Goal: Task Accomplishment & Management: Use online tool/utility

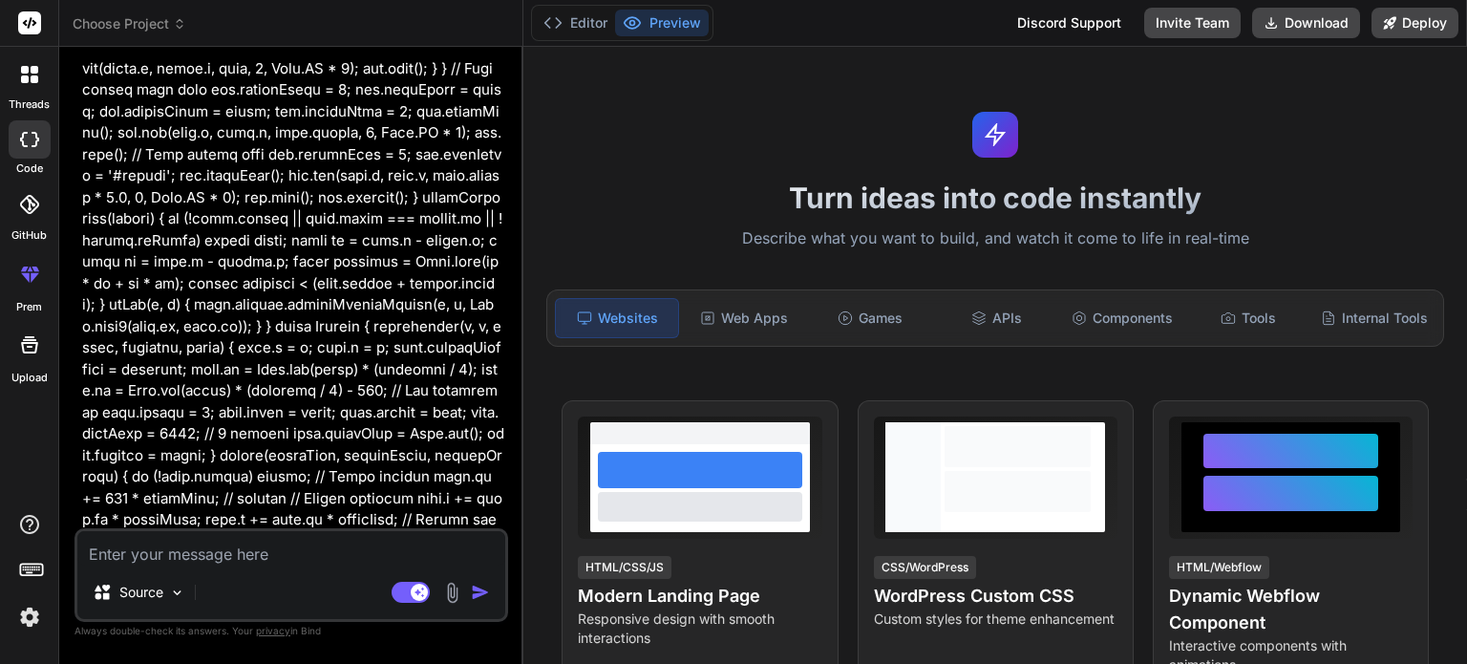
scroll to position [33265, 0]
drag, startPoint x: 119, startPoint y: 321, endPoint x: 256, endPoint y: 445, distance: 184.6
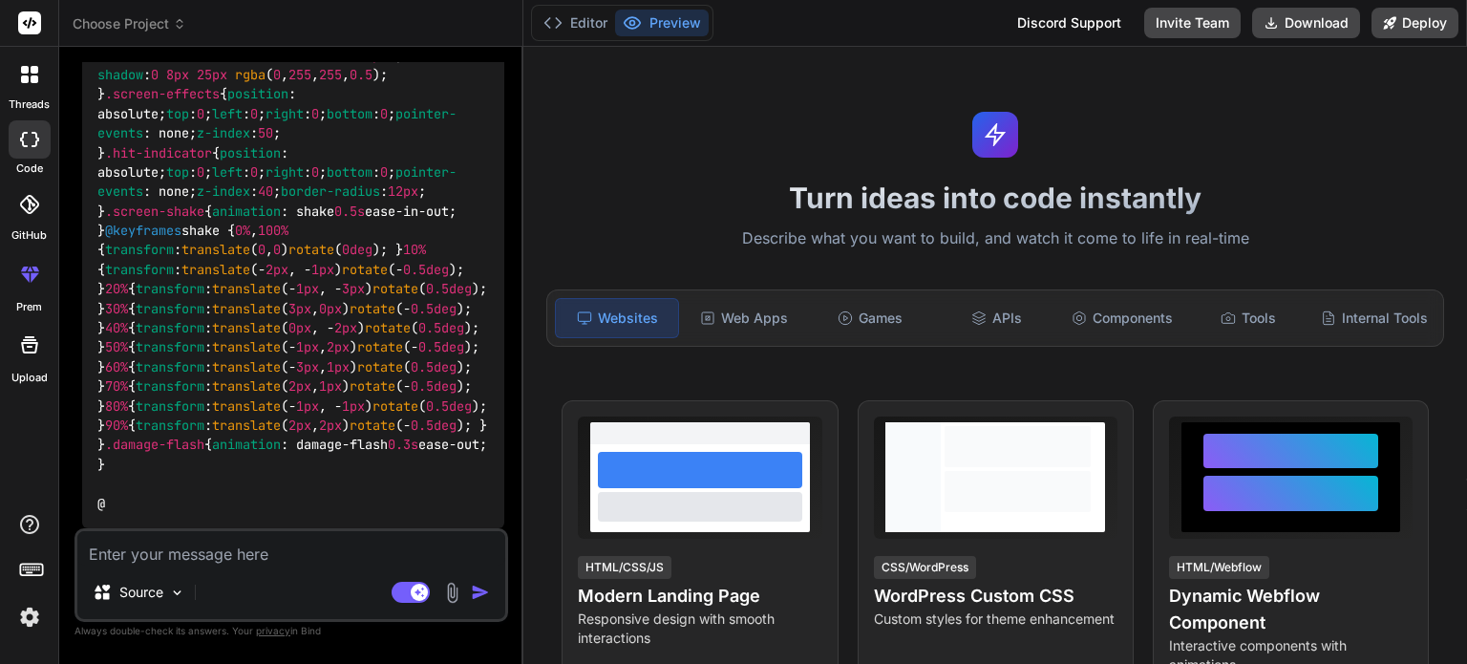
scroll to position [43501, 0]
click at [212, 449] on span "animation" at bounding box center [246, 445] width 69 height 17
drag, startPoint x: 149, startPoint y: 507, endPoint x: 145, endPoint y: 404, distance: 103.2
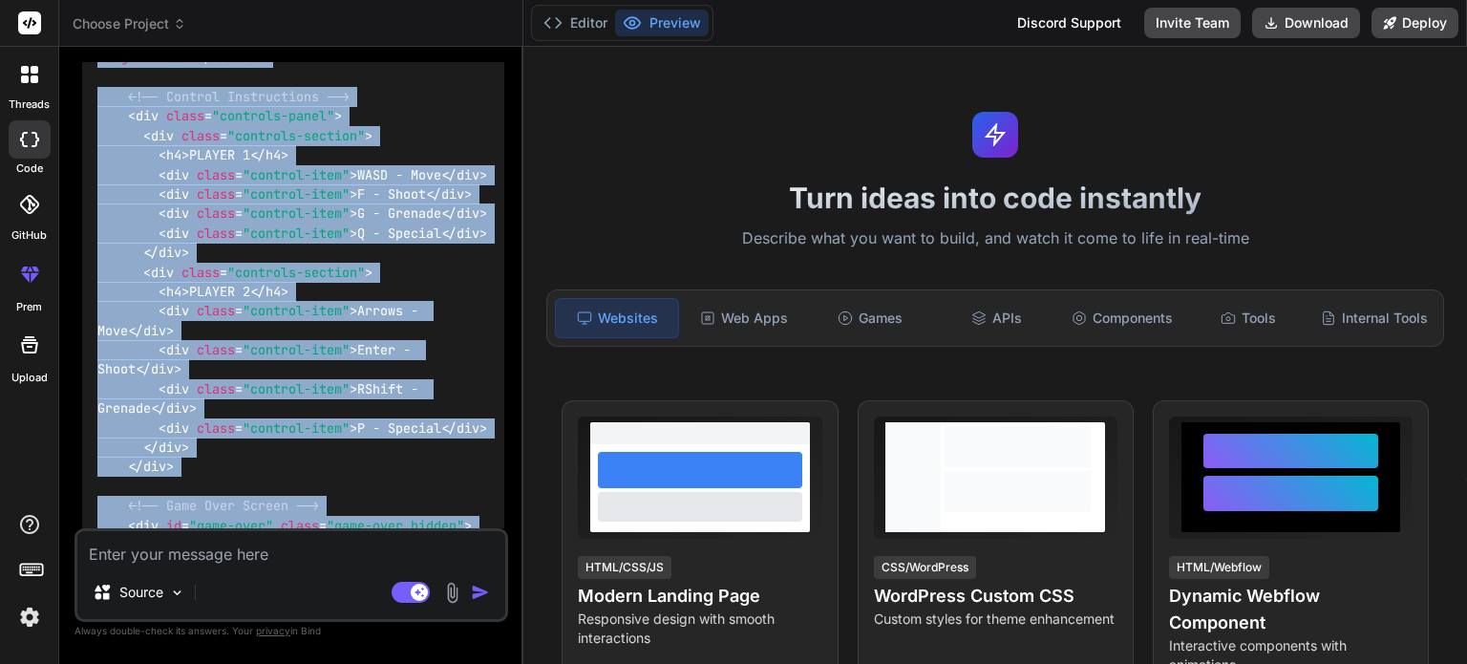
scroll to position [35920, 0]
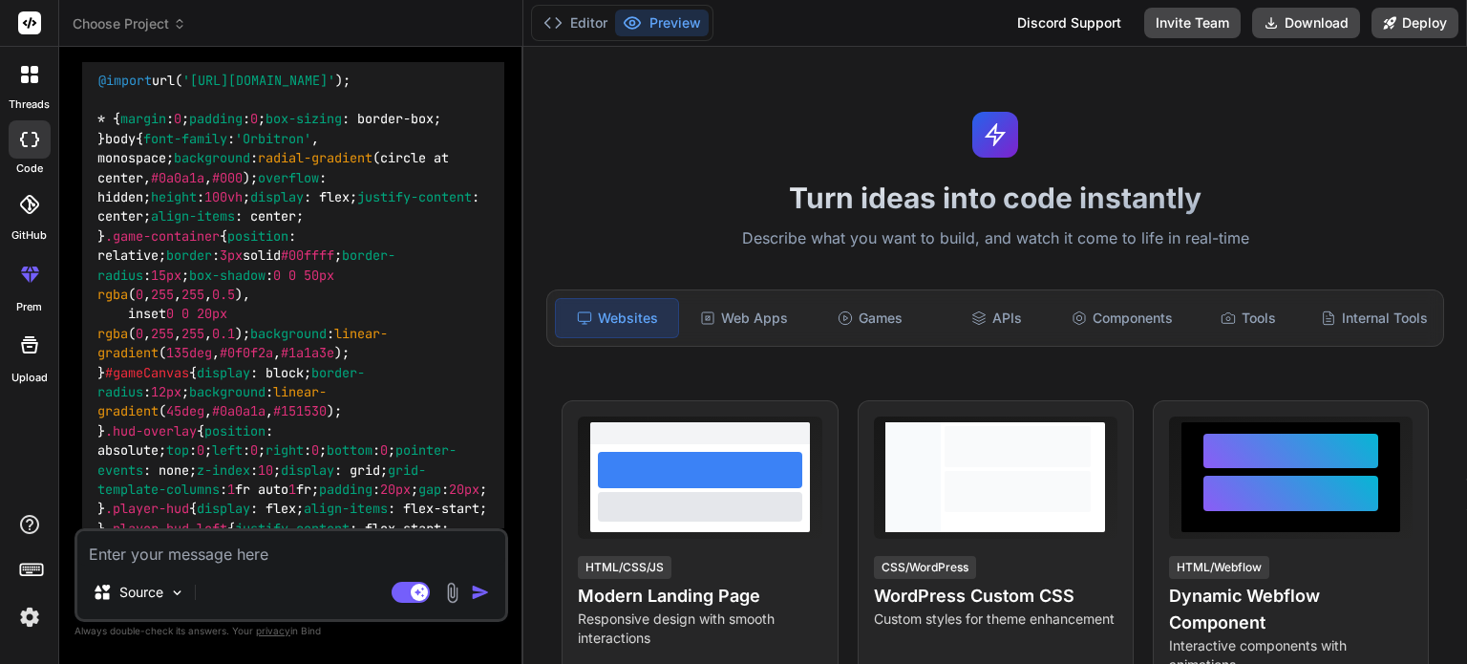
drag, startPoint x: 447, startPoint y: 459, endPoint x: 322, endPoint y: 524, distance: 141.4
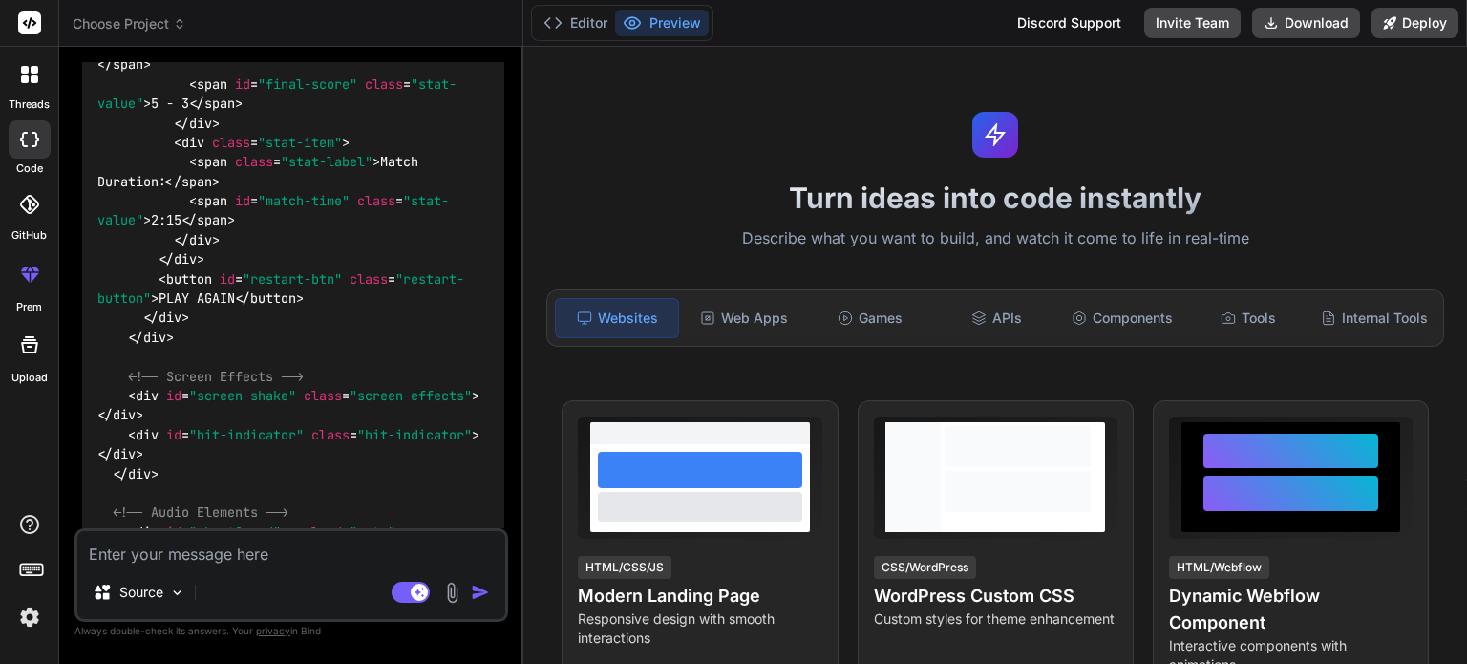
scroll to position [36597, 0]
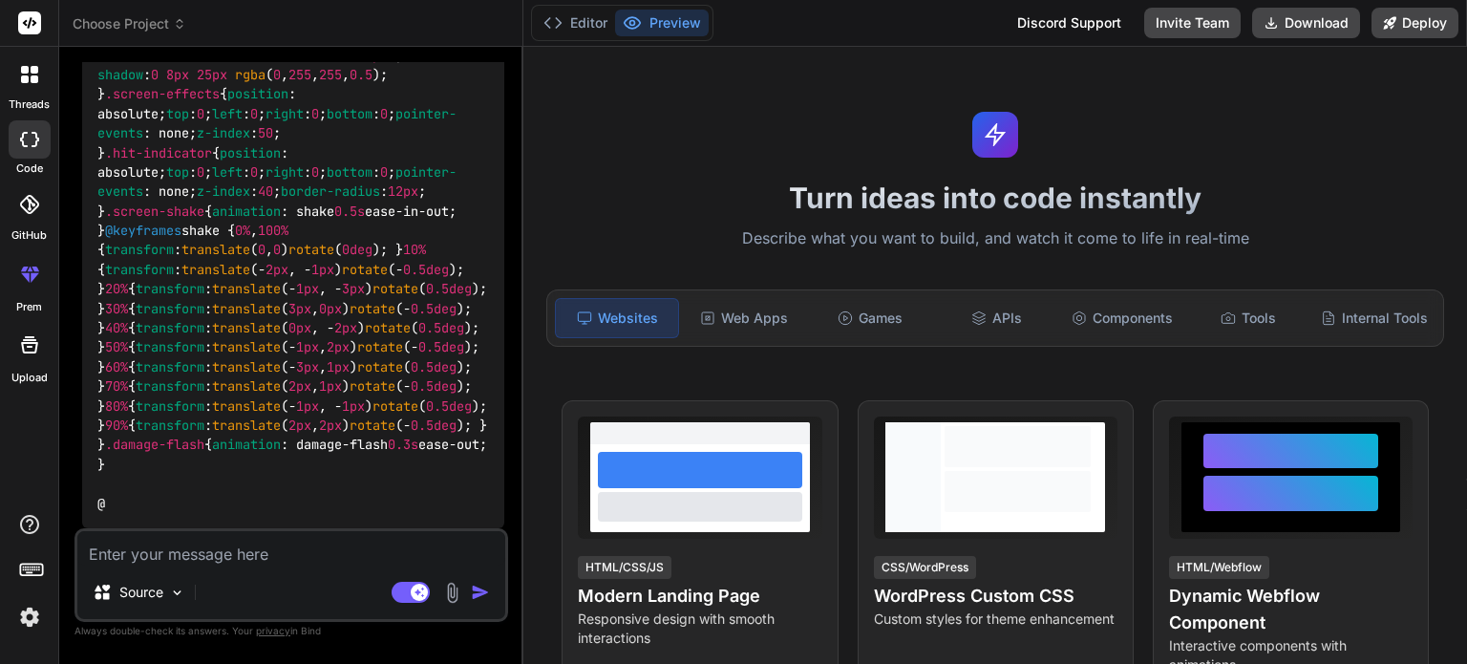
scroll to position [43501, 0]
drag, startPoint x: 402, startPoint y: 451, endPoint x: 75, endPoint y: 459, distance: 327.8
click at [75, 459] on div "You Bind AI It looks like the main issue is that the JavaScript code is provide…" at bounding box center [292, 362] width 434 height 601
drag, startPoint x: 85, startPoint y: 461, endPoint x: 311, endPoint y: 446, distance: 226.9
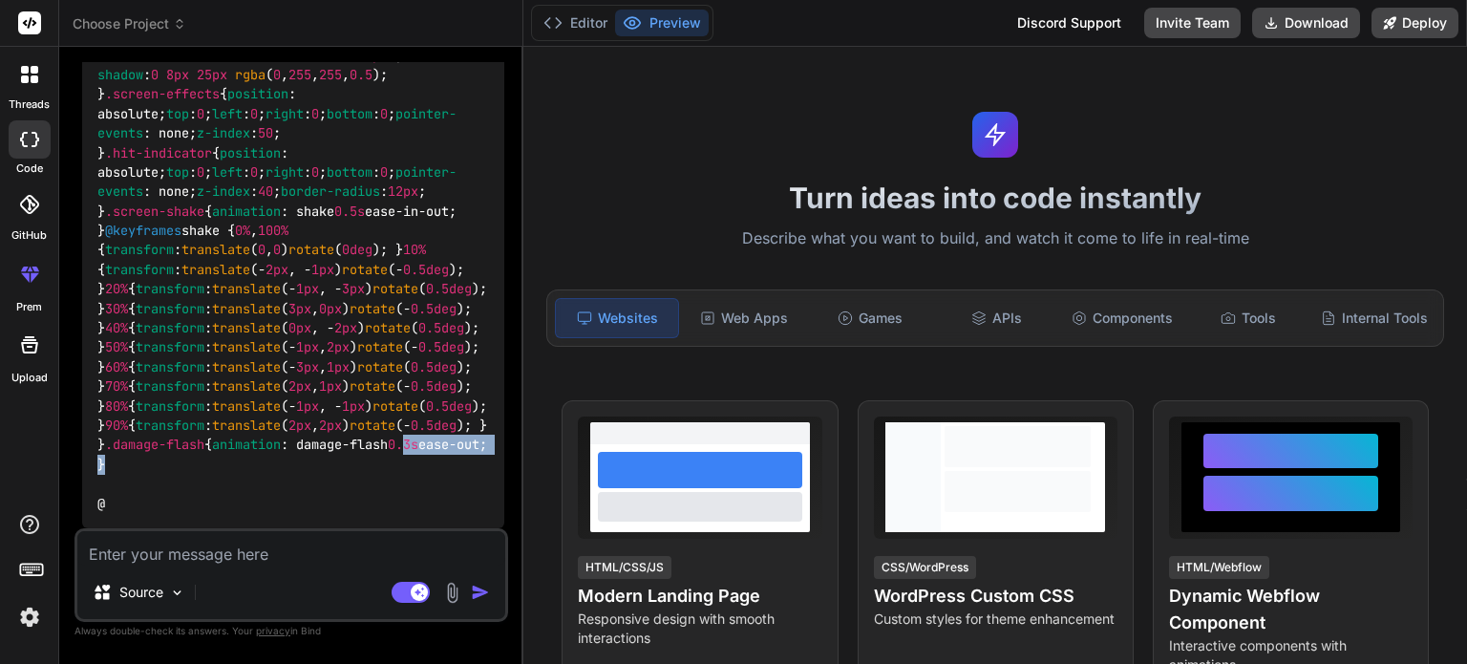
drag, startPoint x: 143, startPoint y: 467, endPoint x: 79, endPoint y: 434, distance: 72.2
click at [79, 434] on div "You Bind AI It looks like the main issue is that the JavaScript code is provide…" at bounding box center [293, 295] width 430 height 466
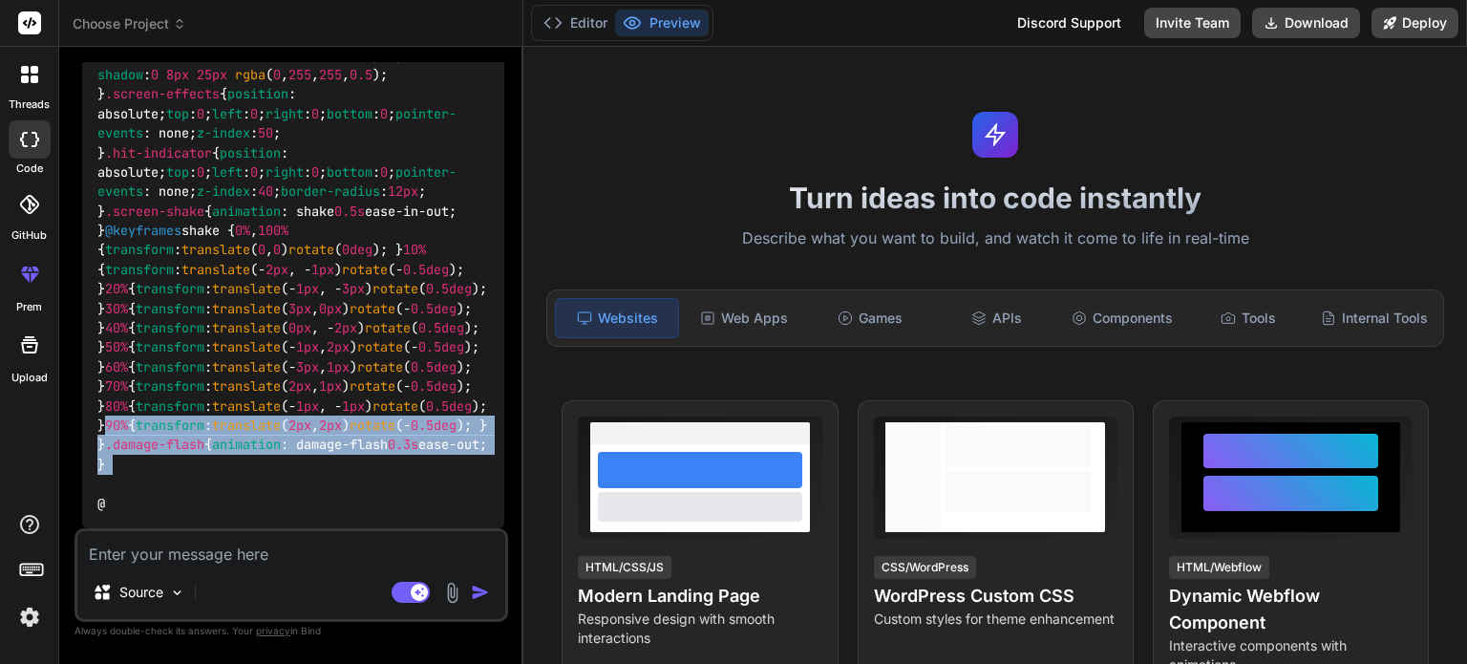
drag, startPoint x: 232, startPoint y: 482, endPoint x: 247, endPoint y: 321, distance: 162.2
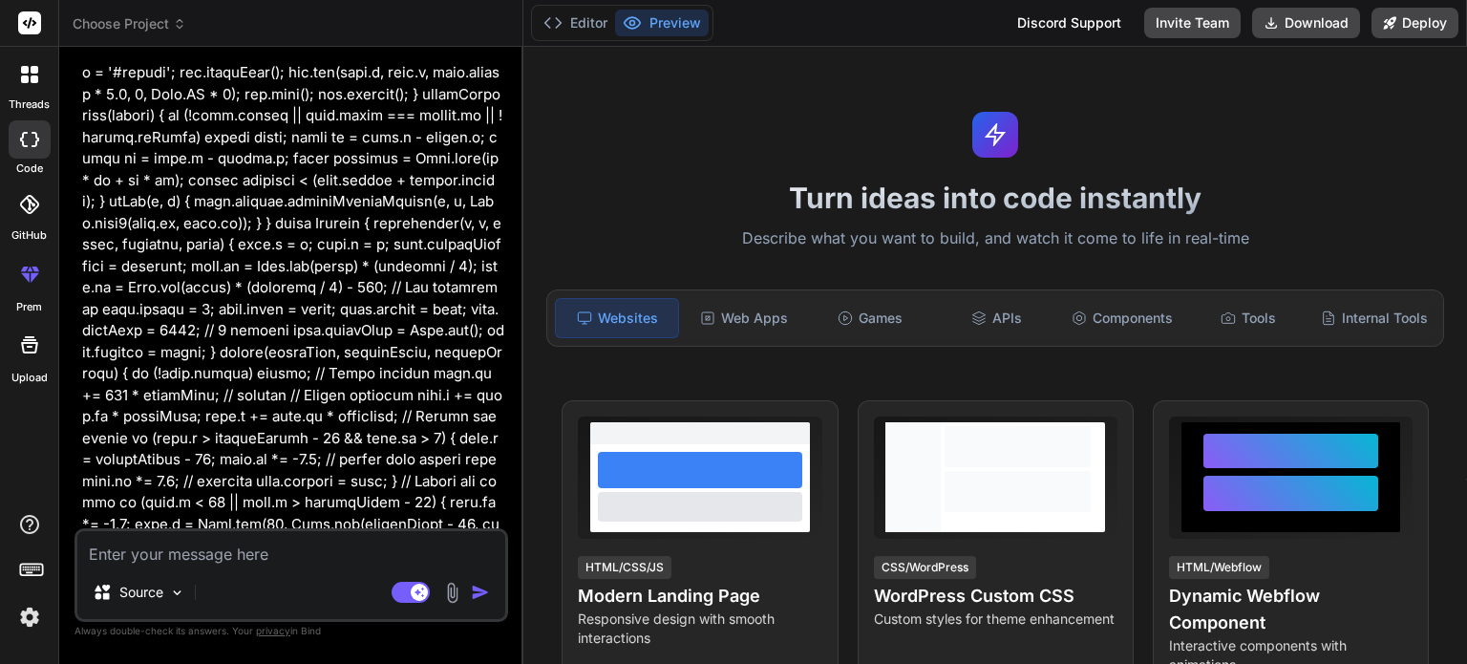
scroll to position [33440, 0]
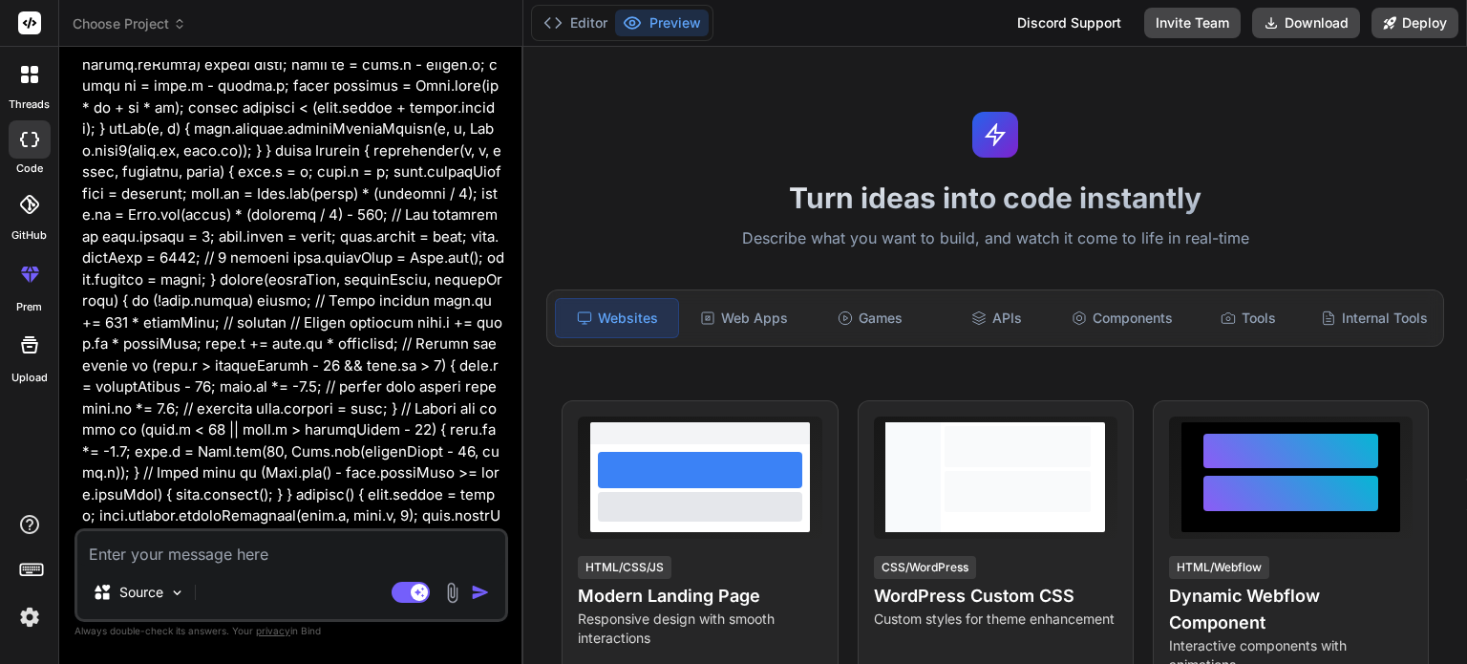
drag, startPoint x: 198, startPoint y: 473, endPoint x: 137, endPoint y: 95, distance: 383.2
copy div "{ "name" : "enhanced-pvp-shooter" , "version" : "2.0.0" , "description" : "Enha…"
click at [557, 265] on div "Turn ideas into code instantly Describe what you want to build, and watch it co…" at bounding box center [996, 355] width 944 height 617
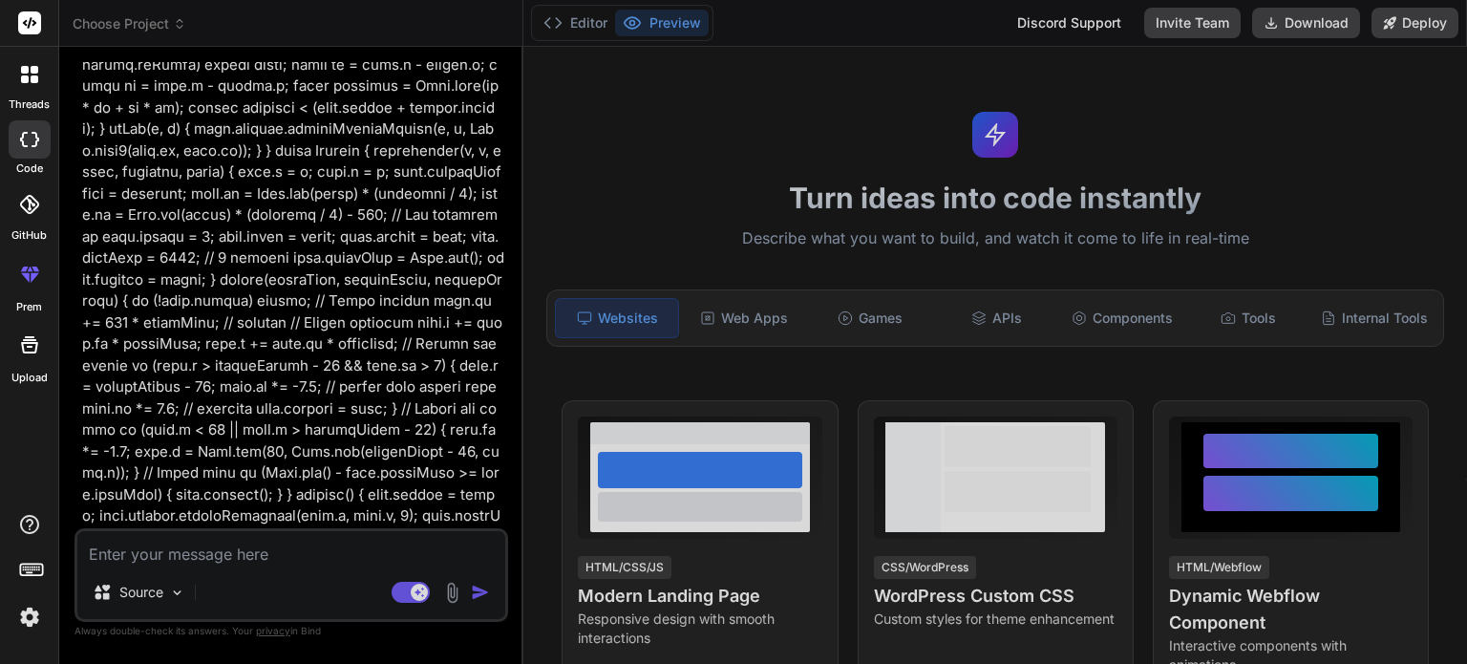
click at [583, 91] on div at bounding box center [733, 332] width 1467 height 664
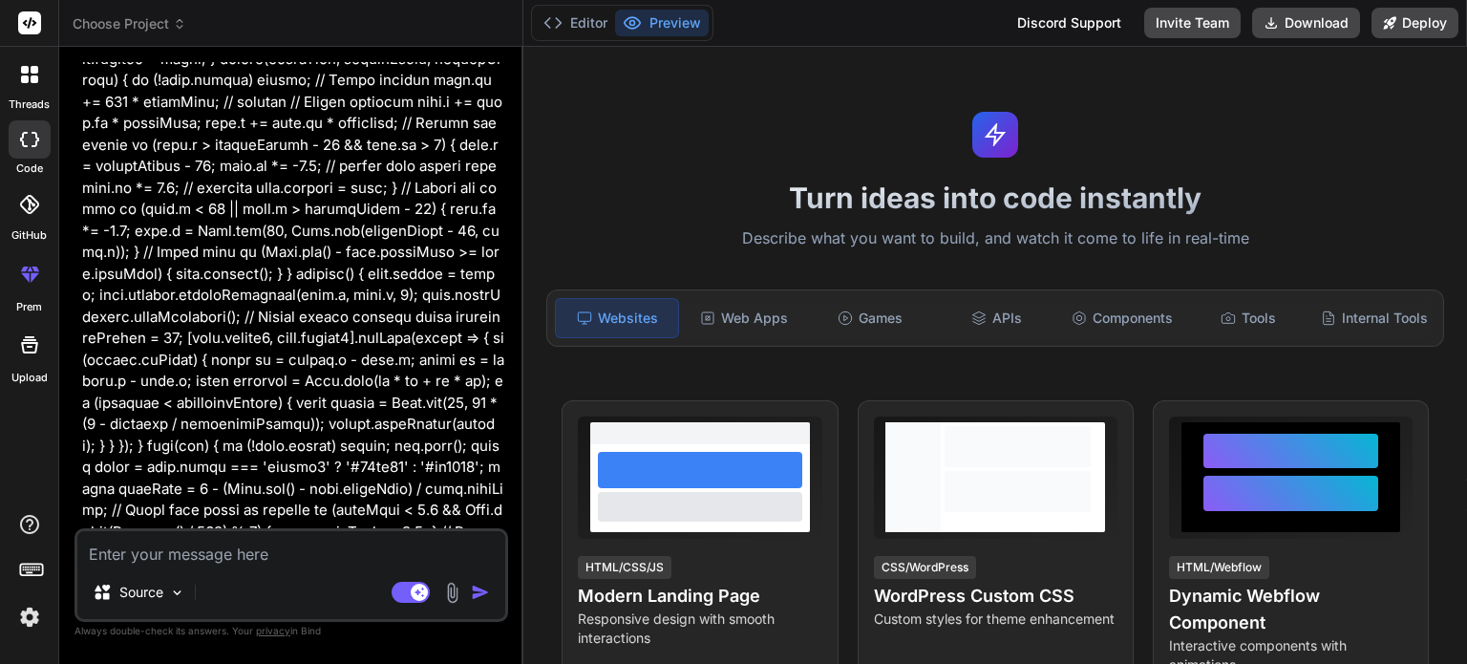
scroll to position [33658, 0]
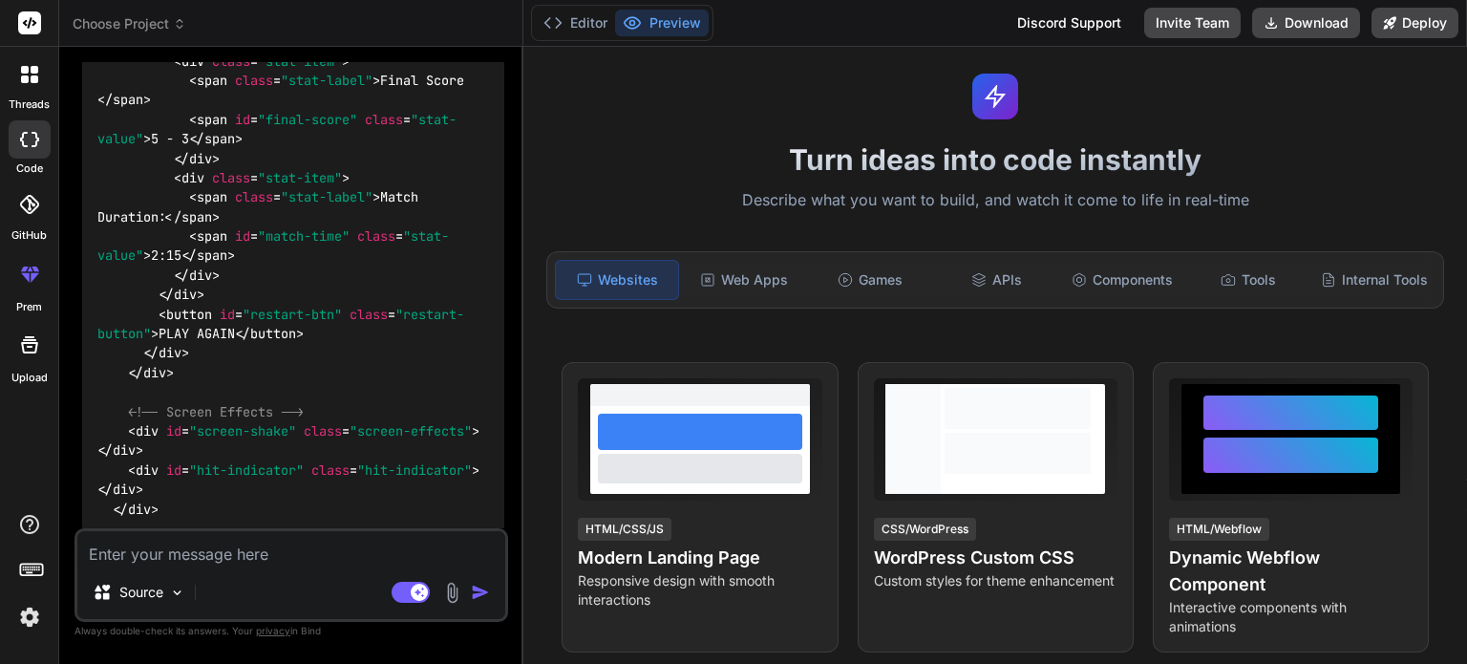
scroll to position [36562, 0]
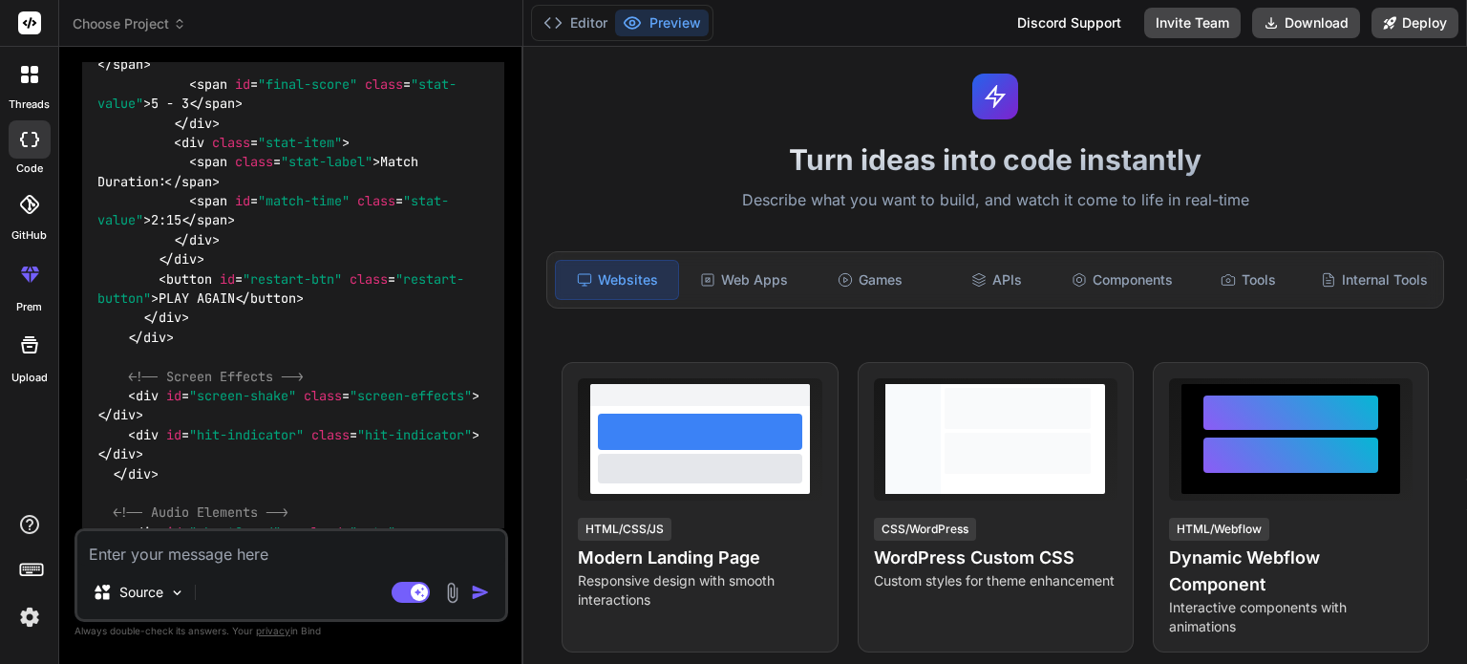
scroll to position [36588, 0]
drag, startPoint x: 193, startPoint y: 267, endPoint x: 350, endPoint y: 229, distance: 161.0
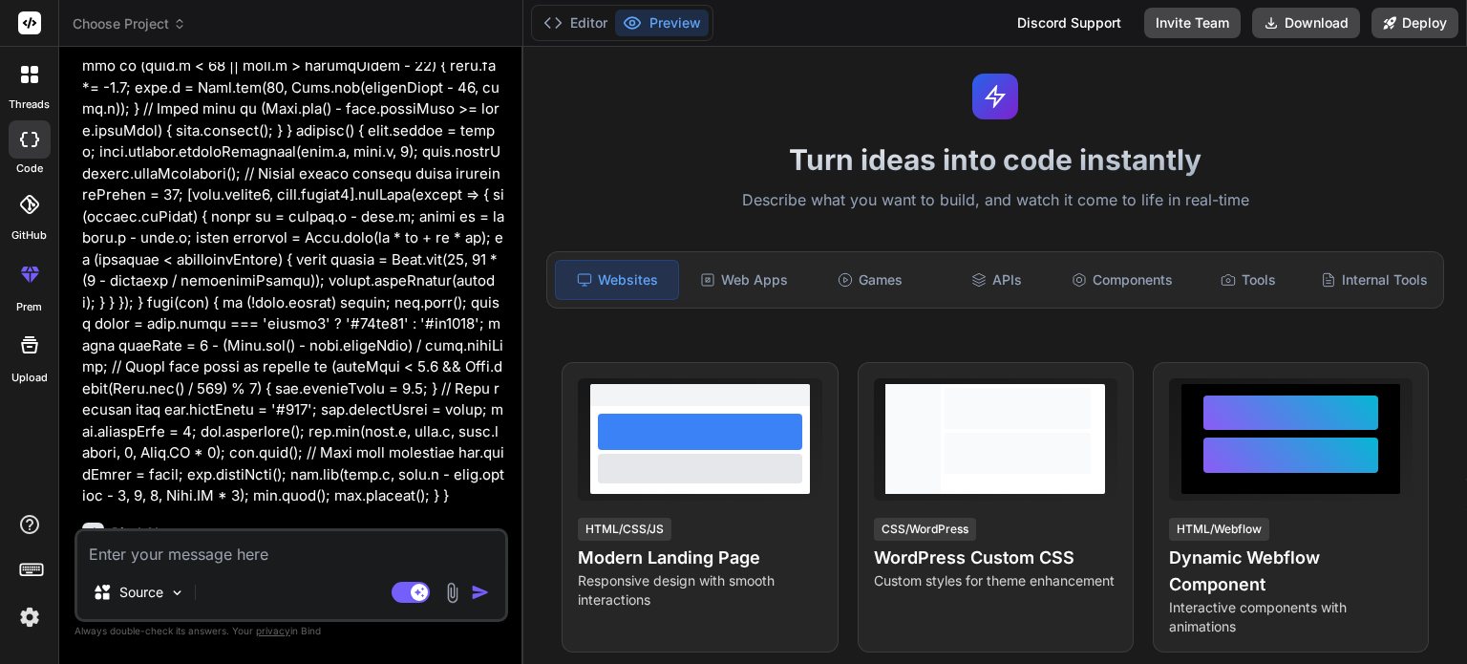
scroll to position [33739, 0]
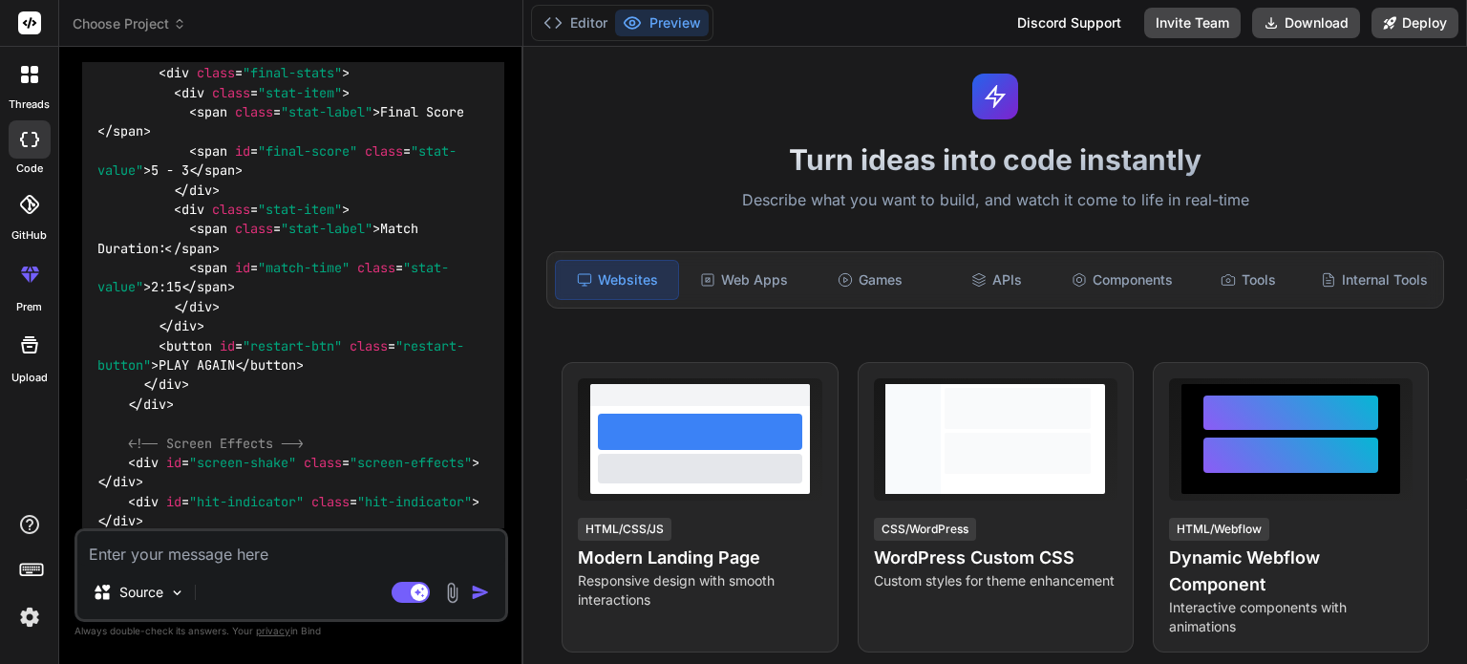
scroll to position [36535, 0]
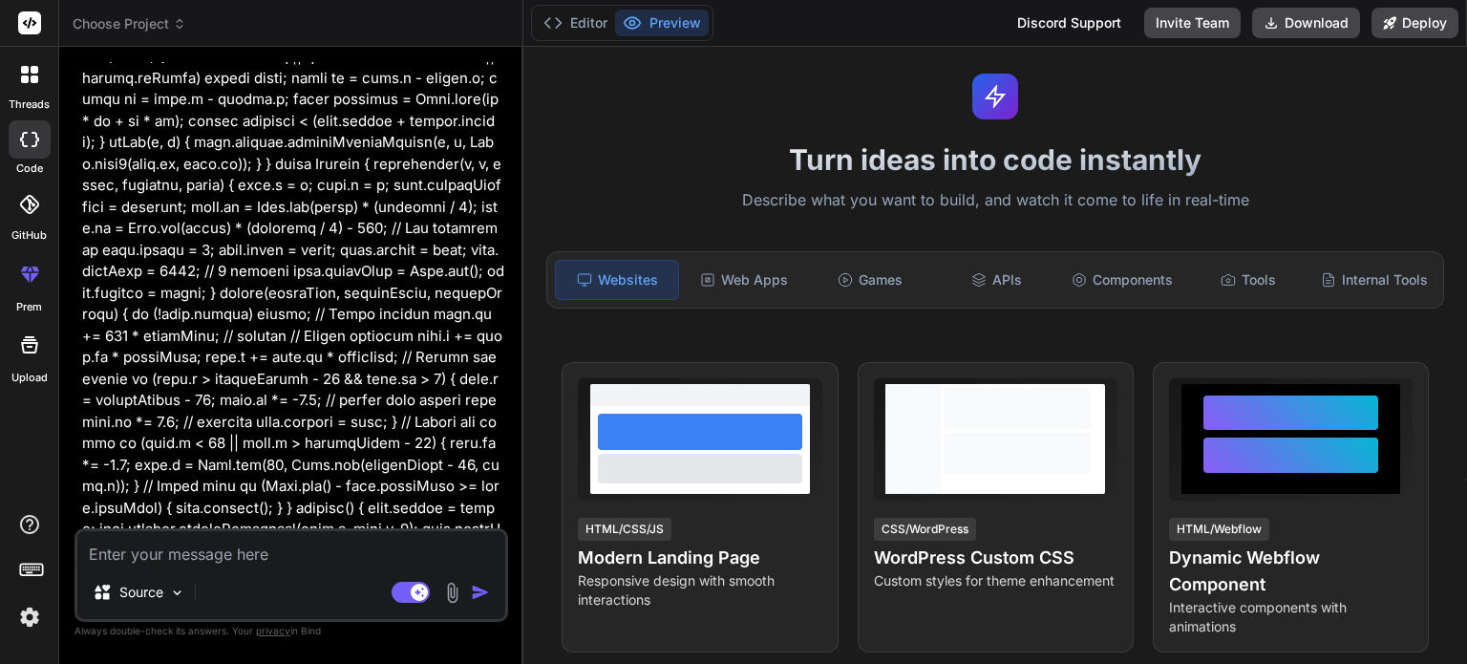
scroll to position [33434, 0]
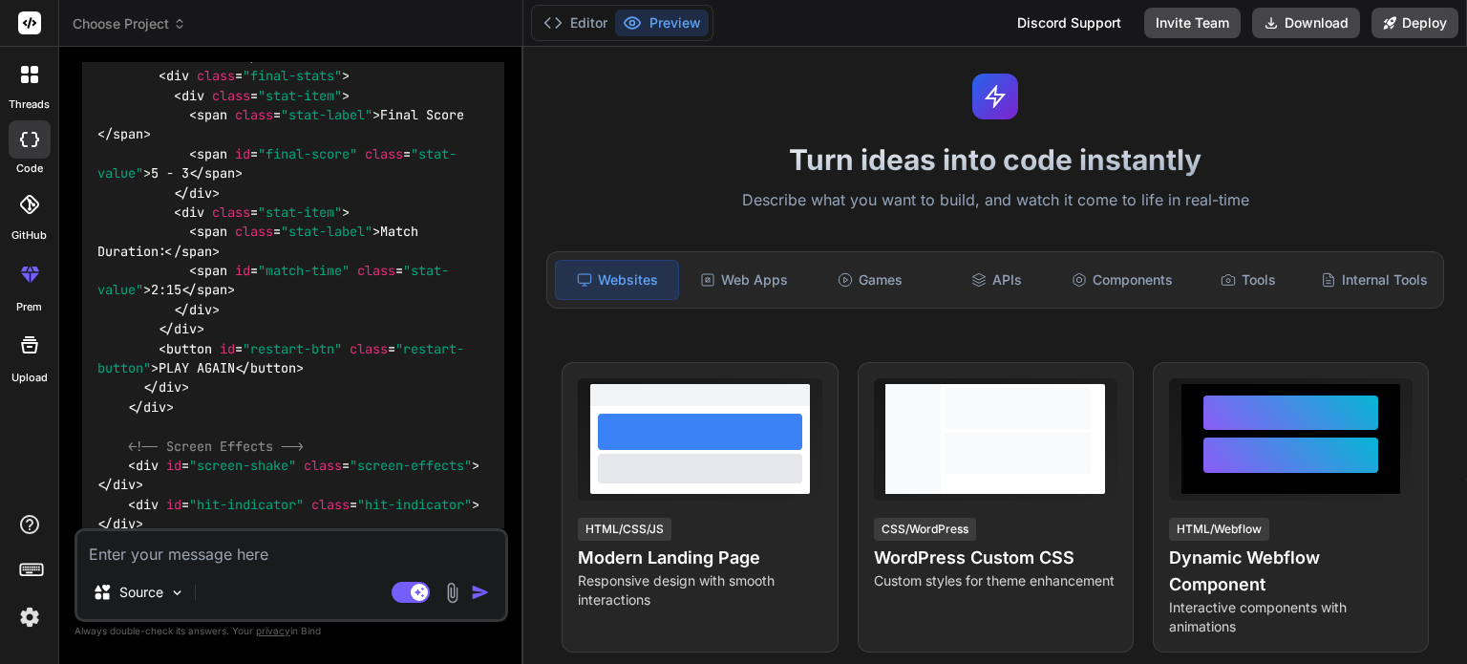
scroll to position [36569, 0]
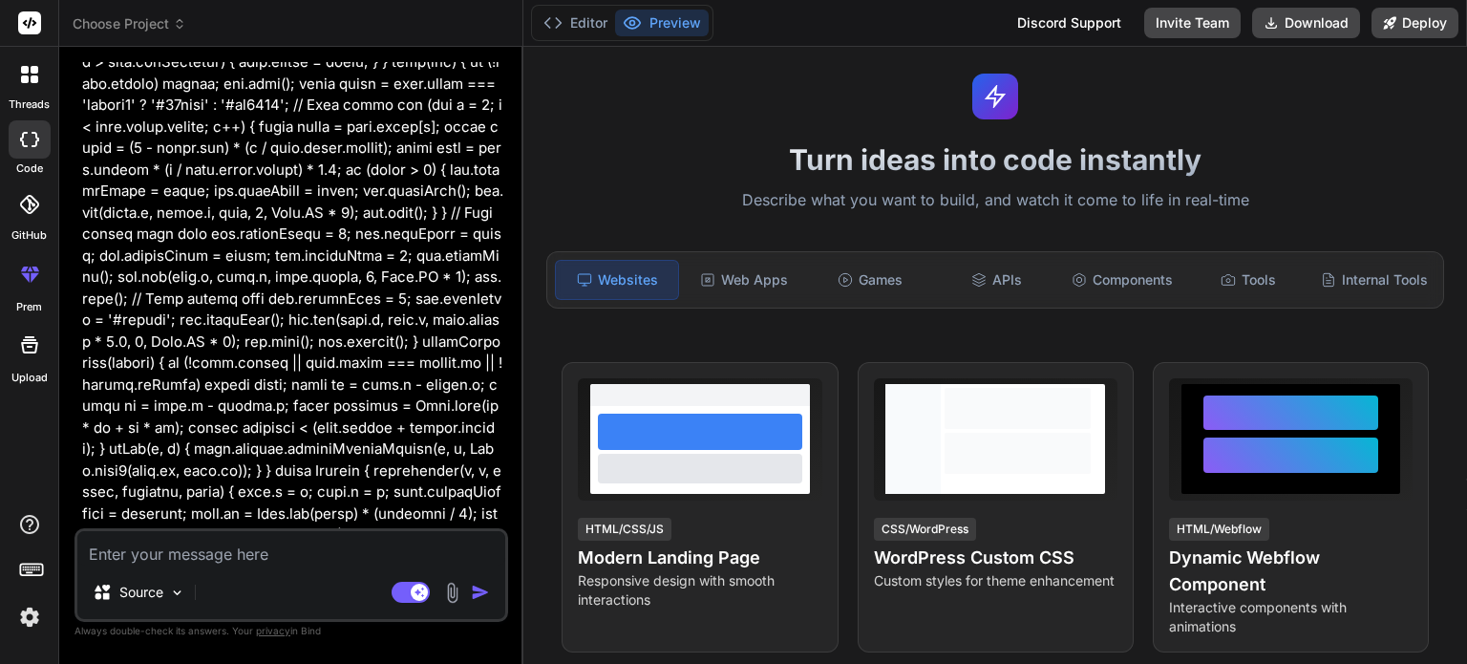
scroll to position [33126, 0]
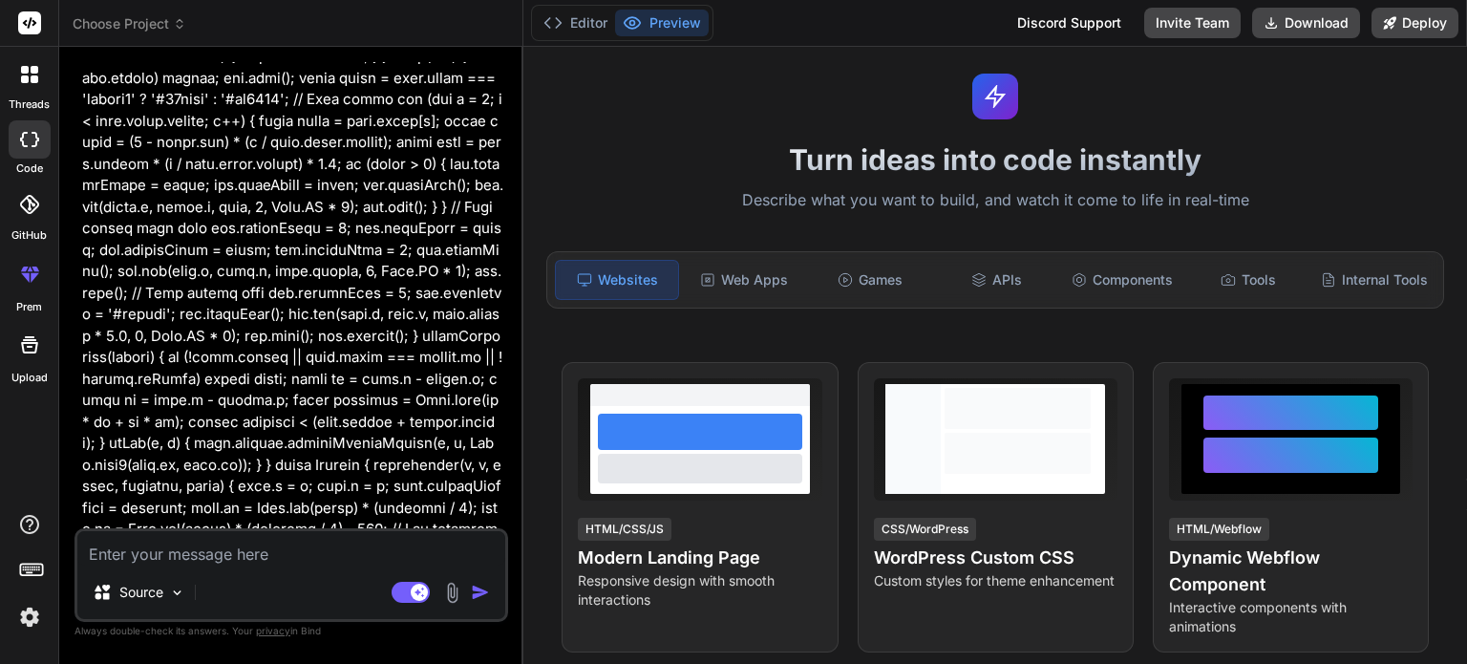
click at [299, 545] on textarea at bounding box center [291, 548] width 428 height 34
type textarea "m"
type textarea "x"
type textarea "ma"
type textarea "x"
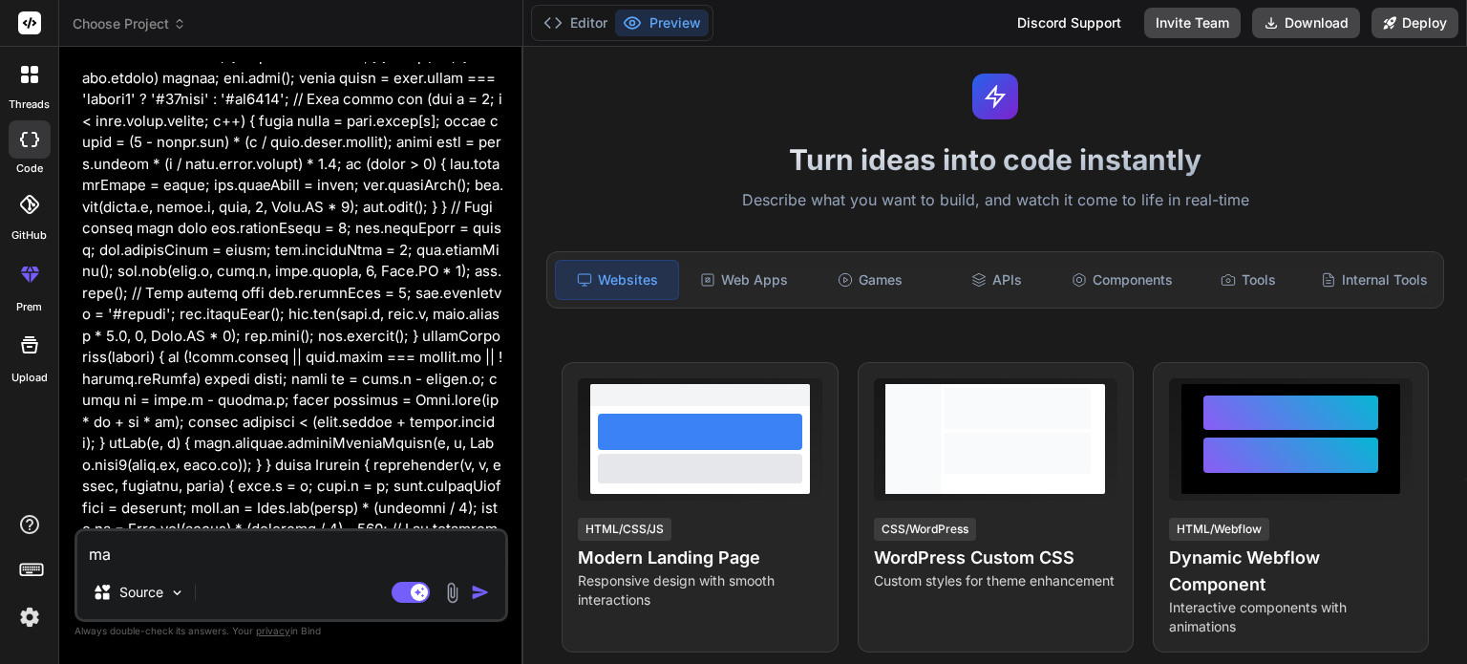
type textarea "mak"
type textarea "x"
type textarea "make"
type textarea "x"
type textarea "make"
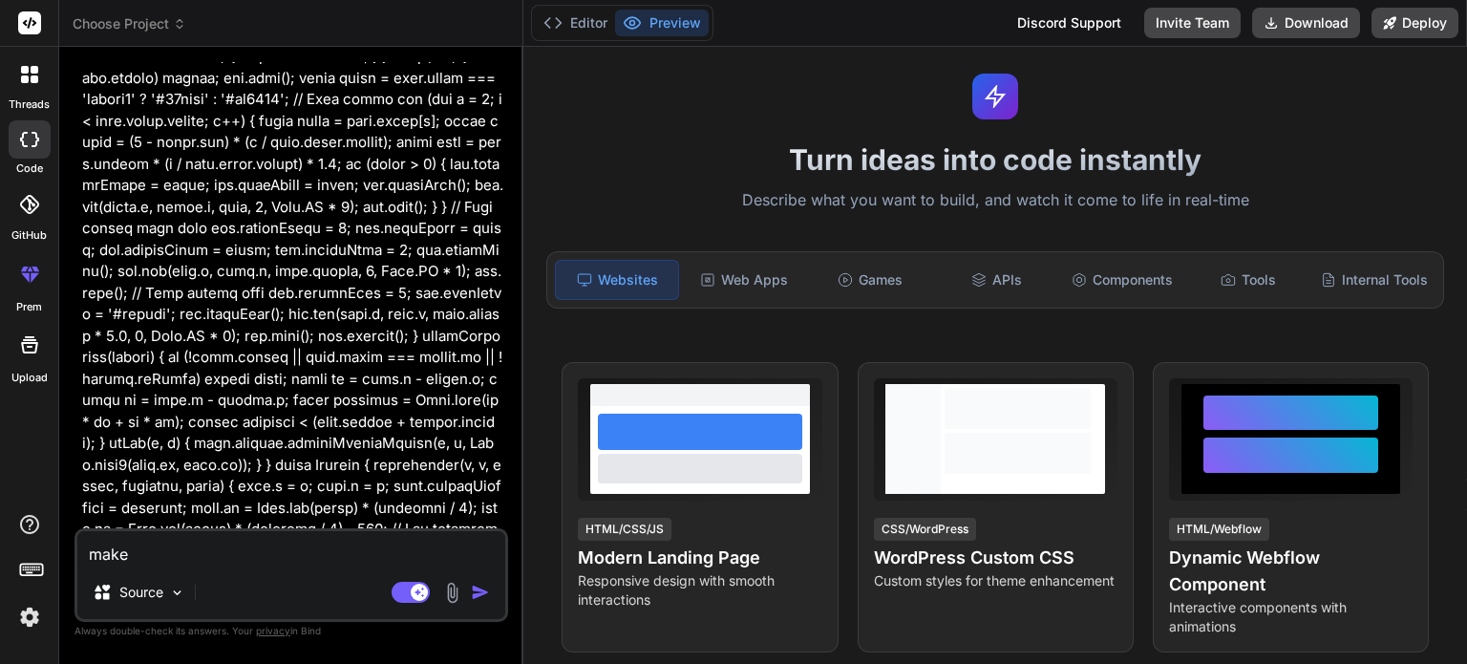
type textarea "x"
type textarea "make a"
type textarea "x"
type textarea "make a"
type textarea "x"
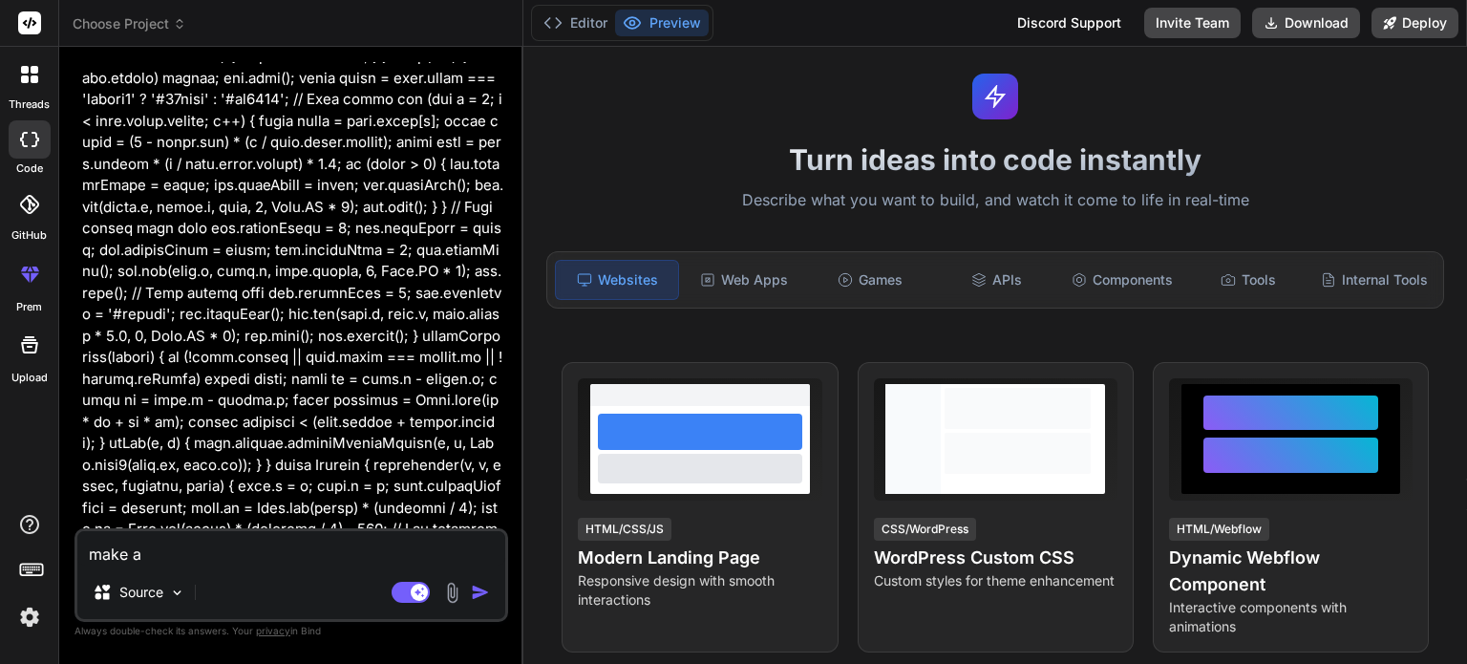
type textarea "make a g"
type textarea "x"
type textarea "make a ga"
type textarea "x"
type textarea "make a gam"
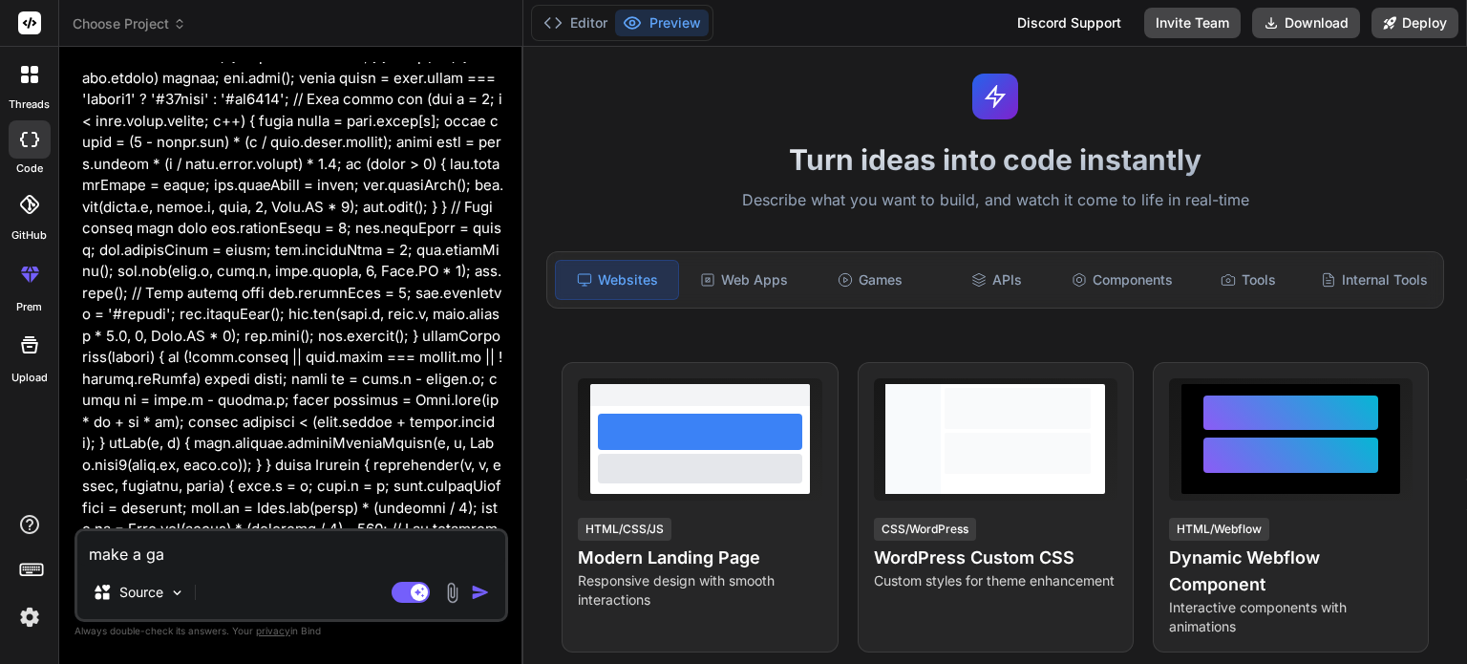
type textarea "x"
type textarea "make a game"
type textarea "x"
type textarea "make a game"
type textarea "x"
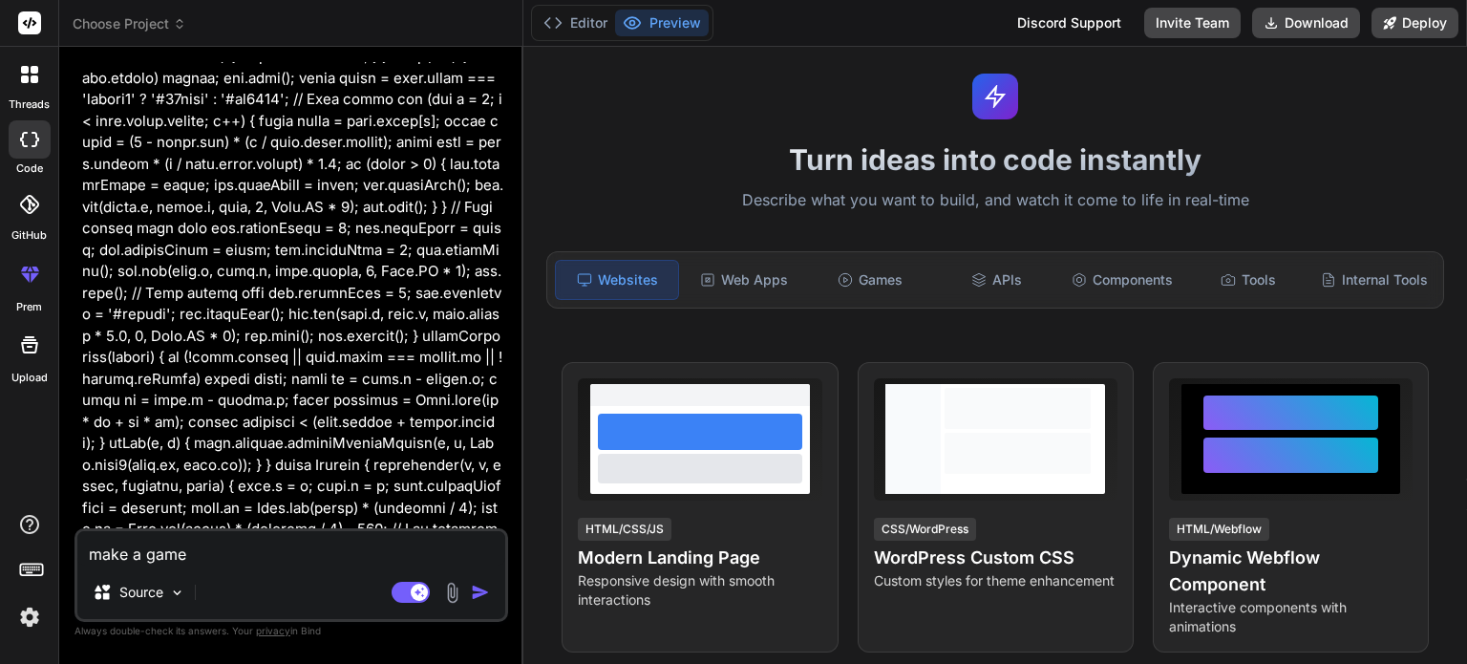
type textarea "make a game w"
type textarea "x"
type textarea "make a game wh"
type textarea "x"
type textarea "make a game whe"
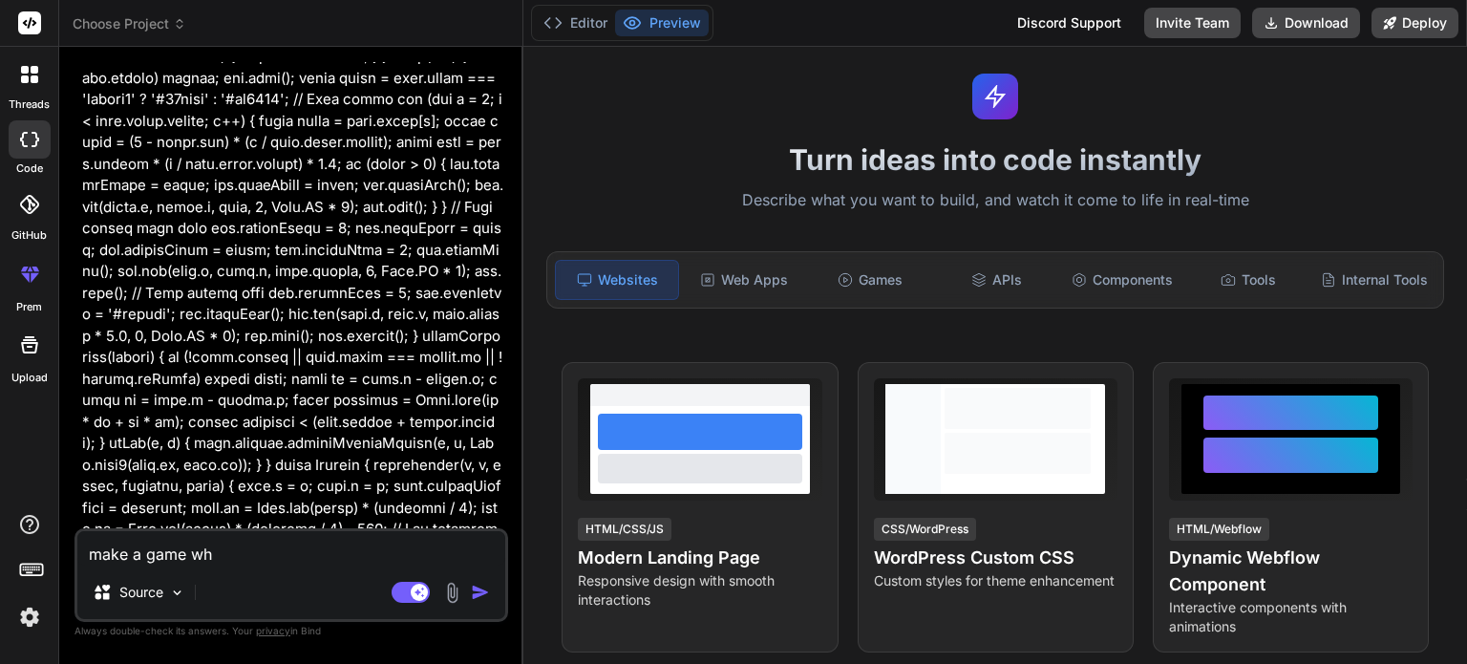
type textarea "x"
type textarea "make a game wher"
type textarea "x"
type textarea "make a game where"
type textarea "x"
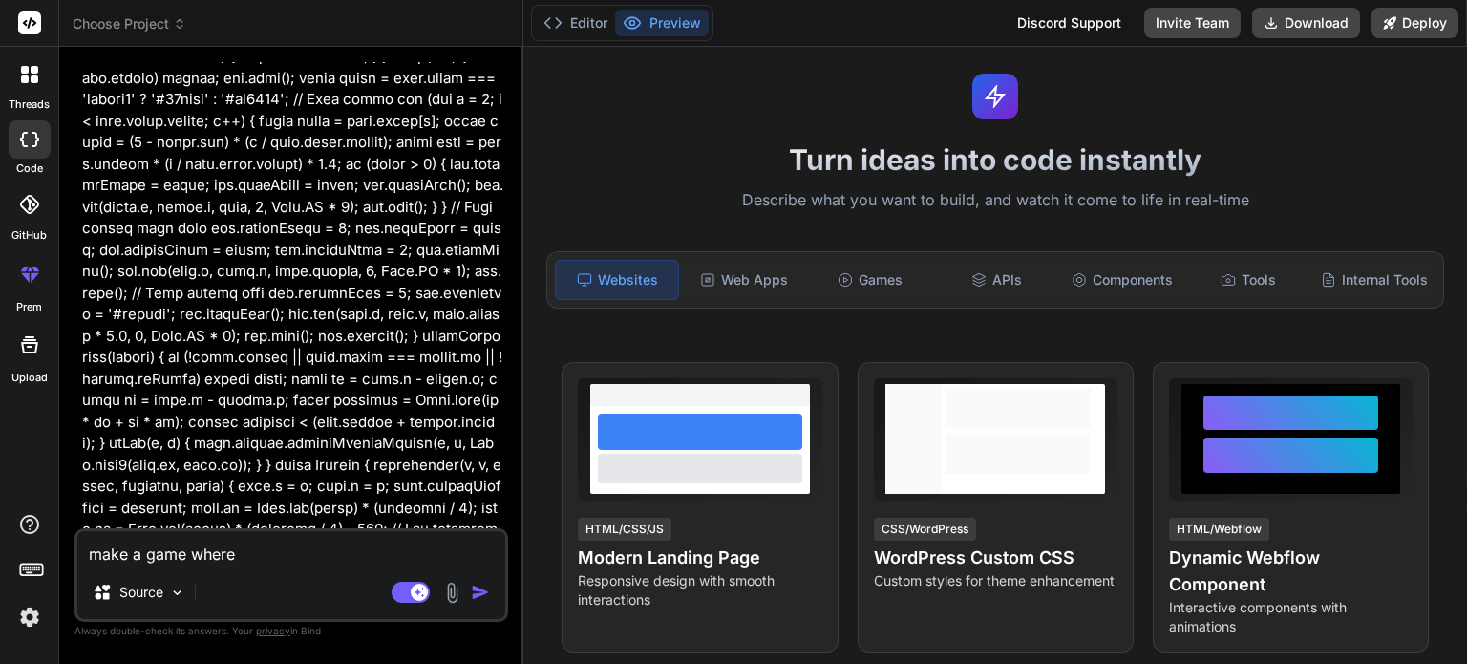
type textarea "make a game where"
type textarea "x"
type textarea "make a game where"
type textarea "x"
type textarea "make a game wher"
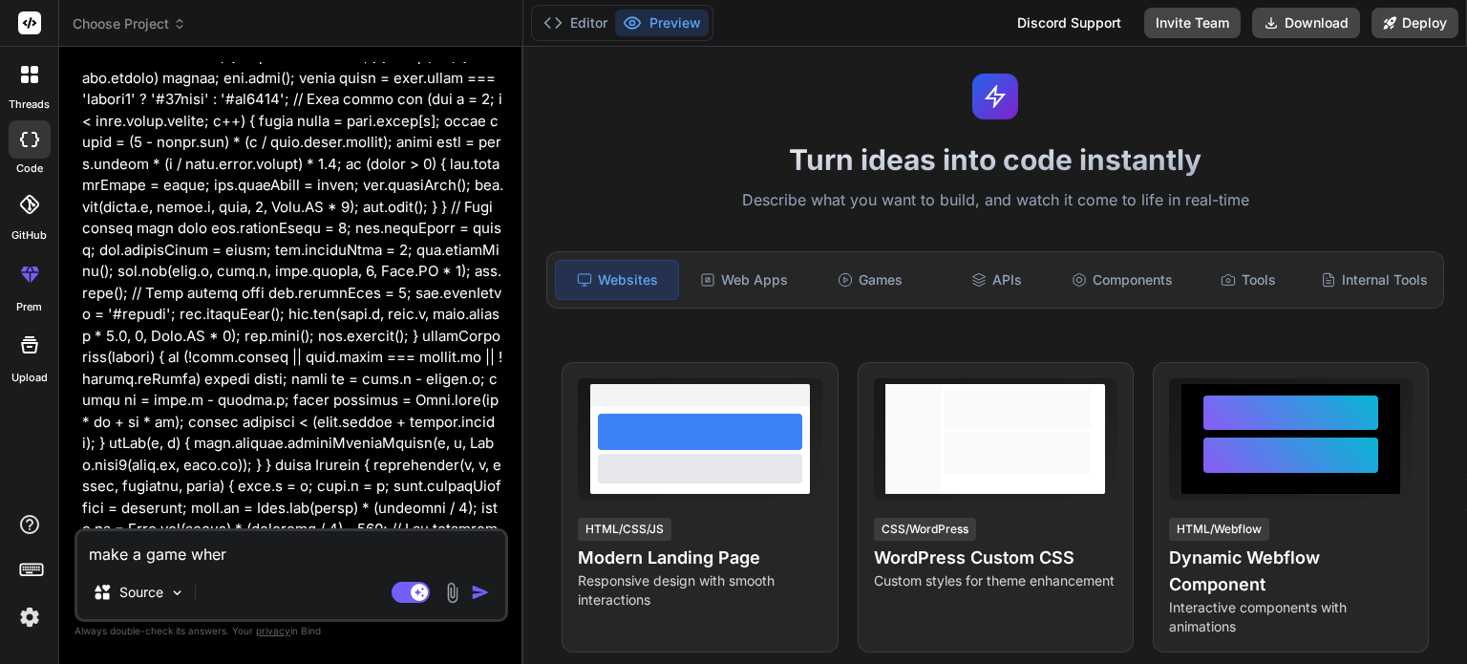
type textarea "x"
type textarea "make a game whe"
type textarea "x"
type textarea "make a game wh"
type textarea "x"
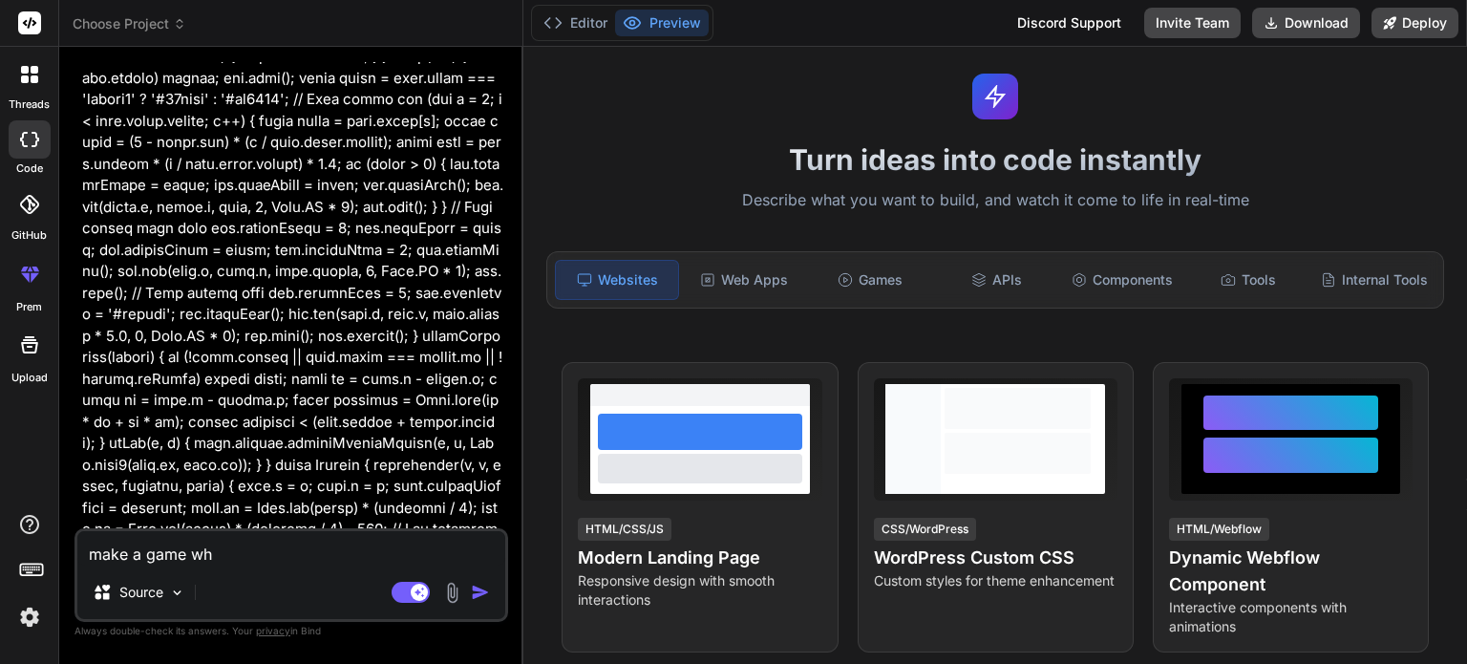
type textarea "make a game w"
type textarea "x"
type textarea "make a game"
type textarea "x"
type textarea "make a game c"
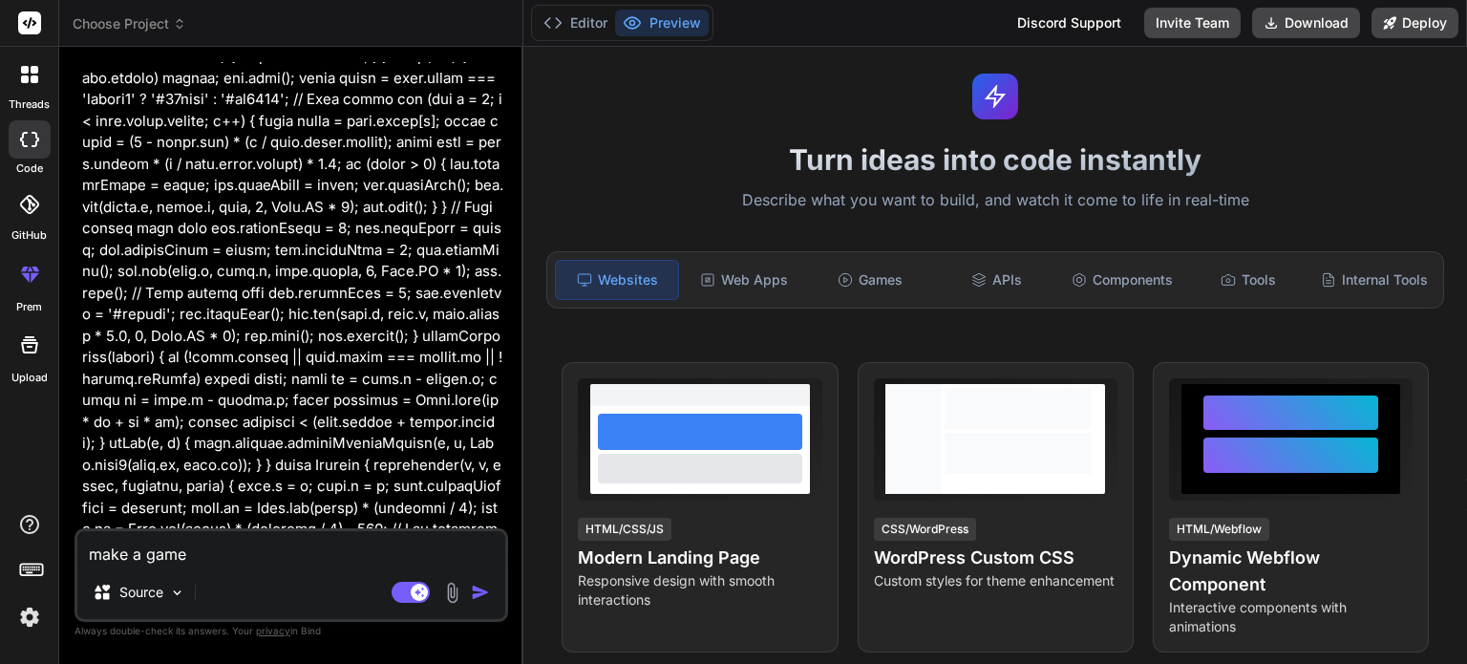
type textarea "x"
type textarea "make a game co"
type textarea "x"
type textarea "make a game cop"
type textarea "x"
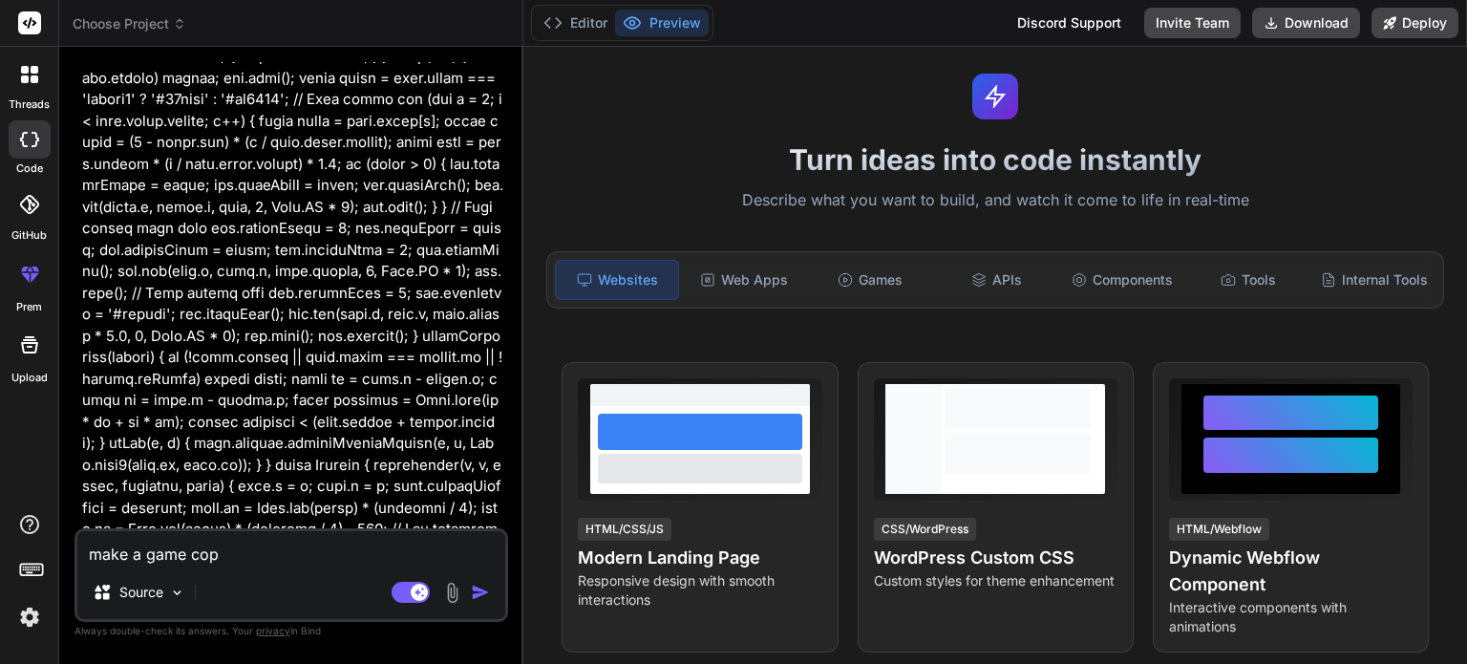
type textarea "make a game copy"
type textarea "x"
type textarea "make a game copy"
type textarea "x"
type textarea "make a game copy o"
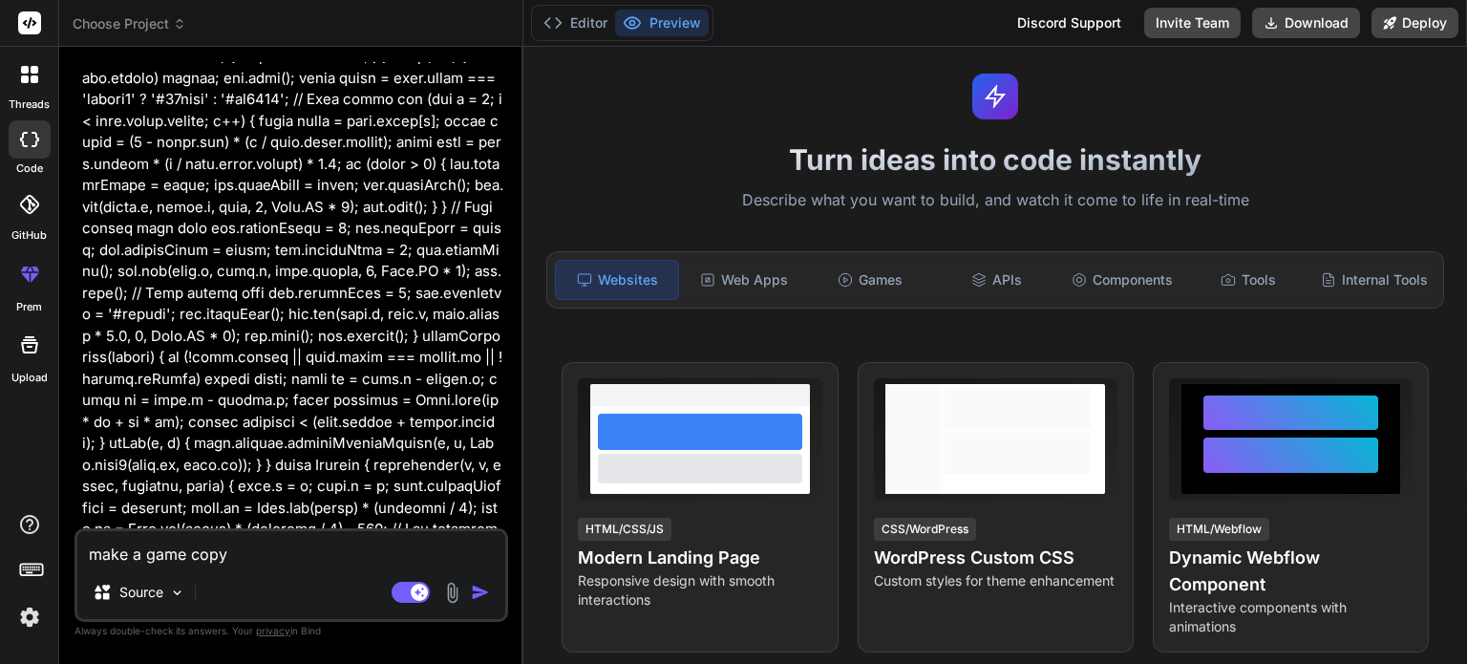
type textarea "x"
type textarea "make a game copy of"
type textarea "x"
type textarea "make a game copy of"
type textarea "x"
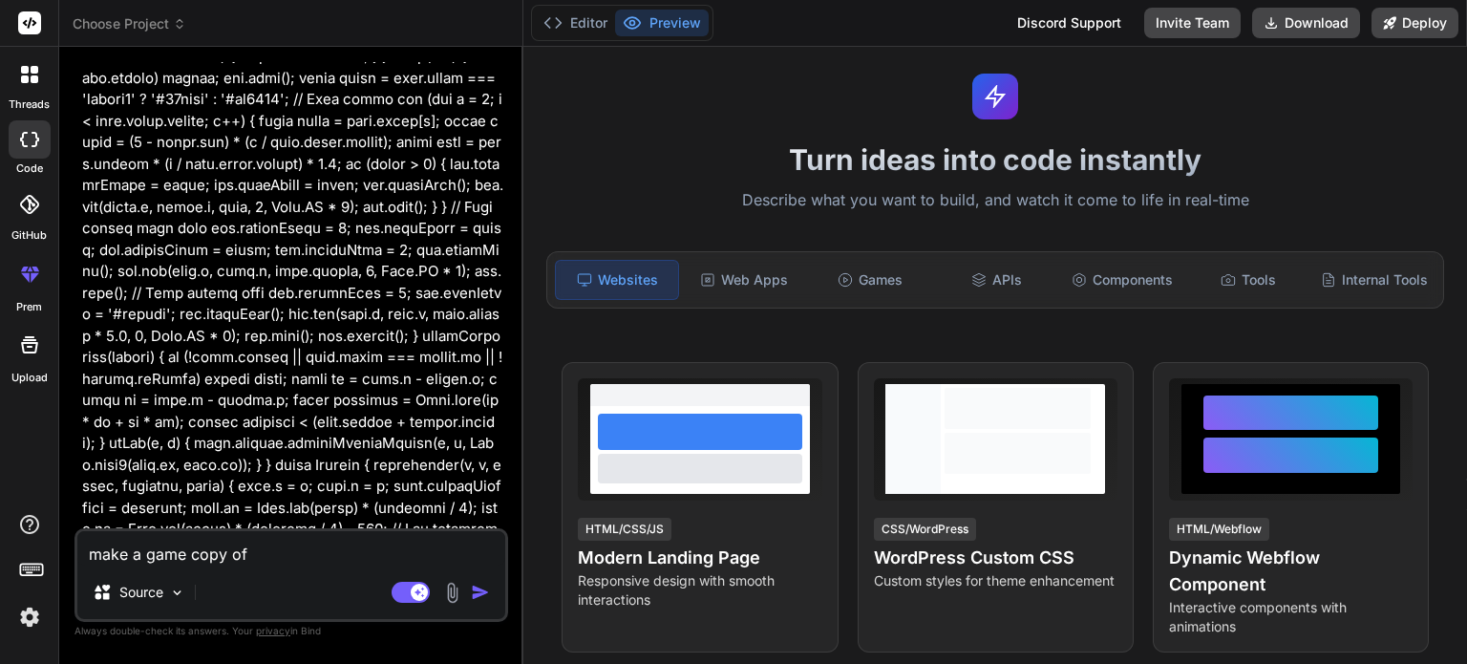
type textarea "make a game copy of m"
type textarea "x"
type textarea "make a game copy of mi"
type textarea "x"
type textarea "make a game copy of min"
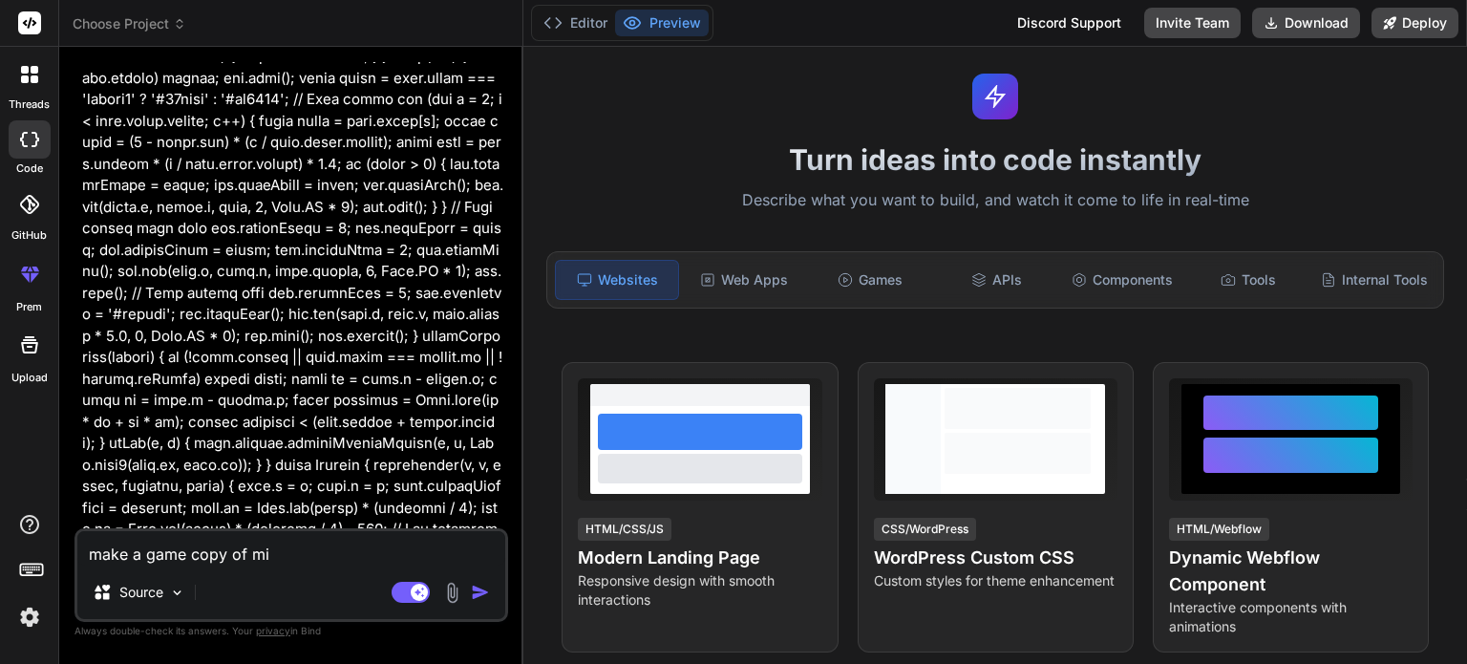
type textarea "x"
type textarea "make a game copy of minw"
type textarea "x"
type textarea "make a game copy of min"
type textarea "x"
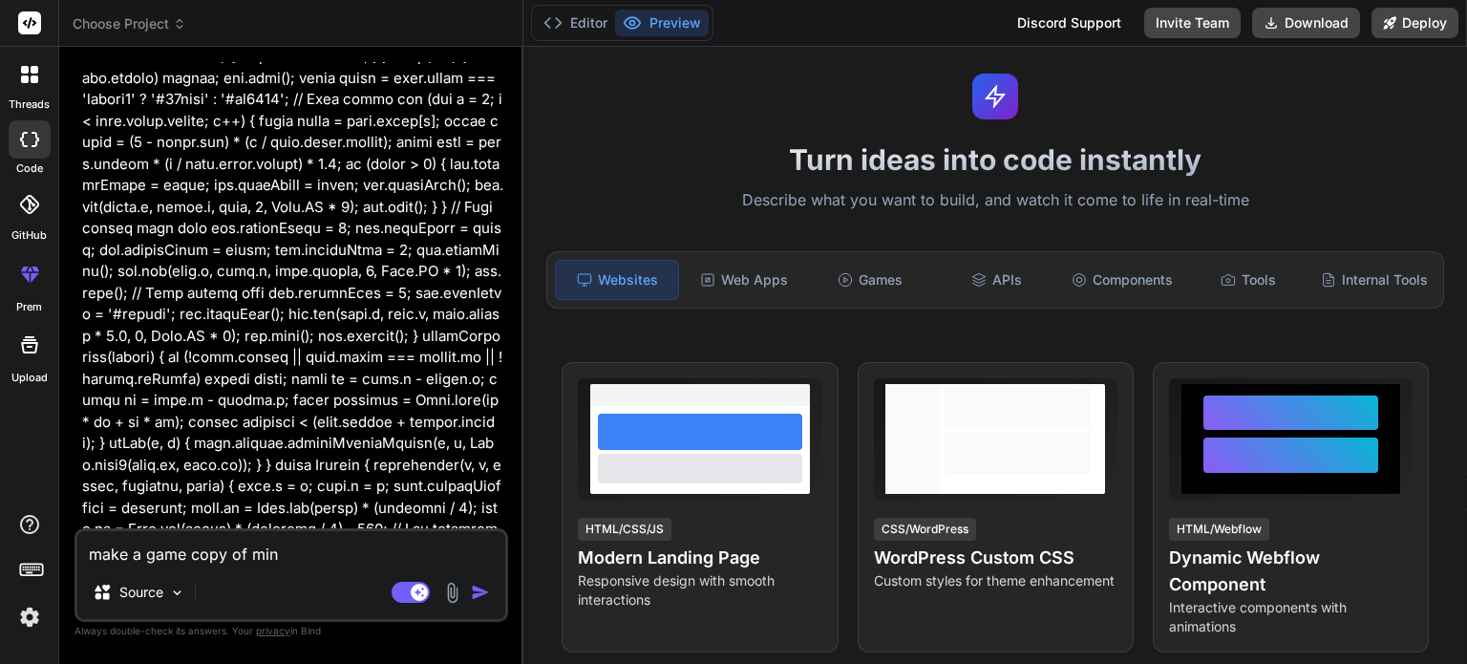
type textarea "make a game copy of mine"
type textarea "x"
type textarea "make a game copy of mine"
type textarea "x"
type textarea "make a game copy of mine c"
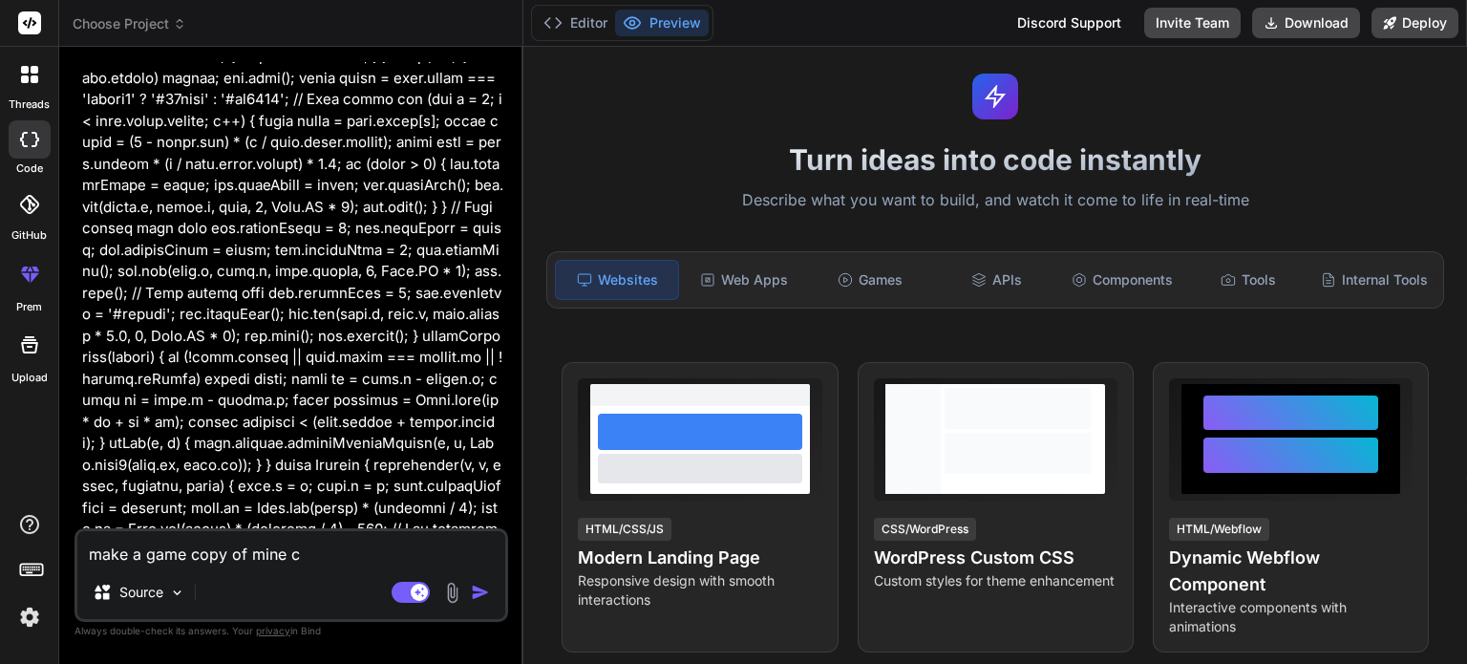
type textarea "x"
type textarea "make a game copy of mine cr"
type textarea "x"
type textarea "make a game copy of mine c"
type textarea "x"
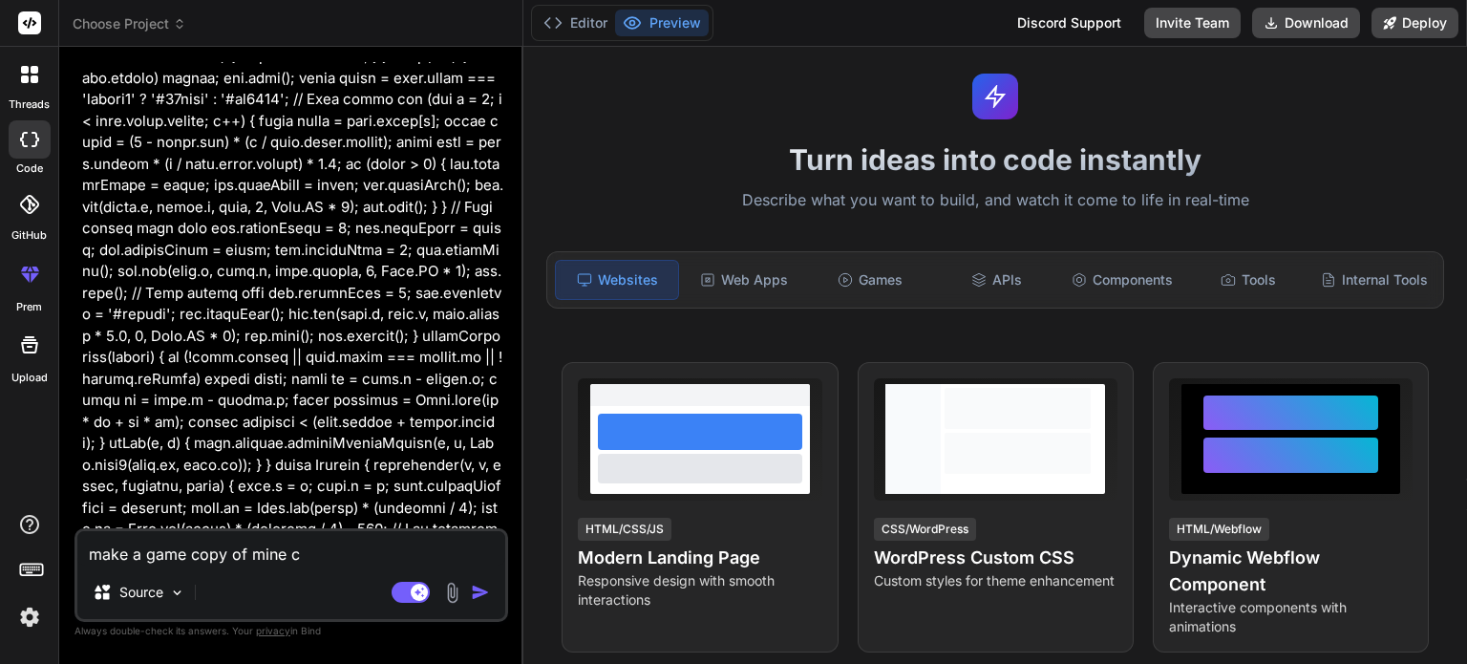
type textarea "make a game copy of mine"
type textarea "x"
type textarea "make a game copy of mine"
type textarea "x"
type textarea "make a game copy of minec"
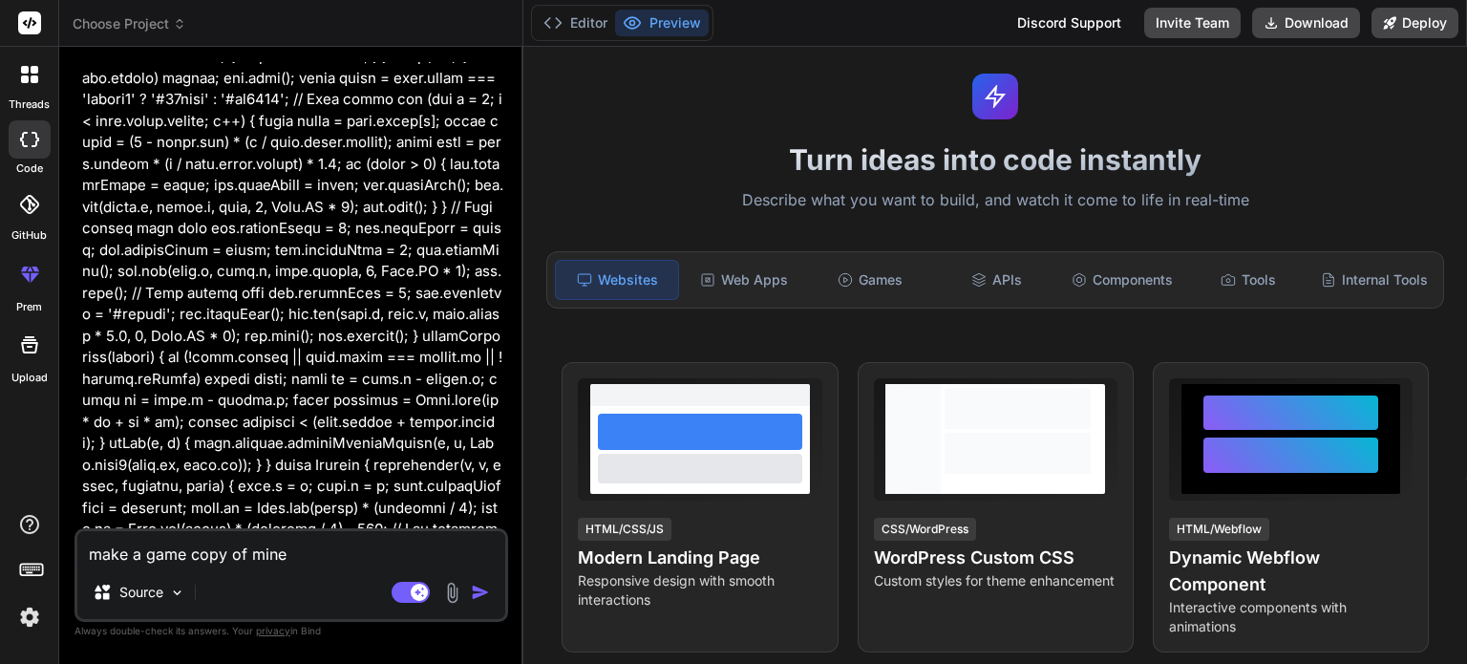
type textarea "x"
type textarea "make a game copy of minecr"
type textarea "x"
type textarea "make a game copy of minecra"
type textarea "x"
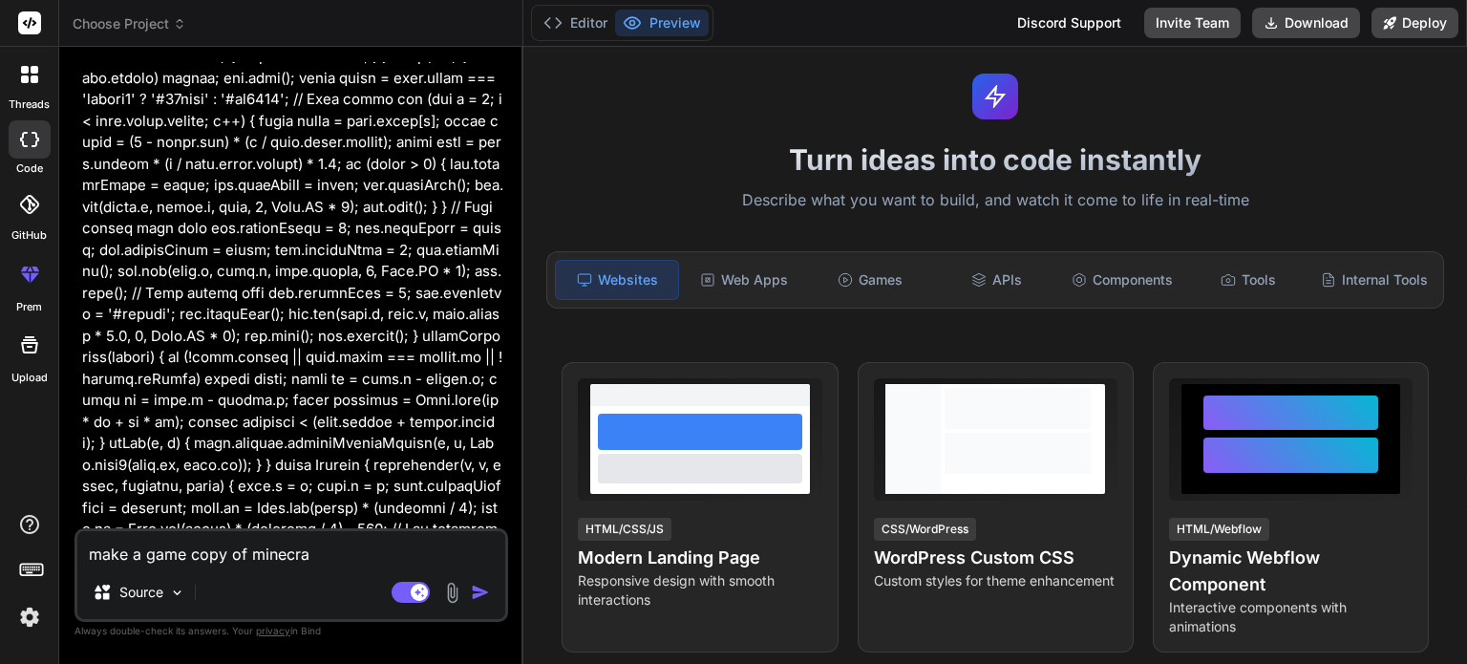
type textarea "make a game copy of minecraf"
type textarea "x"
type textarea "make a game copy of minecraft"
type textarea "x"
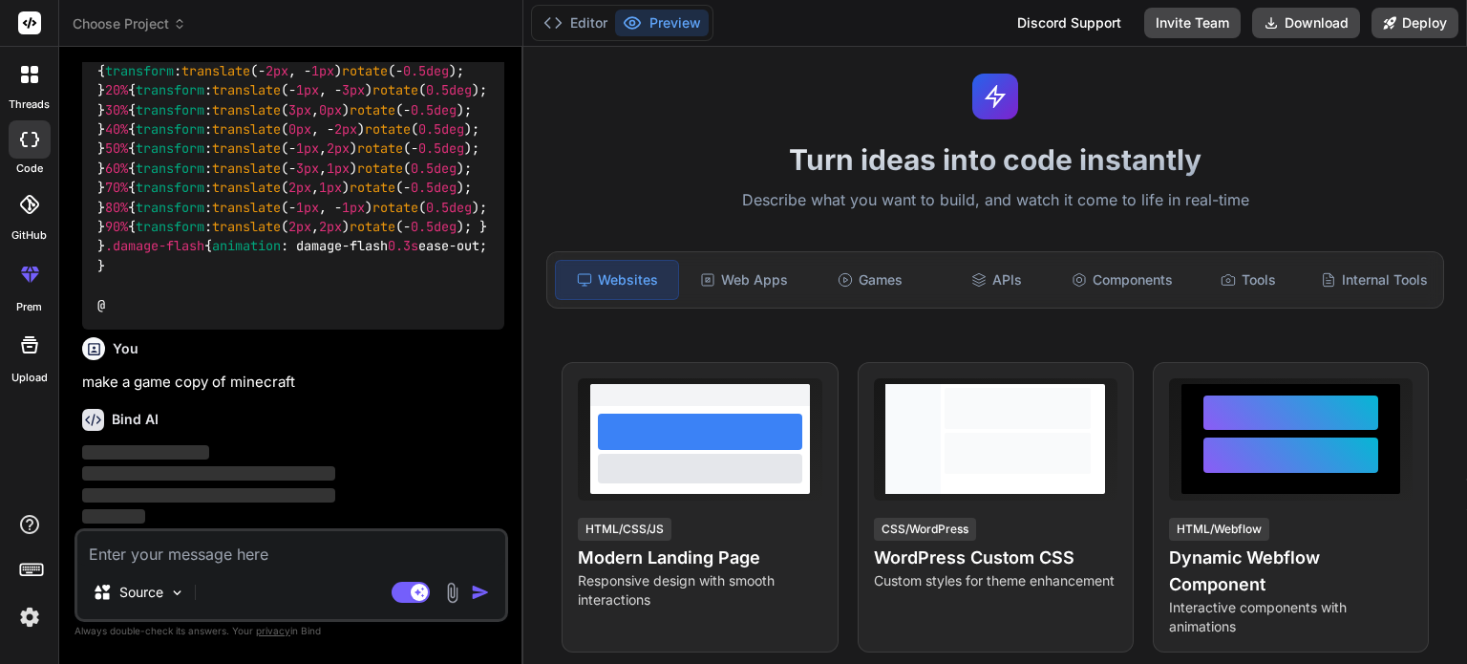
scroll to position [43699, 0]
click at [581, 30] on button "Editor" at bounding box center [575, 23] width 79 height 27
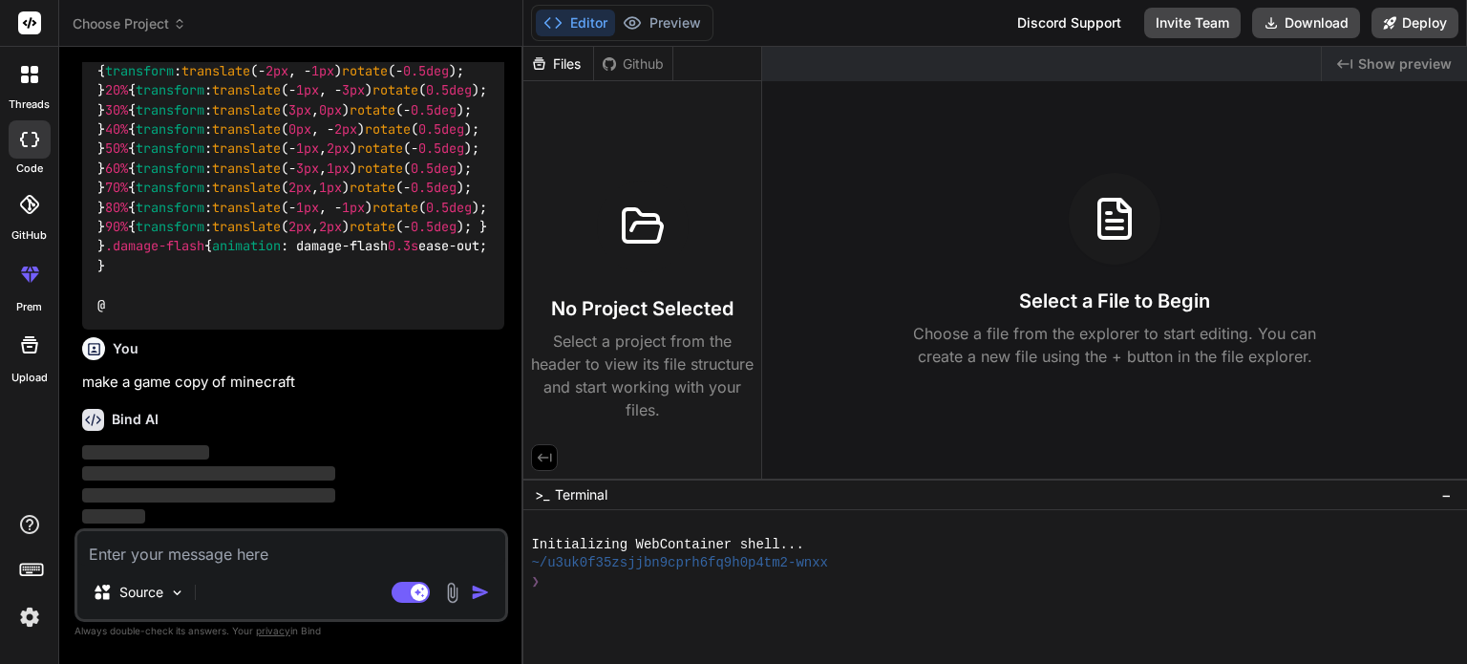
click at [591, 262] on div "No Project Selected Select a project from the header to view its file structure…" at bounding box center [642, 301] width 223 height 241
click at [182, 589] on img at bounding box center [177, 593] width 16 height 16
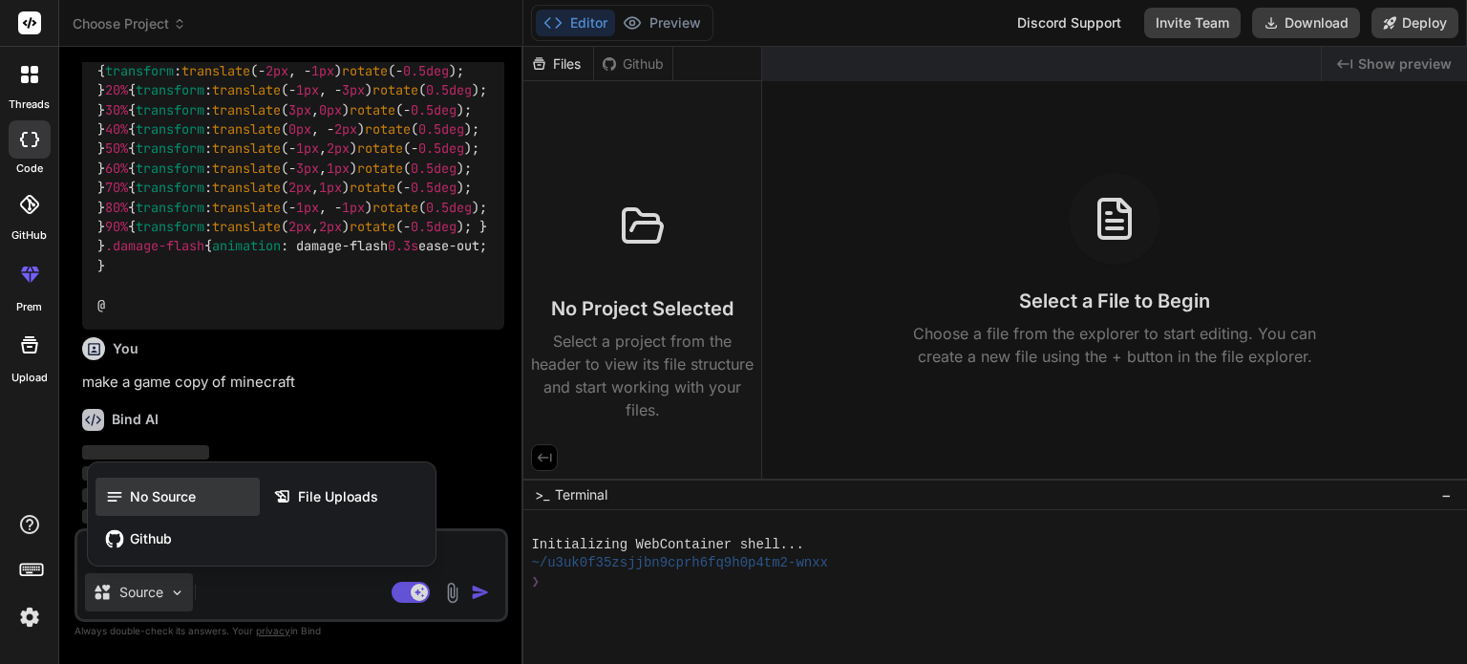
click at [216, 505] on div "No Source" at bounding box center [178, 497] width 164 height 38
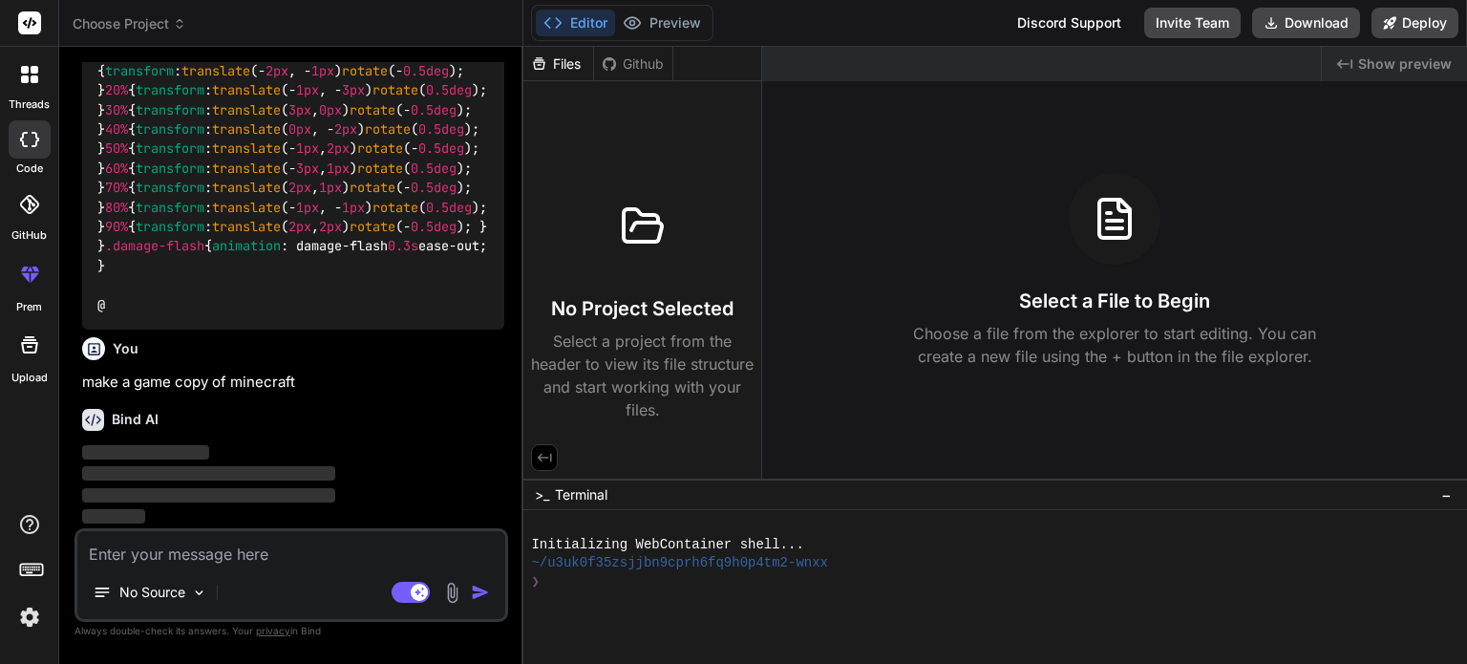
click at [551, 459] on icon at bounding box center [545, 458] width 14 height 9
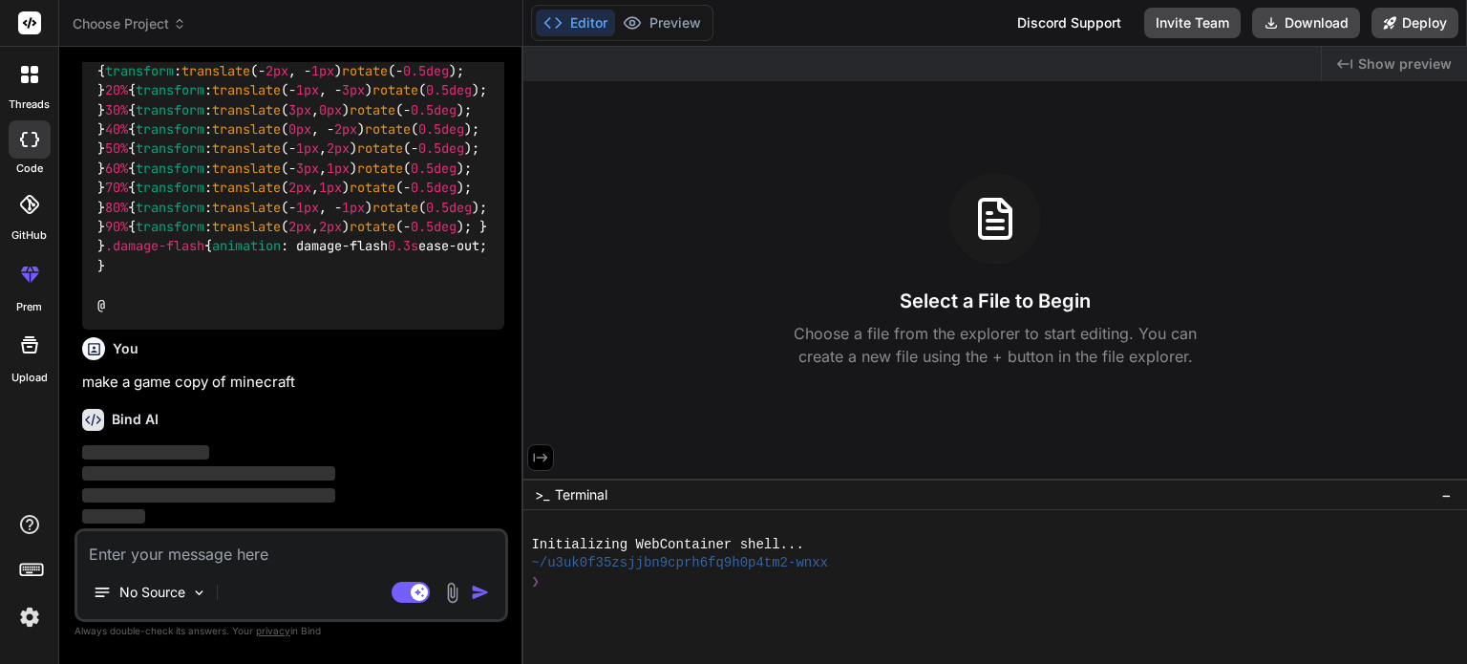
click at [551, 457] on button at bounding box center [540, 457] width 27 height 27
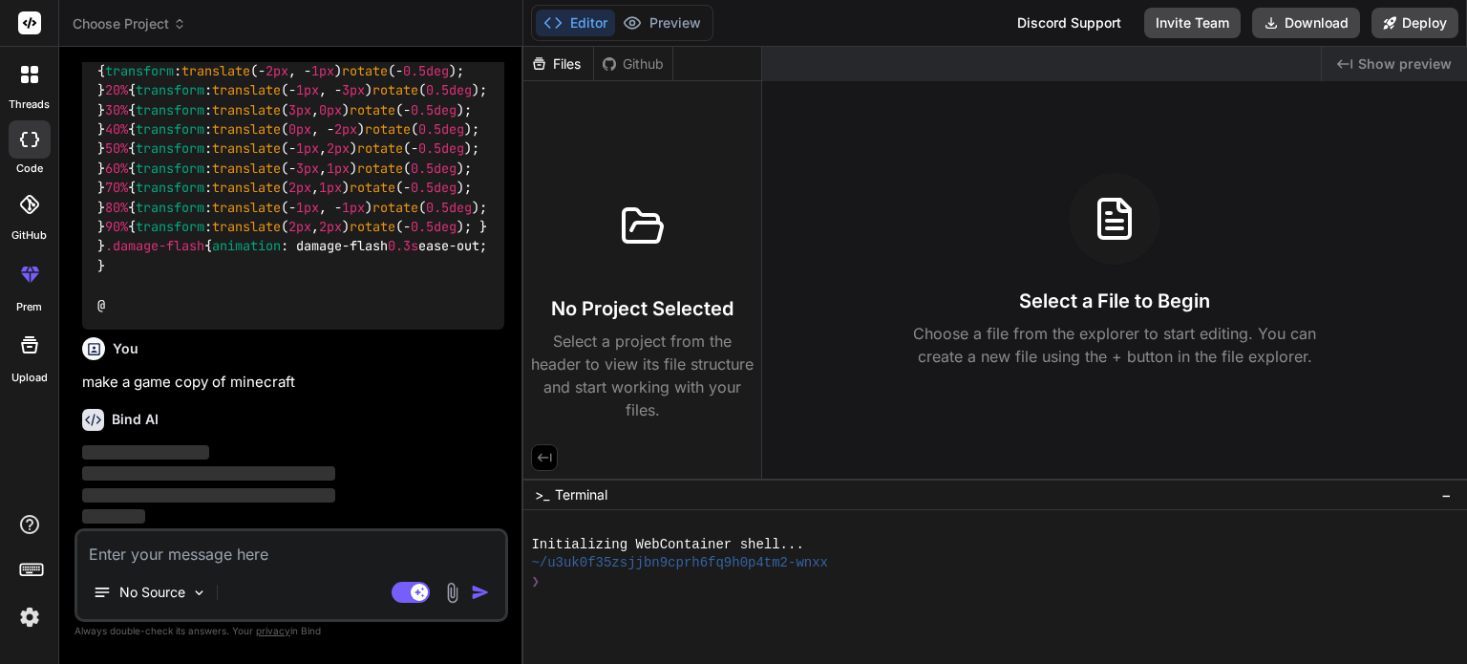
click at [1400, 74] on div "Created with Pixso. Show preview" at bounding box center [1394, 64] width 145 height 34
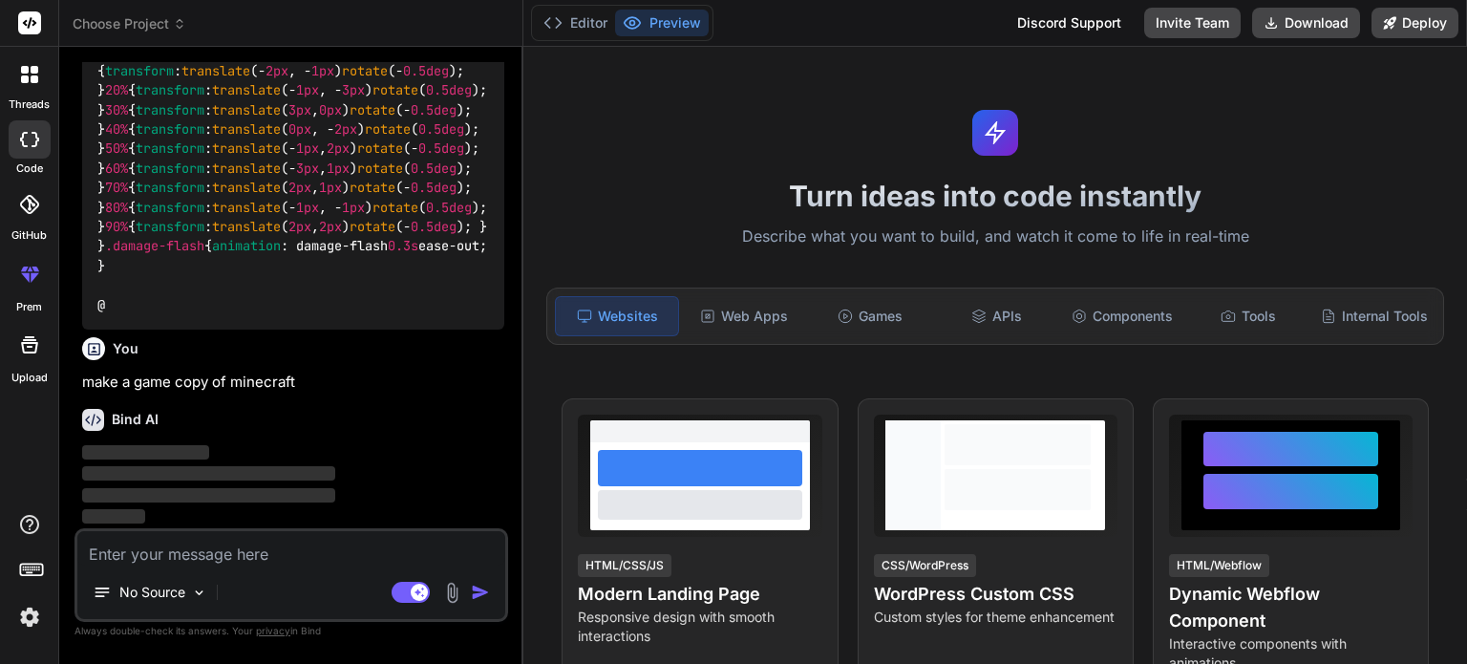
scroll to position [0, 0]
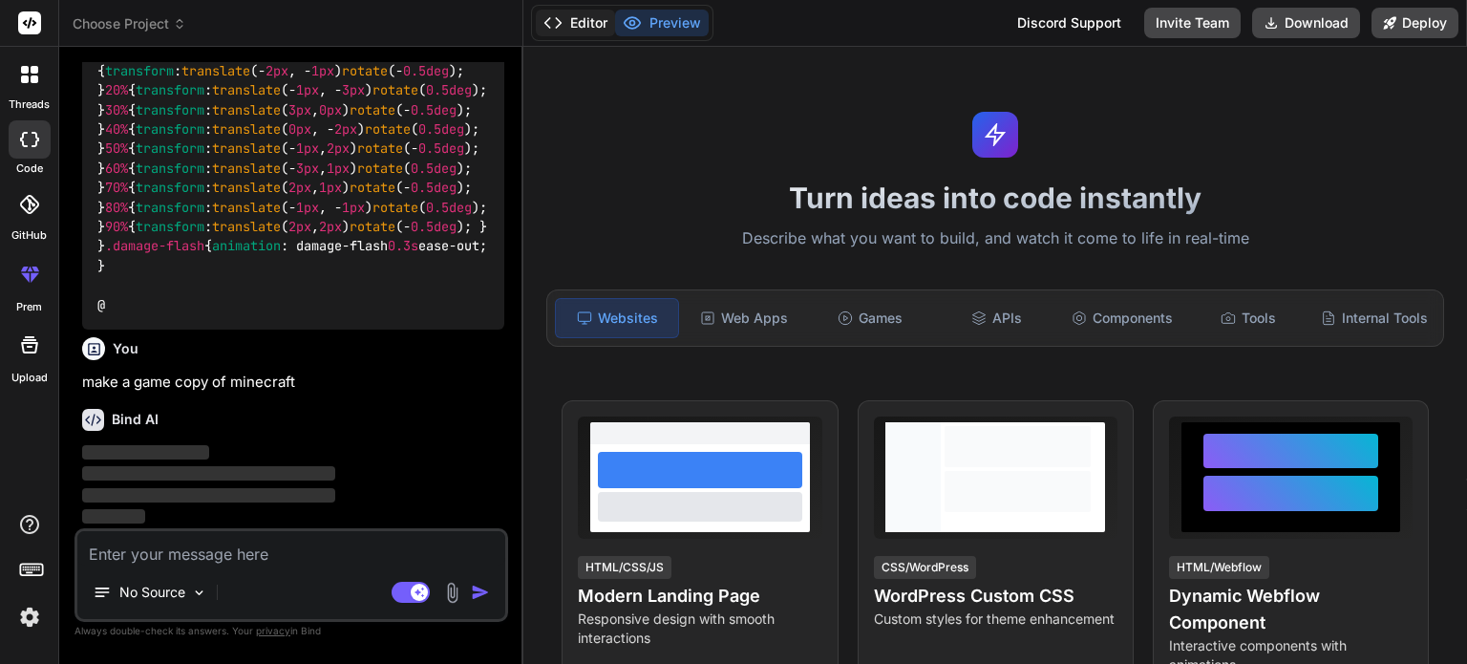
click at [585, 30] on button "Editor" at bounding box center [575, 23] width 79 height 27
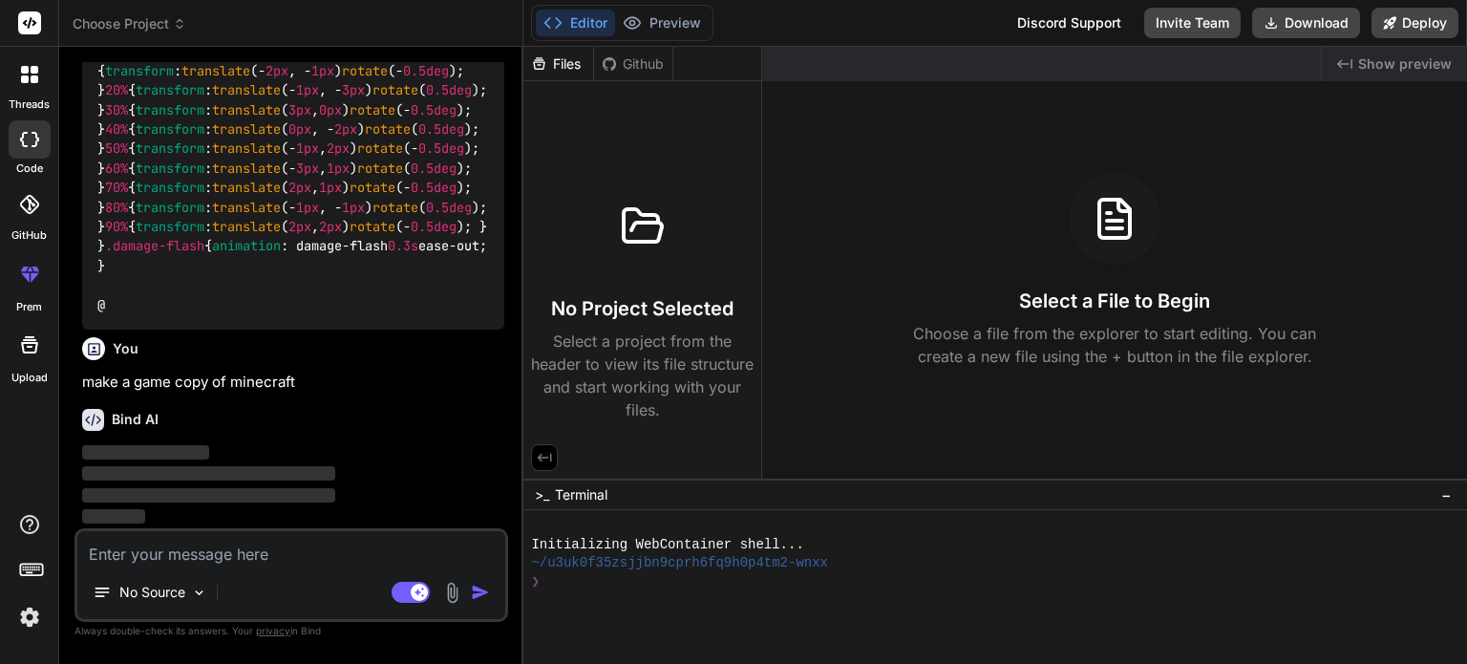
click at [32, 74] on icon at bounding box center [29, 74] width 17 height 17
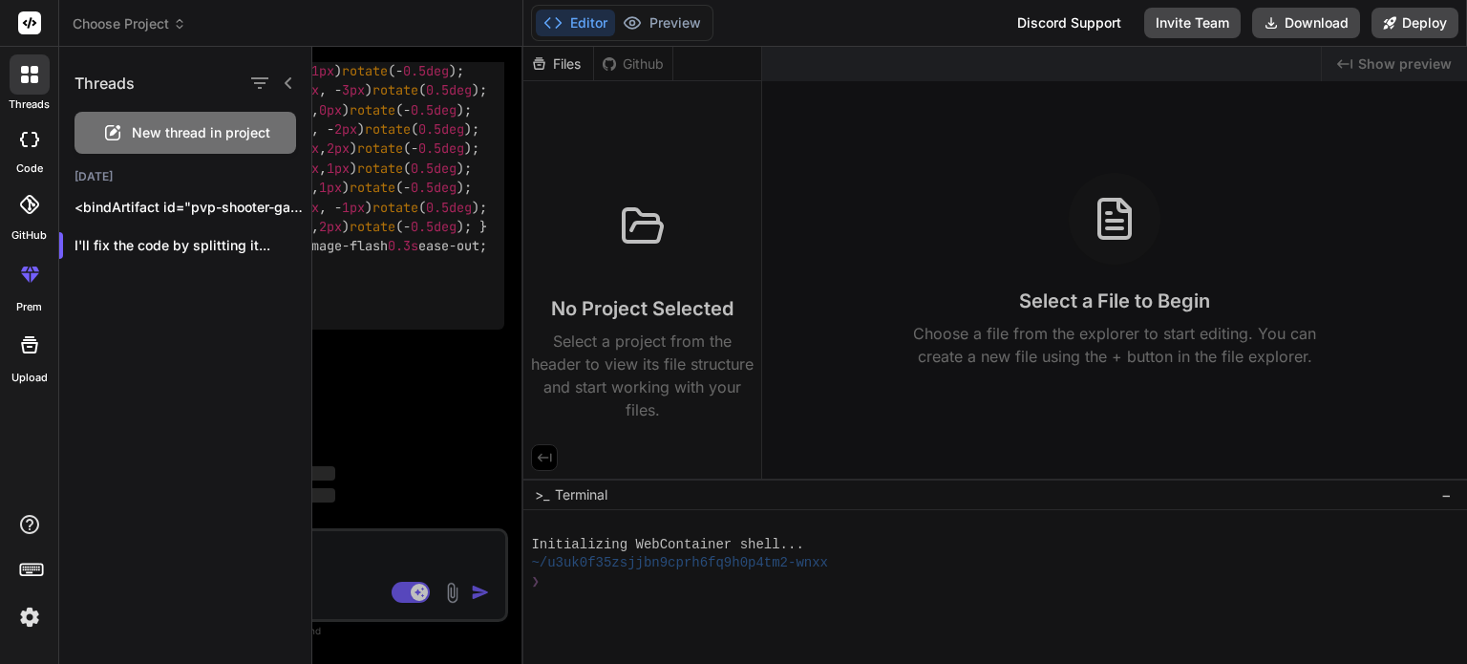
click at [349, 158] on div at bounding box center [889, 355] width 1155 height 617
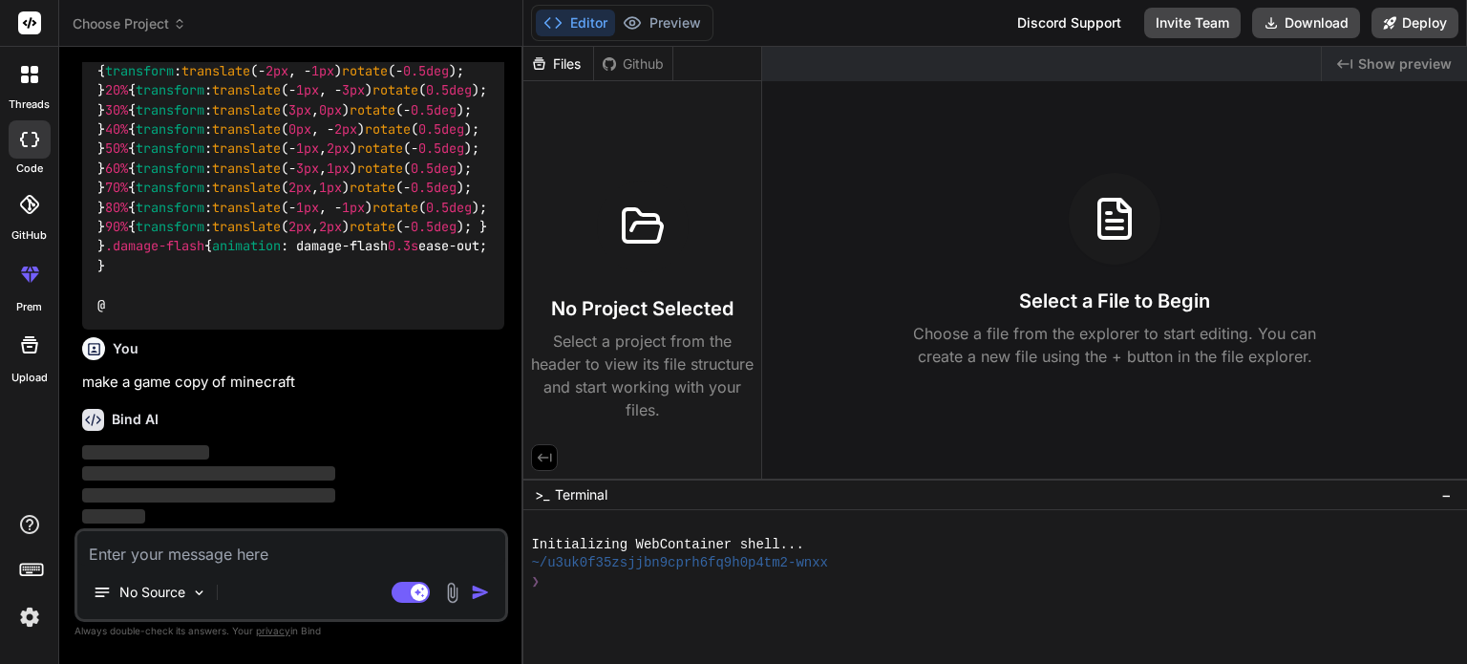
scroll to position [43699, 0]
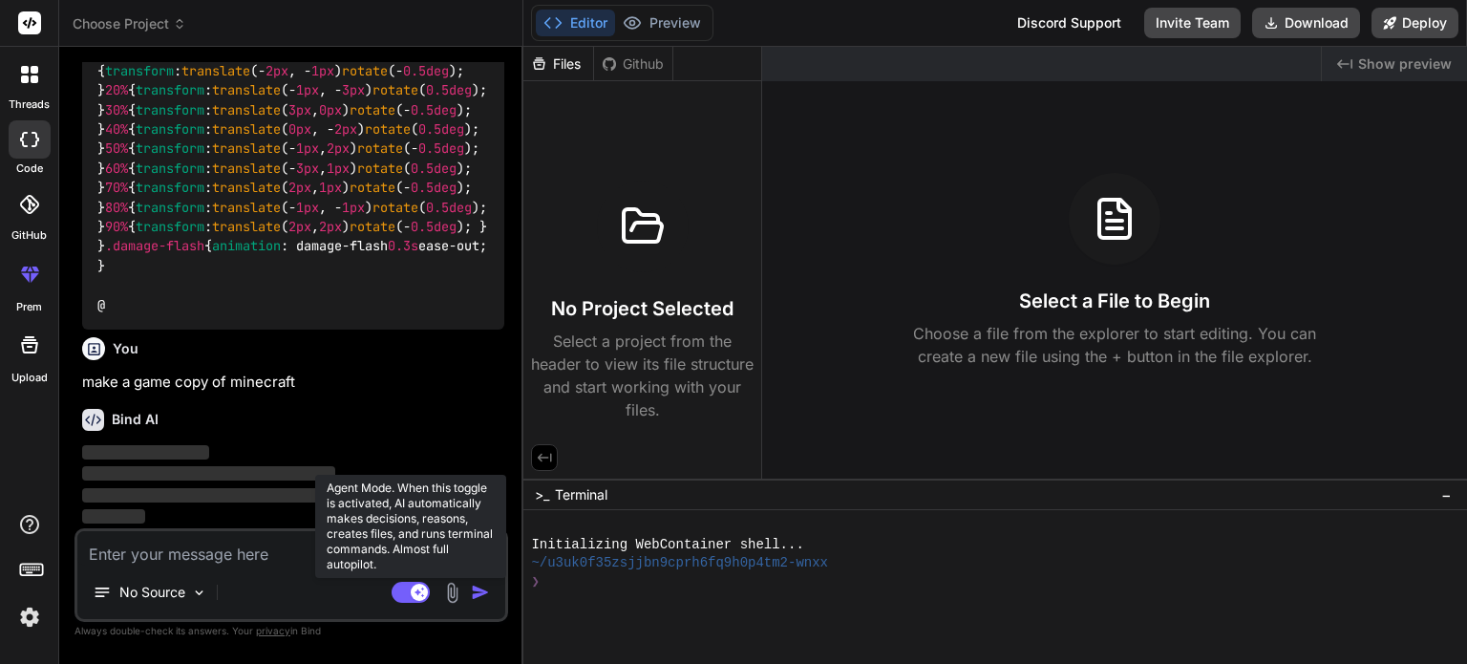
click at [424, 594] on rect at bounding box center [419, 592] width 17 height 17
click at [424, 594] on rect at bounding box center [411, 592] width 38 height 21
click at [424, 594] on rect at bounding box center [419, 592] width 17 height 17
click at [424, 594] on rect at bounding box center [411, 592] width 38 height 21
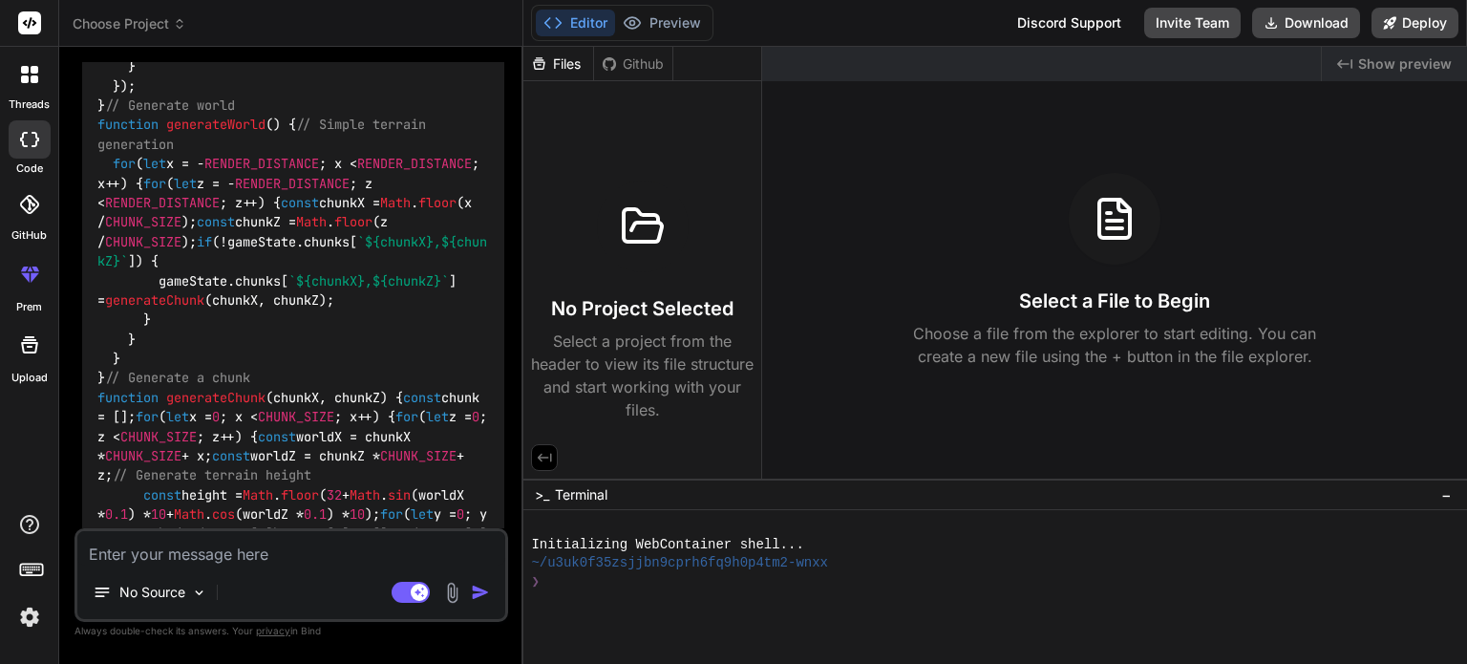
scroll to position [44440, 0]
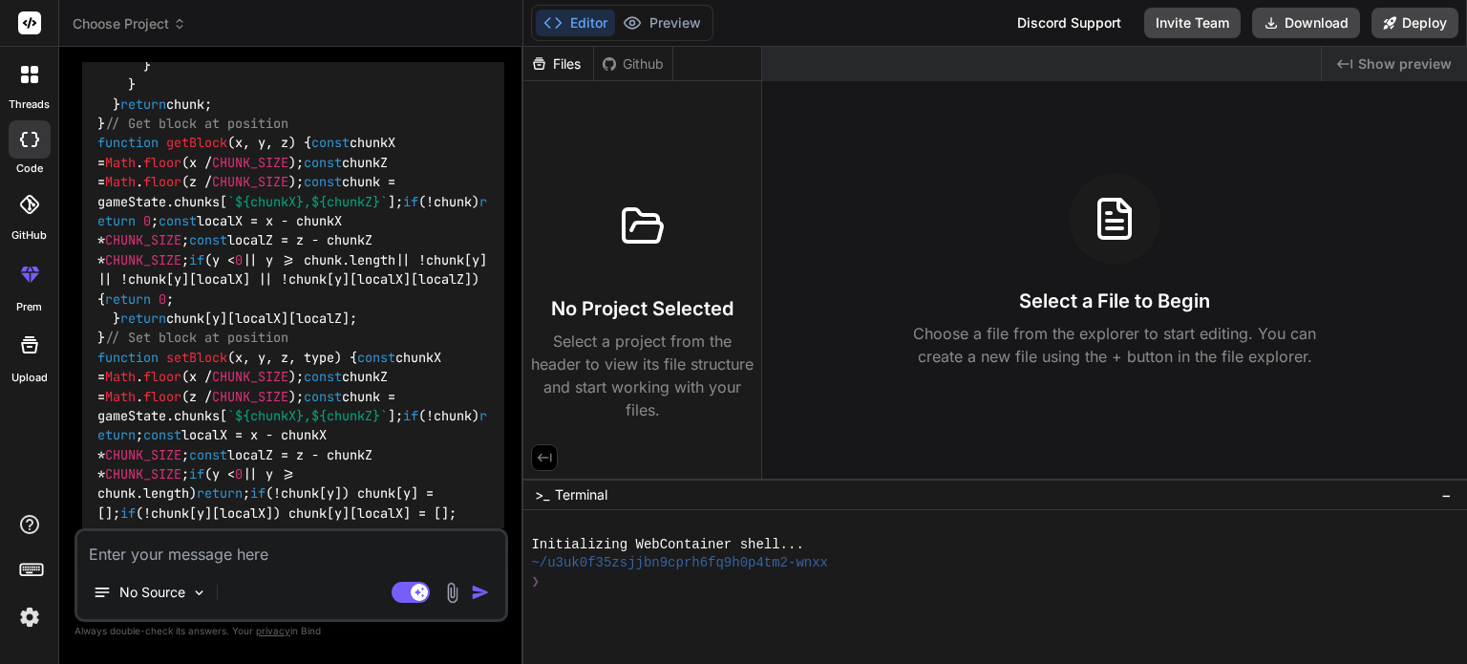
scroll to position [45290, 0]
click at [32, 214] on div at bounding box center [30, 204] width 42 height 42
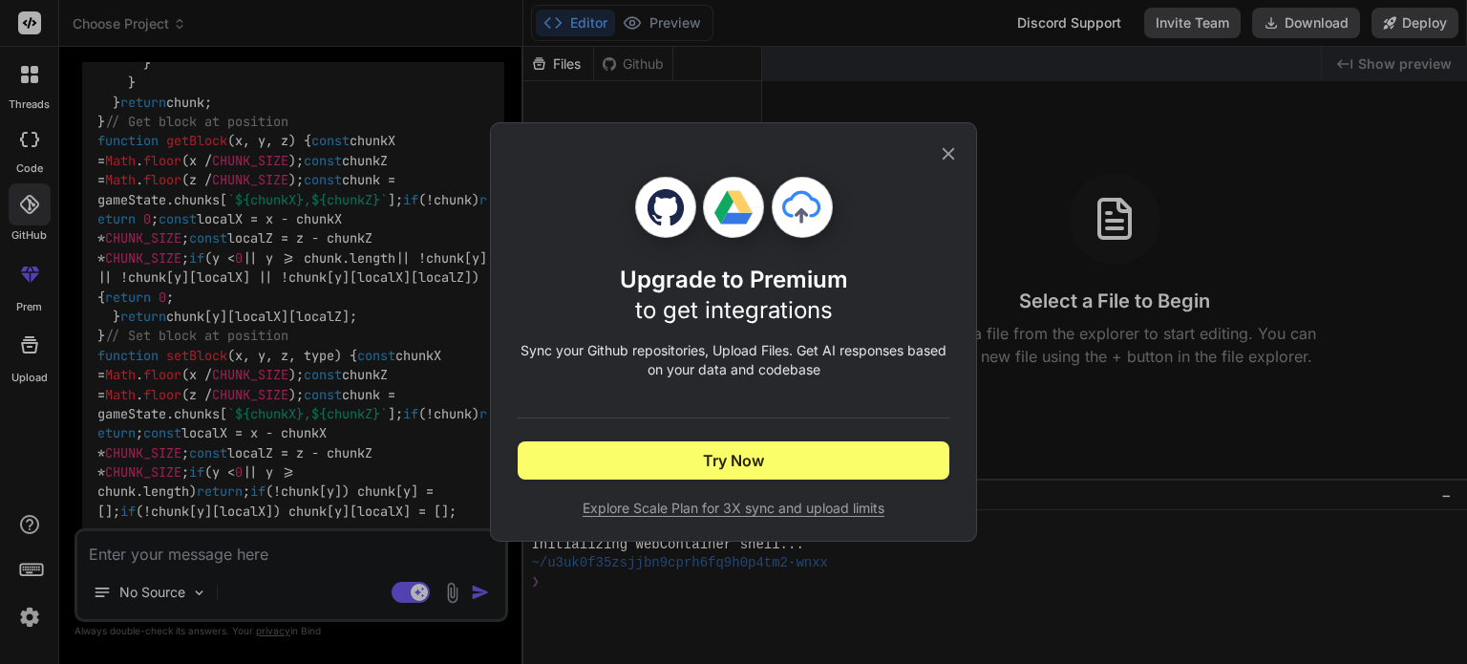
click at [957, 162] on icon at bounding box center [948, 153] width 21 height 21
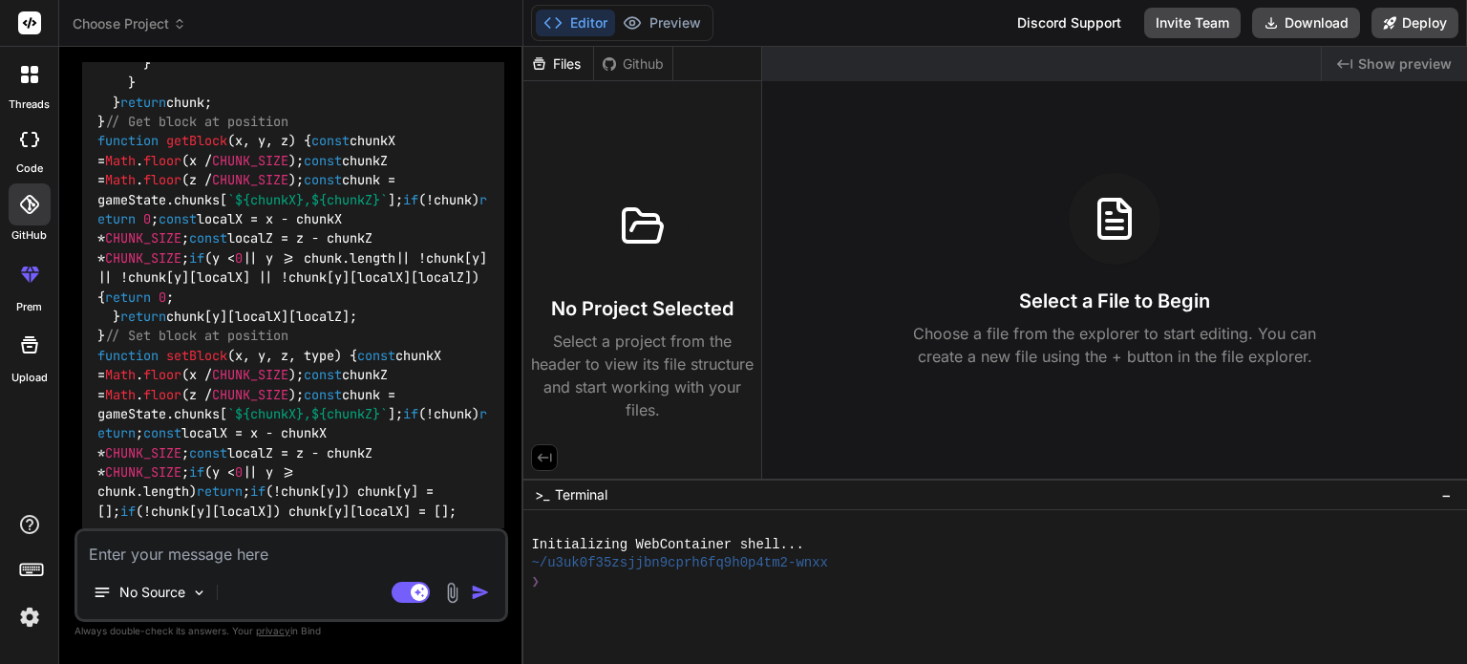
click at [24, 353] on icon at bounding box center [29, 344] width 17 height 17
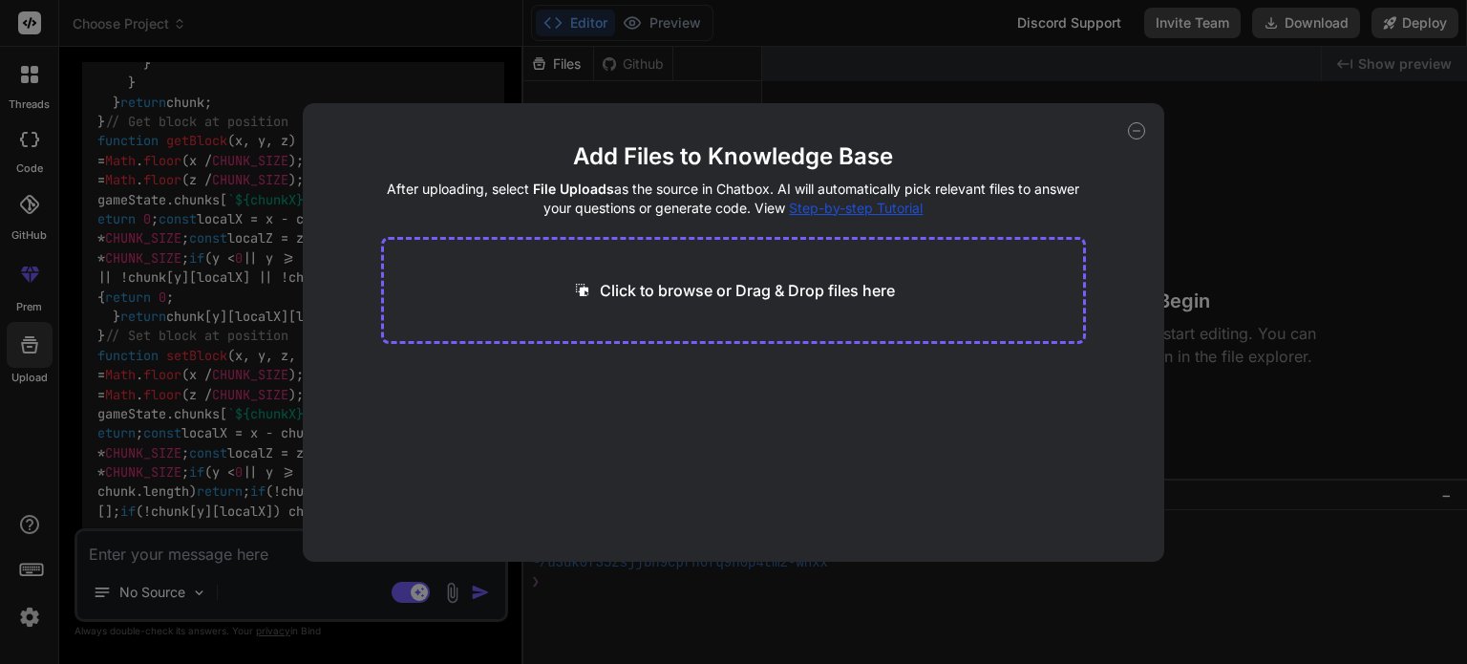
click at [1129, 134] on icon at bounding box center [1136, 130] width 17 height 17
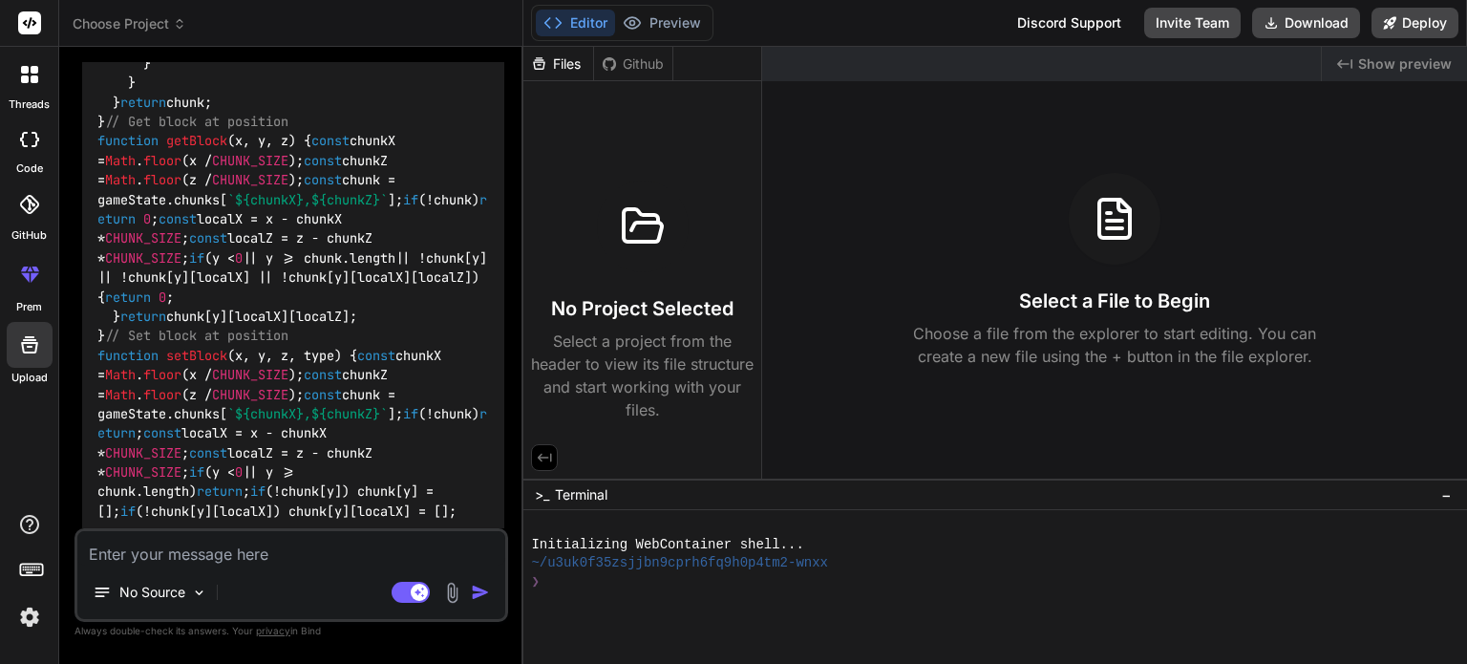
click at [34, 28] on rect at bounding box center [29, 22] width 23 height 23
click at [134, 32] on span "Choose Project" at bounding box center [130, 23] width 114 height 19
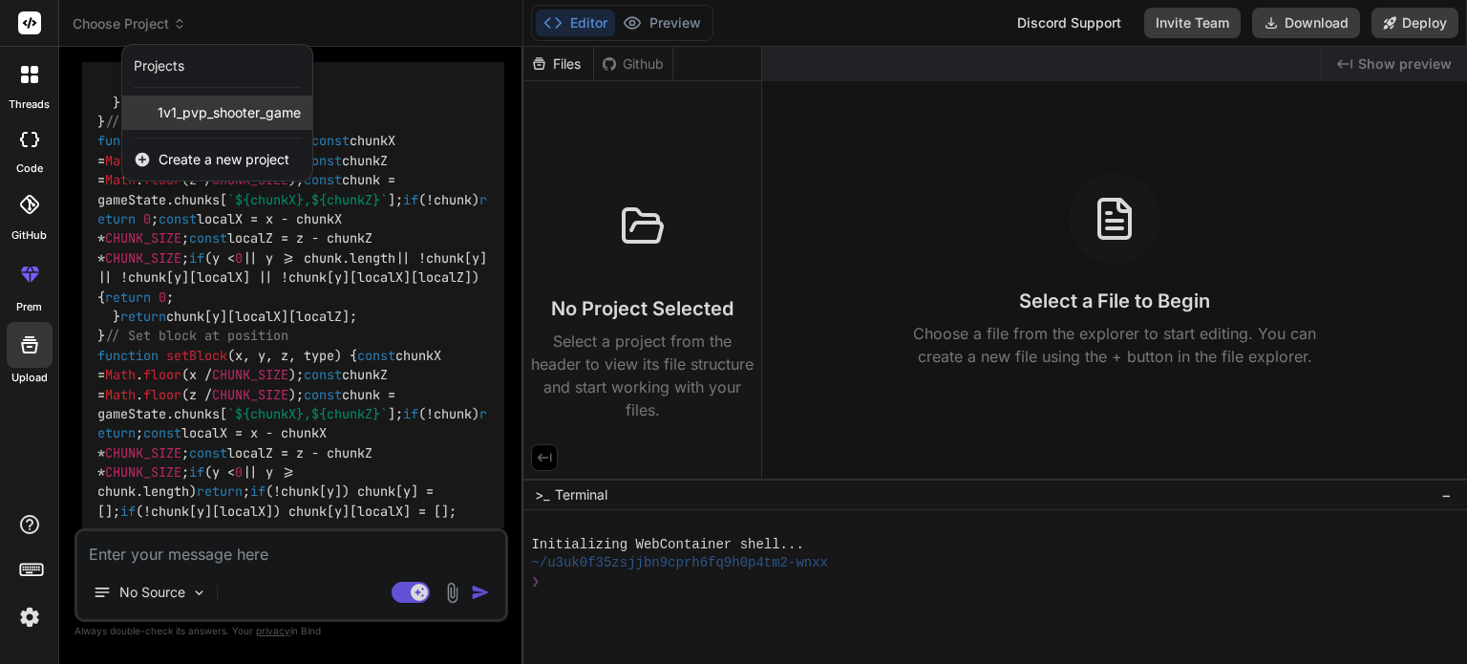
click at [205, 118] on span "1v1_pvp_shooter_game" at bounding box center [229, 112] width 143 height 19
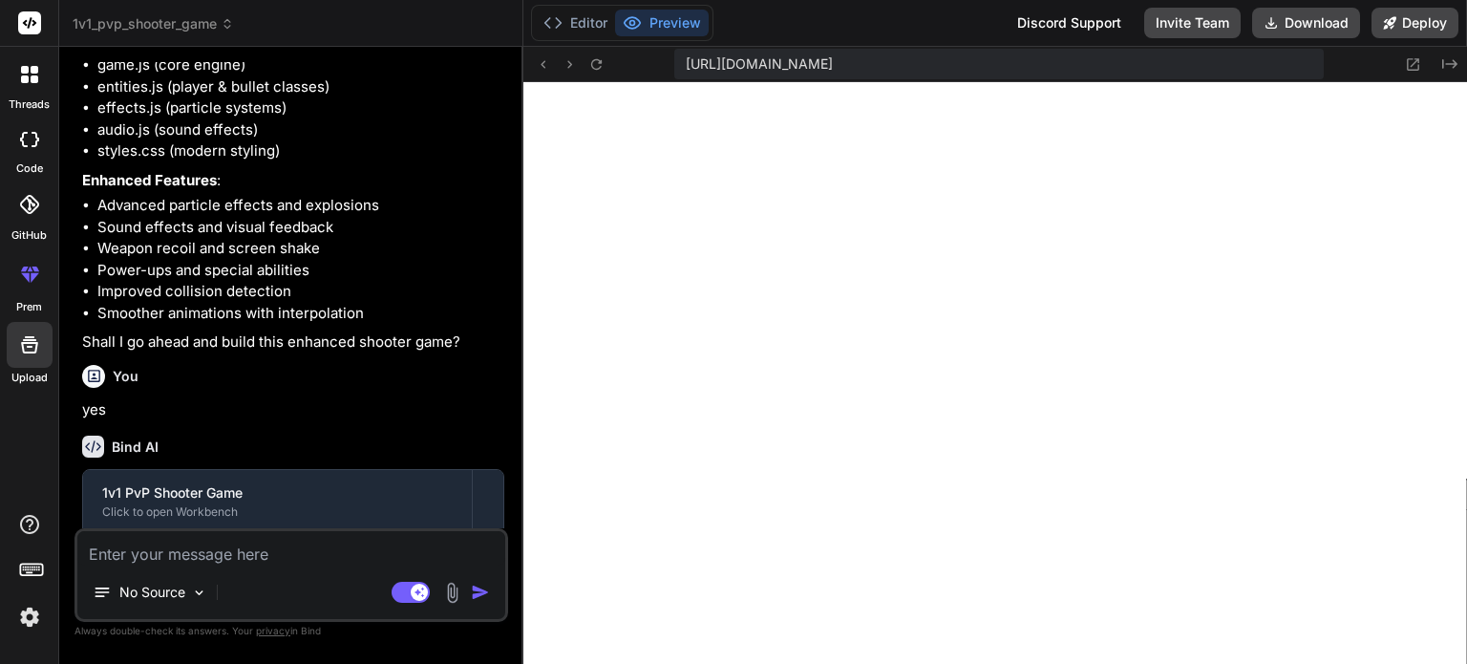
scroll to position [2345, 0]
click at [1417, 65] on icon at bounding box center [1413, 64] width 16 height 16
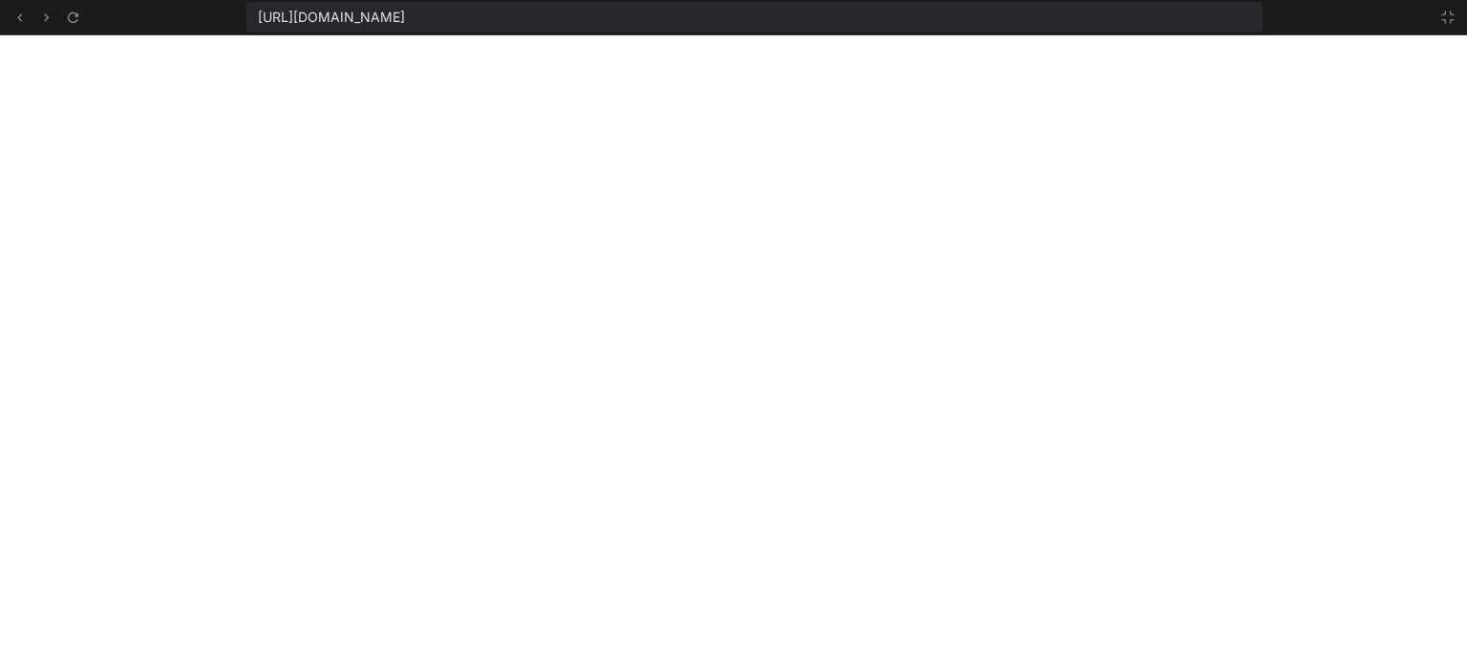
scroll to position [1137, 0]
click at [19, 21] on icon at bounding box center [19, 18] width 16 height 16
click at [82, 11] on button at bounding box center [72, 17] width 23 height 23
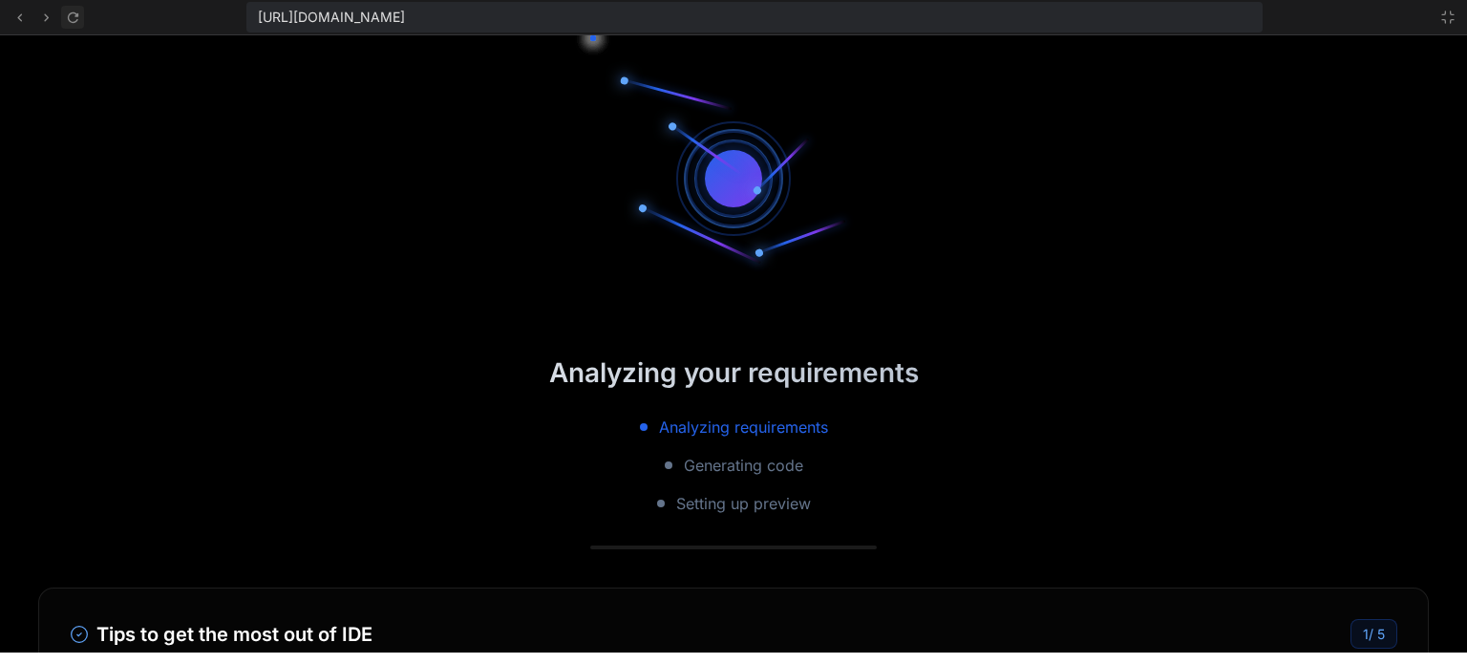
scroll to position [1357, 0]
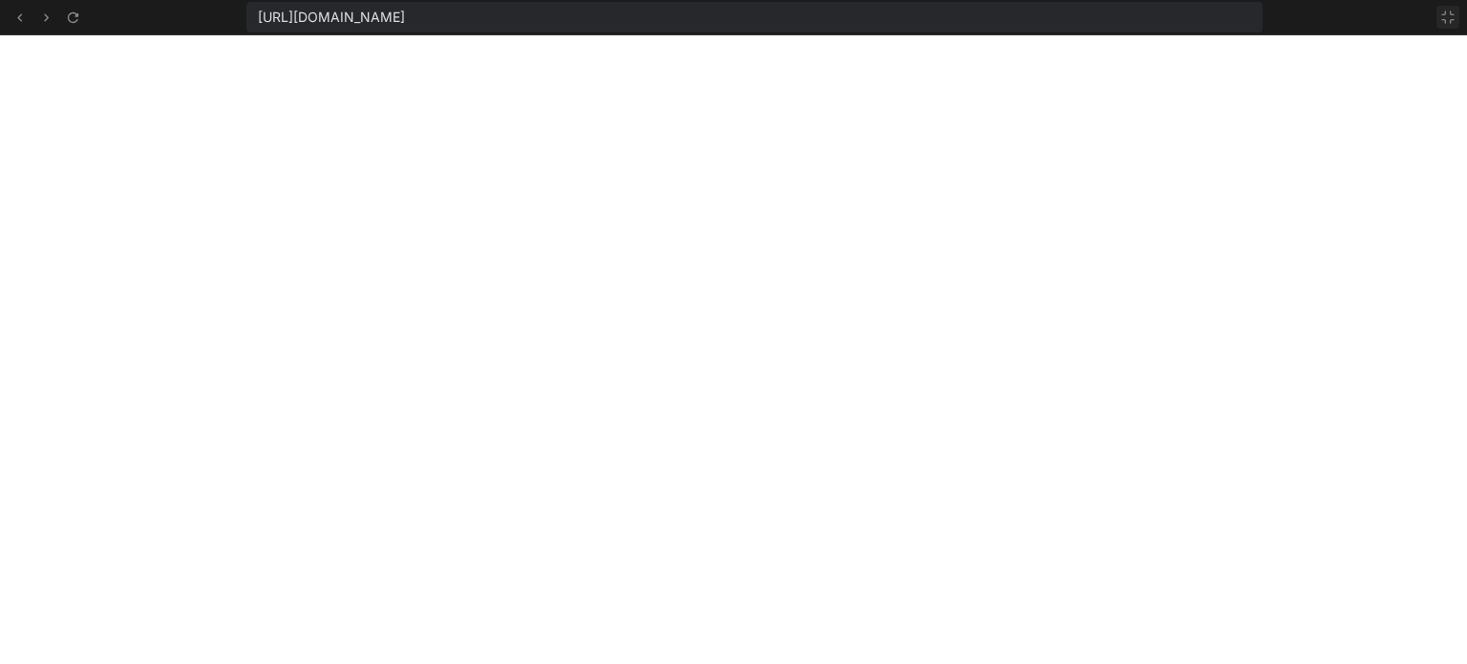
click at [1448, 16] on icon at bounding box center [1448, 17] width 15 height 15
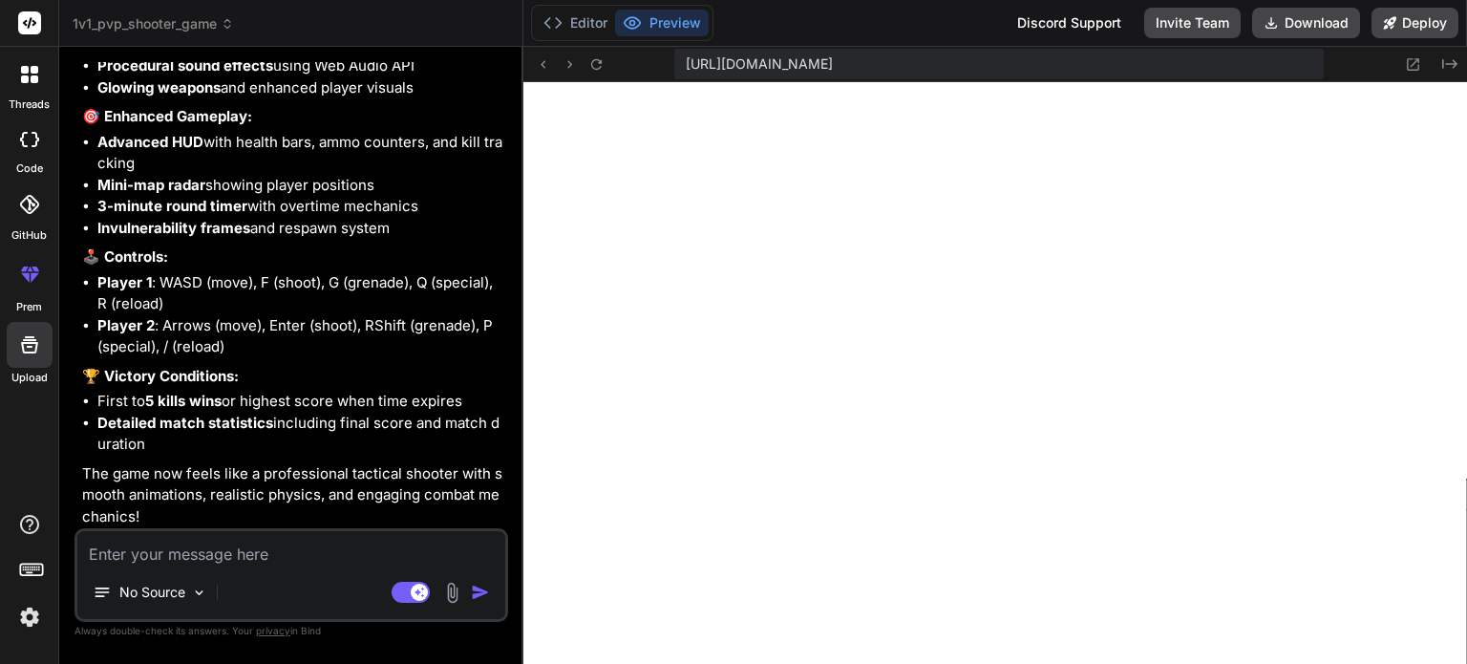
scroll to position [3626, 0]
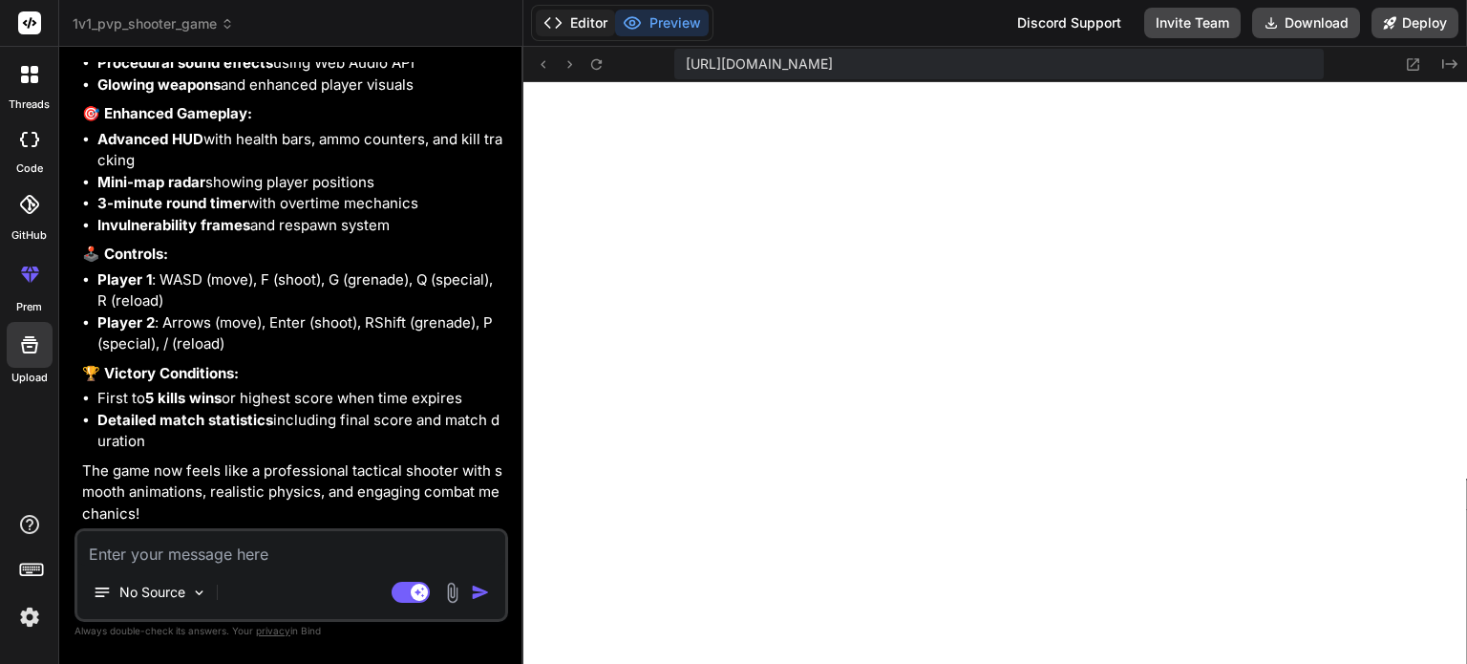
click at [571, 31] on button "Editor" at bounding box center [575, 23] width 79 height 27
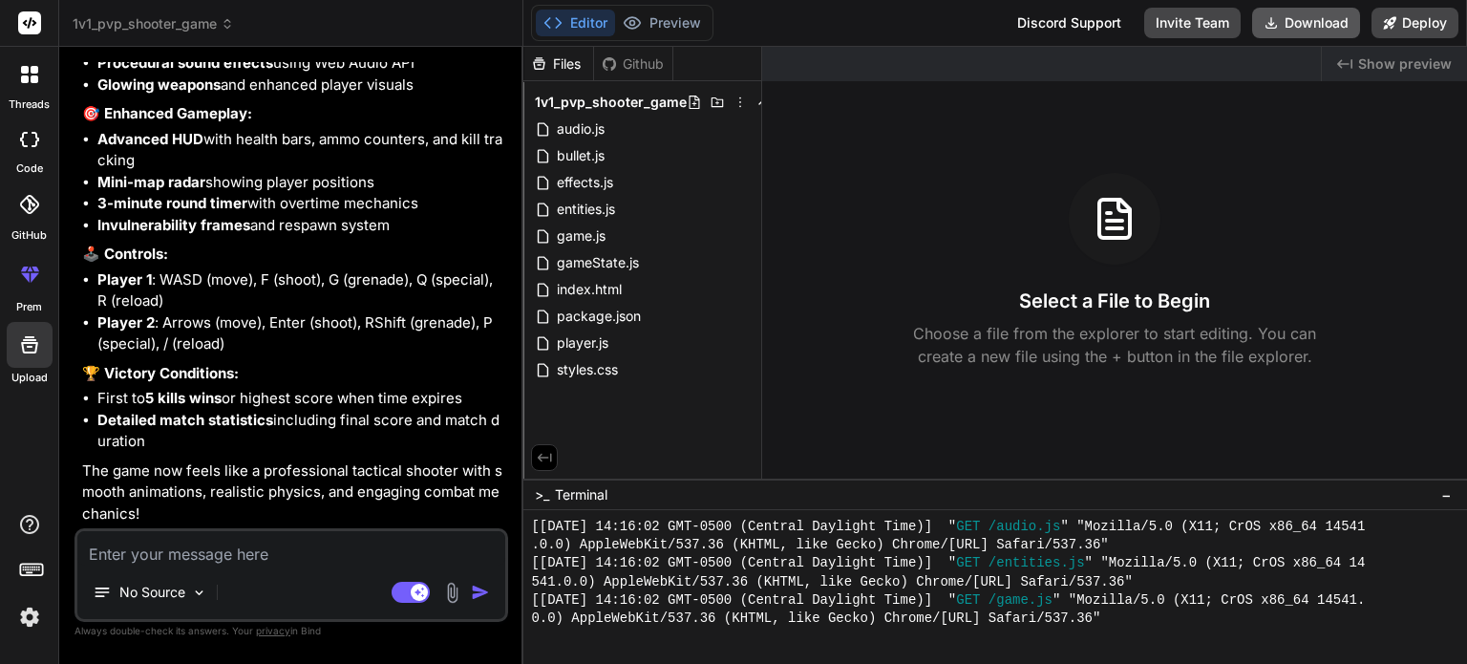
click at [1292, 18] on button "Download" at bounding box center [1306, 23] width 108 height 31
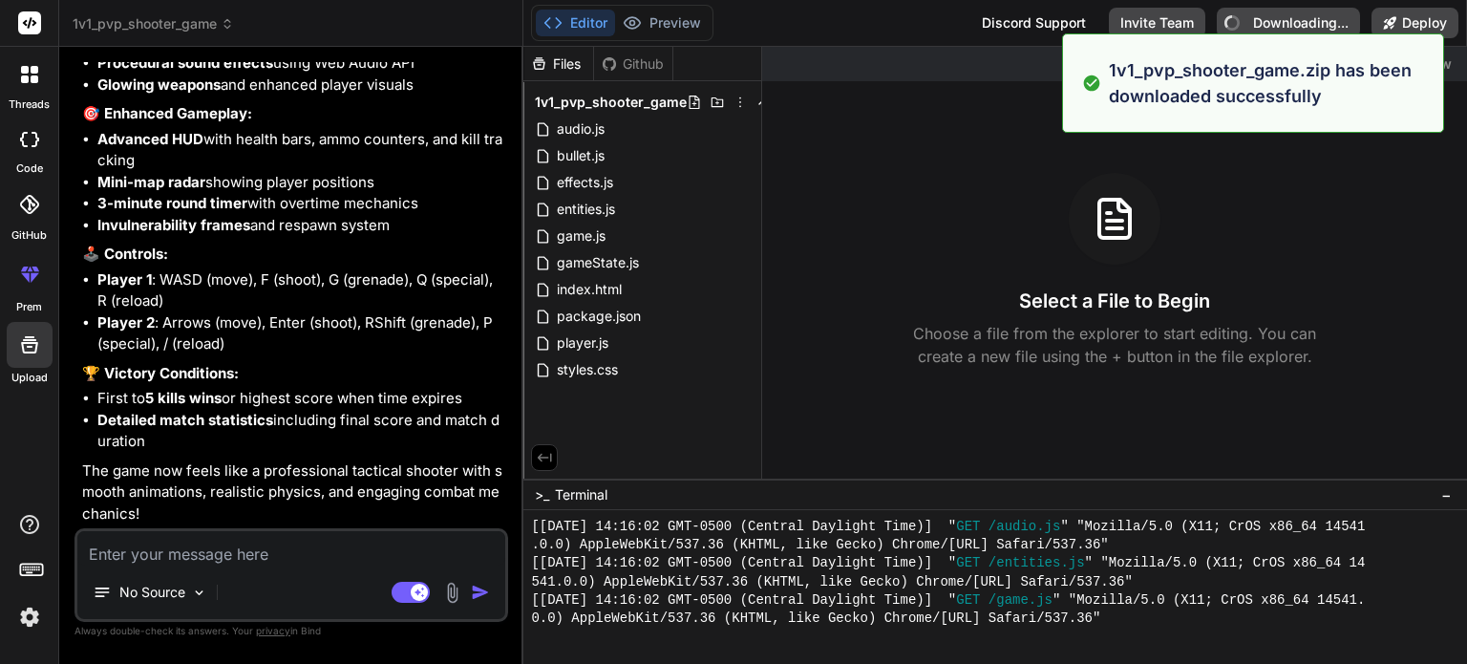
type textarea "x"
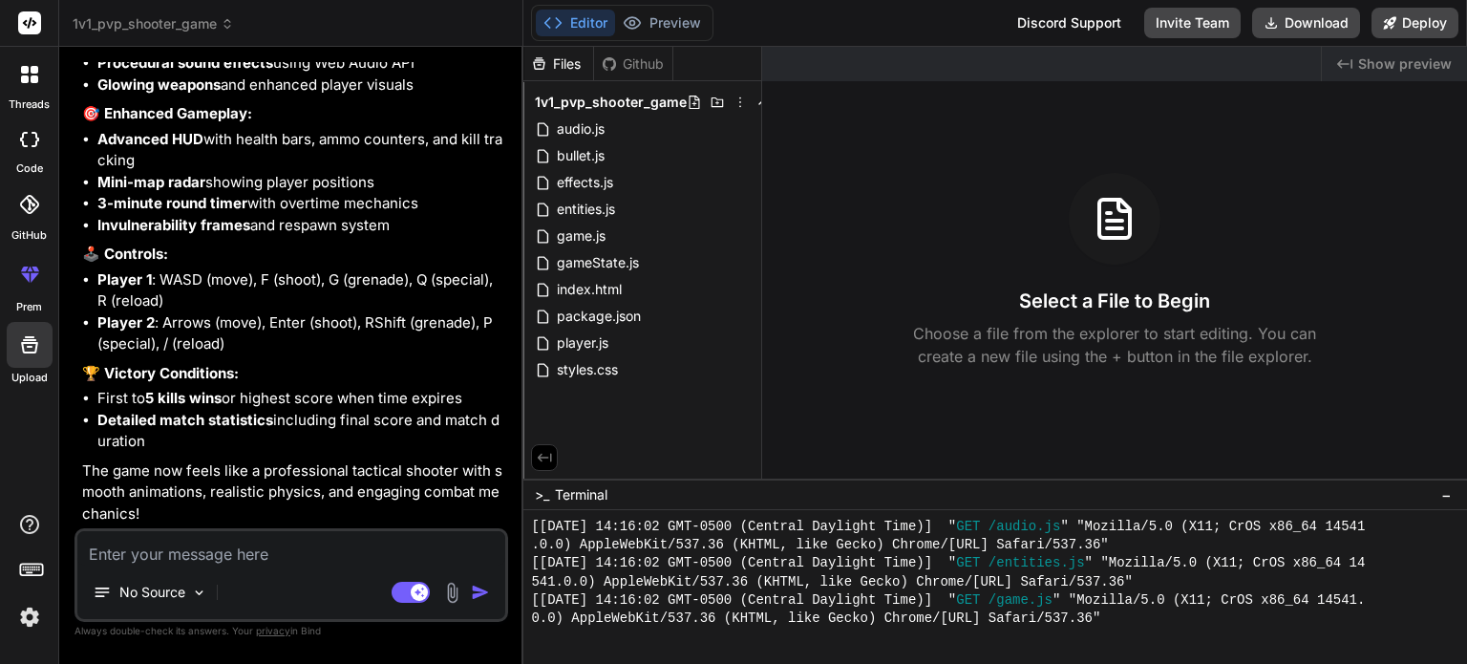
click at [325, 563] on textarea at bounding box center [291, 548] width 428 height 34
type textarea "n"
type textarea "x"
type textarea "no"
type textarea "x"
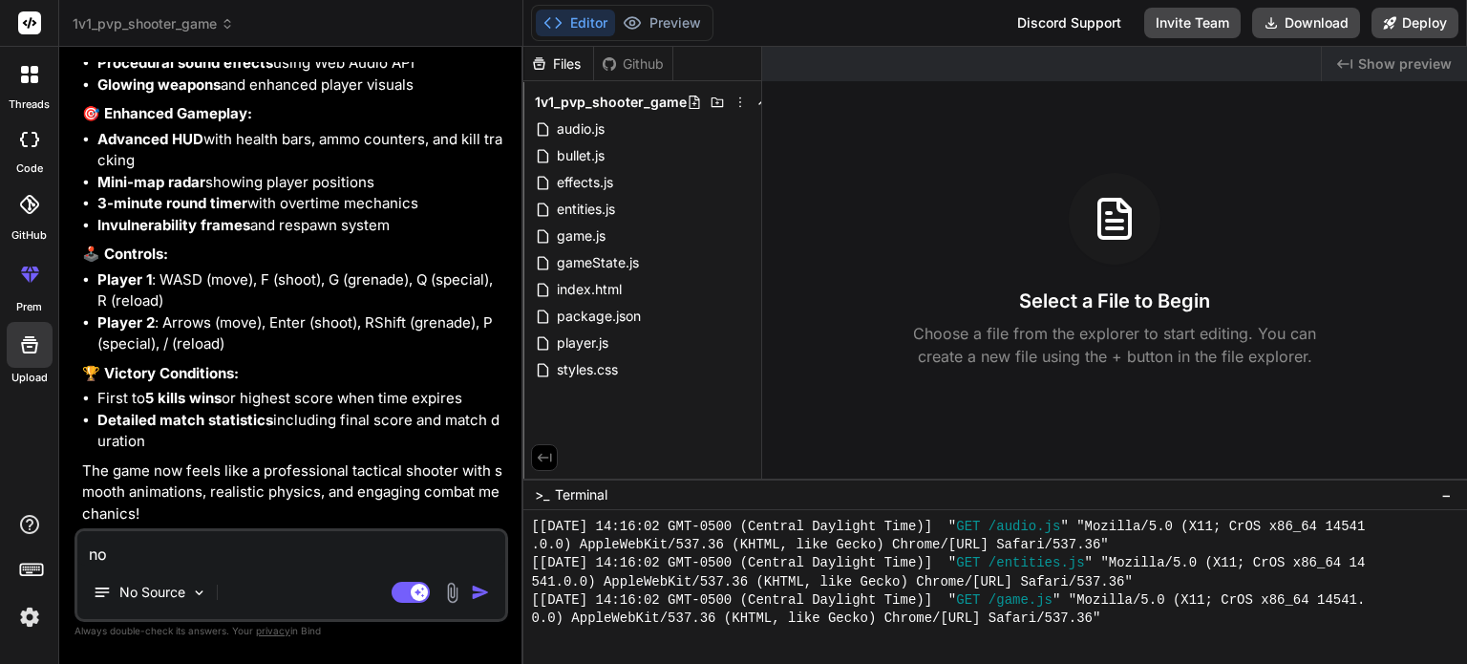
type textarea "now"
type textarea "x"
type textarea "now"
type textarea "x"
type textarea "now m"
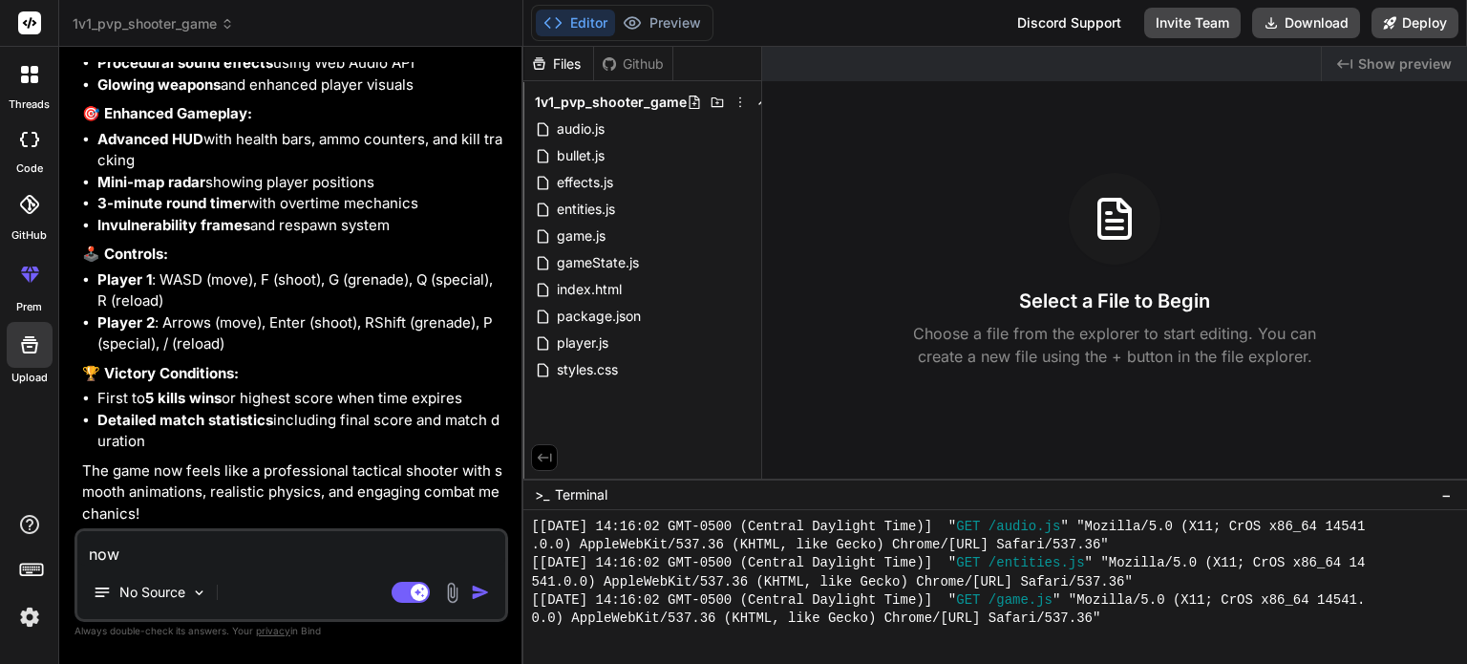
type textarea "x"
type textarea "now ma"
type textarea "x"
type textarea "now man"
type textarea "x"
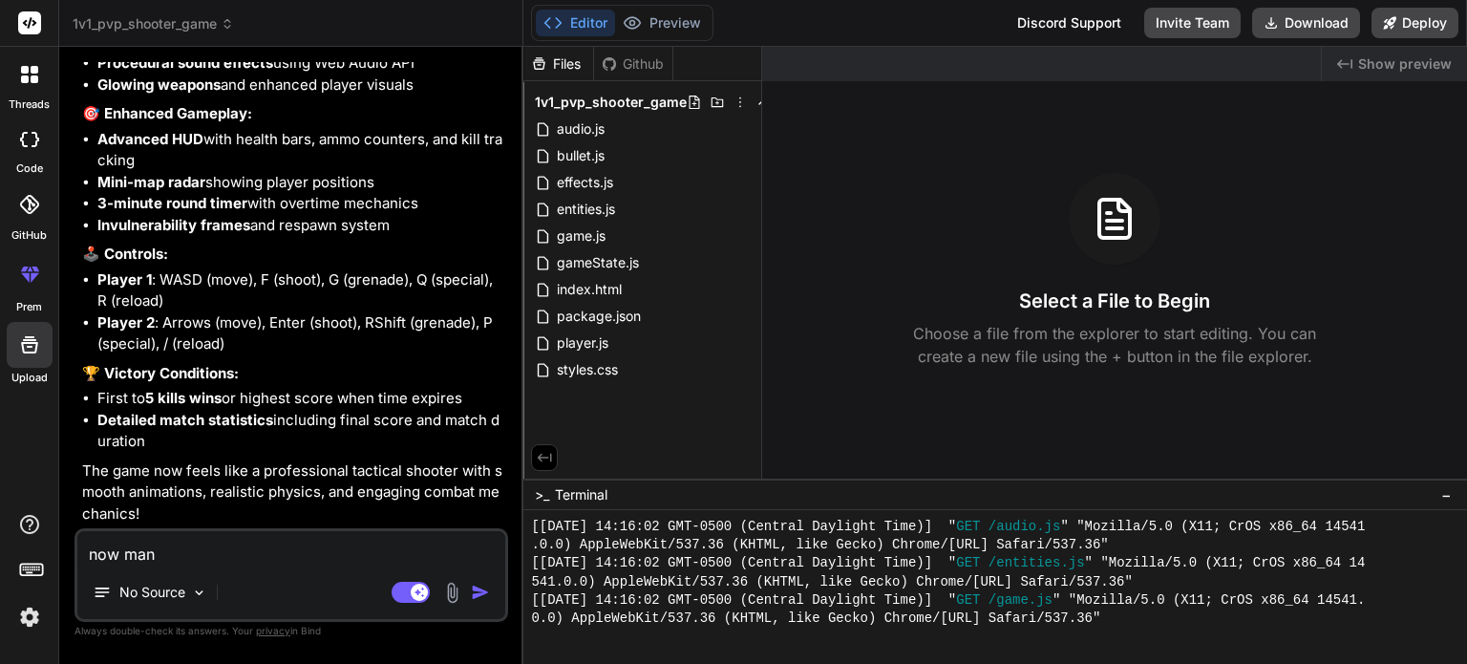
type textarea "now ma"
type textarea "x"
type textarea "now mak"
type textarea "x"
type textarea "now make"
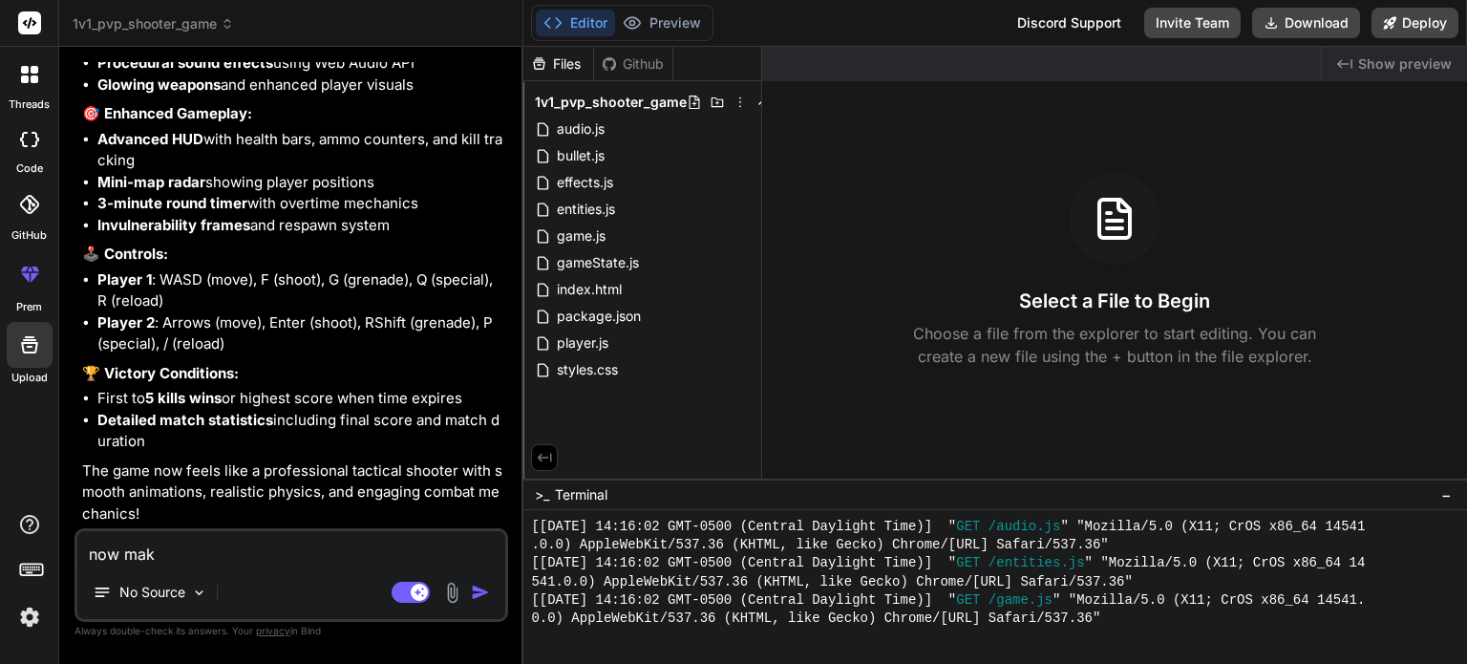
type textarea "x"
type textarea "now make"
type textarea "x"
type textarea "now make a"
type textarea "x"
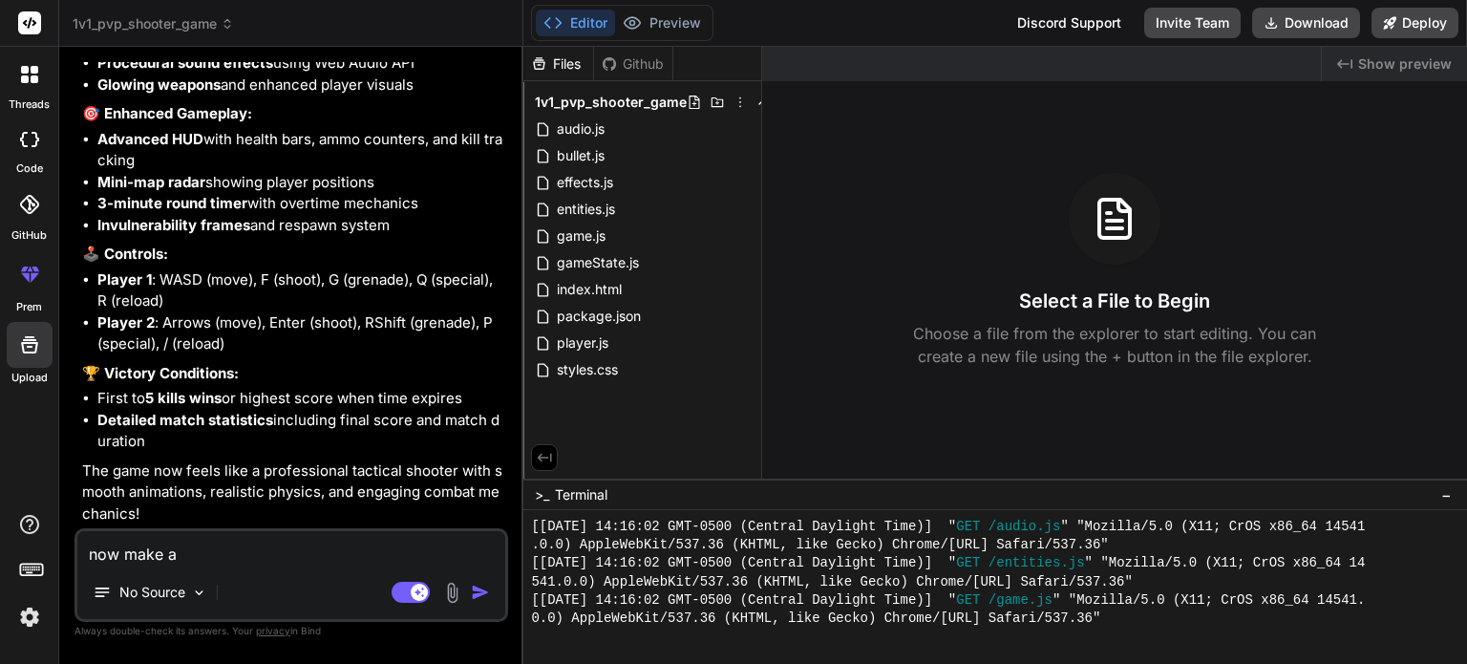
type textarea "now make a"
type textarea "x"
type textarea "now make a m"
type textarea "x"
type textarea "now make a mi"
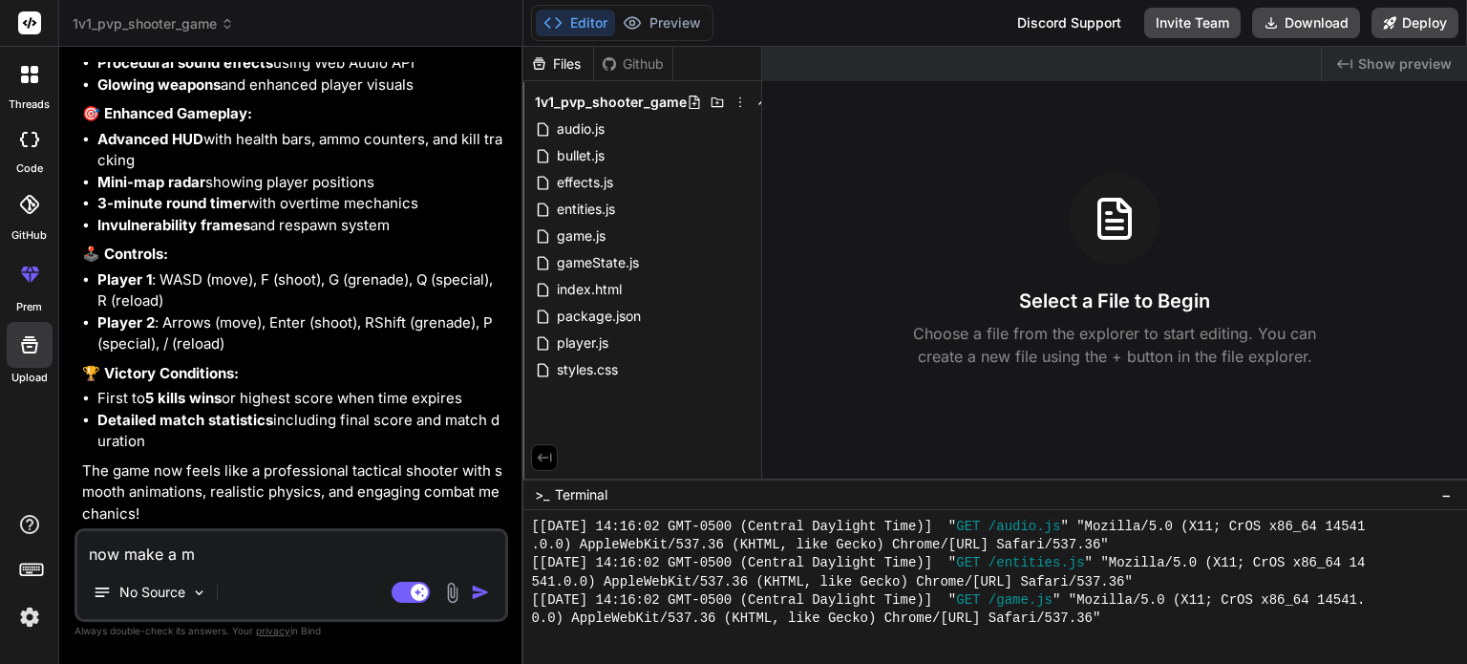
type textarea "x"
type textarea "now make a min"
type textarea "x"
type textarea "now make a mine"
type textarea "x"
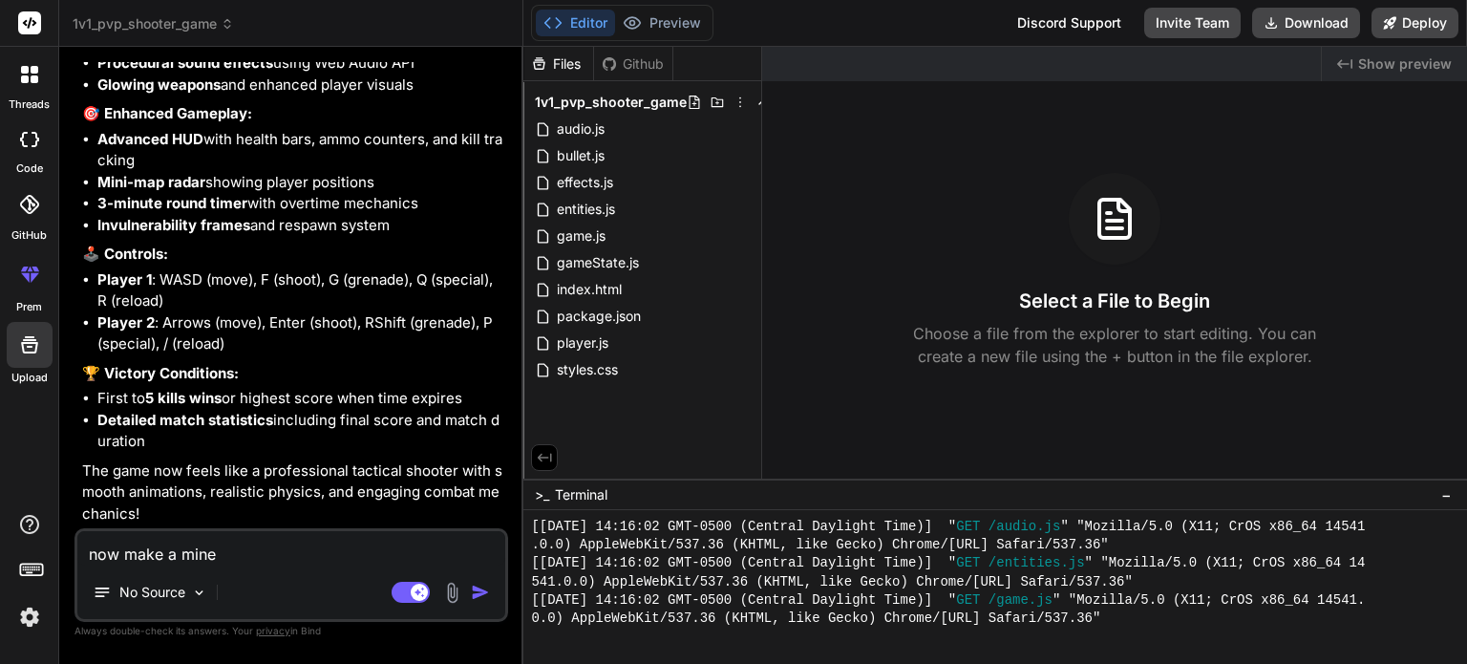
type textarea "now make a minec"
type textarea "x"
type textarea "now make a minecr"
type textarea "x"
type textarea "now make a minecra"
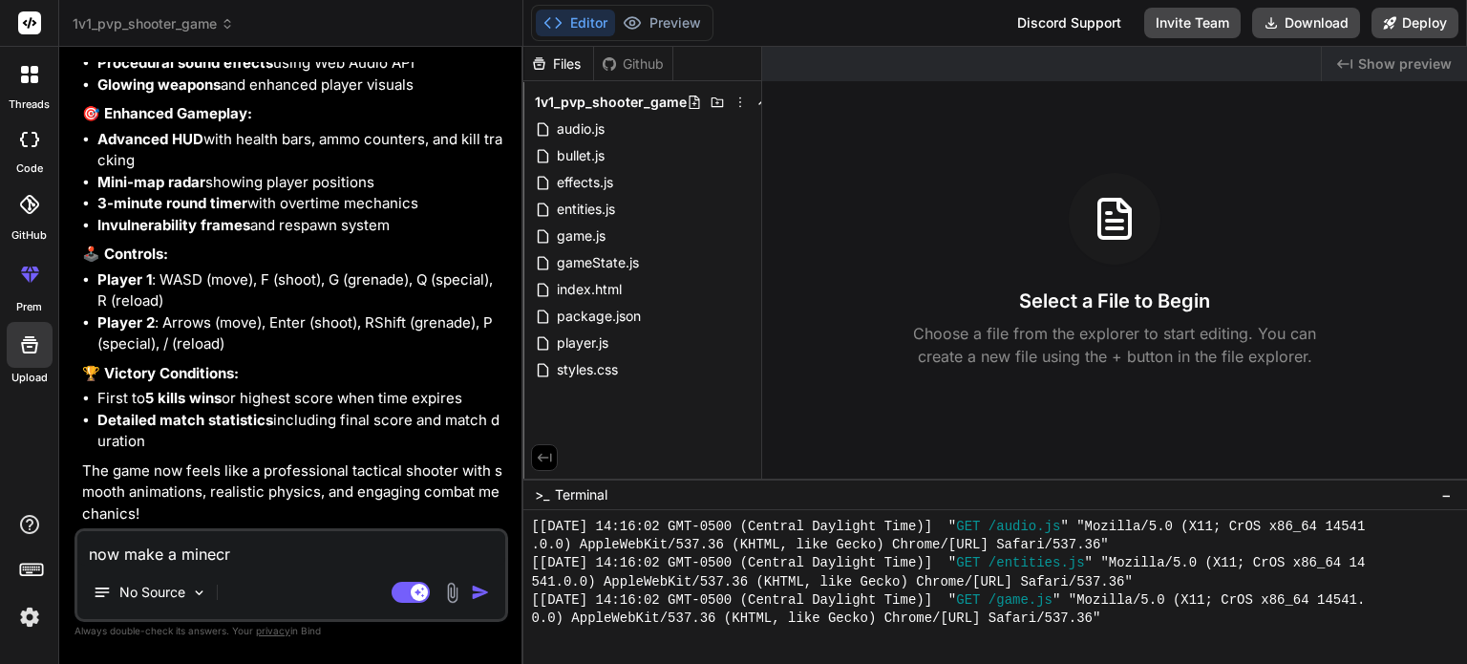
type textarea "x"
type textarea "now make a minecraf"
type textarea "x"
type textarea "now make a minecraft"
type textarea "x"
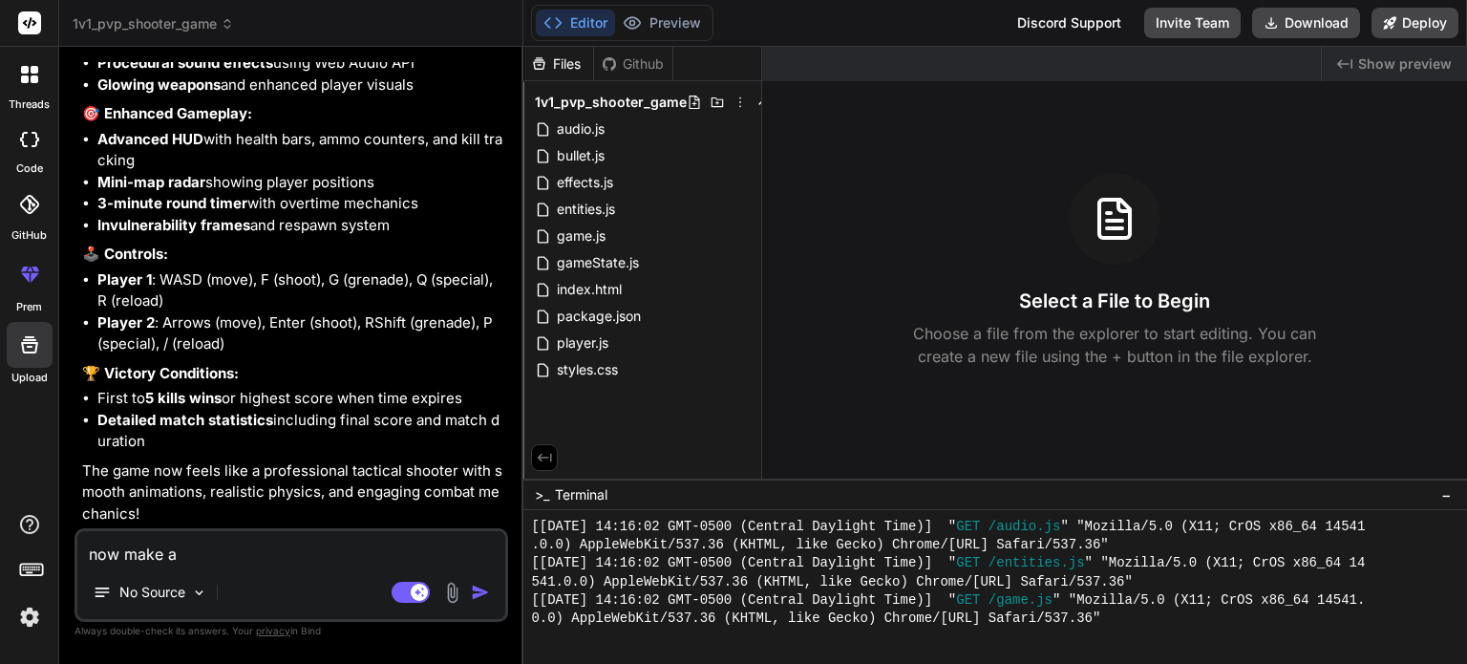
type textarea "now make a Minecraft"
type textarea "x"
type textarea "now make a Minecraft c"
type textarea "x"
type textarea "now make a Minecraft co"
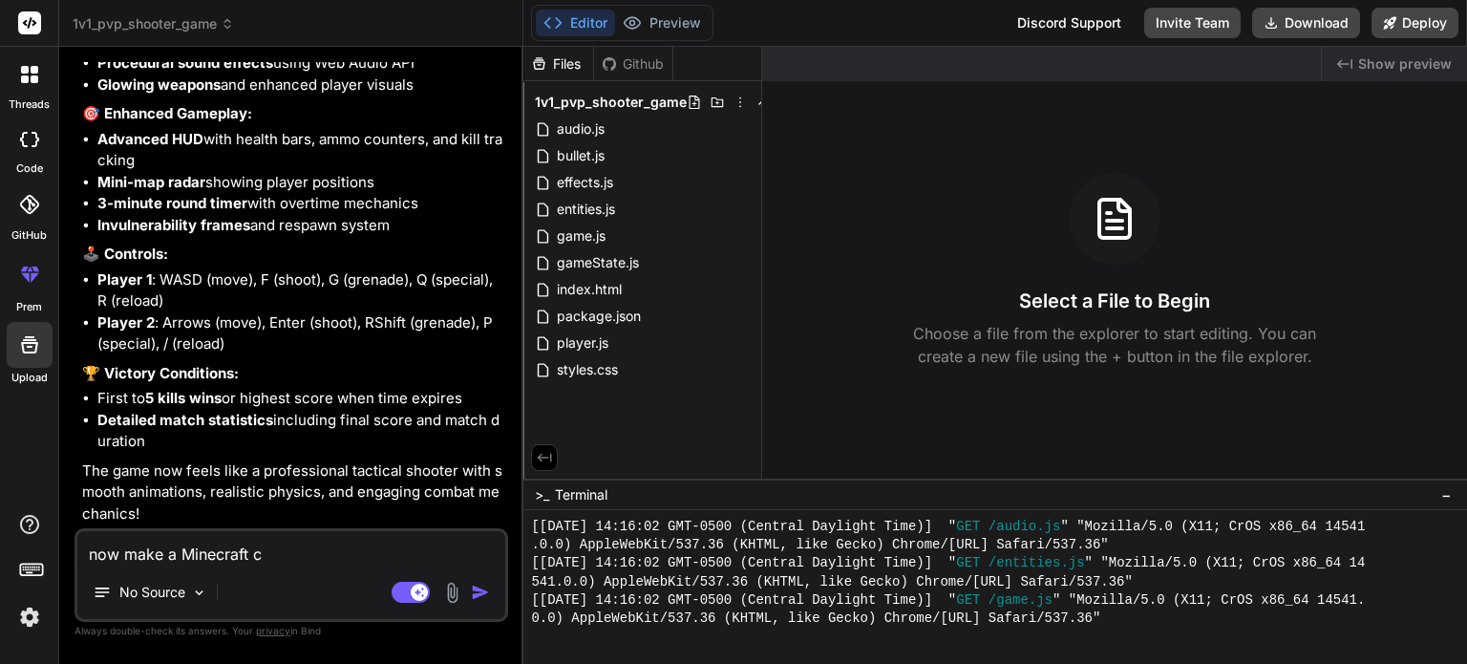
type textarea "x"
type textarea "now make a Minecraft cop"
type textarea "x"
type textarea "now make a Minecraft copy"
type textarea "x"
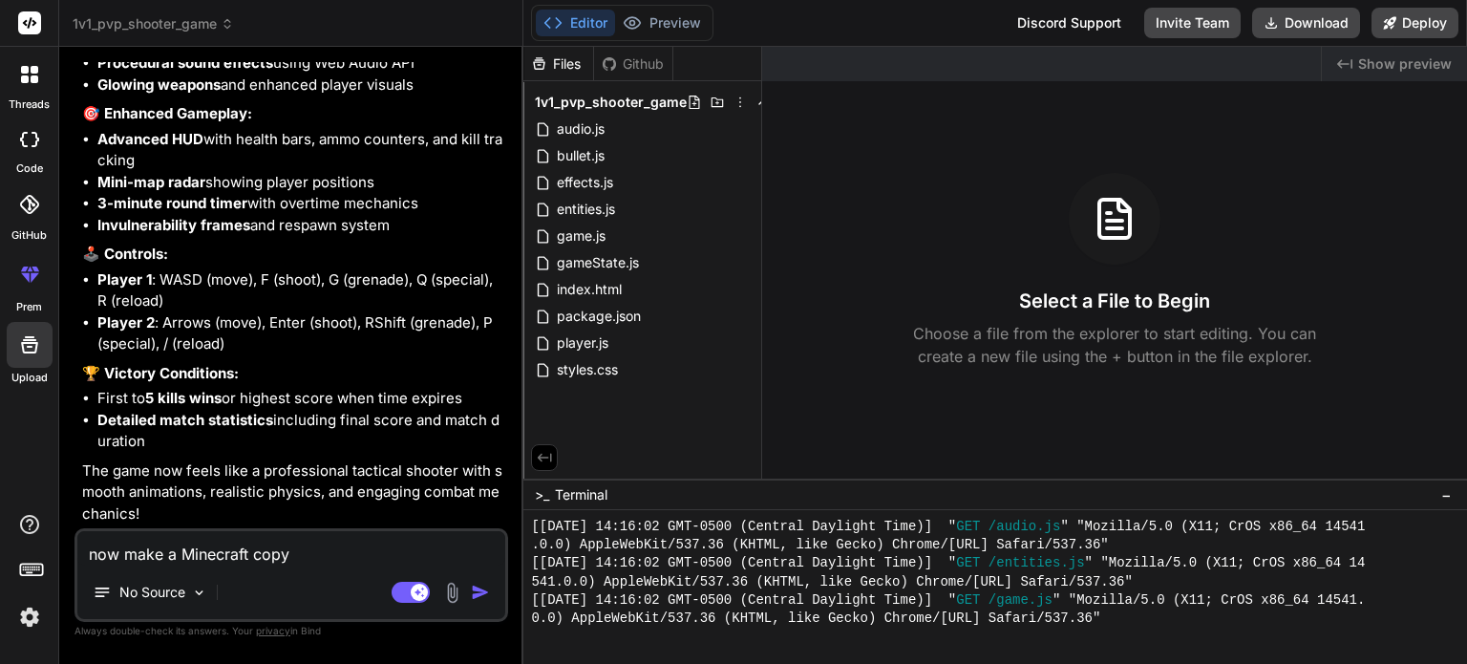
type textarea "now make a Minecraft copy"
type textarea "x"
type textarea "now make a Minecraft copy g"
type textarea "x"
type textarea "now make a Minecraft copy ga"
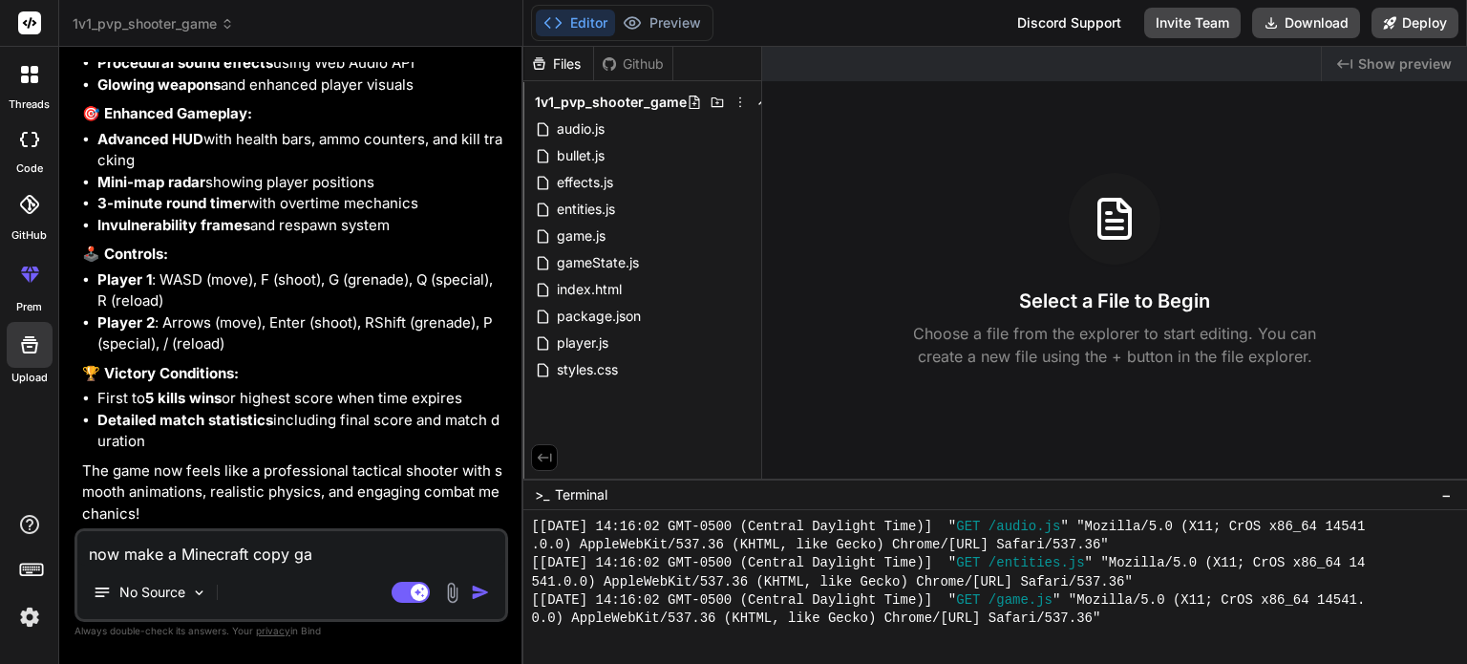
type textarea "x"
type textarea "now make a Minecraft copy gam"
type textarea "x"
type textarea "now make a Minecraft copy game"
type textarea "x"
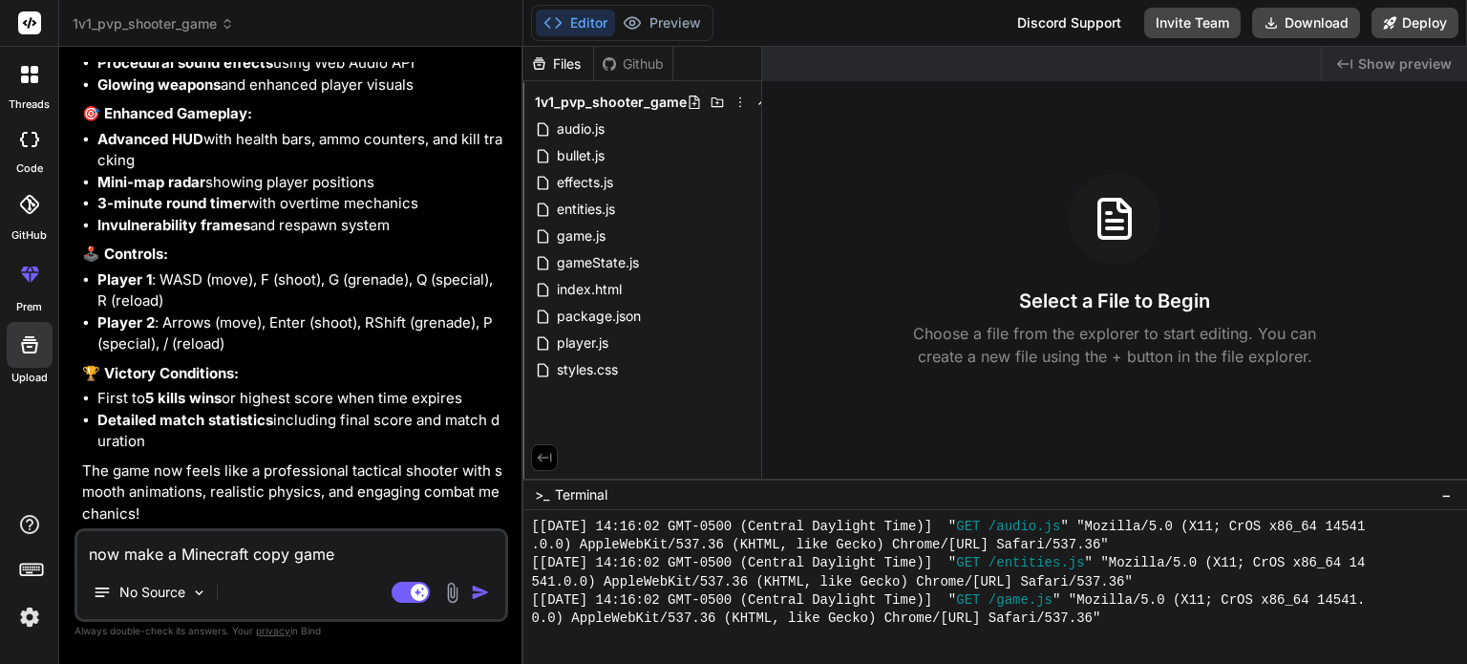
type textarea "now make a Minecraft copy game"
click at [478, 593] on img "button" at bounding box center [480, 592] width 19 height 19
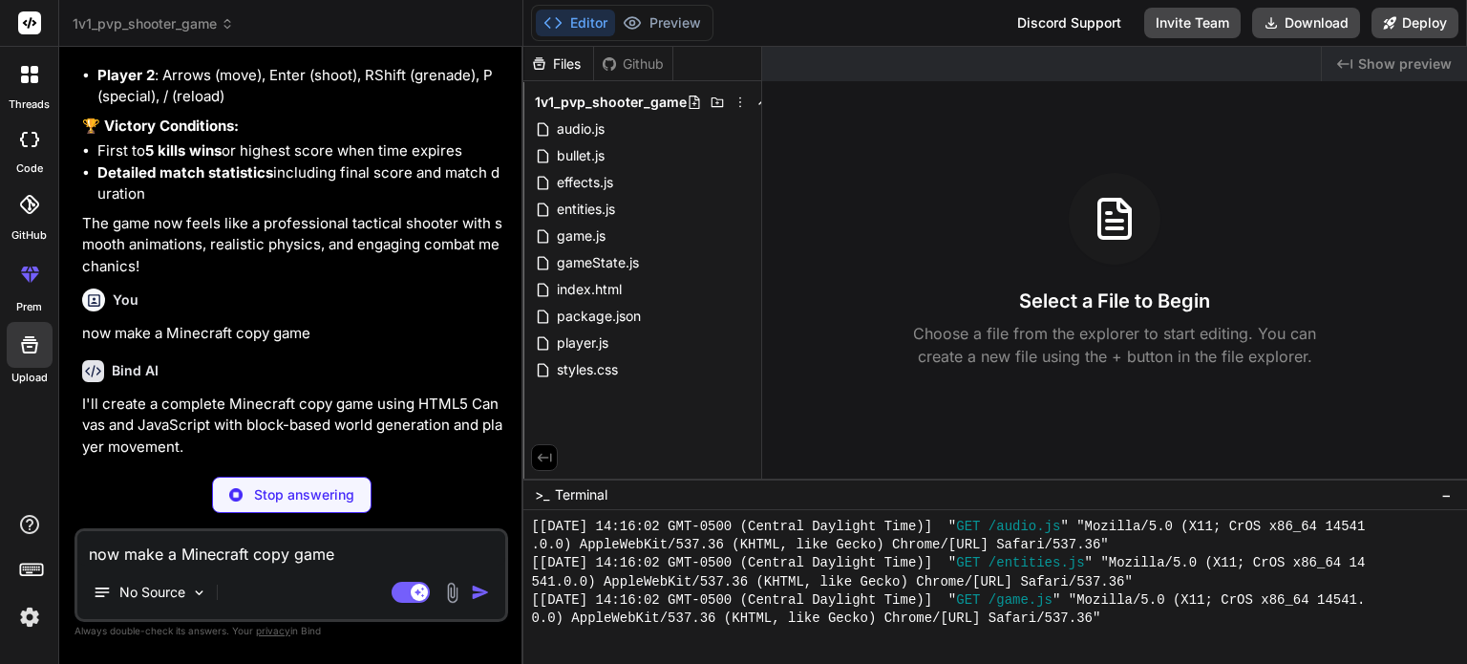
scroll to position [3824, 0]
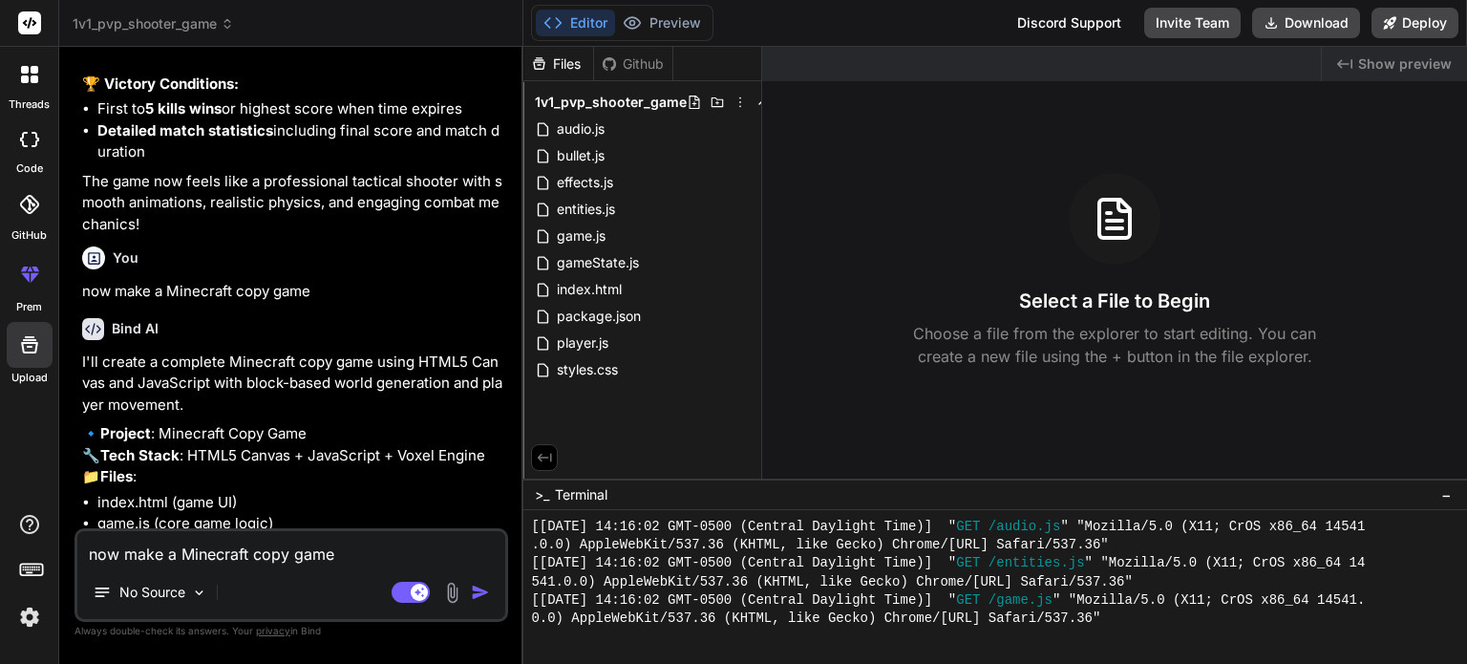
type textarea "x"
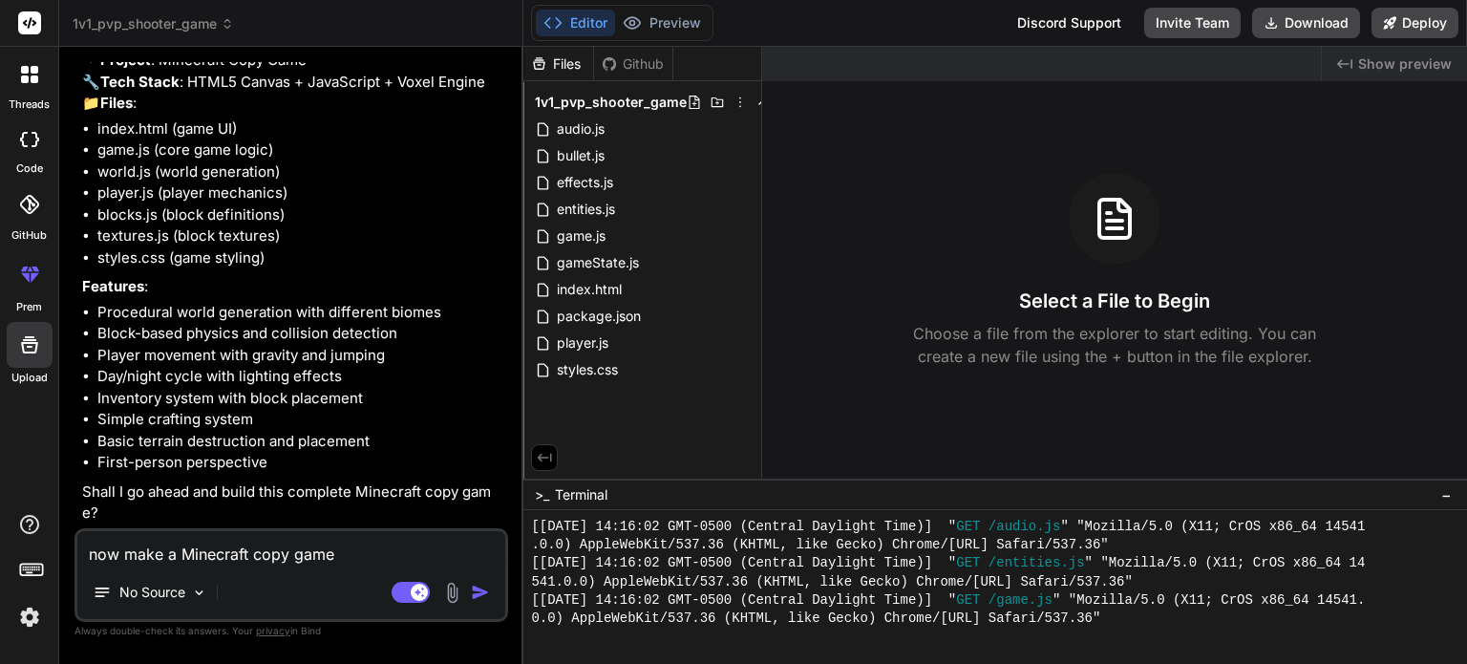
scroll to position [4288, 0]
click at [254, 546] on textarea "now make a Minecraft copy game" at bounding box center [291, 548] width 428 height 34
type textarea "y"
type textarea "x"
type textarea "ye"
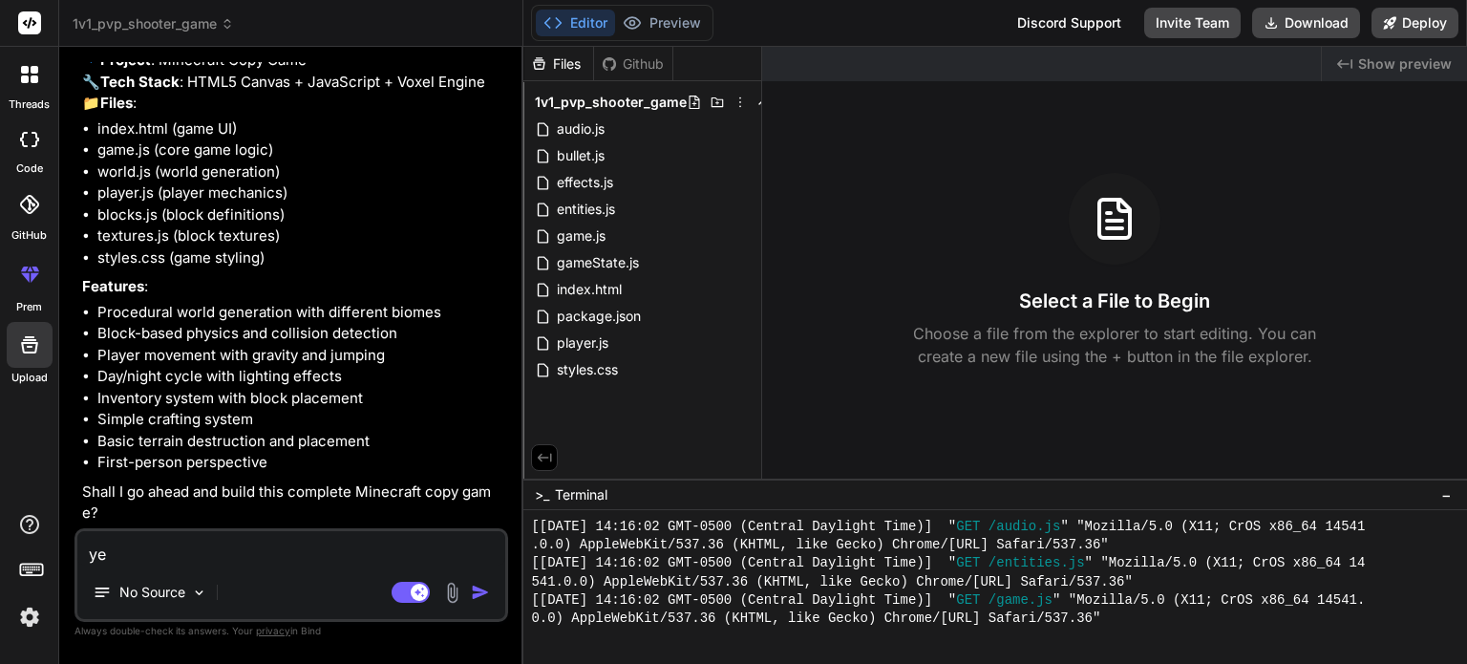
type textarea "x"
type textarea "yes"
type textarea "x"
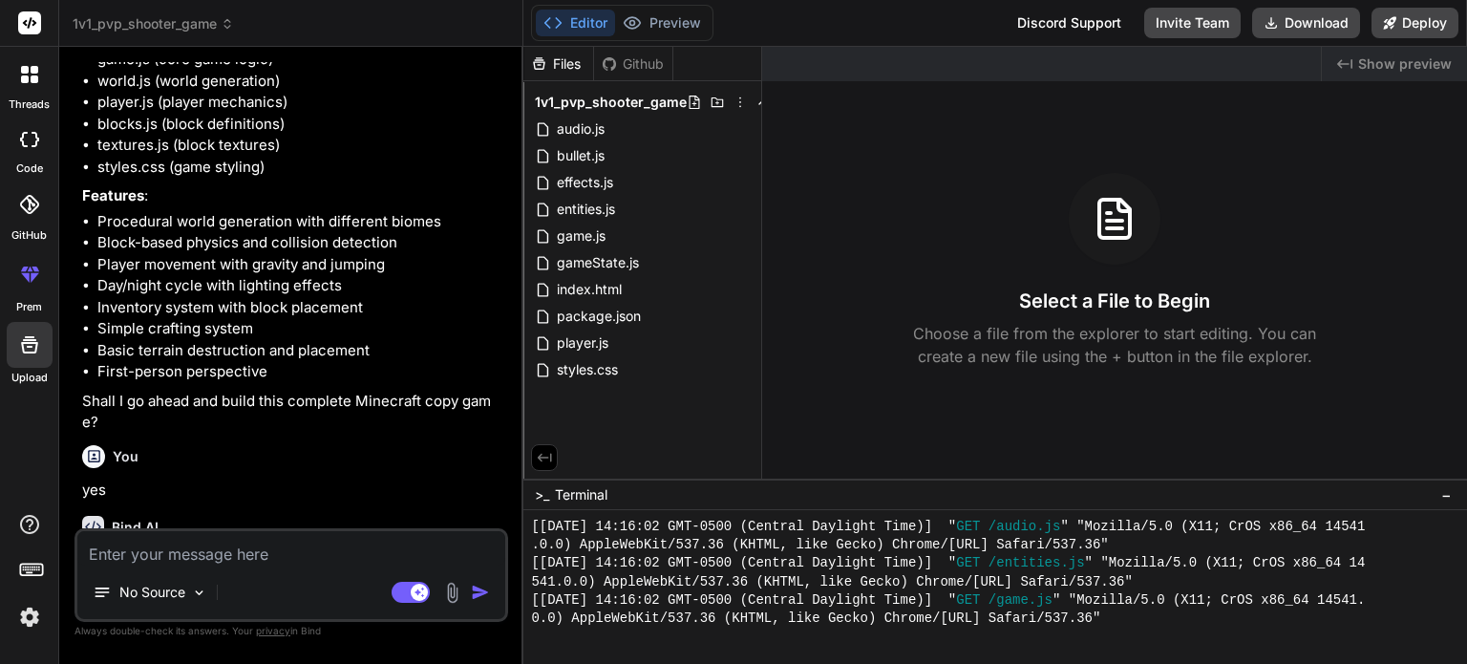
scroll to position [4486, 0]
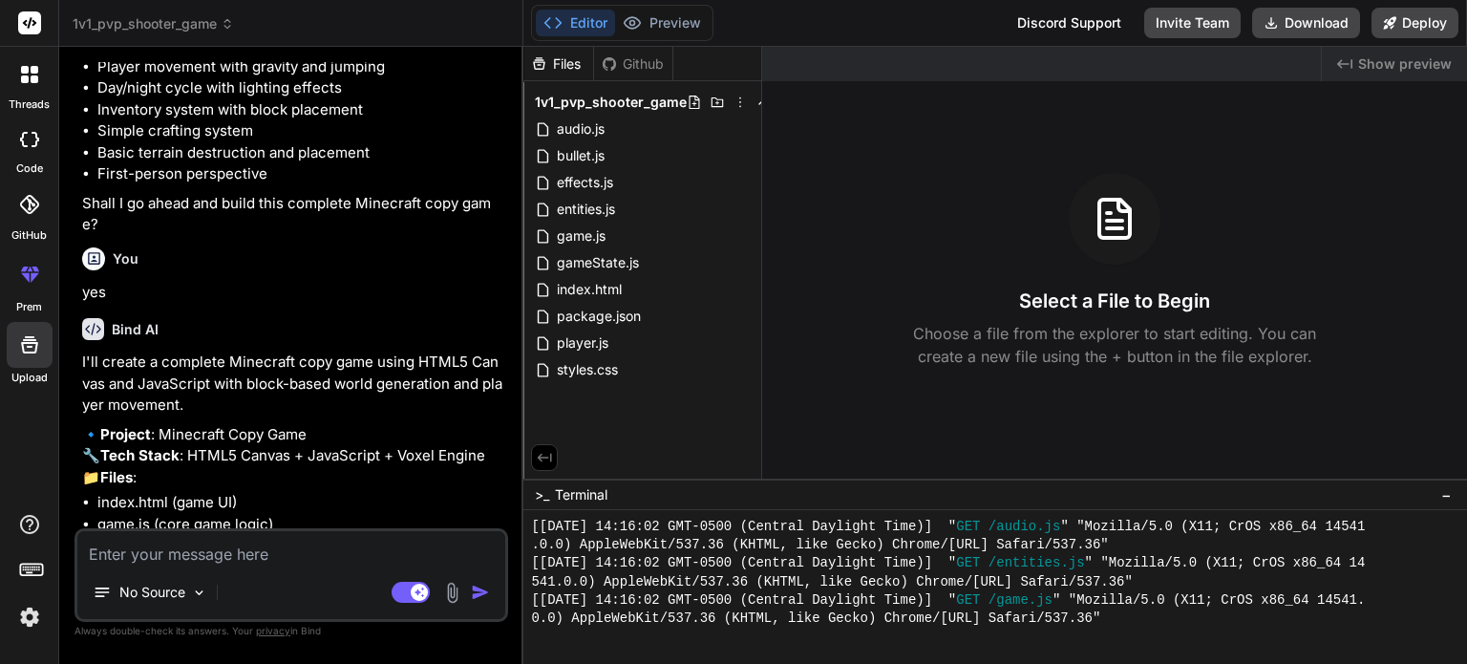
type textarea "x"
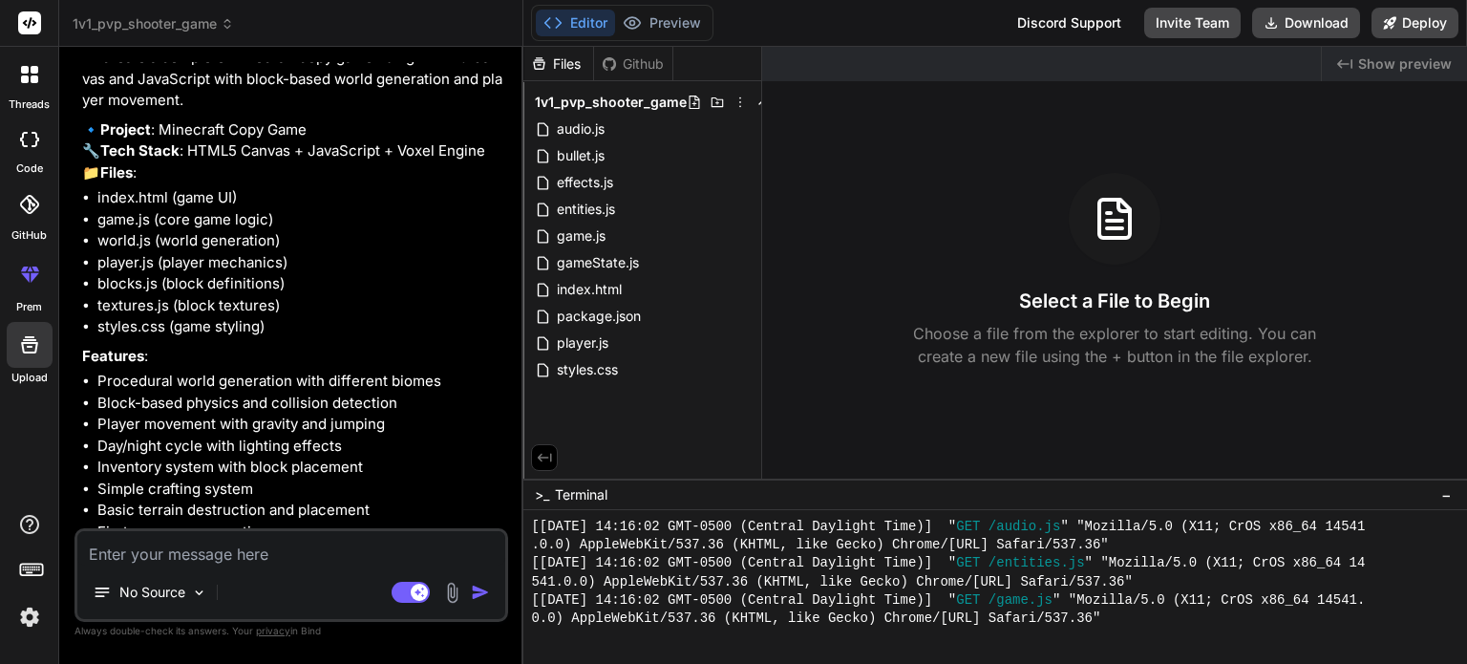
scroll to position [4951, 0]
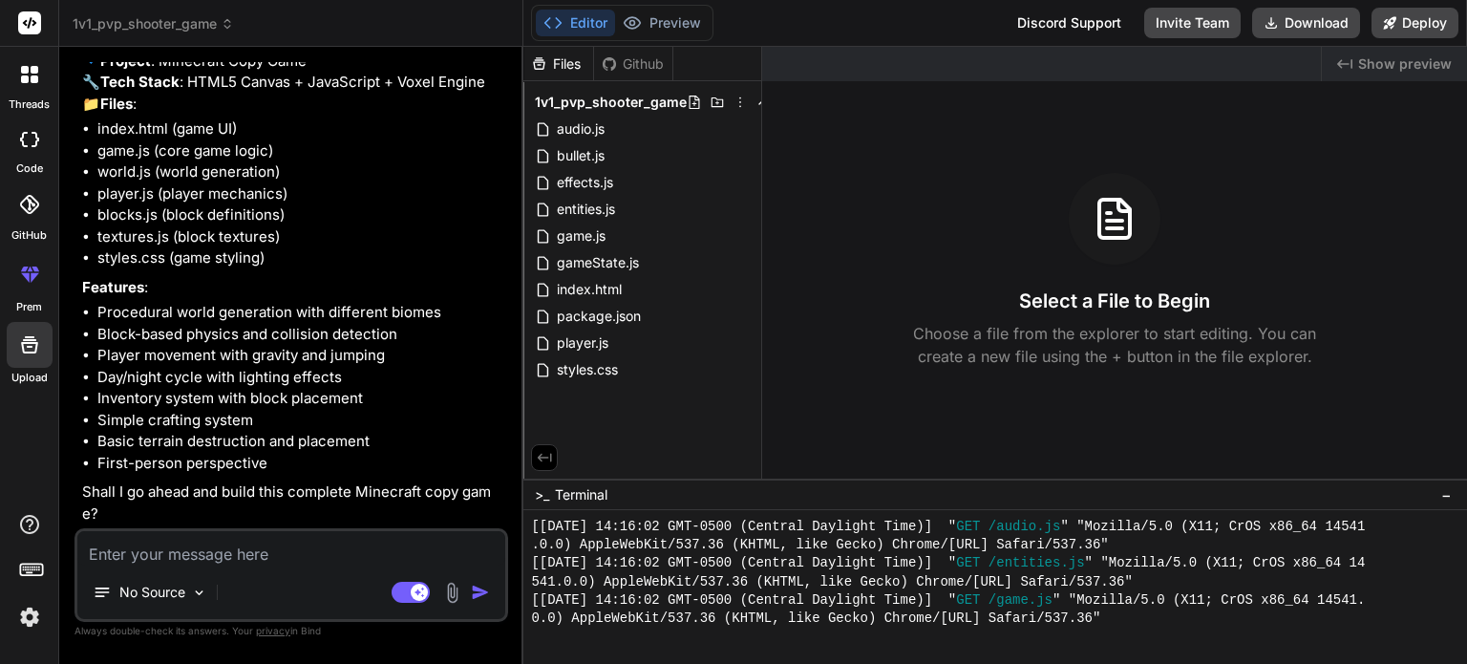
type textarea "y"
type textarea "x"
type textarea "ye"
type textarea "x"
type textarea "yes"
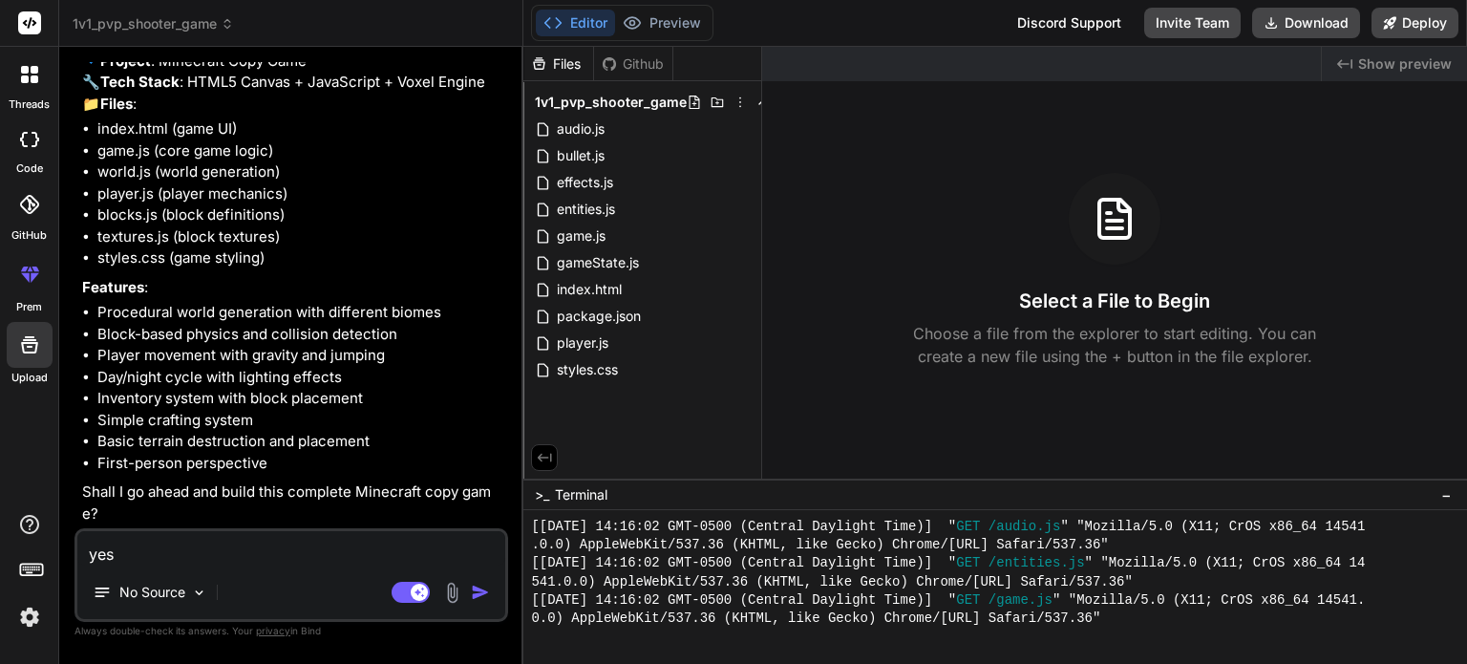
type textarea "x"
type textarea "yes"
click at [480, 588] on img "button" at bounding box center [480, 592] width 19 height 19
type textarea "x"
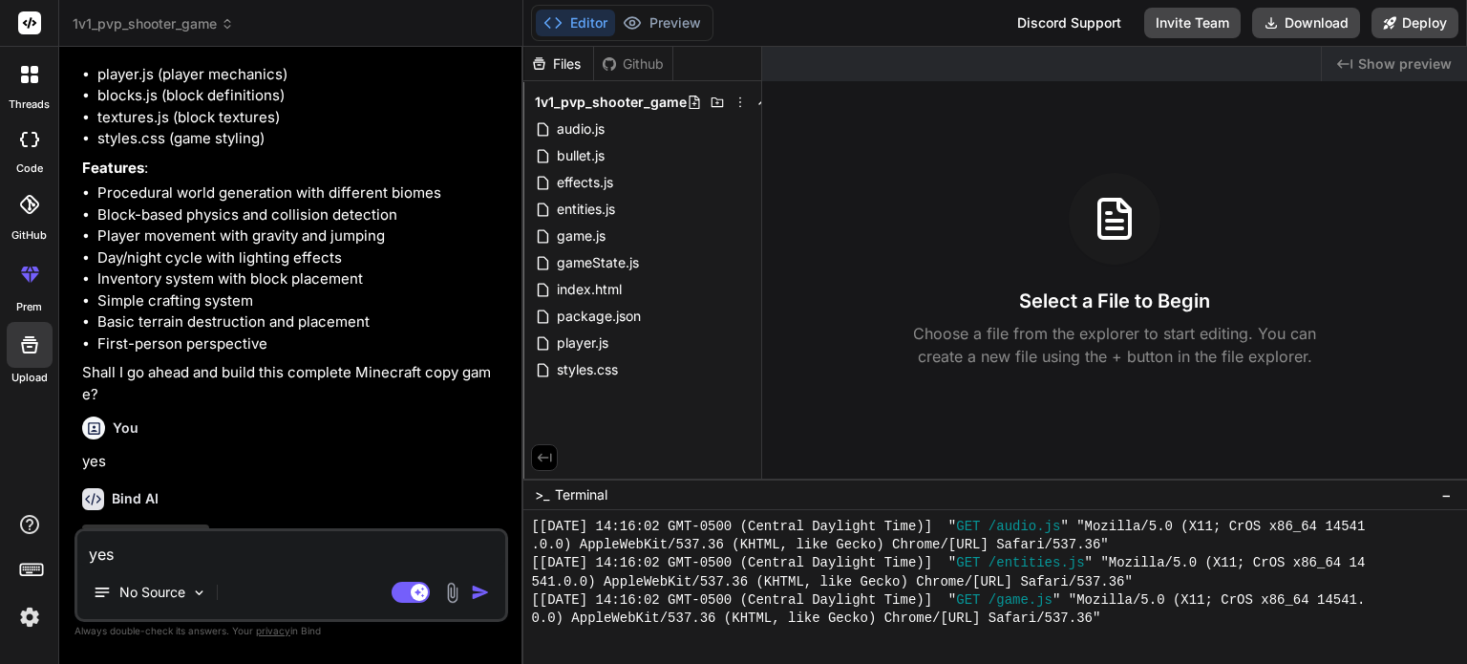
scroll to position [5149, 0]
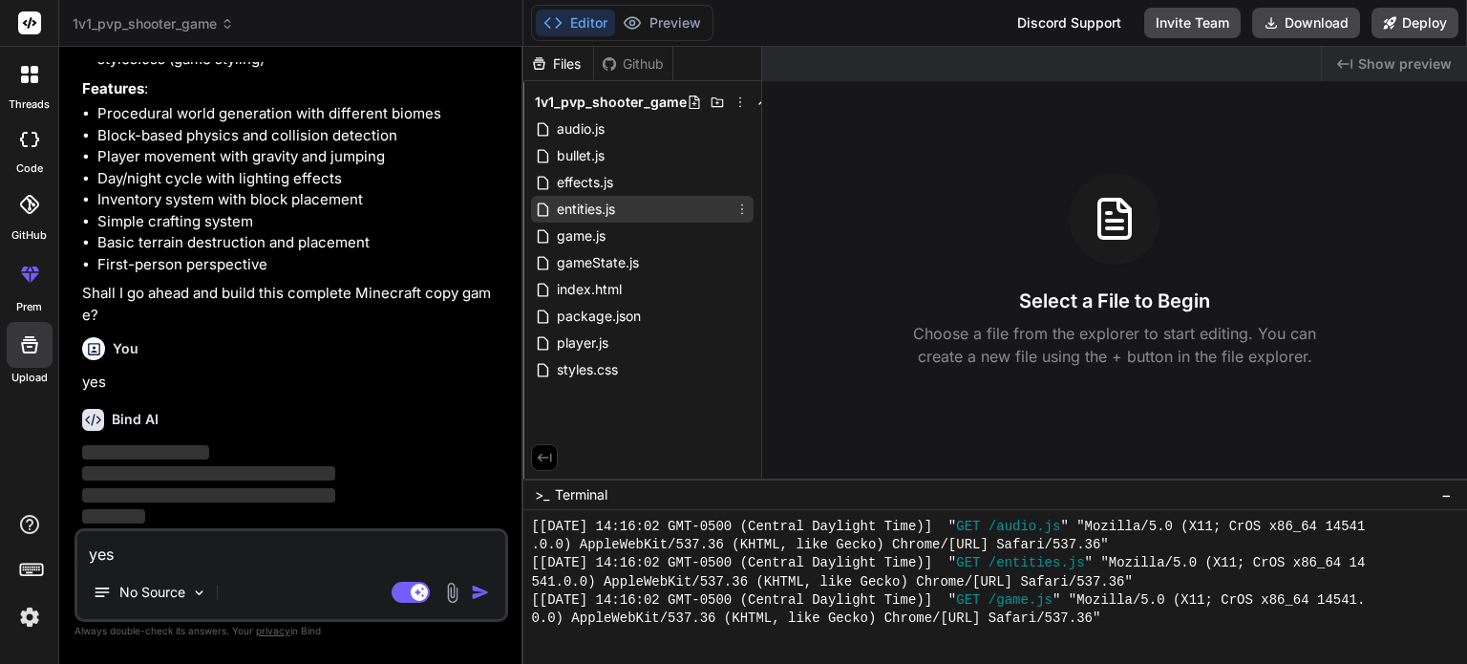
click at [471, 583] on button "button" at bounding box center [484, 592] width 27 height 19
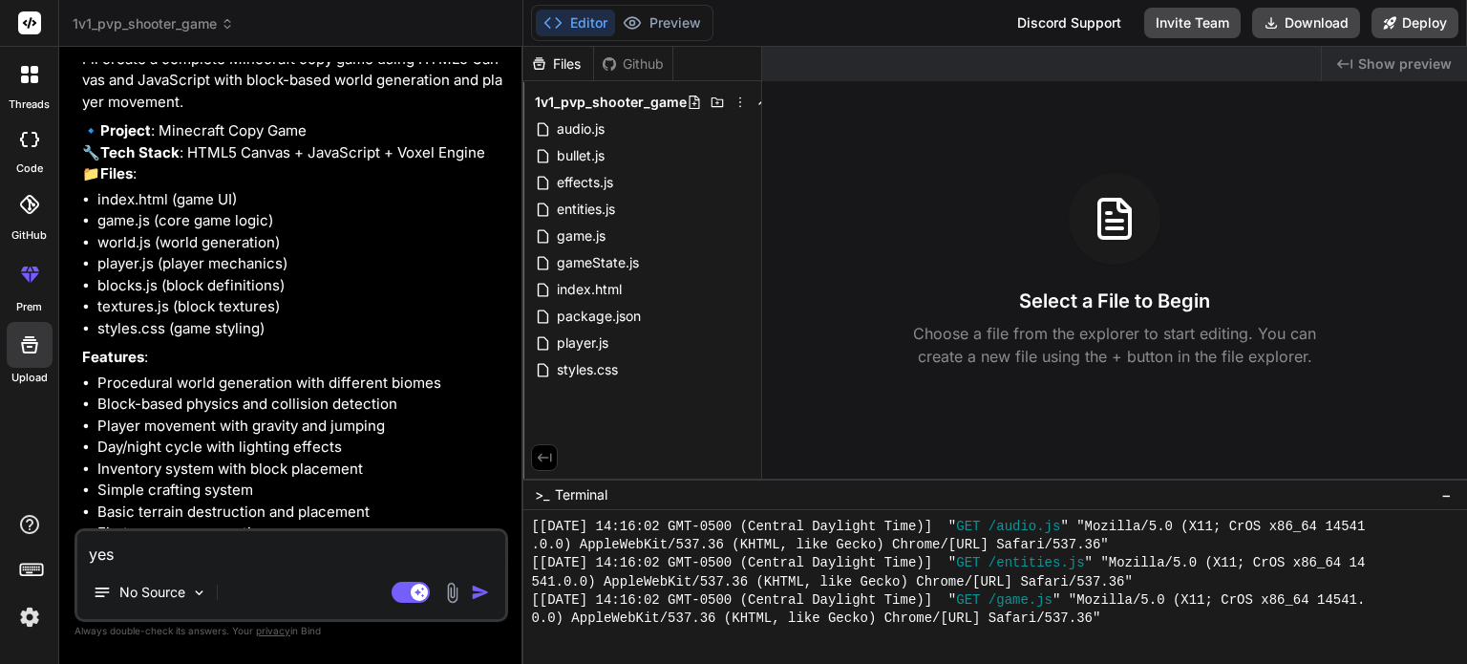
scroll to position [5613, 0]
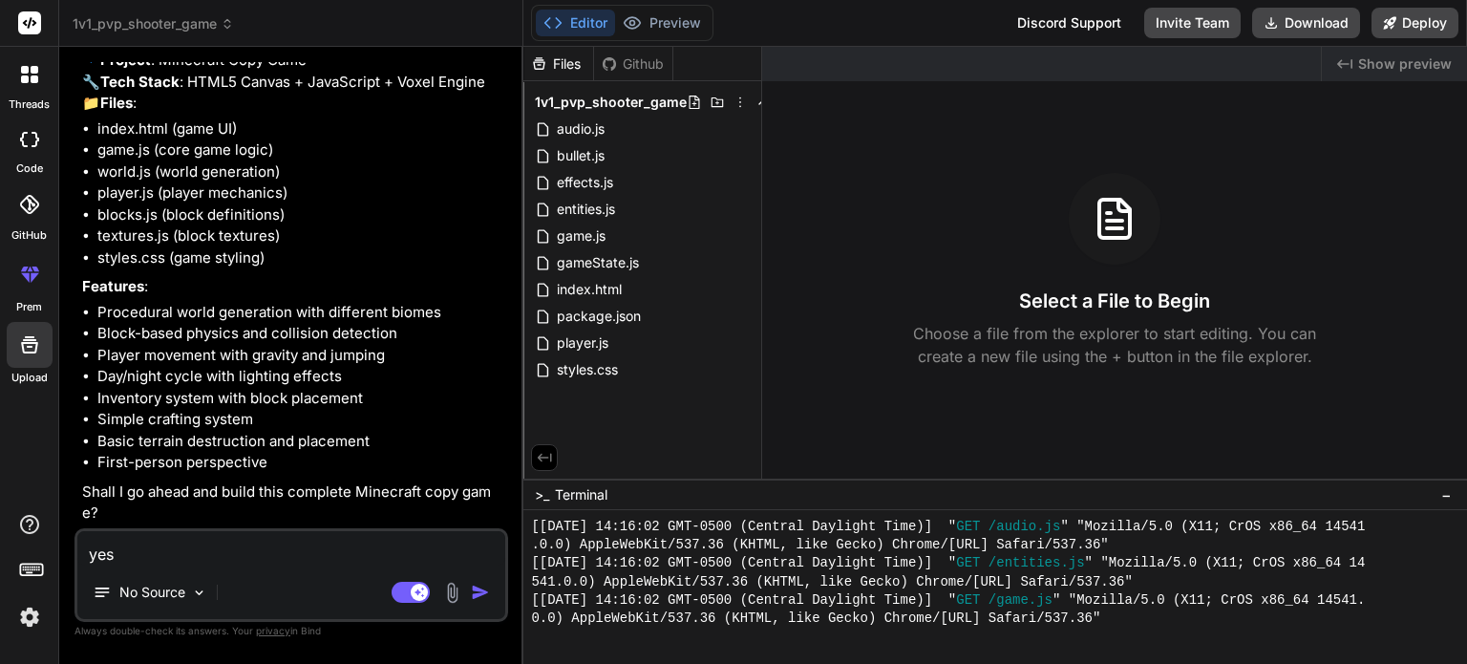
click at [350, 550] on textarea "yes" at bounding box center [291, 548] width 428 height 34
type textarea "x"
type textarea "y"
type textarea "x"
type textarea "ye"
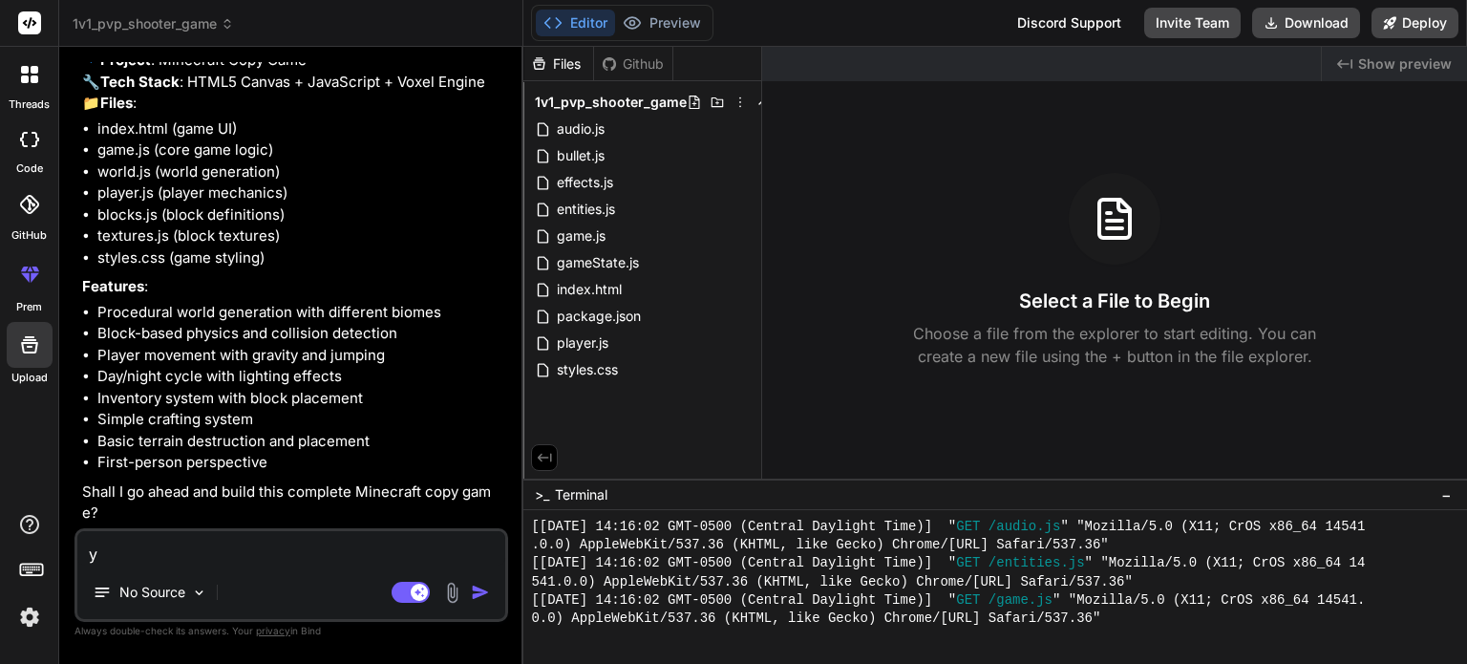
type textarea "x"
type textarea "yes"
type textarea "x"
type textarea "yes"
type textarea "x"
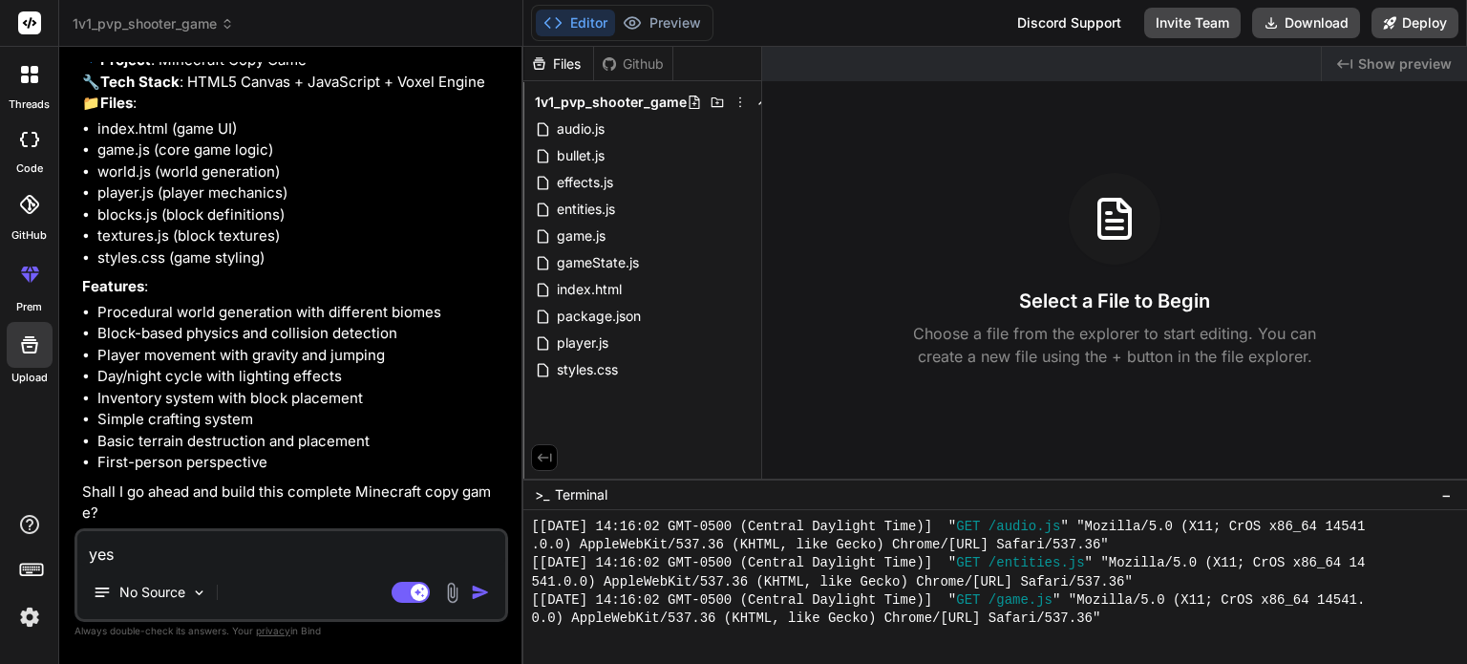
type textarea "yes m"
type textarea "x"
type textarea "yes ma"
type textarea "x"
type textarea "yes mak"
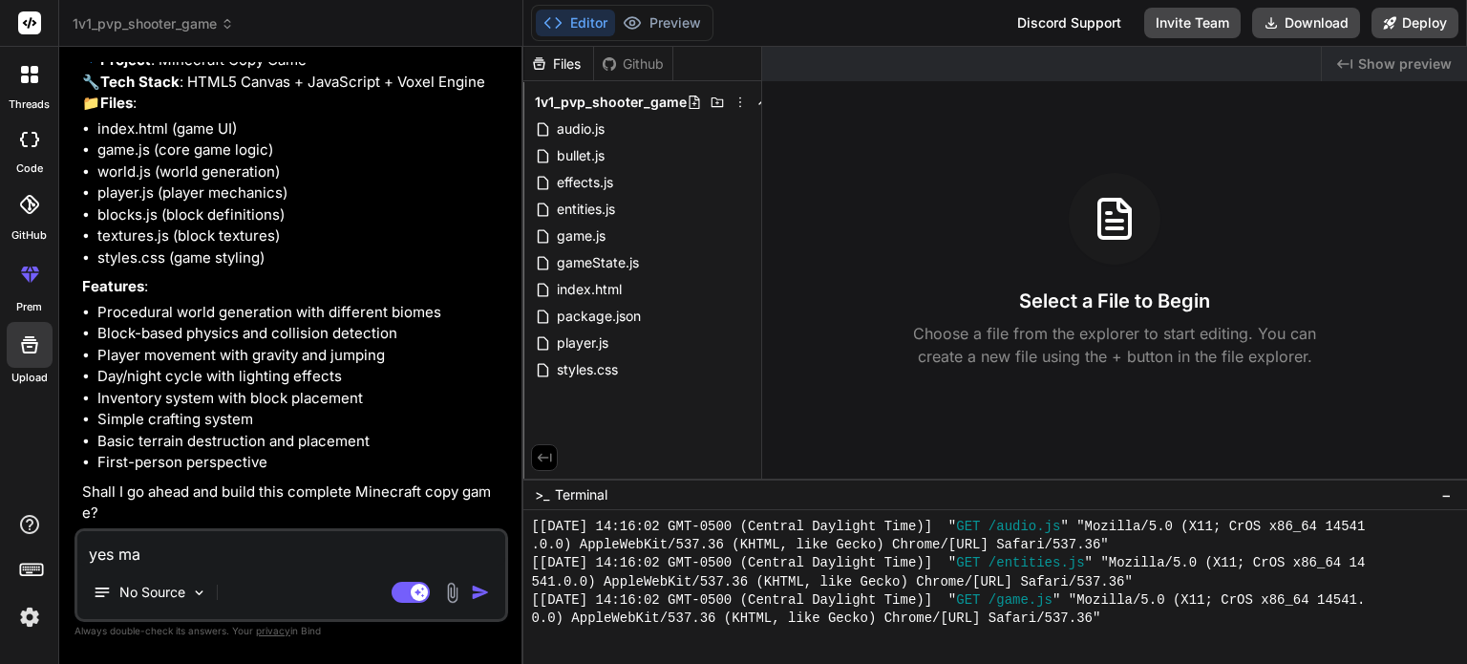
type textarea "x"
type textarea "yes make"
type textarea "x"
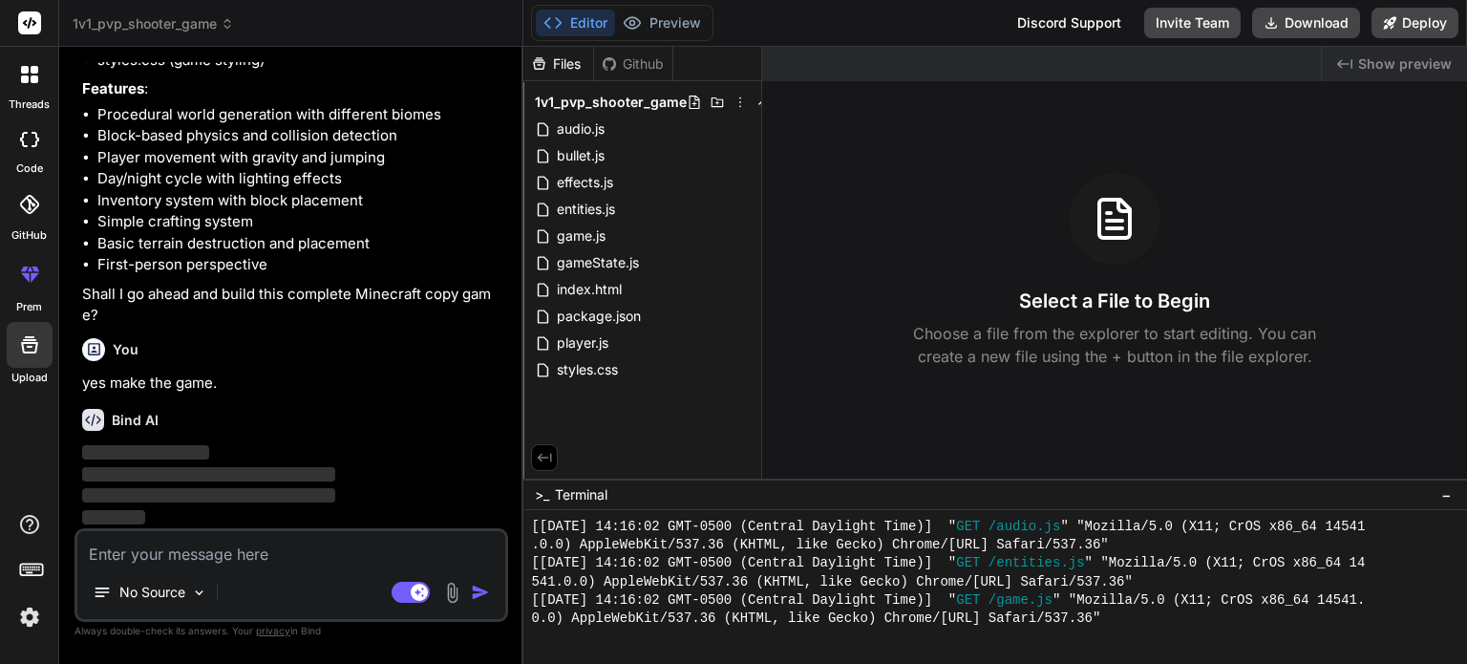
scroll to position [5812, 0]
click at [554, 457] on button at bounding box center [544, 457] width 27 height 27
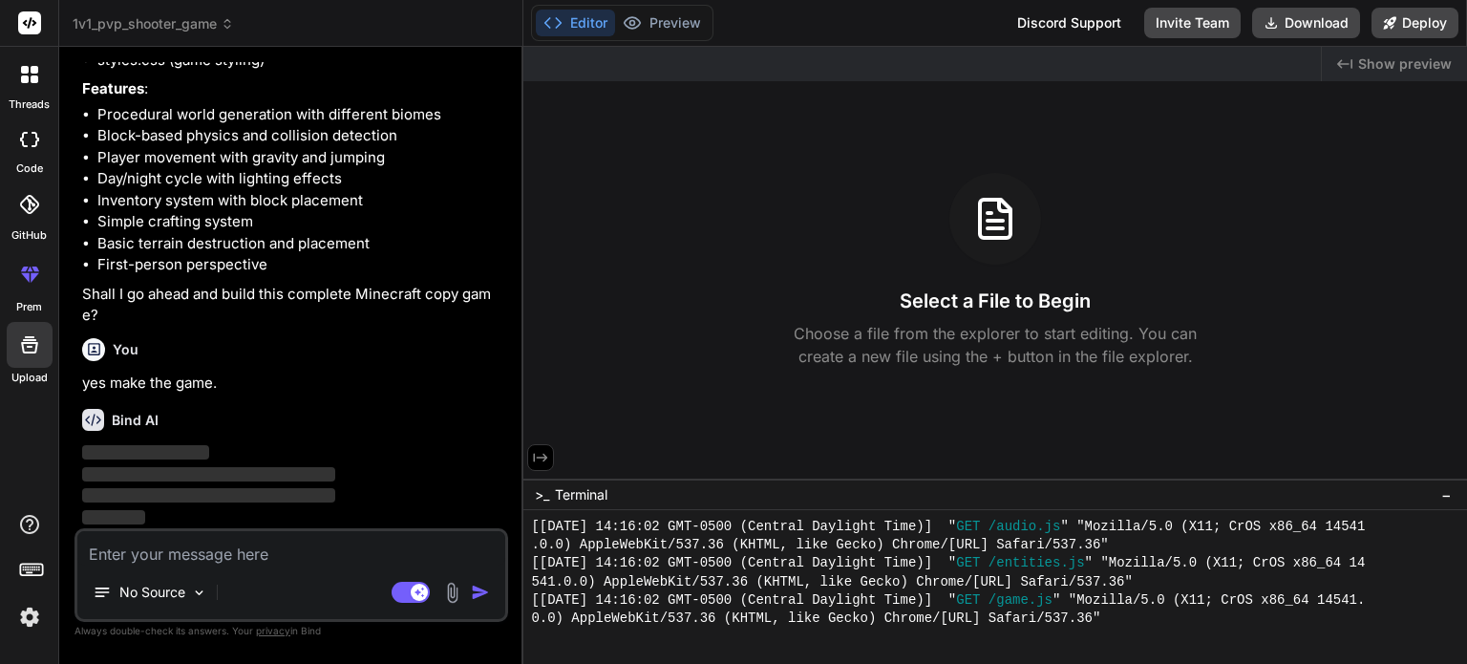
click at [703, 368] on div "Created with Pixso. Show preview Select a File to Begin Choose a file from the …" at bounding box center [996, 263] width 944 height 432
click at [544, 460] on icon at bounding box center [541, 458] width 14 height 9
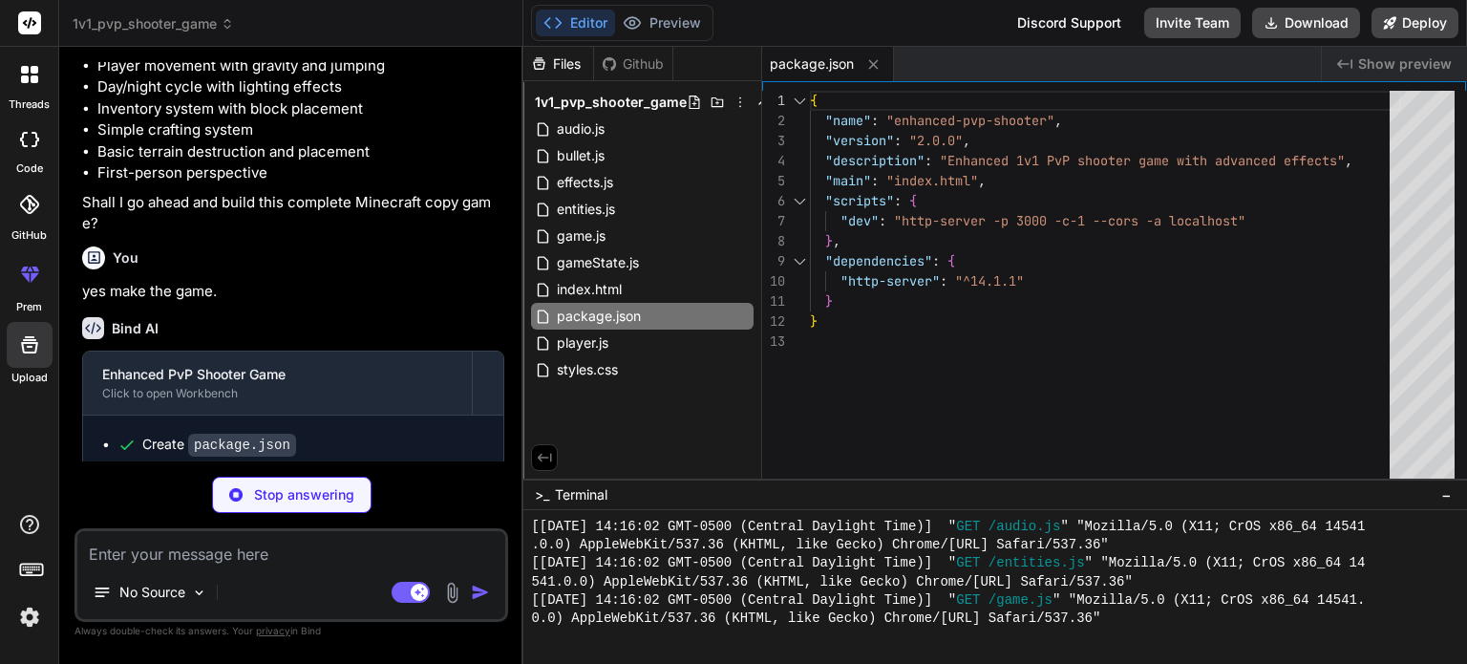
scroll to position [5947, 0]
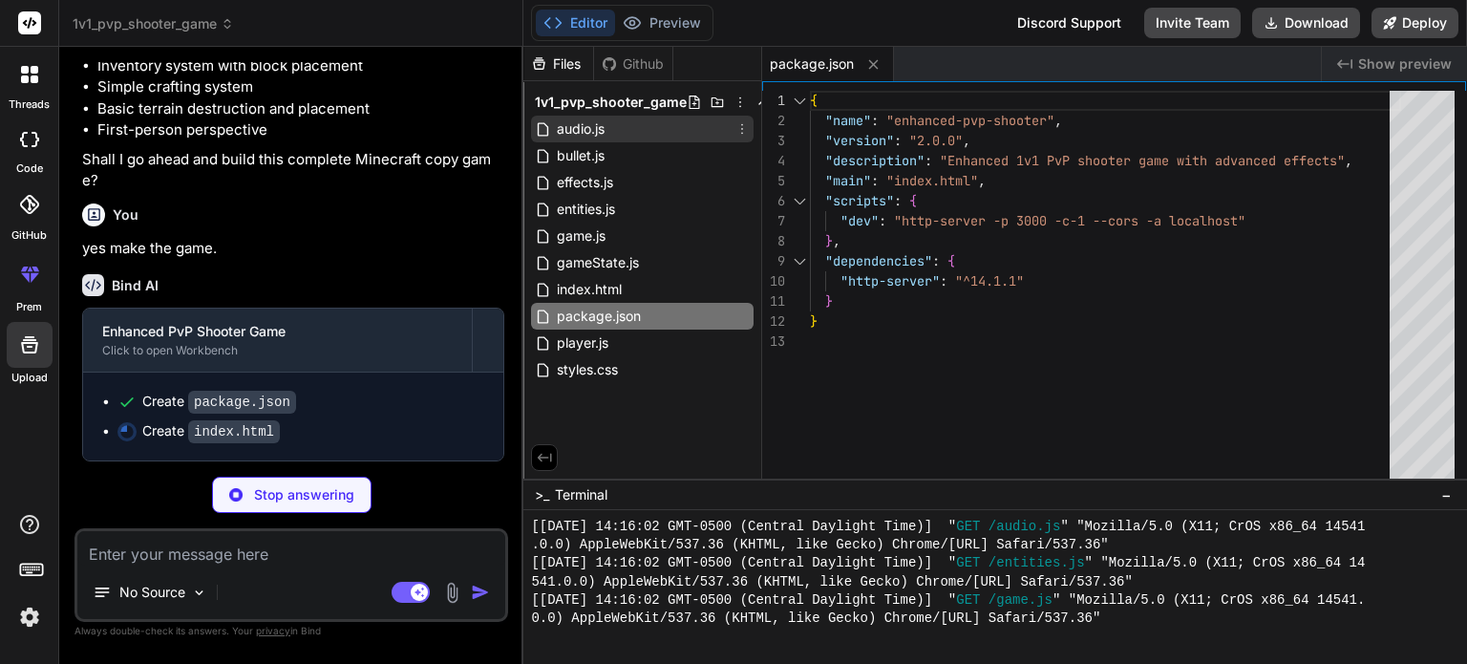
click at [665, 129] on div "audio.js" at bounding box center [642, 129] width 223 height 27
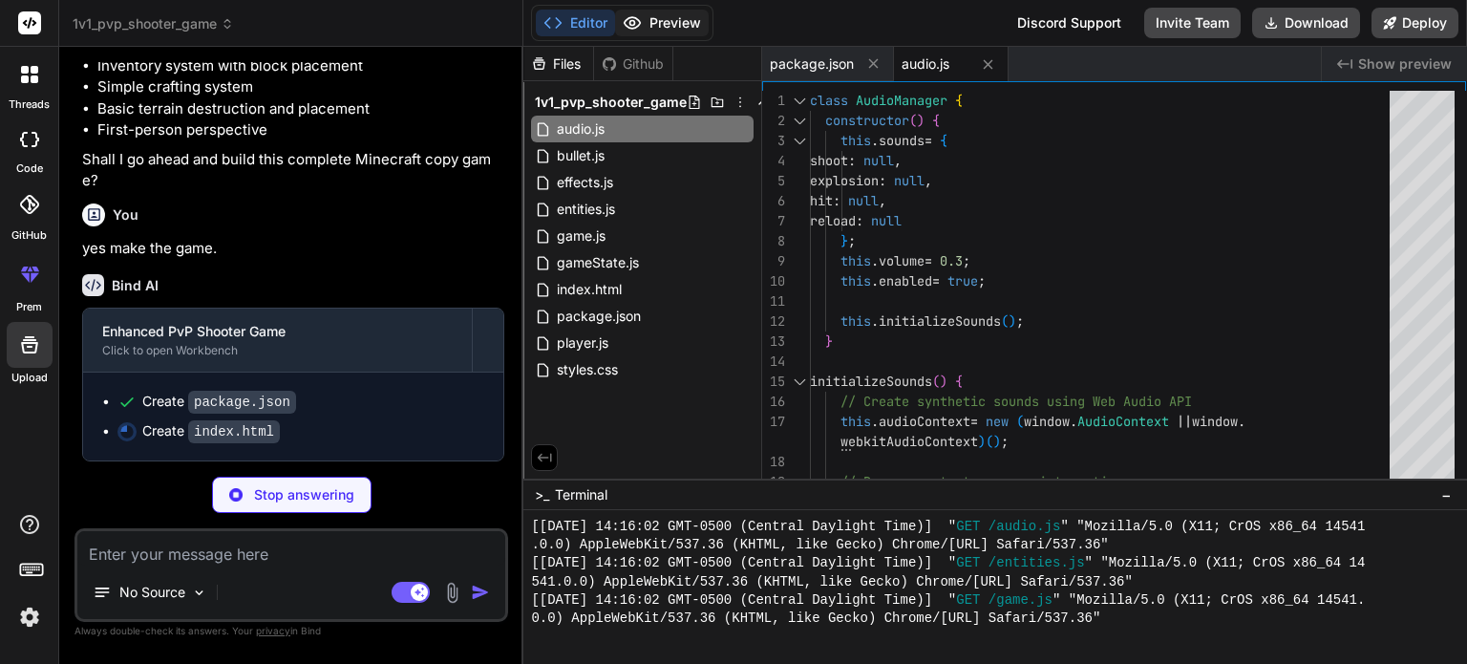
click at [672, 30] on button "Preview" at bounding box center [662, 23] width 94 height 27
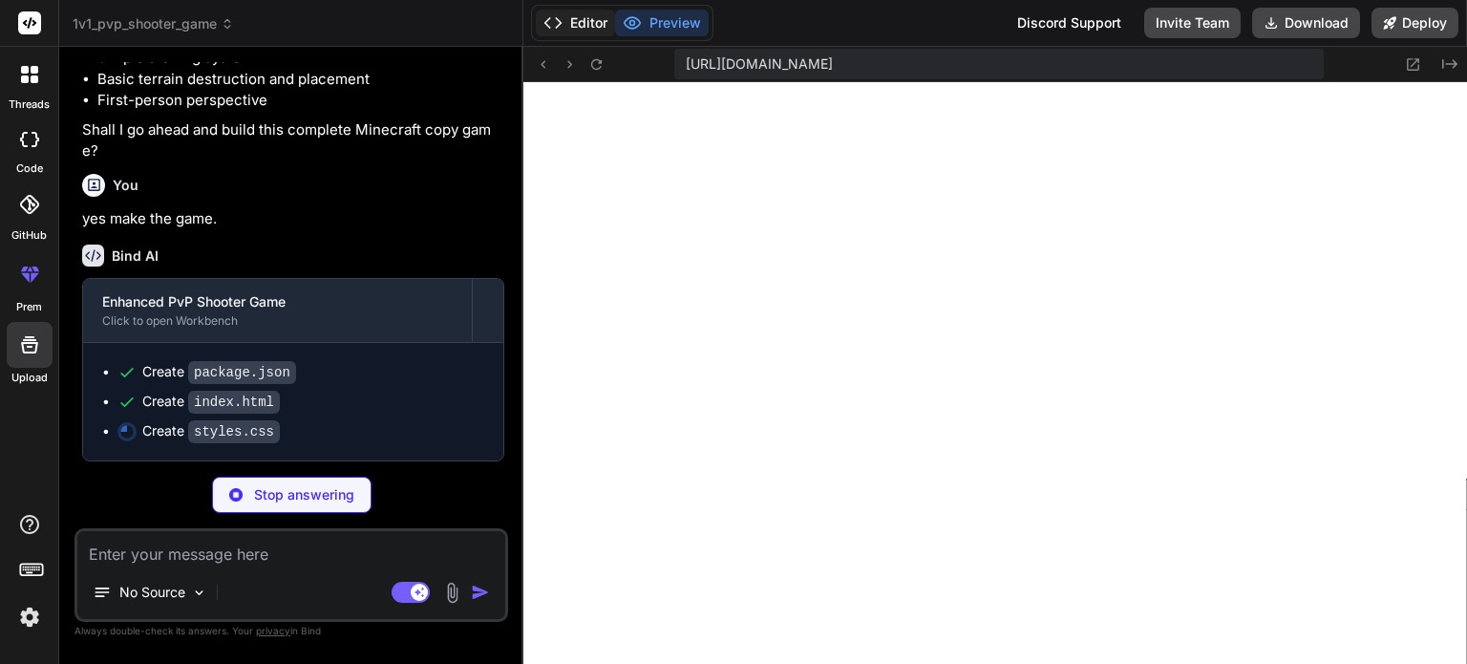
click at [587, 13] on button "Editor" at bounding box center [575, 23] width 79 height 27
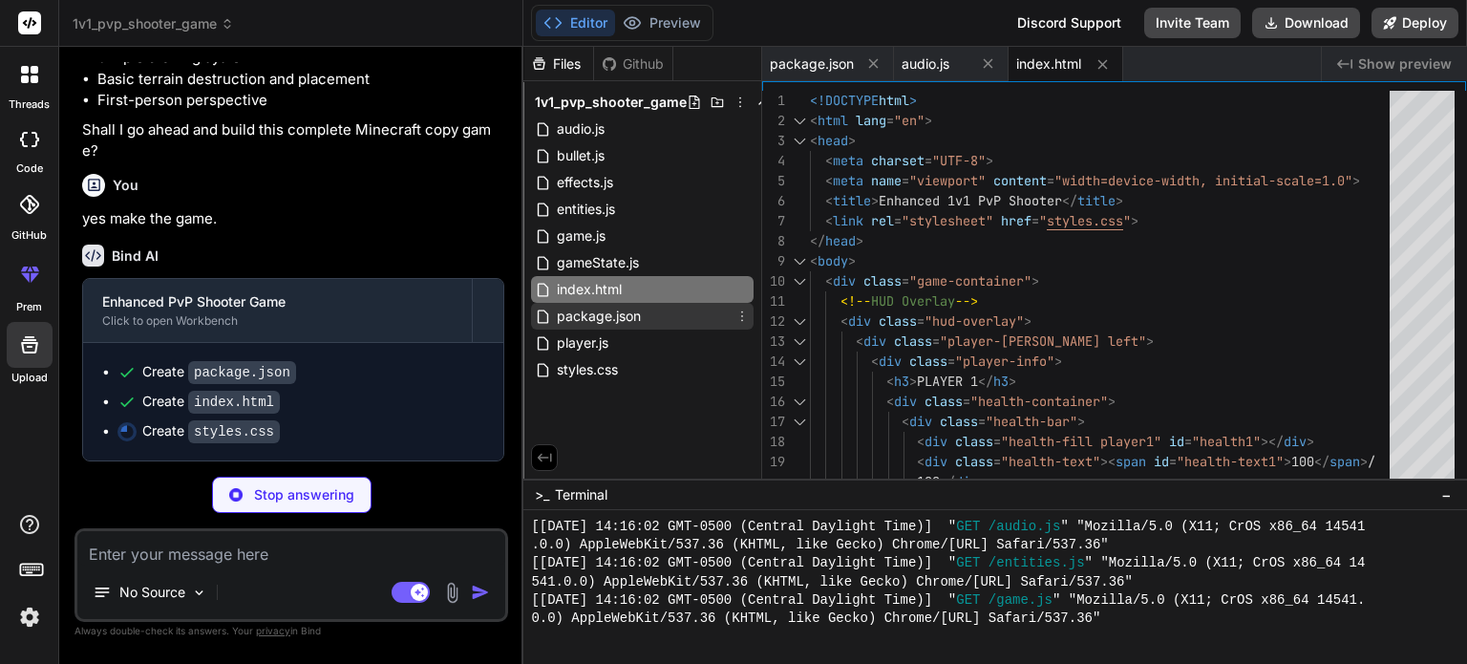
click at [655, 325] on div "package.json" at bounding box center [642, 316] width 223 height 27
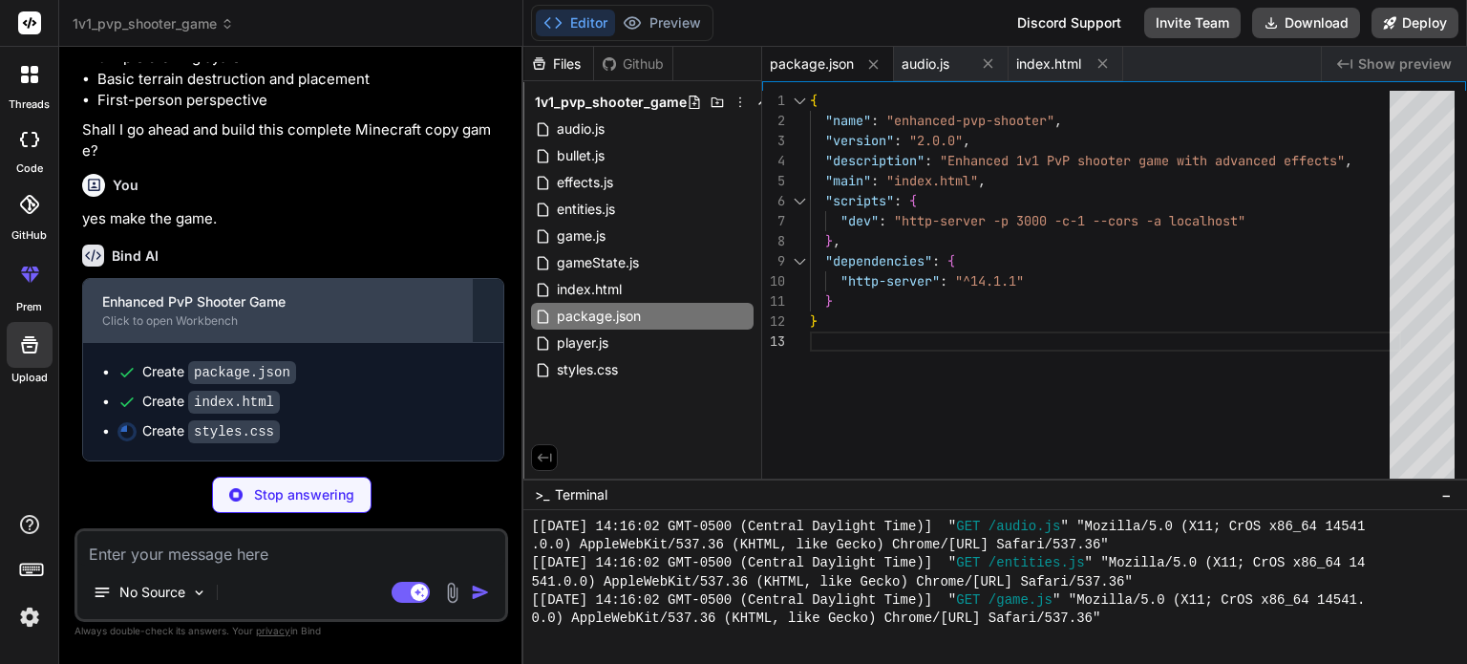
scroll to position [5931, 0]
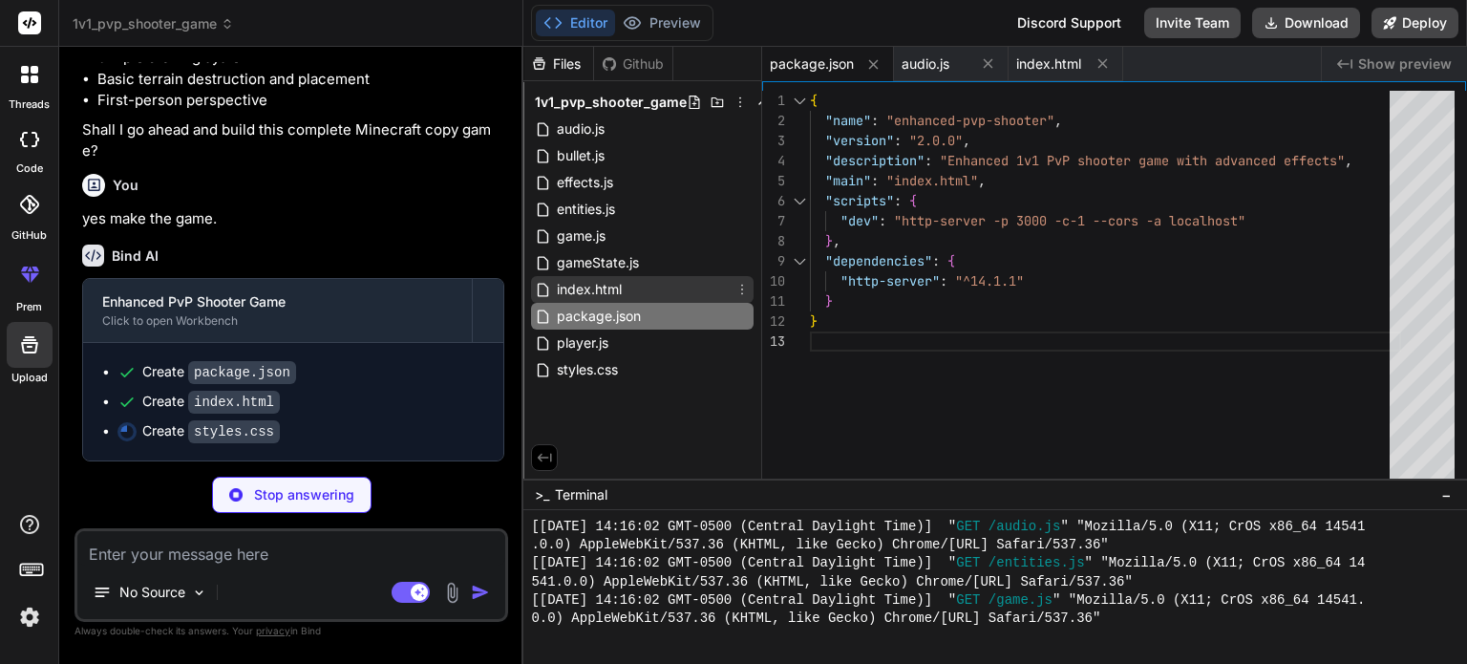
click at [701, 287] on div "index.html" at bounding box center [642, 289] width 223 height 27
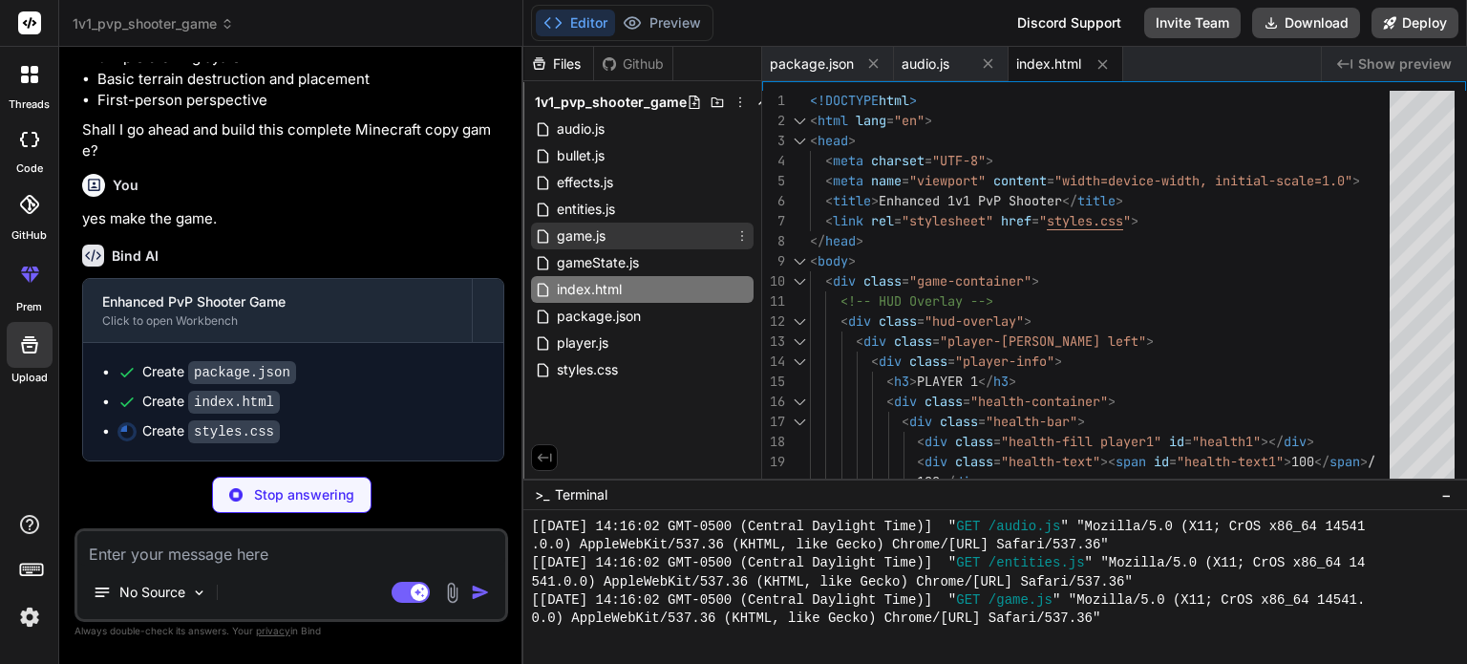
click at [686, 244] on div "game.js" at bounding box center [642, 236] width 223 height 27
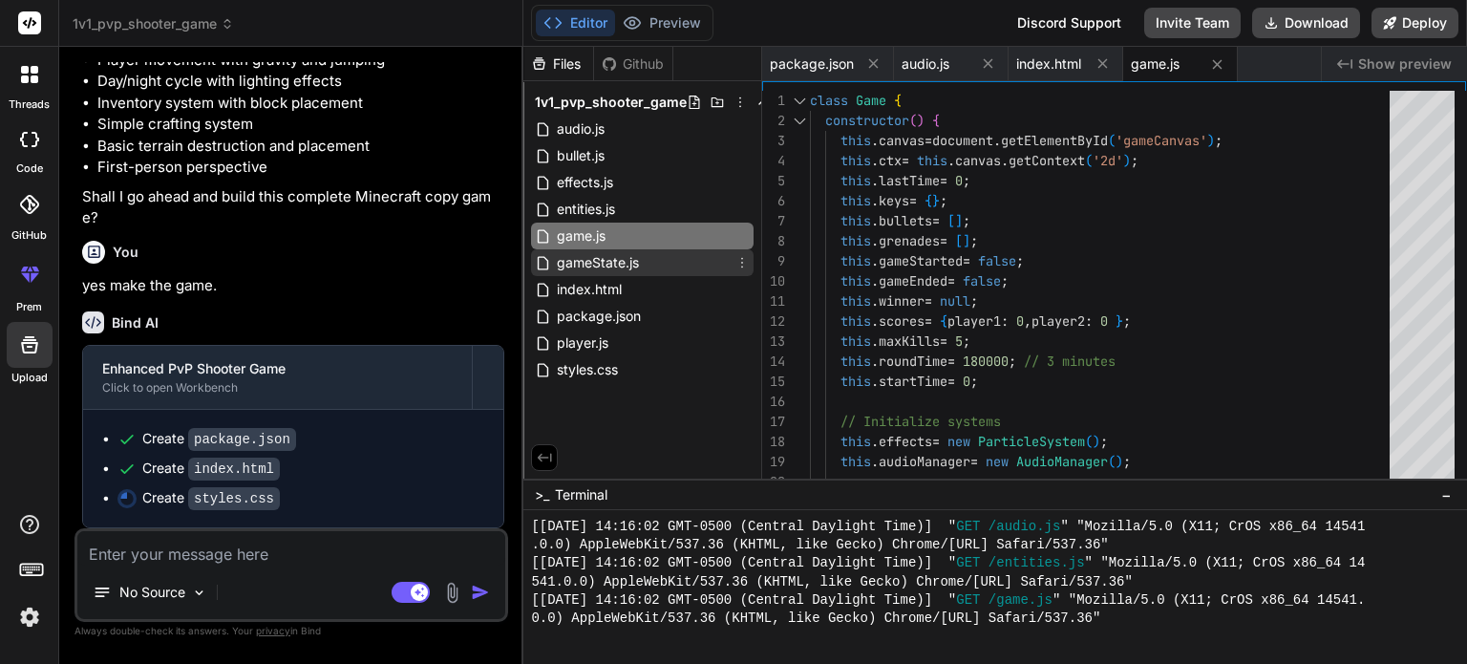
scroll to position [5911, 0]
click at [674, 266] on div "gameState.js" at bounding box center [642, 262] width 223 height 27
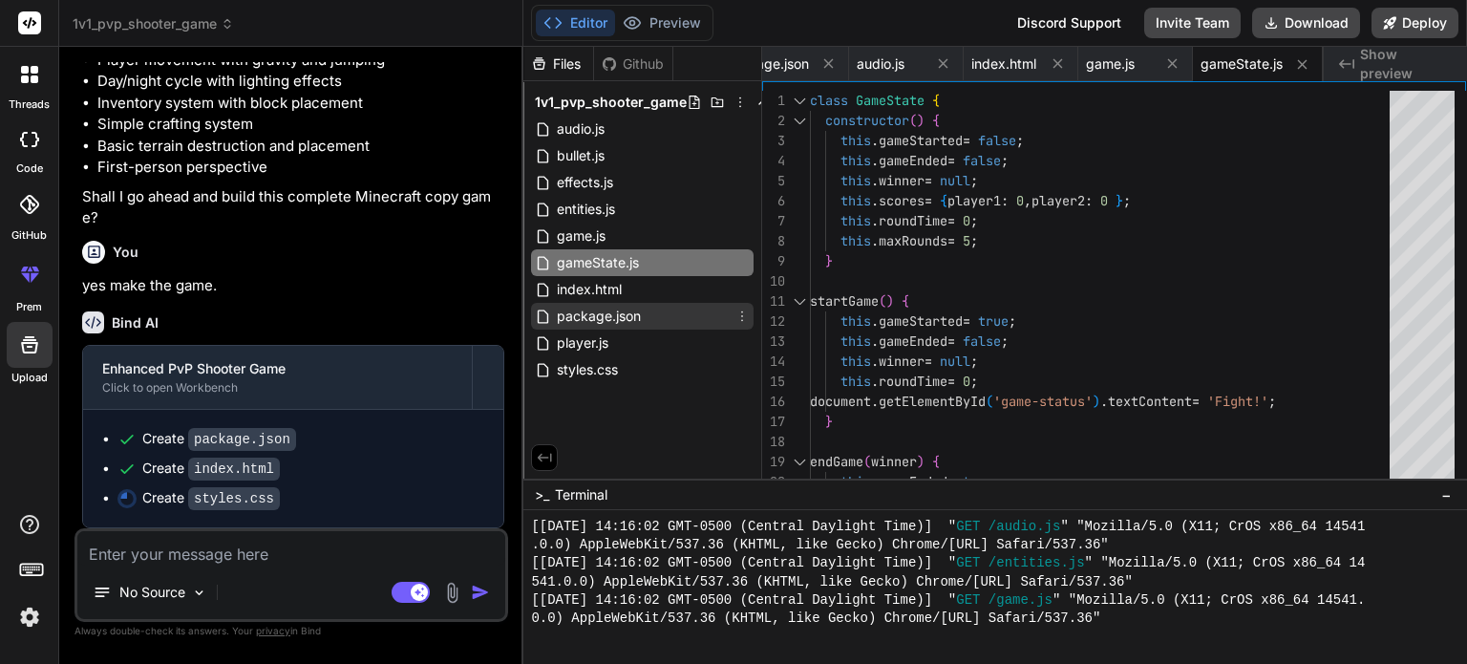
click at [659, 322] on div "package.json" at bounding box center [642, 316] width 223 height 27
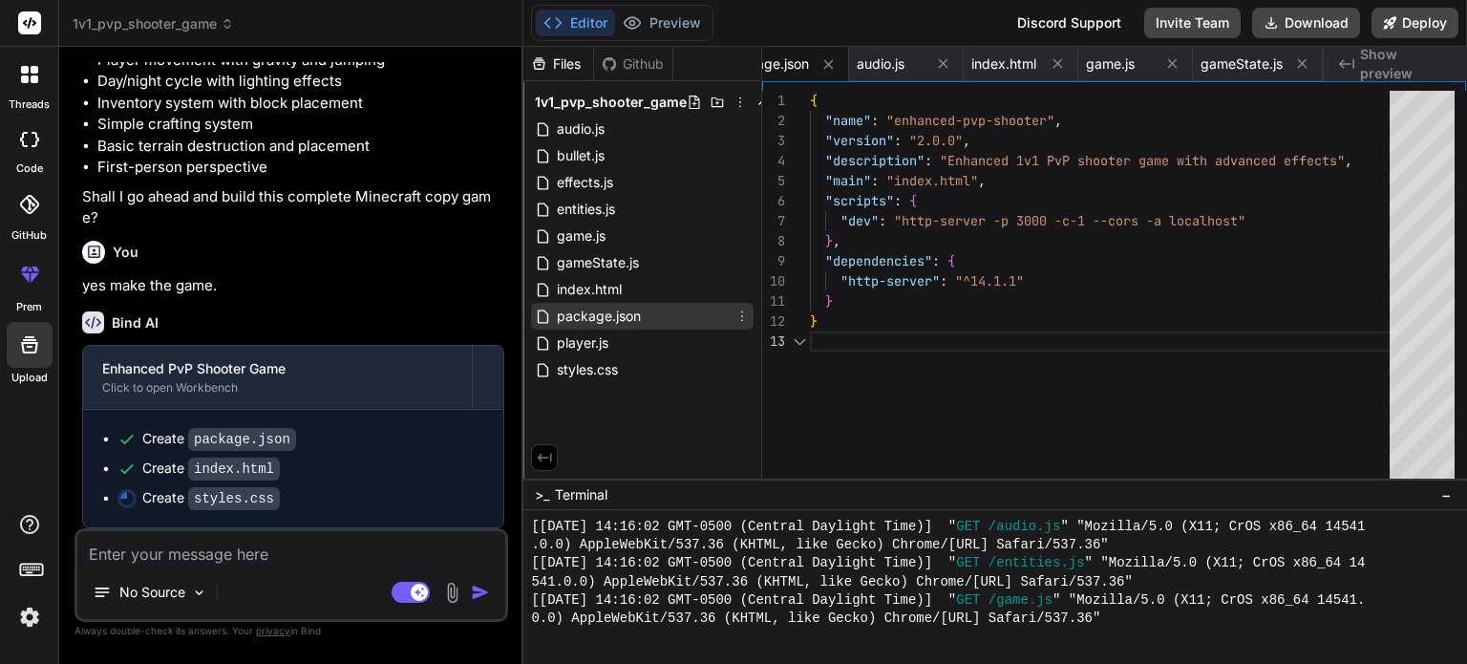
scroll to position [0, 0]
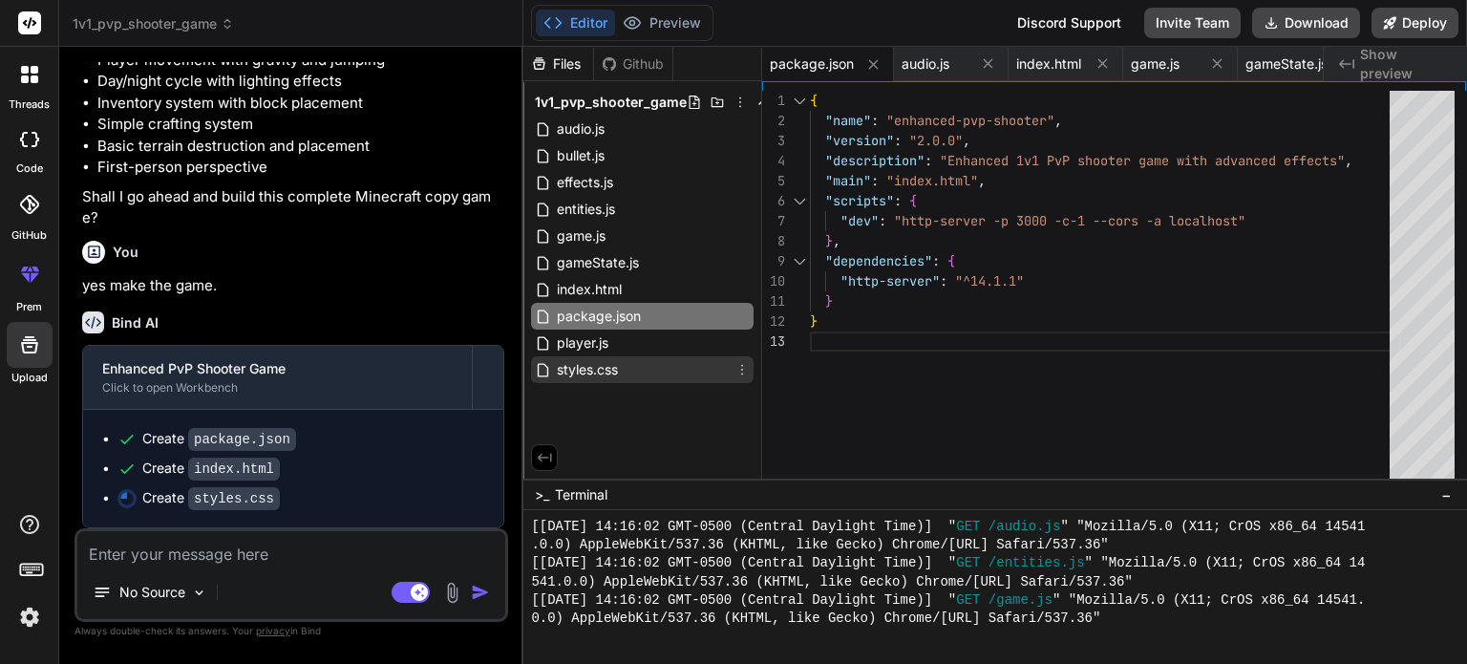
click at [623, 356] on div "styles.css" at bounding box center [642, 369] width 223 height 27
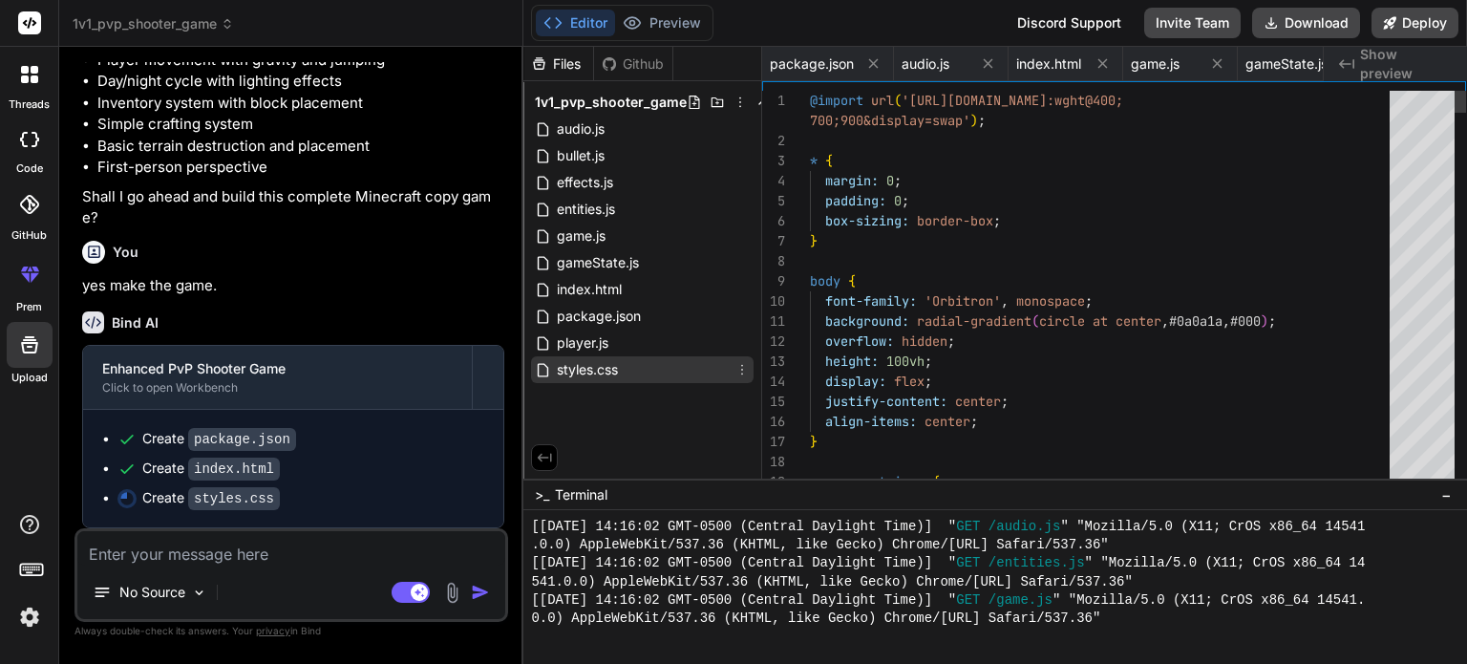
scroll to position [0, 160]
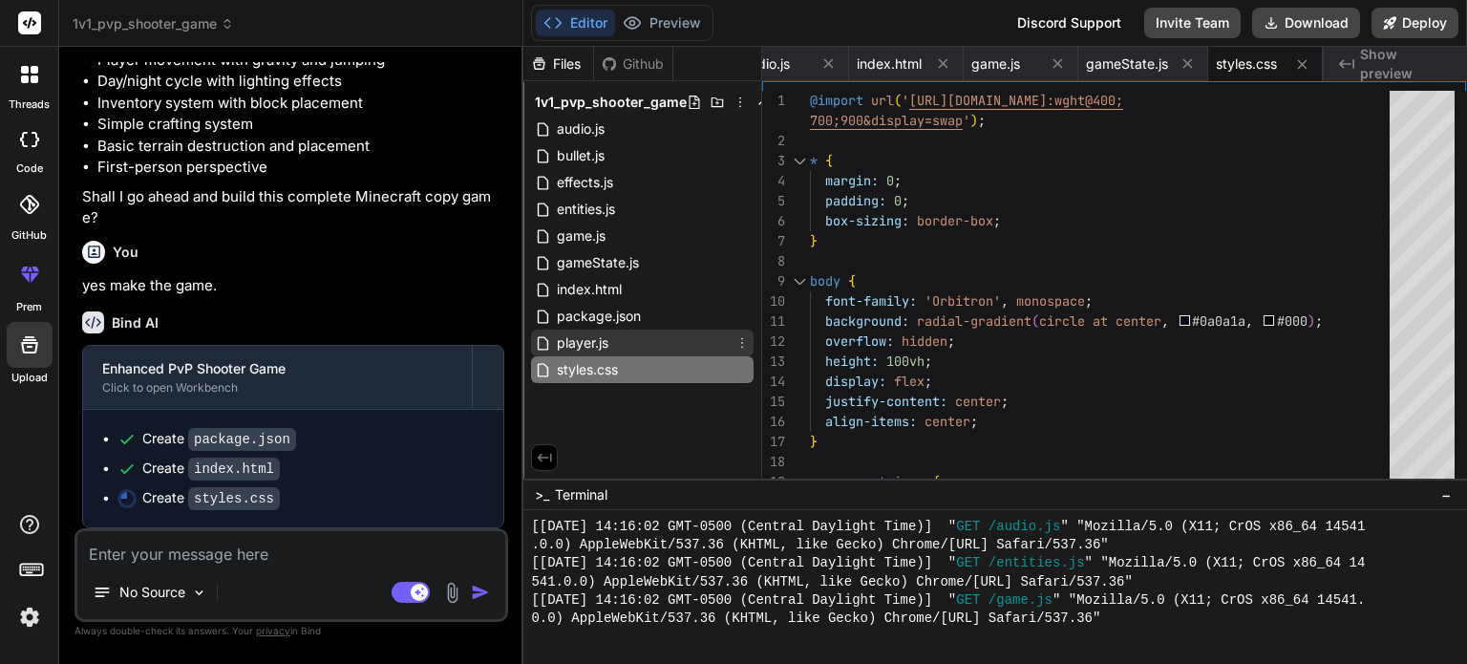
click at [628, 339] on div "player.js" at bounding box center [642, 343] width 223 height 27
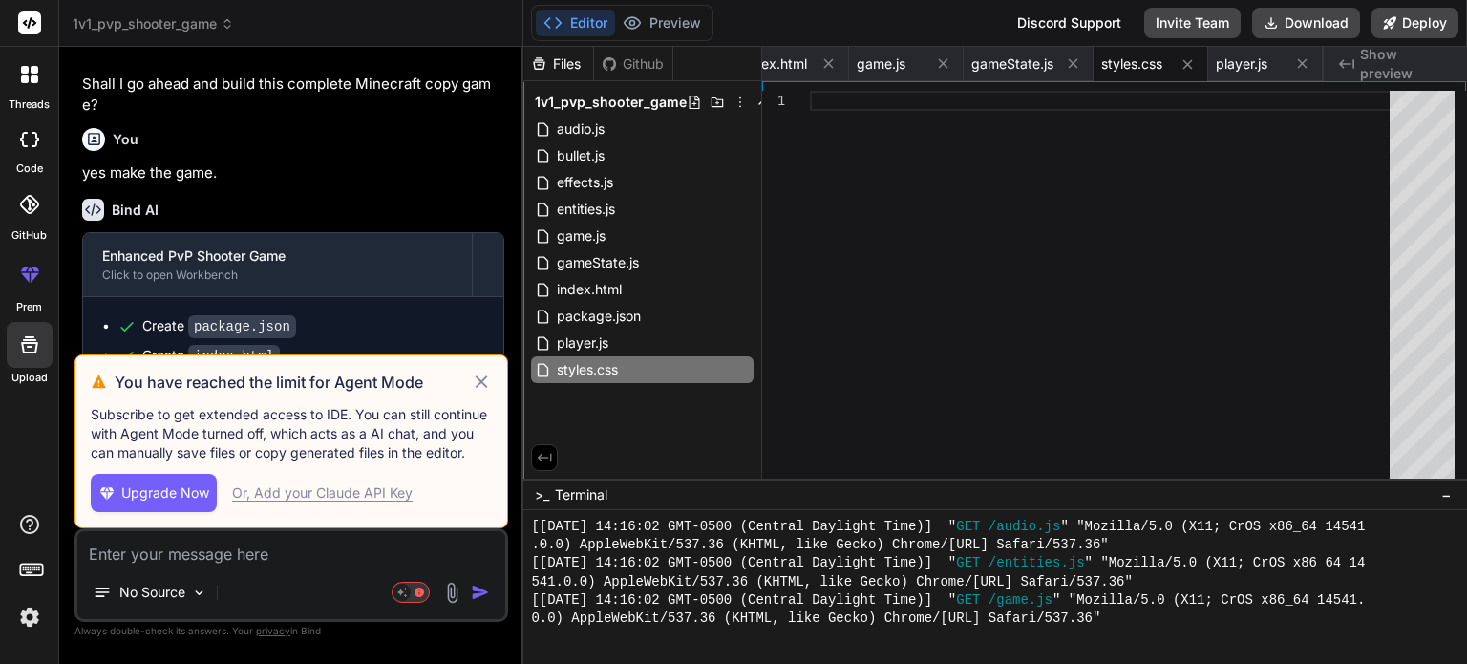
click at [478, 382] on icon at bounding box center [482, 382] width 22 height 23
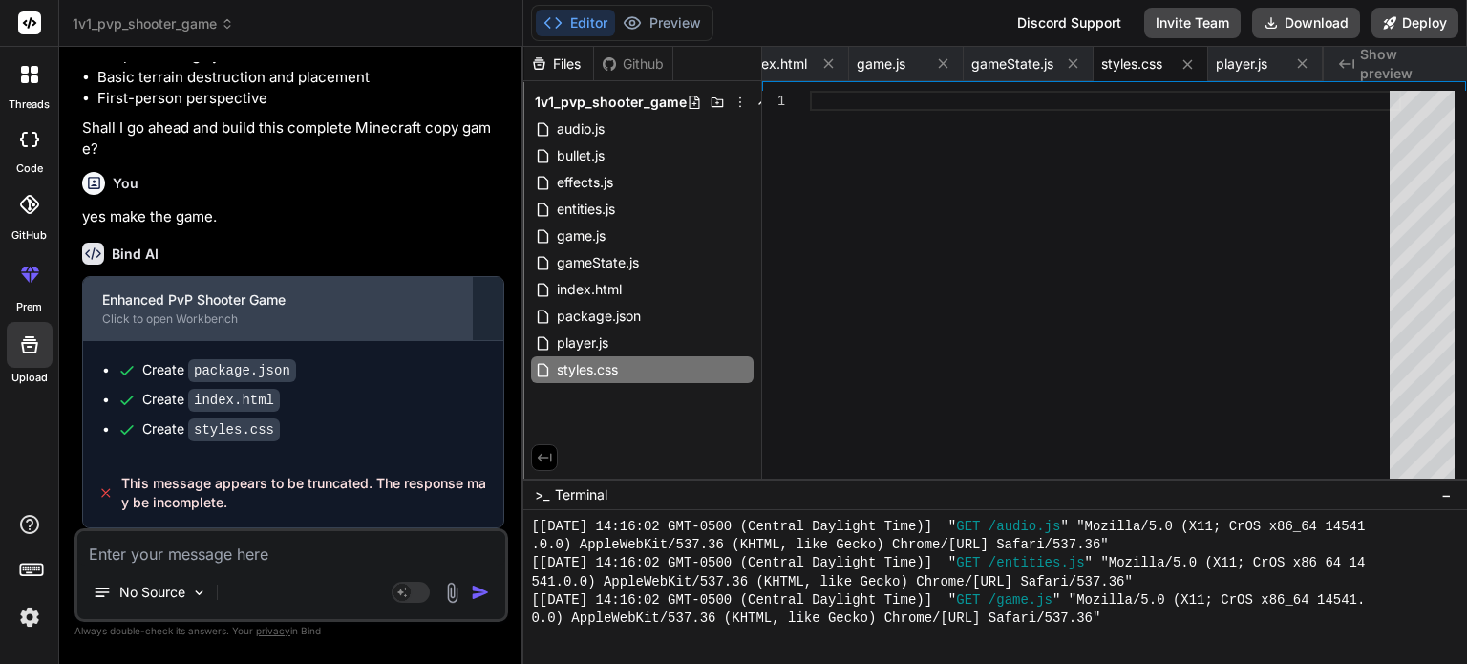
scroll to position [5979, 0]
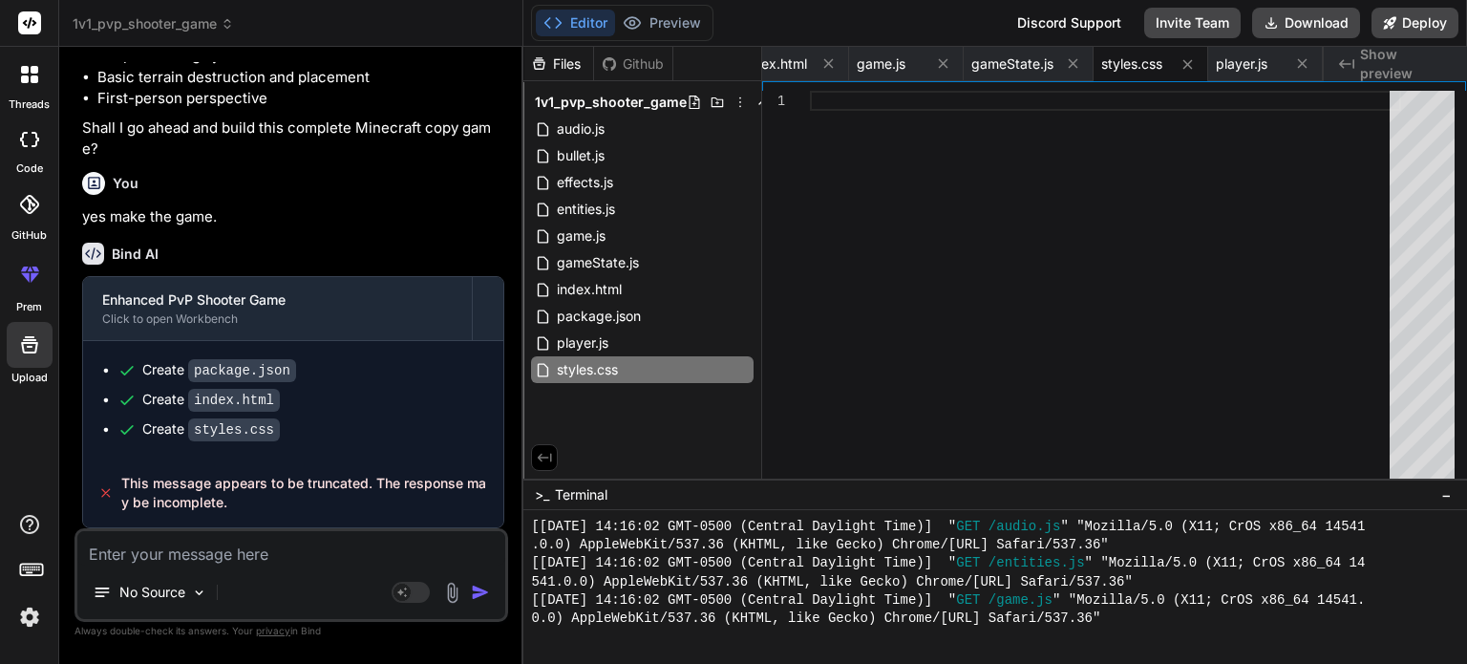
click at [427, 546] on textarea at bounding box center [291, 548] width 428 height 34
click at [677, 34] on button "Preview" at bounding box center [662, 23] width 94 height 27
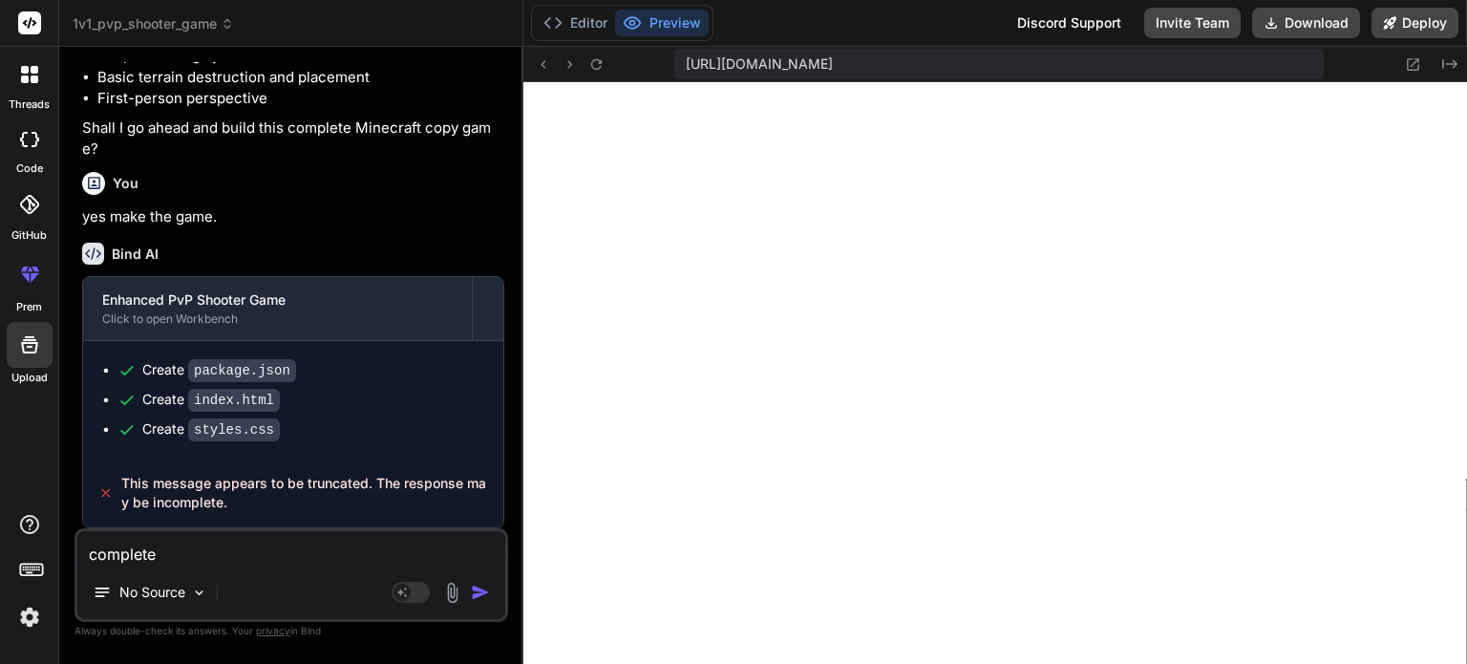
click at [609, 67] on div "https://u3uk0f35zsjjbn9cprh6fq9h0p4tm2-wnxx--3000--96435430.local-corp.webconta…" at bounding box center [996, 64] width 944 height 35
click at [583, 51] on div "https://u3uk0f35zsjjbn9cprh6fq9h0p4tm2-wnxx--3000--96435430.local-corp.webconta…" at bounding box center [996, 64] width 944 height 35
click at [588, 54] on button at bounding box center [596, 64] width 23 height 23
click at [492, 596] on button "button" at bounding box center [484, 592] width 27 height 19
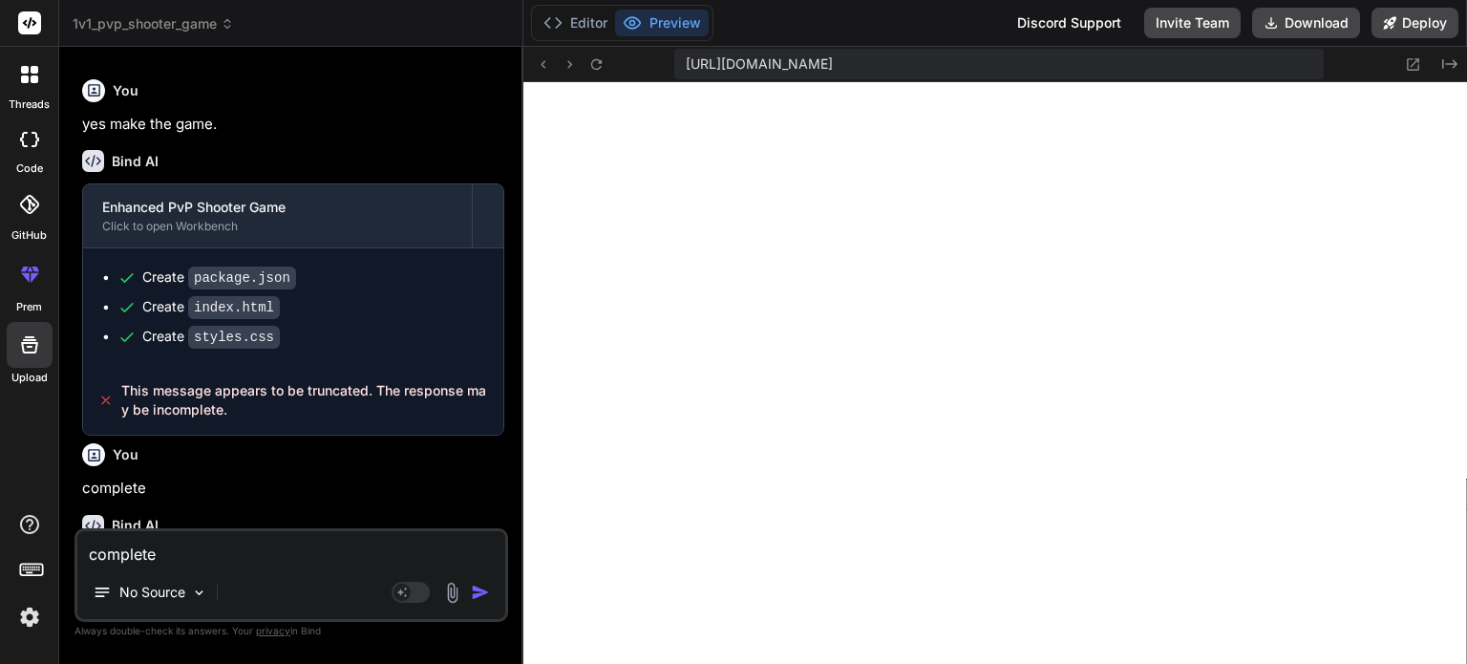
scroll to position [6178, 0]
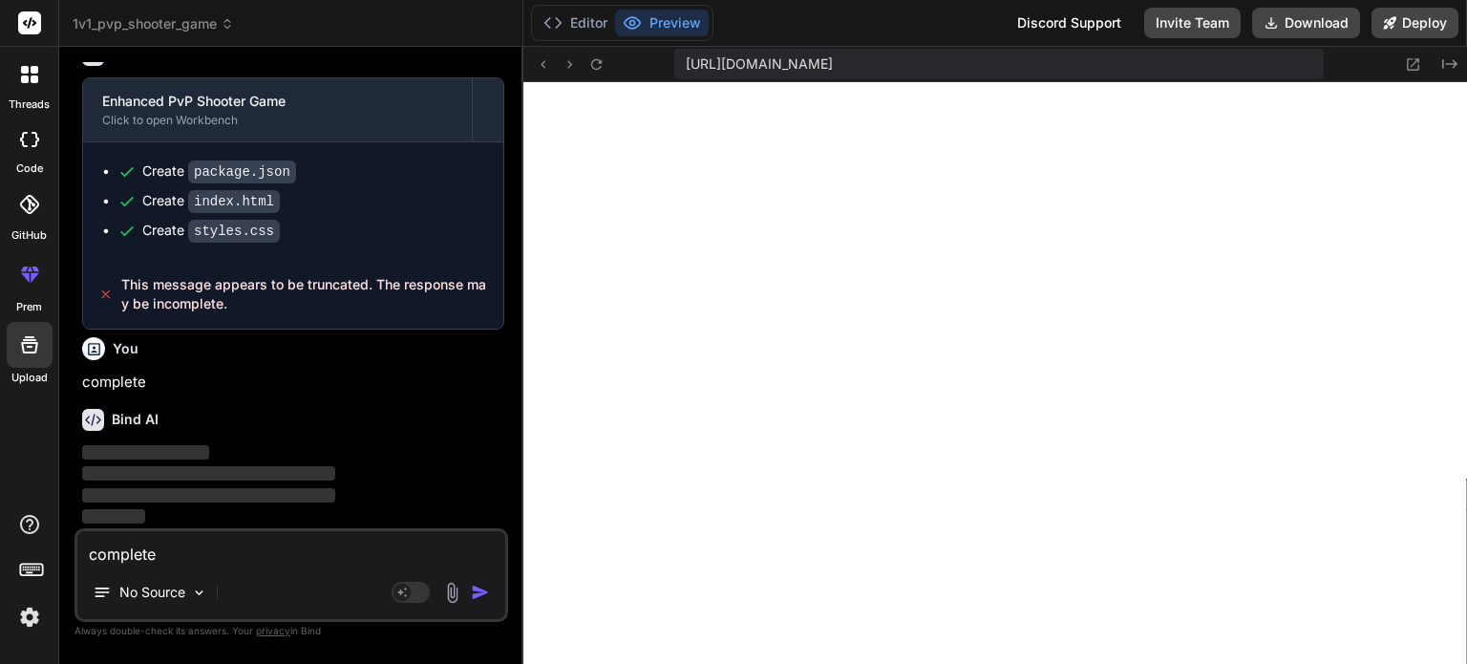
click at [471, 583] on button "button" at bounding box center [484, 592] width 27 height 19
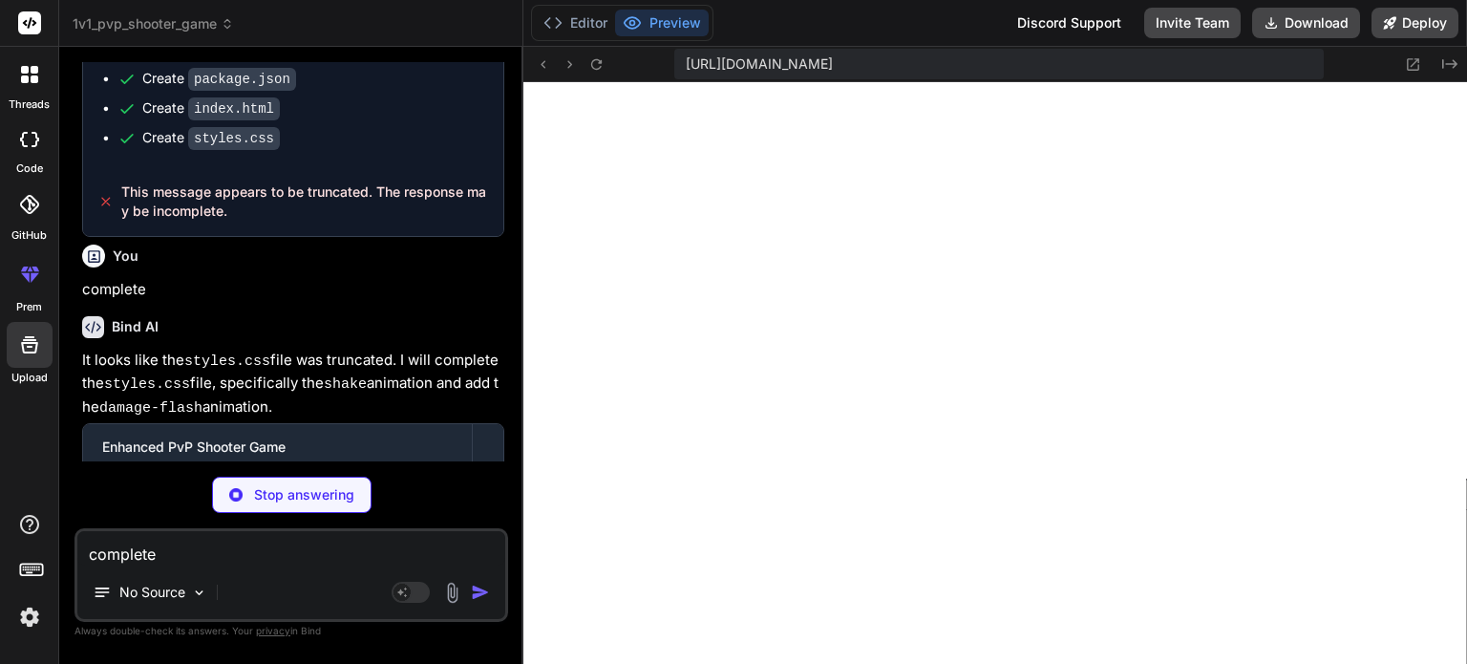
scroll to position [6353, 0]
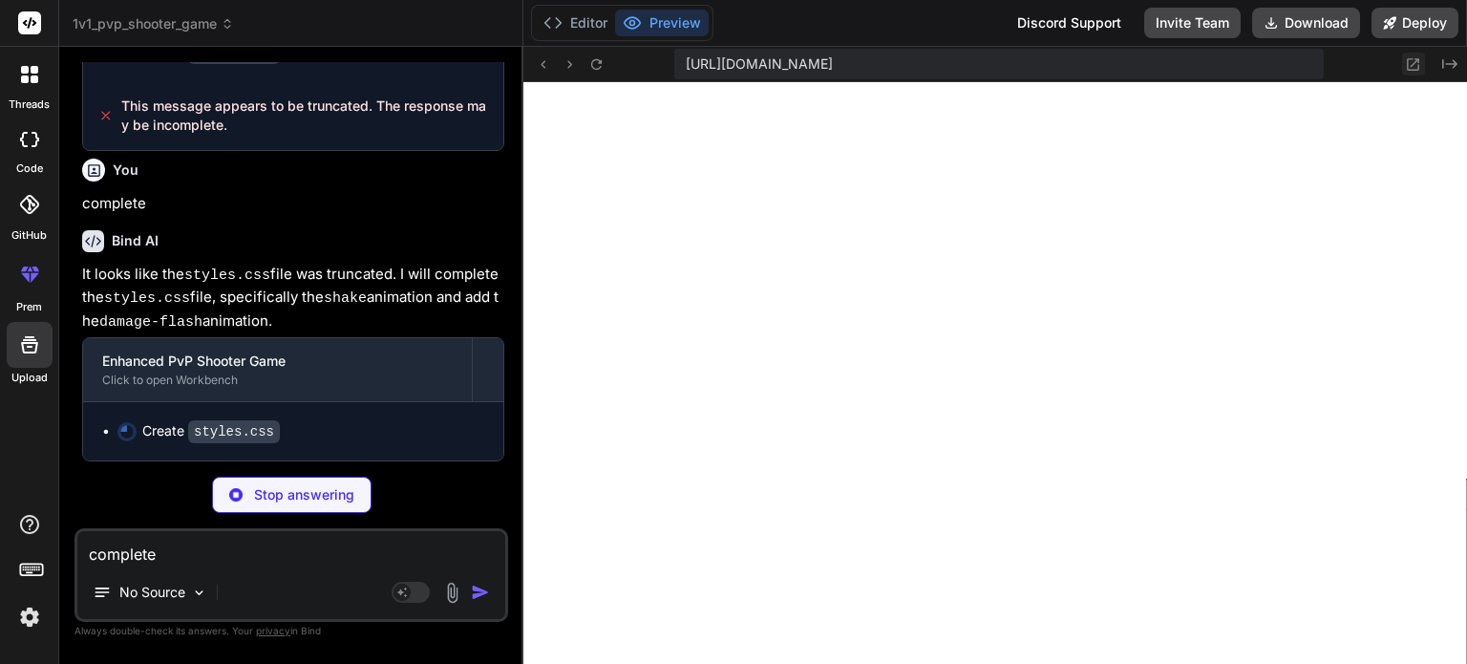
click at [1408, 68] on icon at bounding box center [1414, 64] width 12 height 12
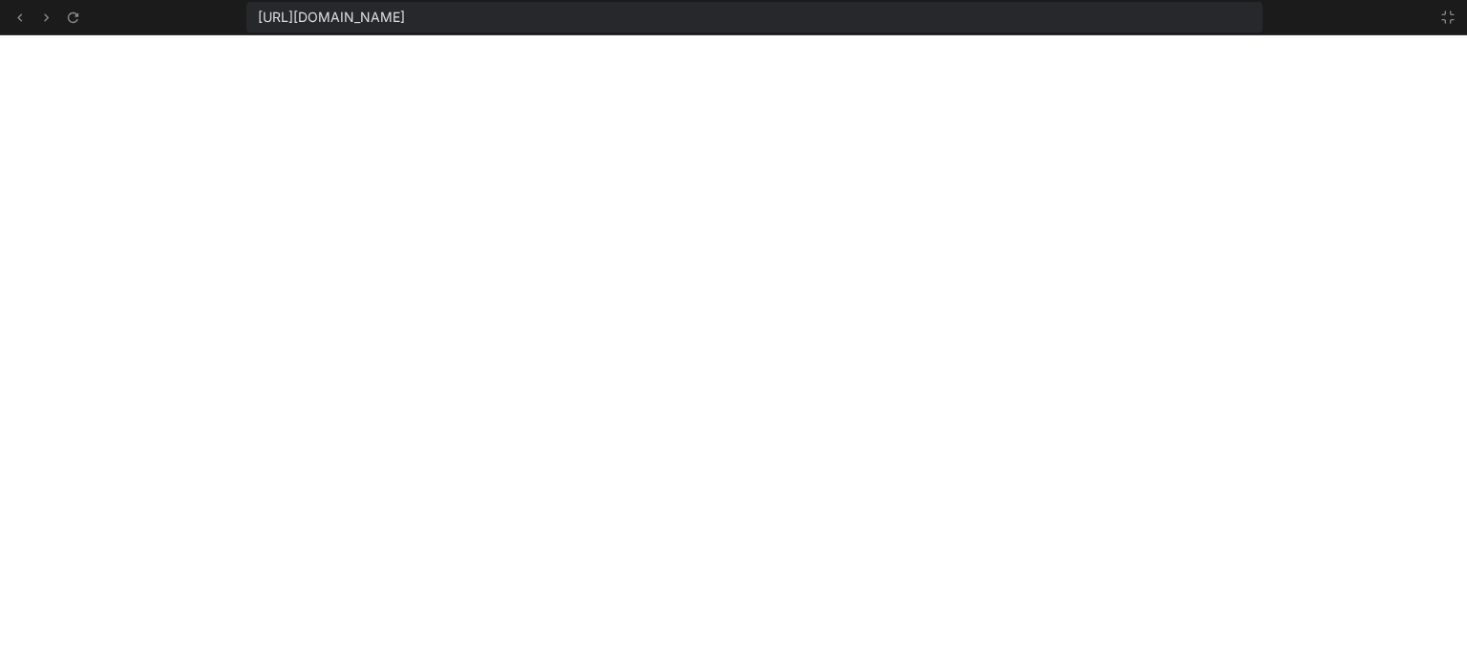
scroll to position [6351, 0]
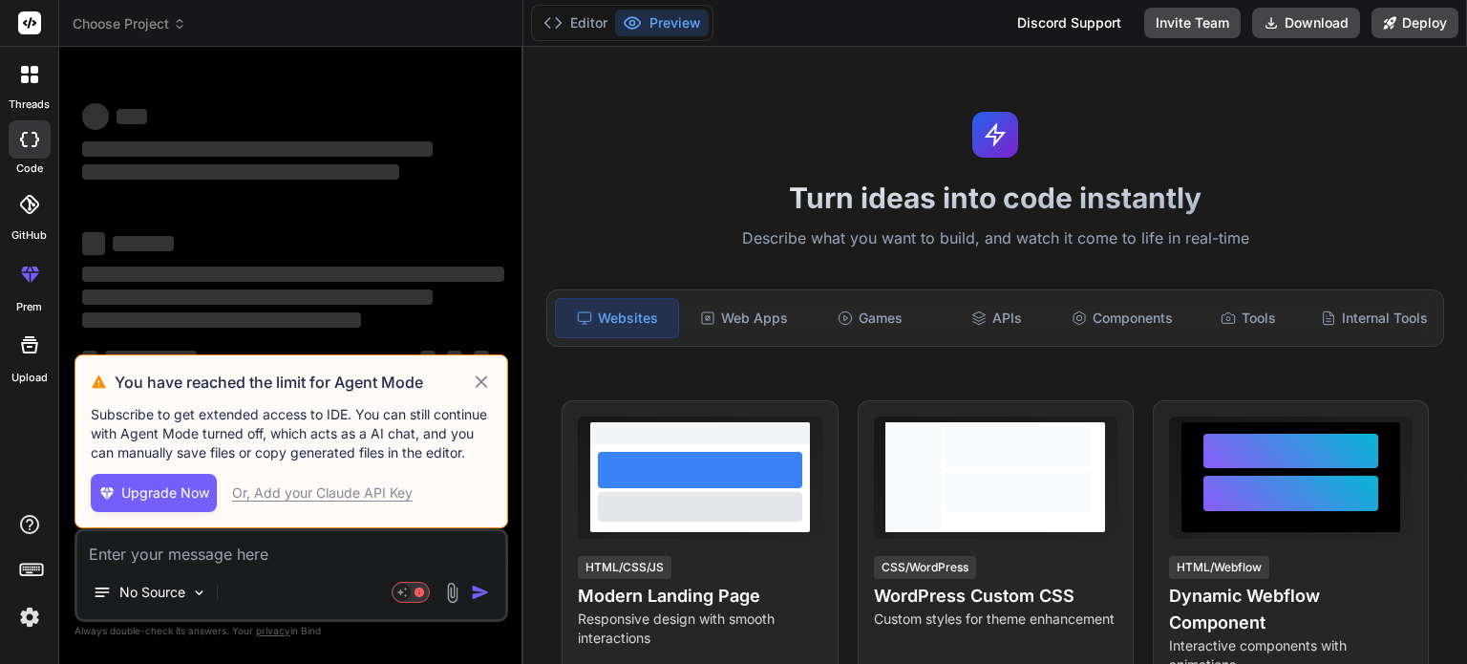
click at [468, 372] on h3 "You have reached the limit for Agent Mode" at bounding box center [293, 382] width 356 height 23
click at [485, 383] on icon at bounding box center [482, 382] width 22 height 23
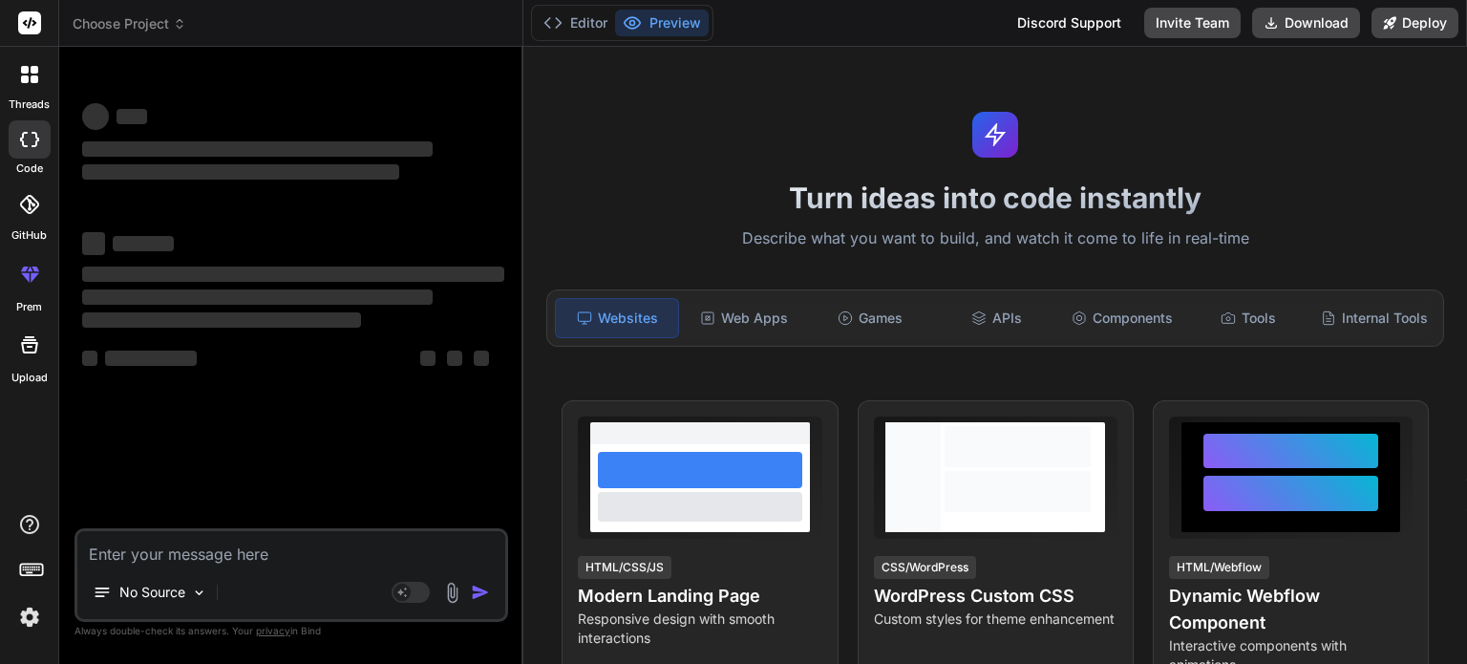
click at [21, 96] on label "threads" at bounding box center [29, 104] width 41 height 16
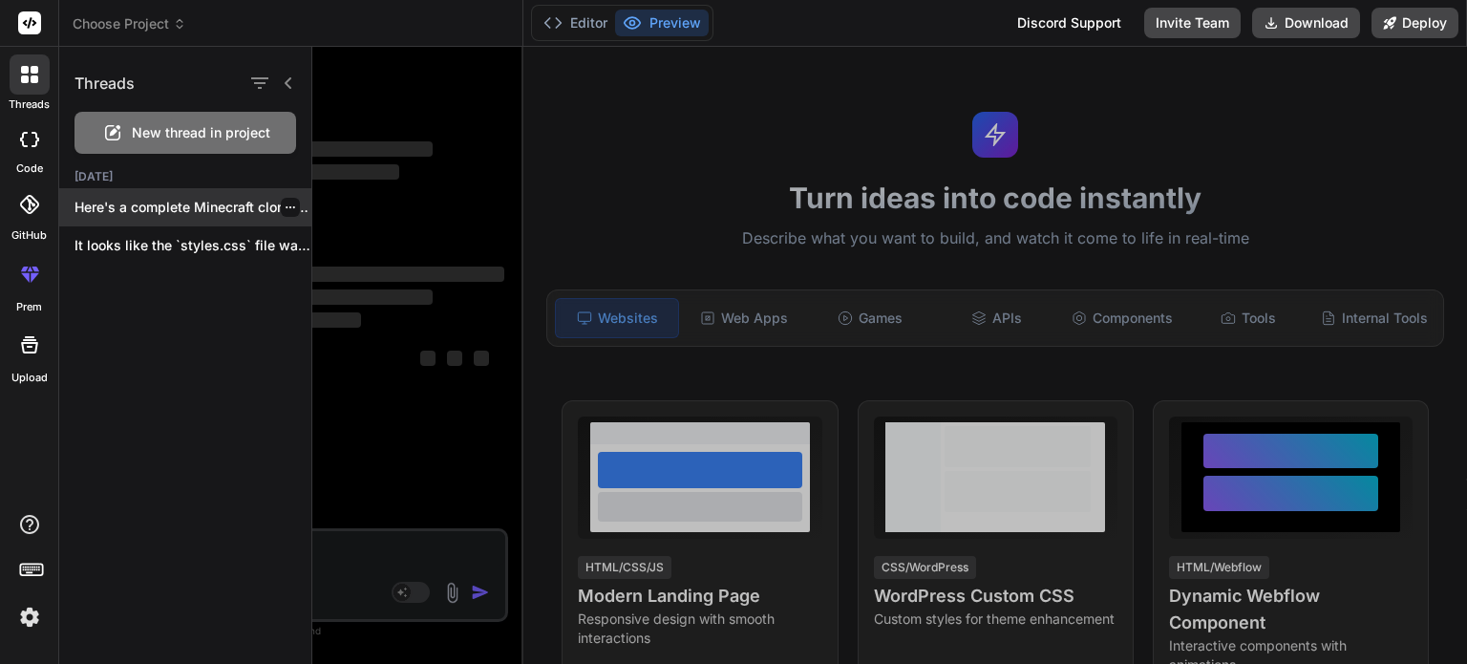
click at [153, 203] on p "Here's a complete Minecraft clone implementation using..." at bounding box center [193, 207] width 237 height 19
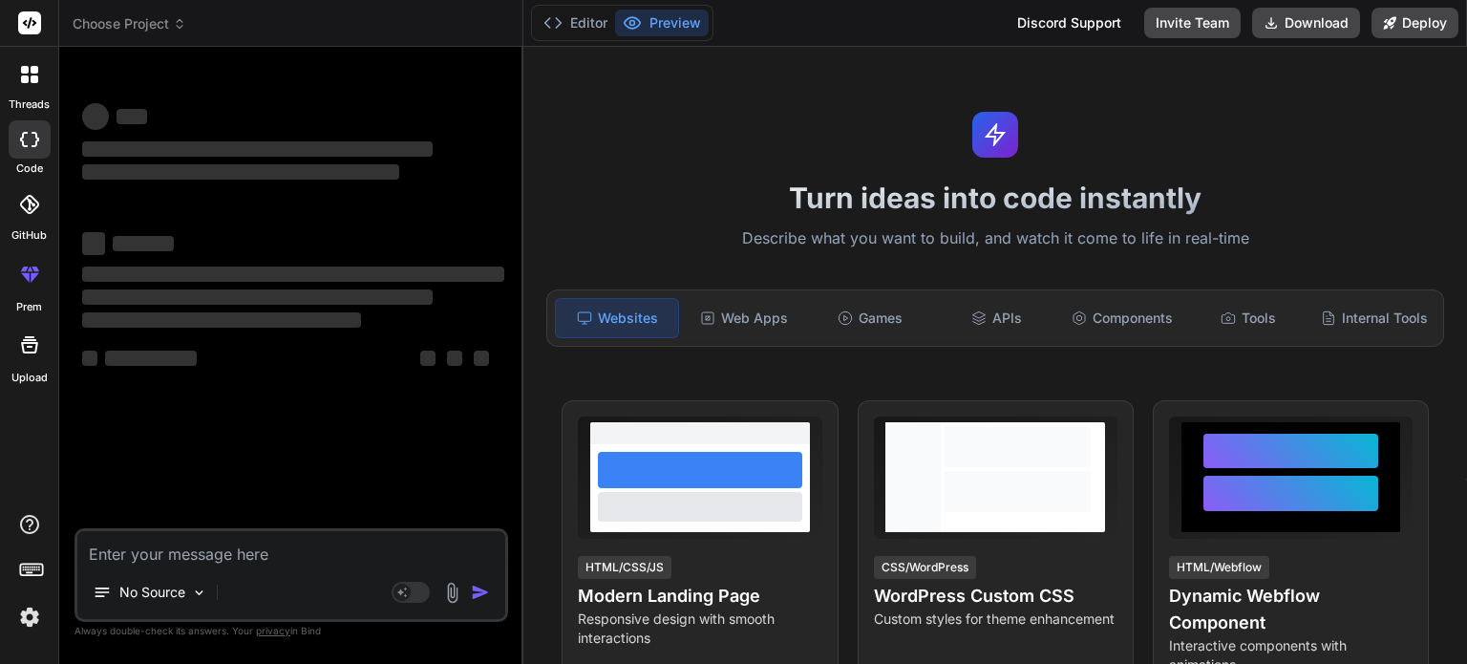
scroll to position [18, 0]
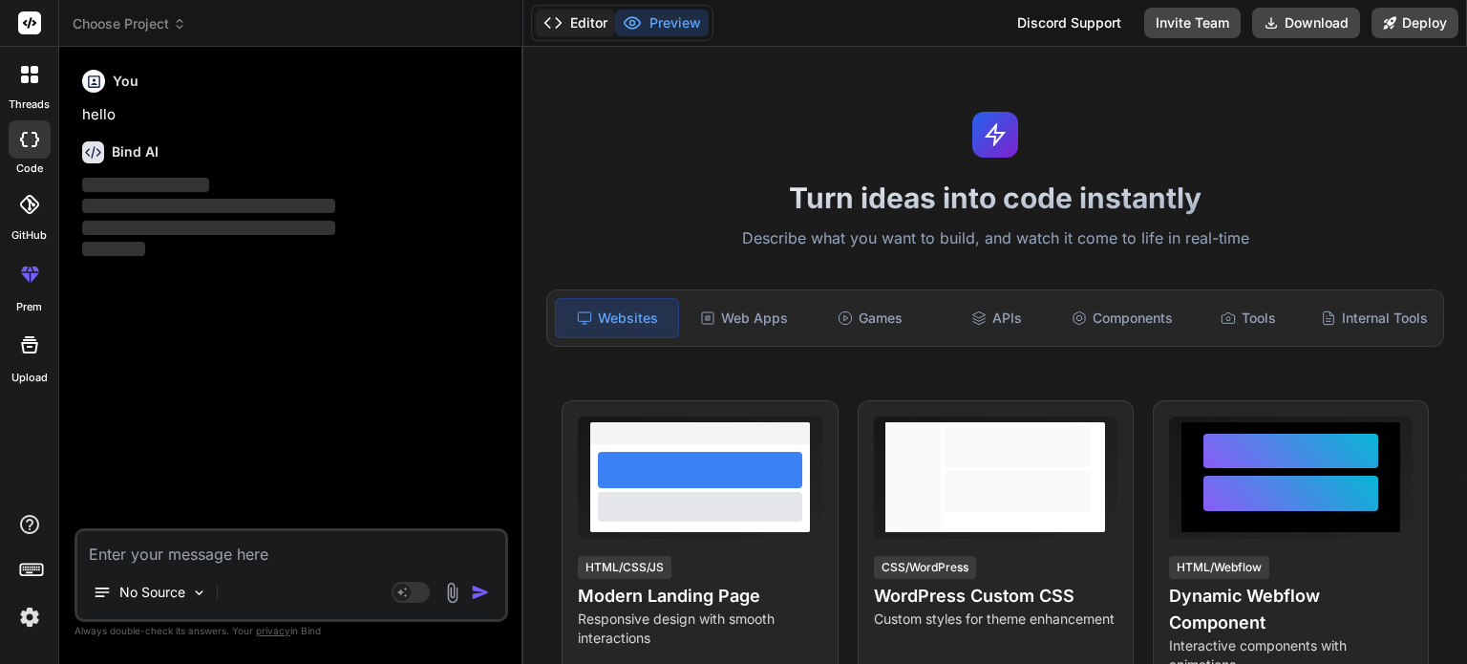
click at [578, 26] on button "Editor" at bounding box center [575, 23] width 79 height 27
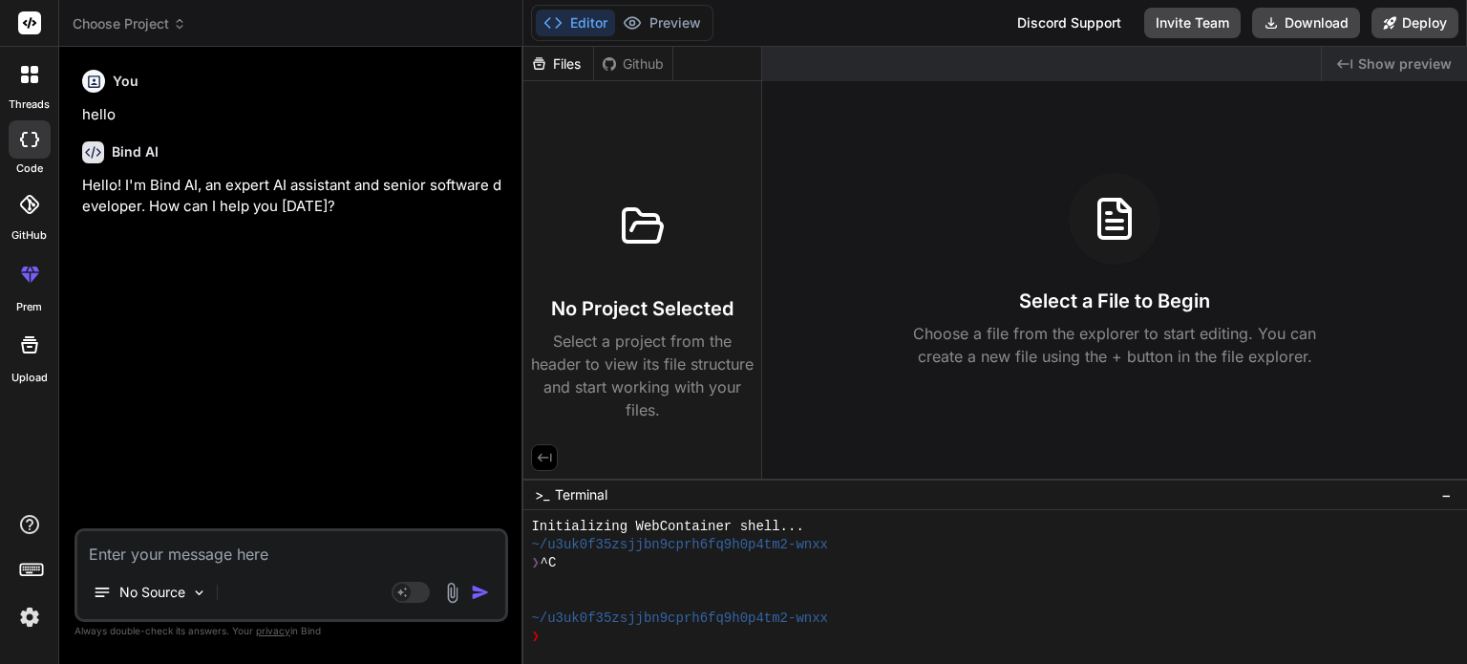
click at [203, 545] on textarea at bounding box center [291, 548] width 428 height 34
type textarea "x"
type textarea "m"
type textarea "x"
type textarea "ma"
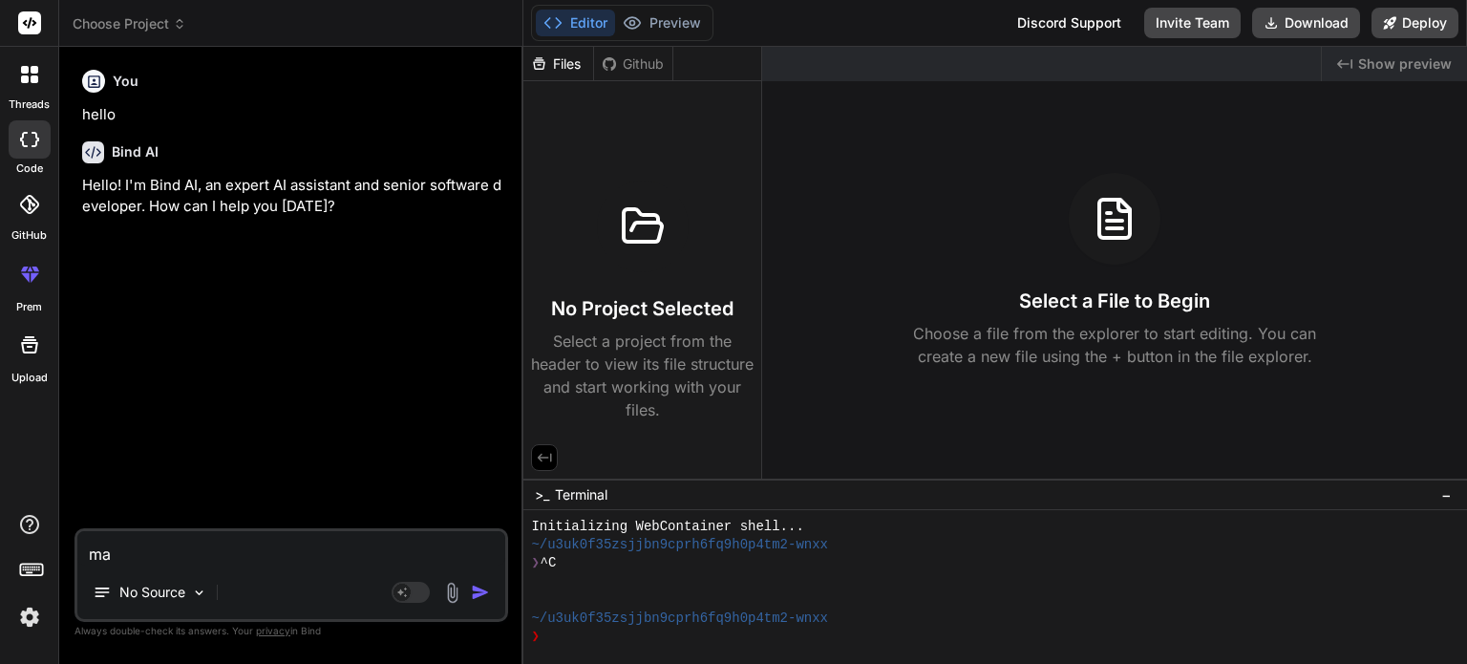
type textarea "x"
type textarea "mak"
type textarea "x"
type textarea "make"
type textarea "x"
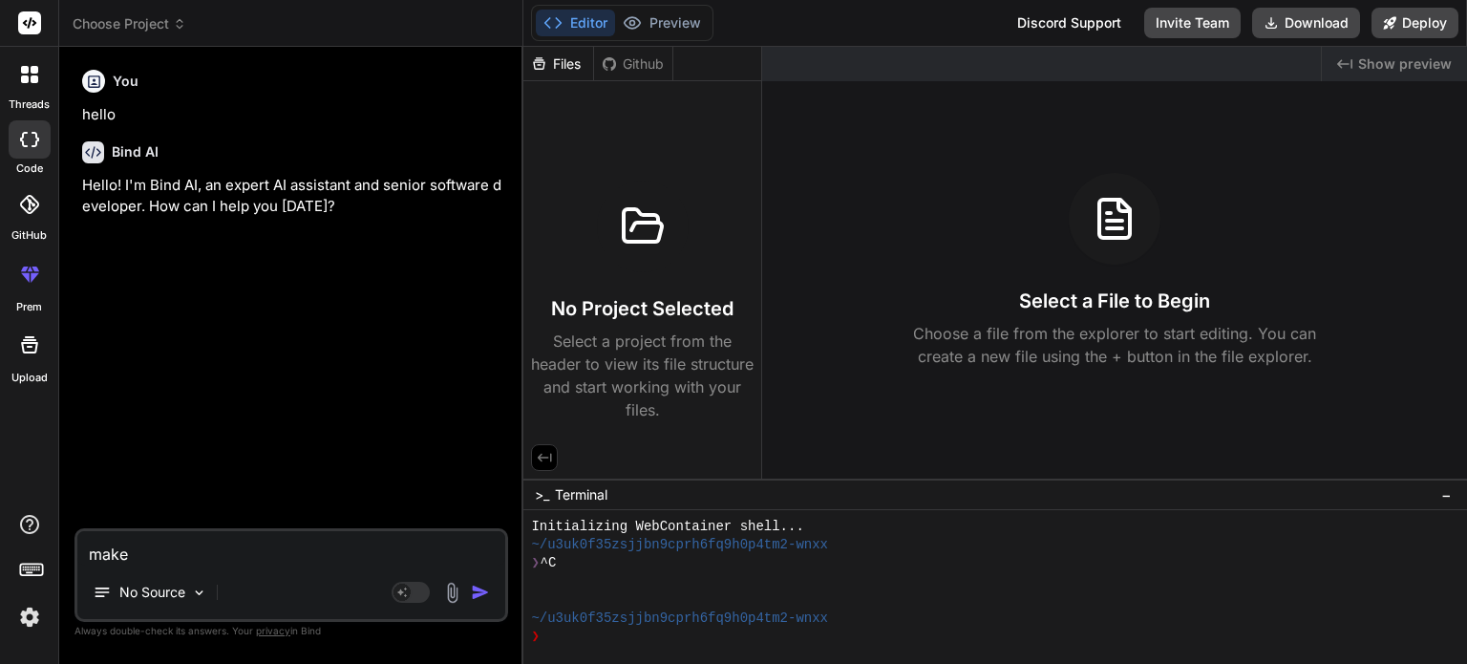
type textarea "make"
type textarea "x"
type textarea "make a"
type textarea "x"
type textarea "make a"
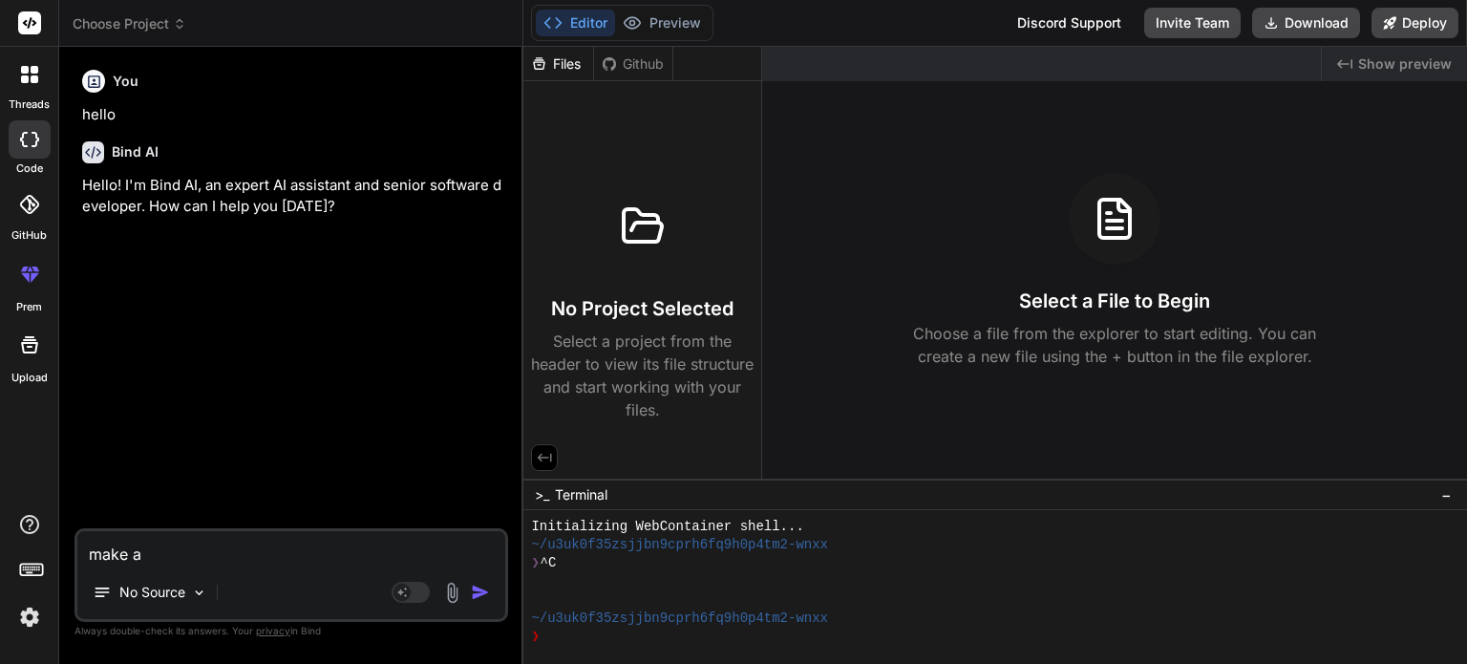
type textarea "x"
type textarea "make a g"
type textarea "x"
type textarea "make a ga"
type textarea "x"
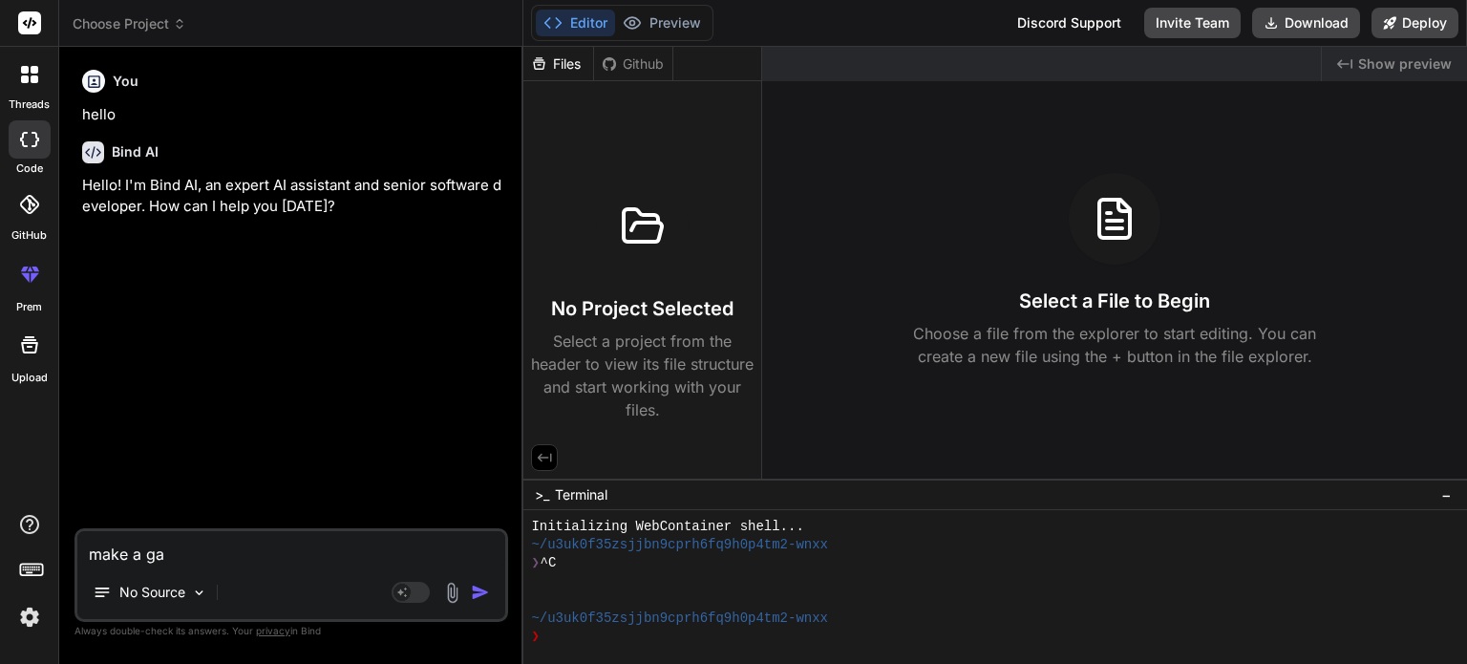
type textarea "make a gam"
type textarea "x"
type textarea "make a game"
type textarea "x"
type textarea "make a game"
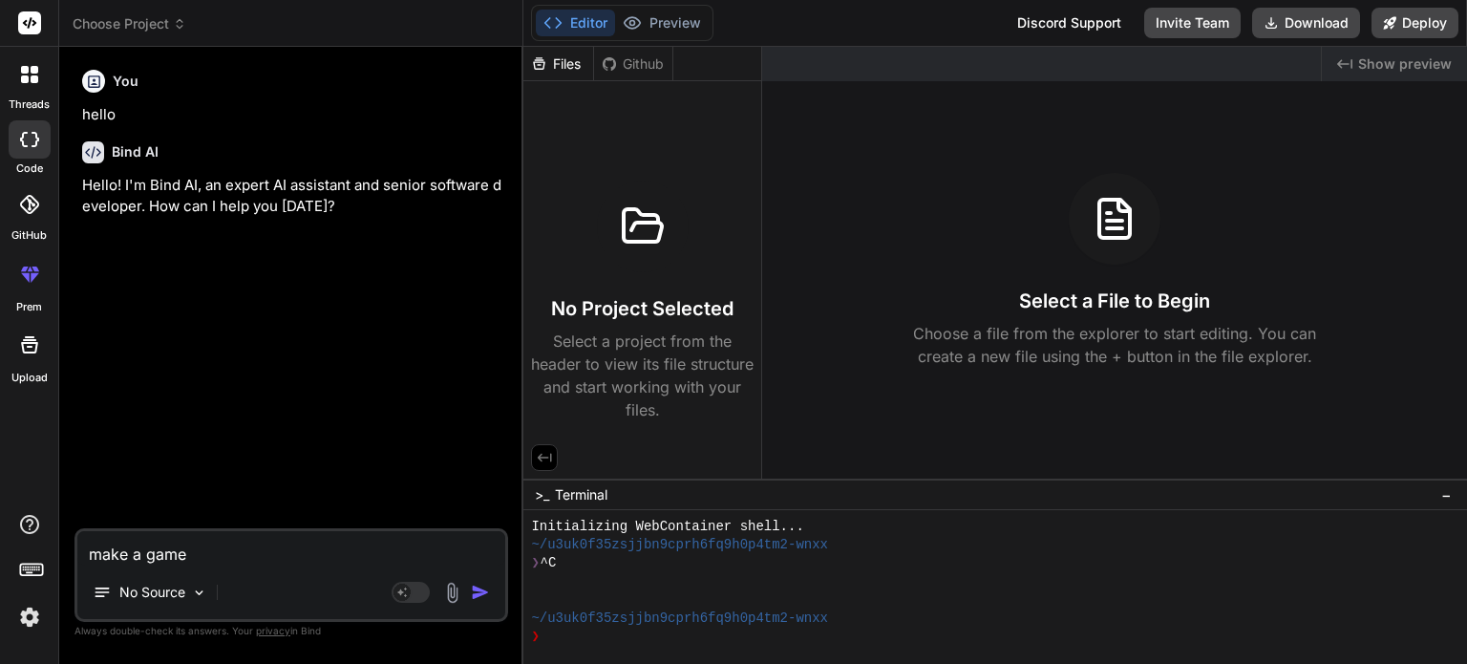
type textarea "x"
type textarea "make a game c"
type textarea "x"
type textarea "make a game co"
type textarea "x"
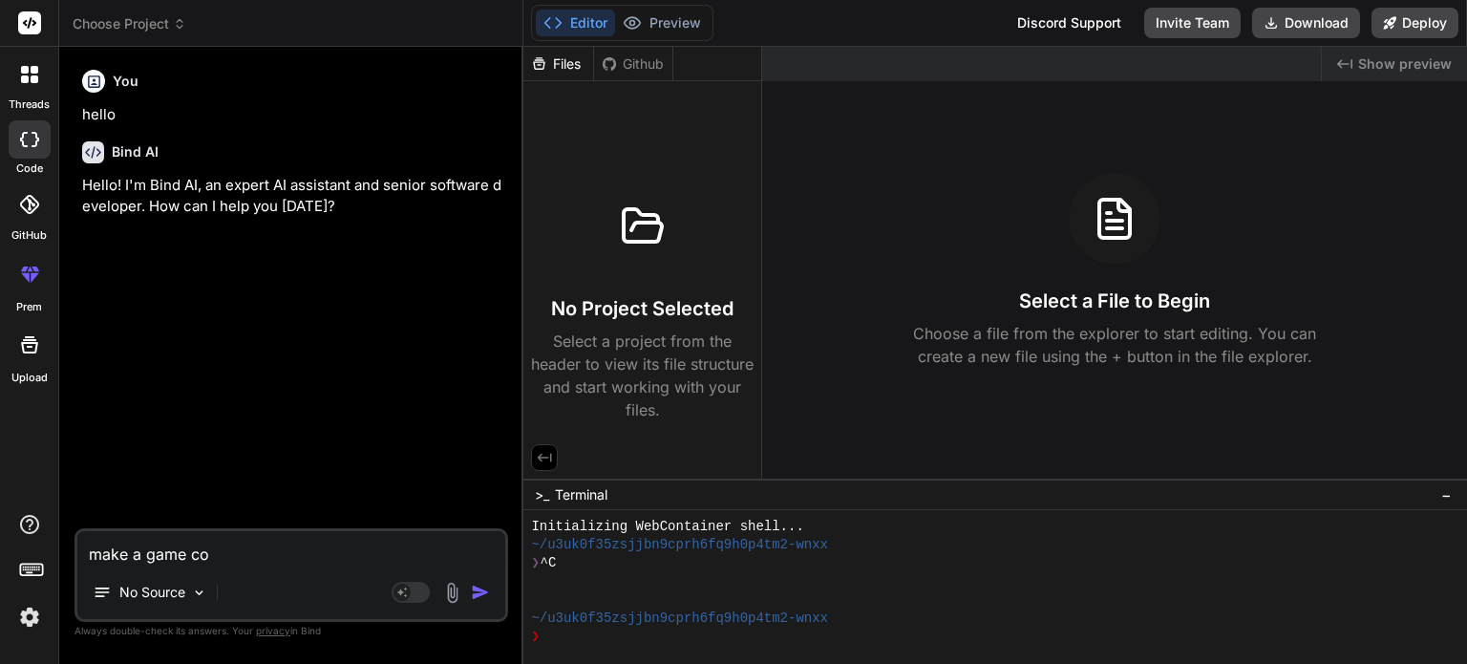
type textarea "make a game cop"
type textarea "x"
type textarea "make a game copy"
type textarea "x"
type textarea "make a game copy"
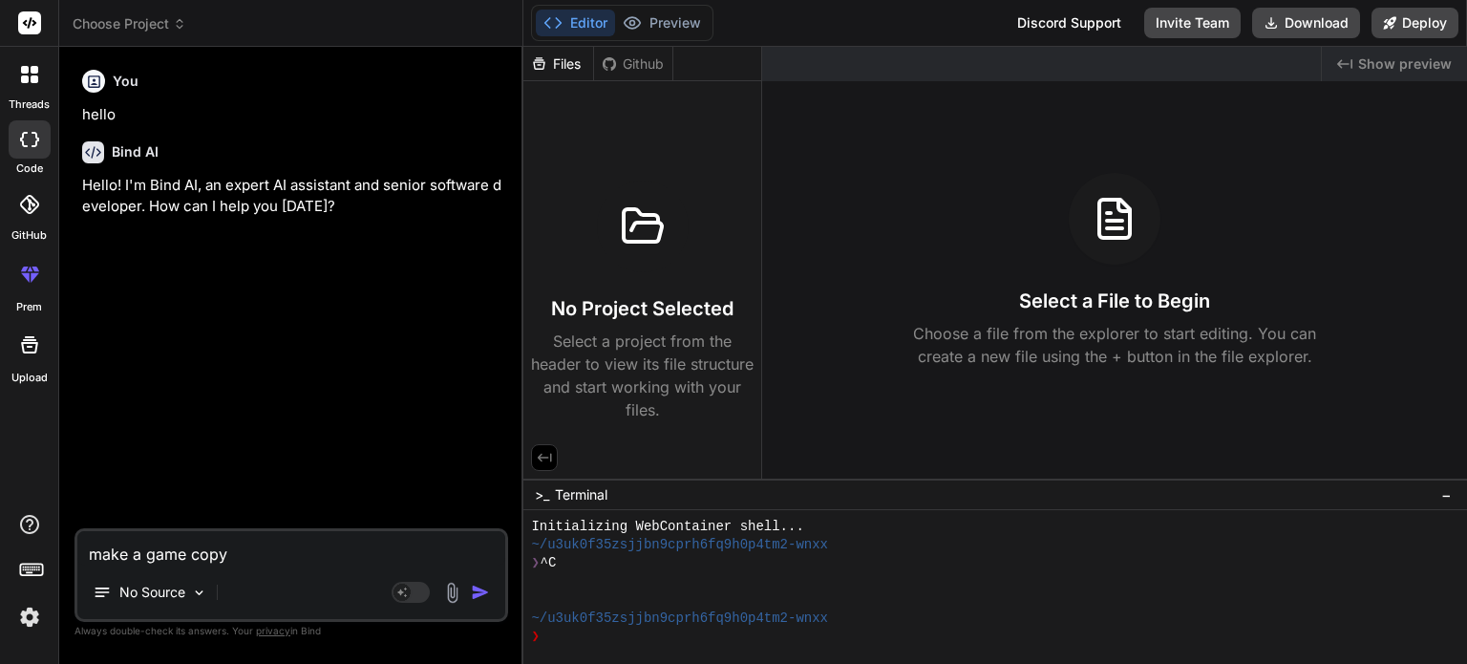
type textarea "x"
type textarea "make a game copy o"
type textarea "x"
type textarea "make a game copy of"
type textarea "x"
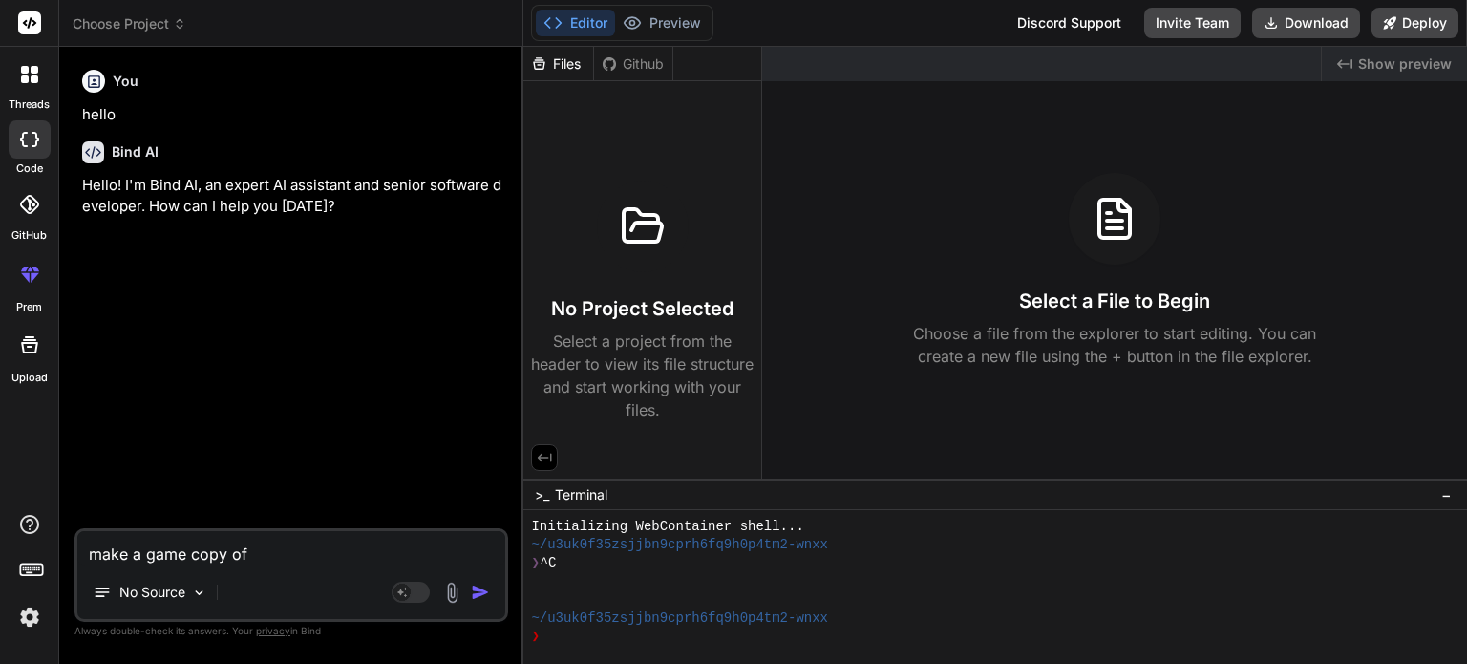
type textarea "make a game copy of m"
type textarea "x"
type textarea "make a game copy of min"
type textarea "x"
type textarea "make a game copy of minc"
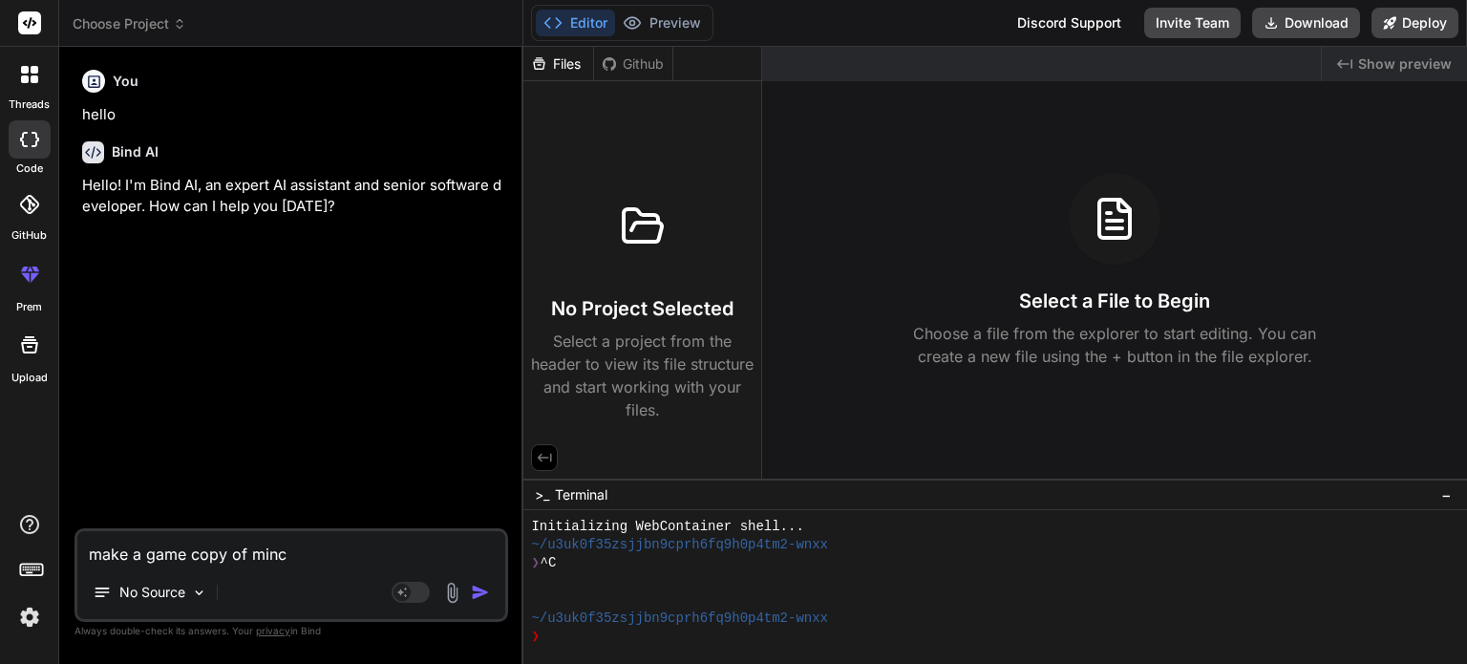
type textarea "x"
type textarea "make a game copy of mincr"
type textarea "x"
type textarea "make a game copy of mincra"
type textarea "x"
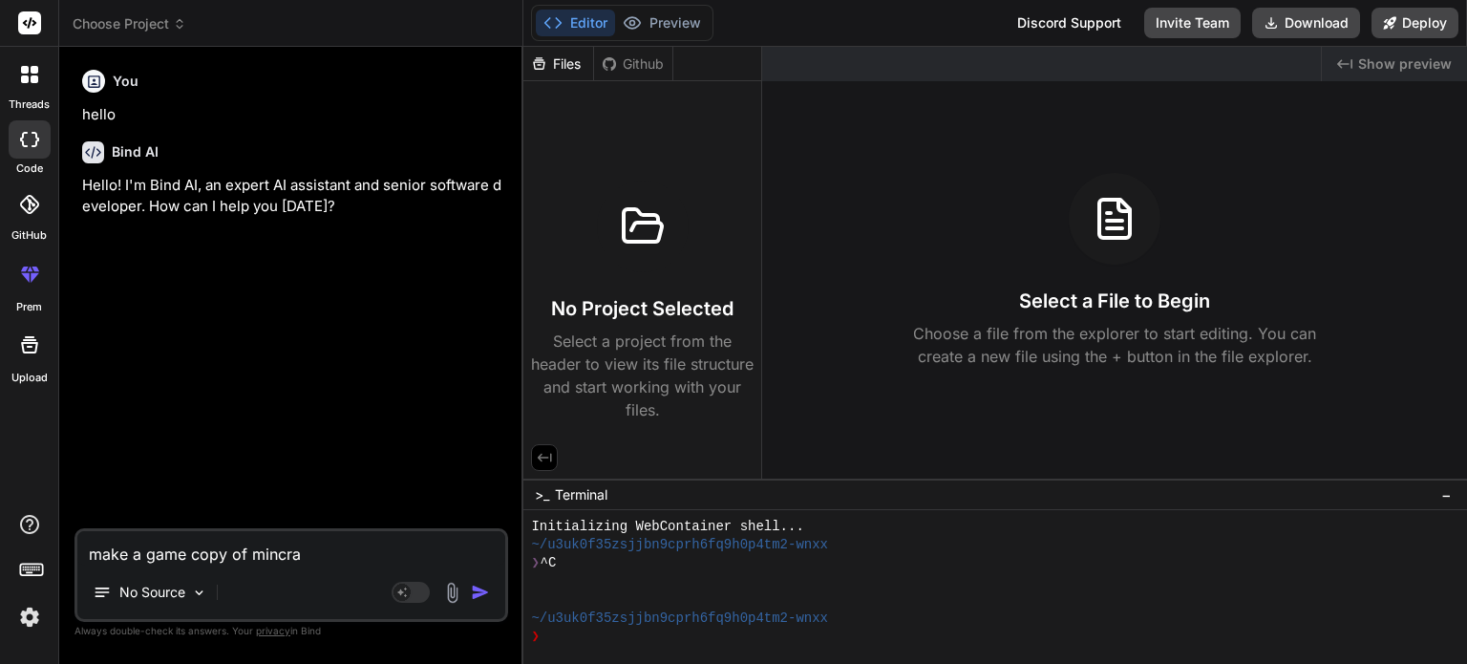
type textarea "make a game copy of mincraf"
type textarea "x"
type textarea "make a game copy of"
type textarea "x"
type textarea "make a game copy of minecraft"
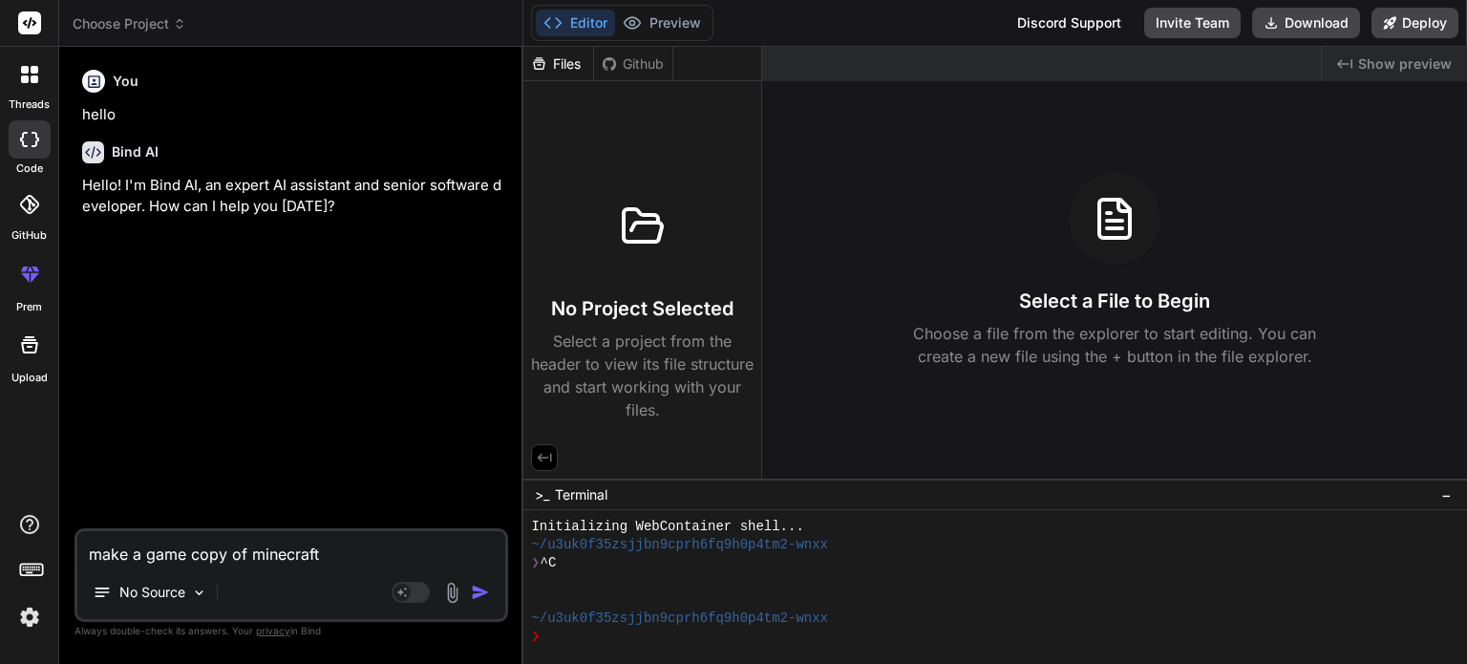
type textarea "x"
type textarea "make a game copy of minecraft b"
type textarea "x"
type textarea "make a game copy of minecraft be"
type textarea "x"
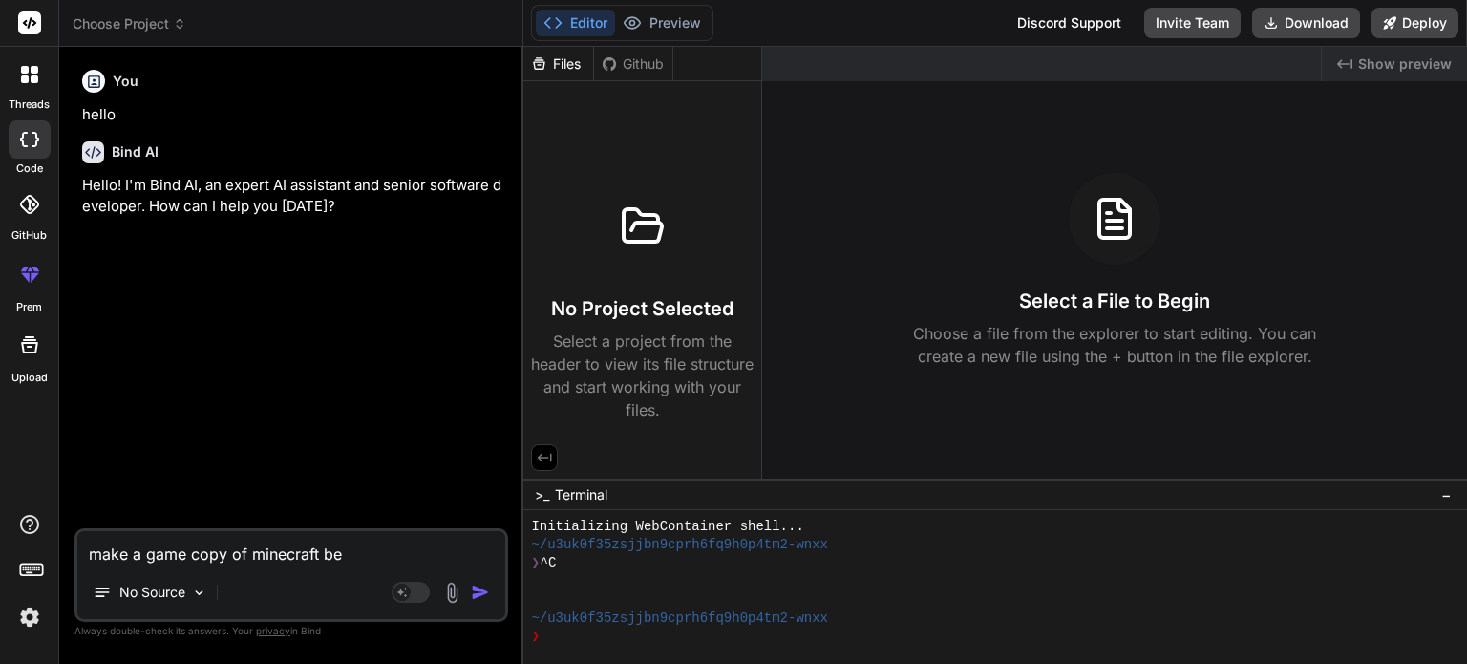
type textarea "make a game copy of minecraft bed"
type textarea "x"
type textarea "make a game copy of minecraft bedr"
type textarea "x"
type textarea "make a game copy of minecraft bedro"
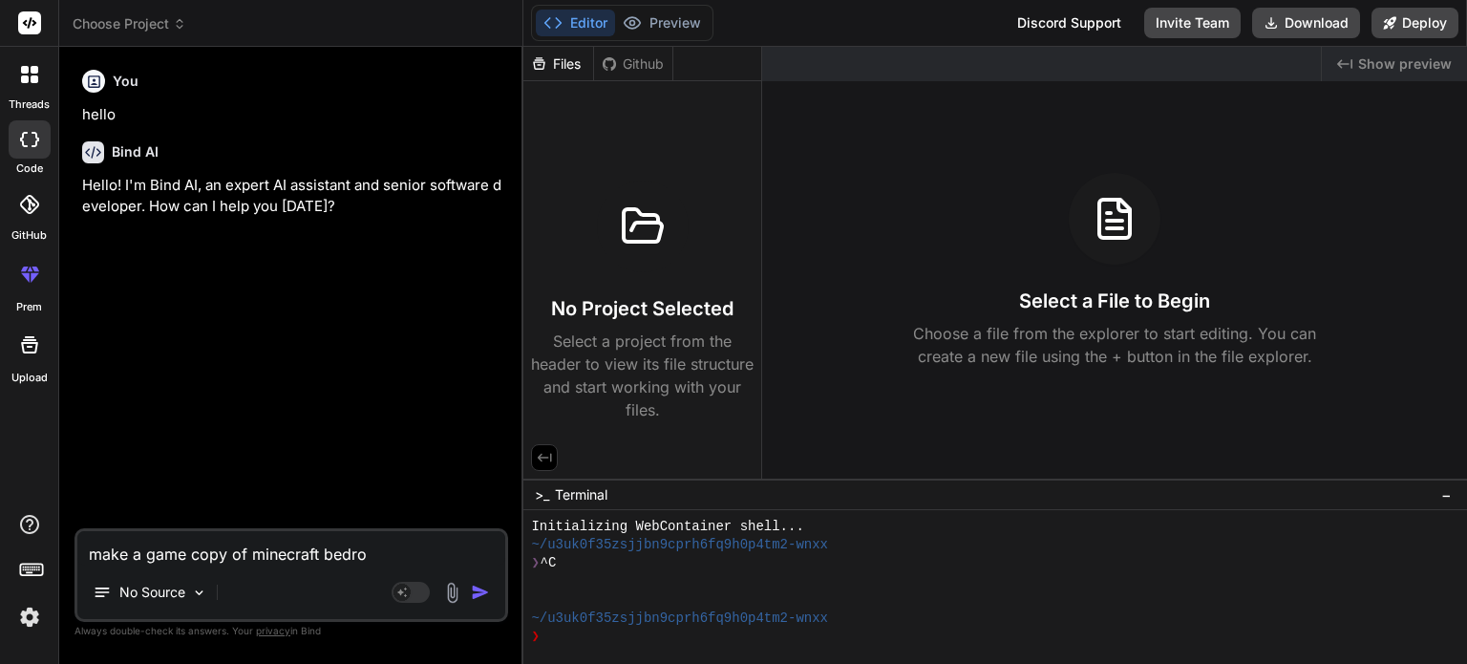
type textarea "x"
type textarea "make a game copy of minecraft bedroc"
type textarea "x"
type textarea "make a game copy of"
type textarea "x"
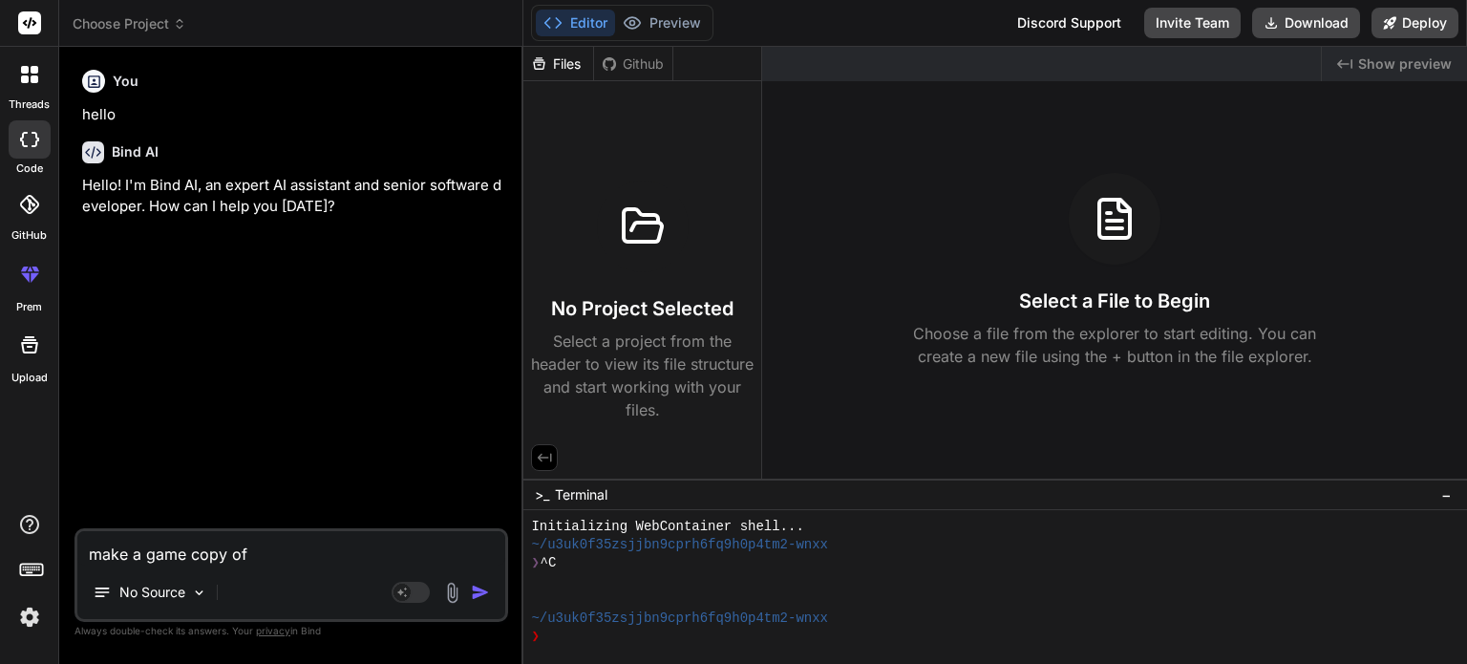
type textarea "make a game copy of Minecraft bedrock"
type textarea "x"
type textarea "make a game copy of Minecraft bedrock e"
type textarea "x"
type textarea "make a game copy of Minecraft bedrock ed"
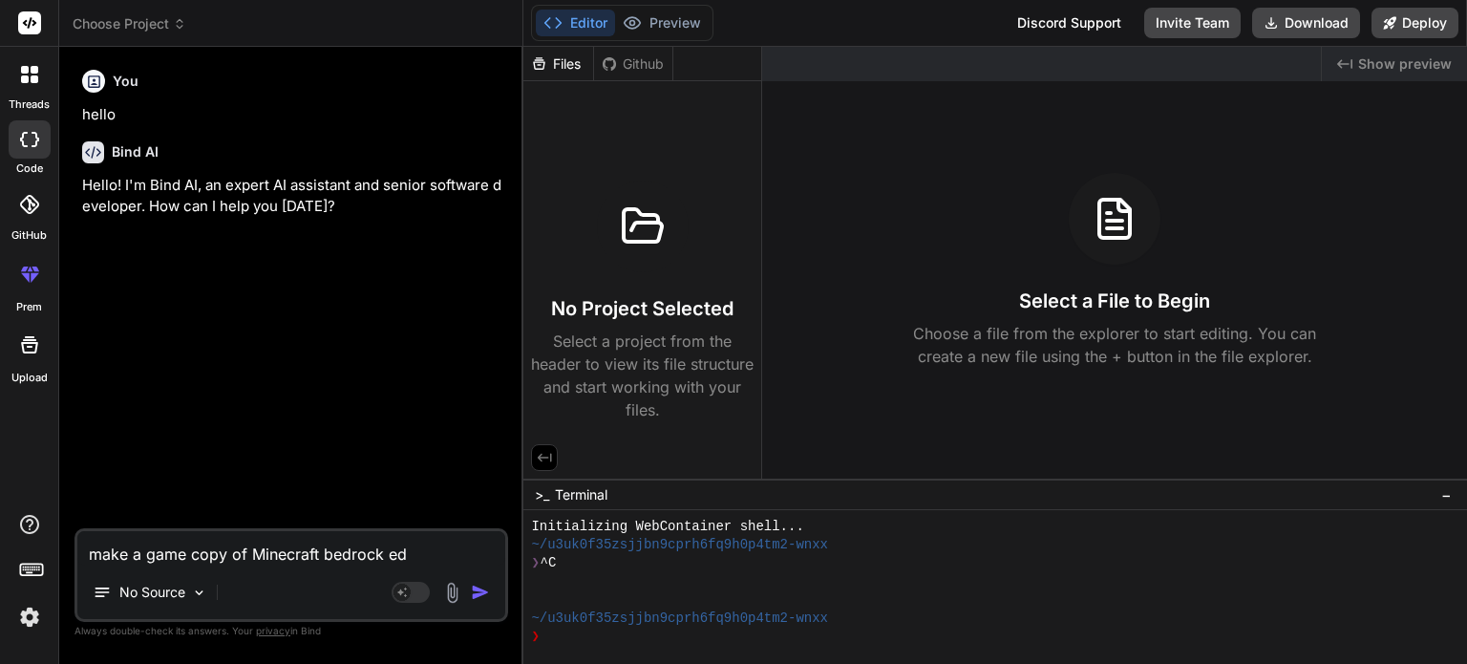
type textarea "x"
type textarea "make a game copy of Minecraft bedrock edi"
type textarea "x"
type textarea "make a game copy of Minecraft bedrock edit"
type textarea "x"
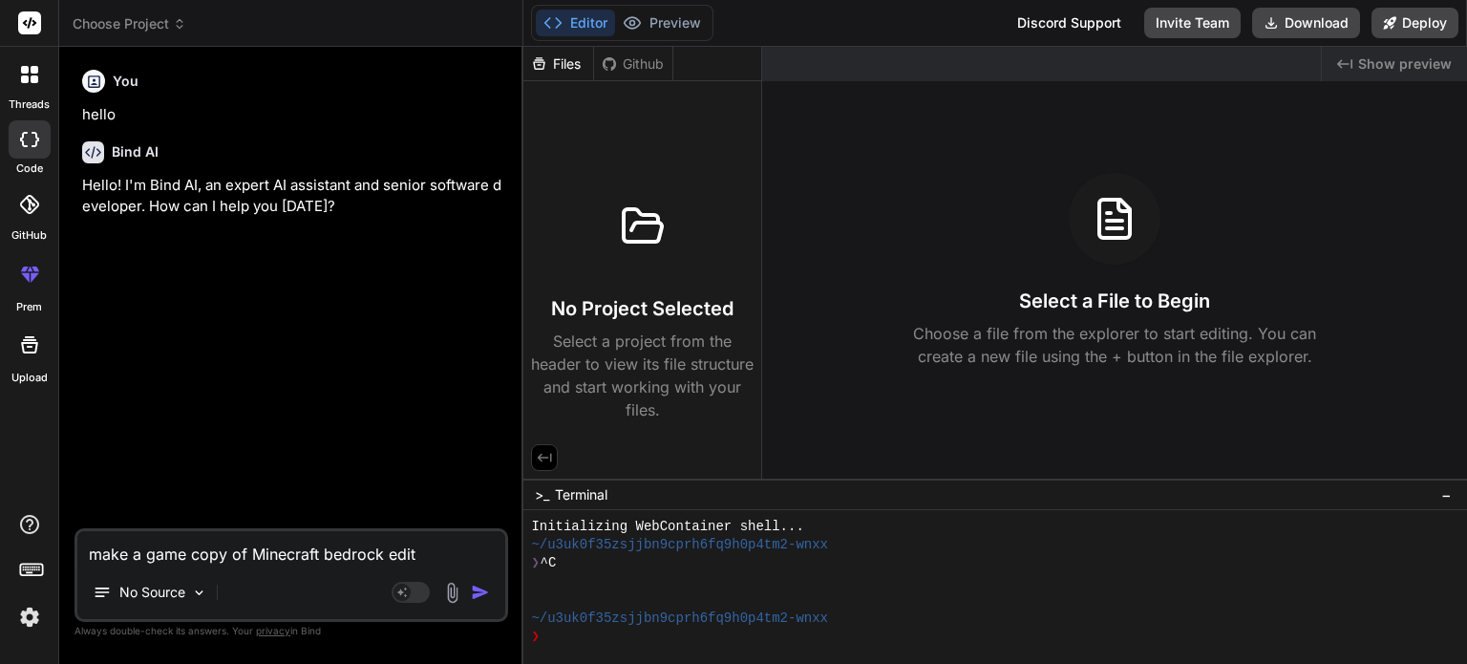
type textarea "make a game copy of Minecraft bedrock editi"
type textarea "x"
type textarea "make a game copy of Minecraft bedrock editio"
type textarea "x"
type textarea "make a game copy of Minecraft bedrock edition"
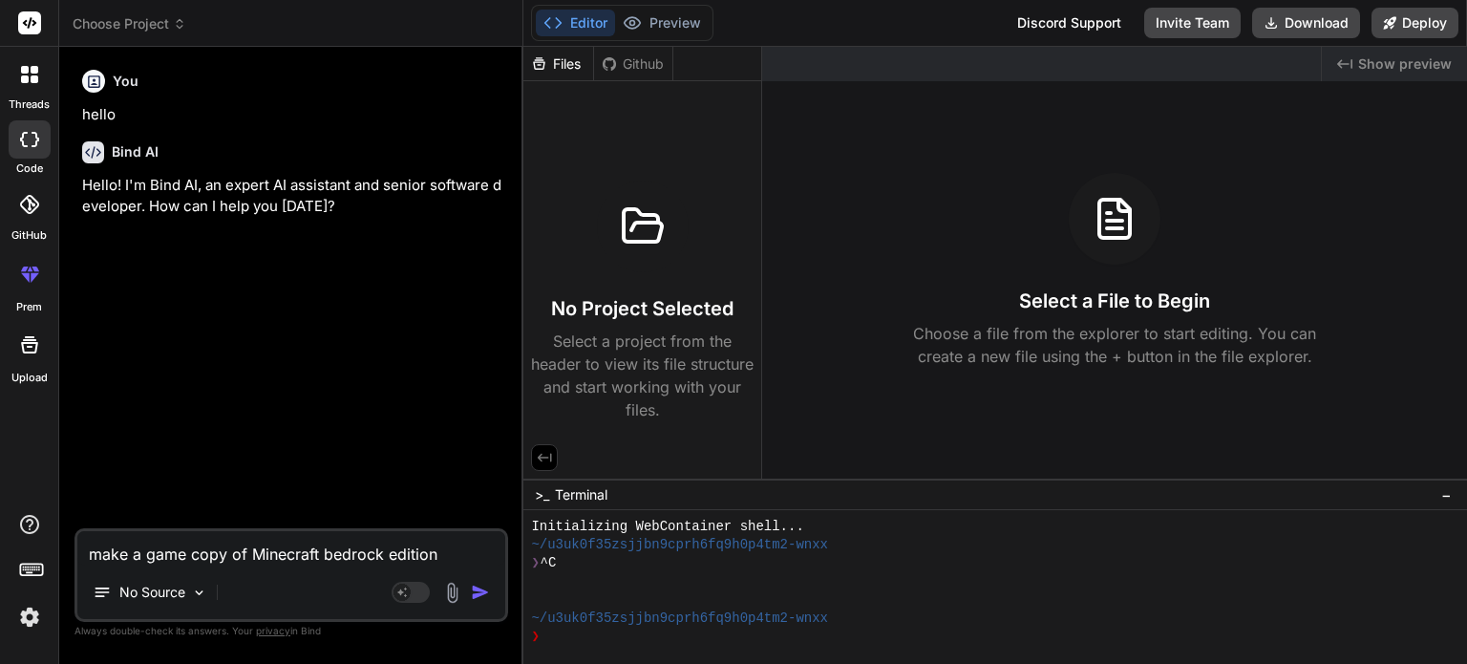
click at [477, 592] on img "button" at bounding box center [480, 592] width 19 height 19
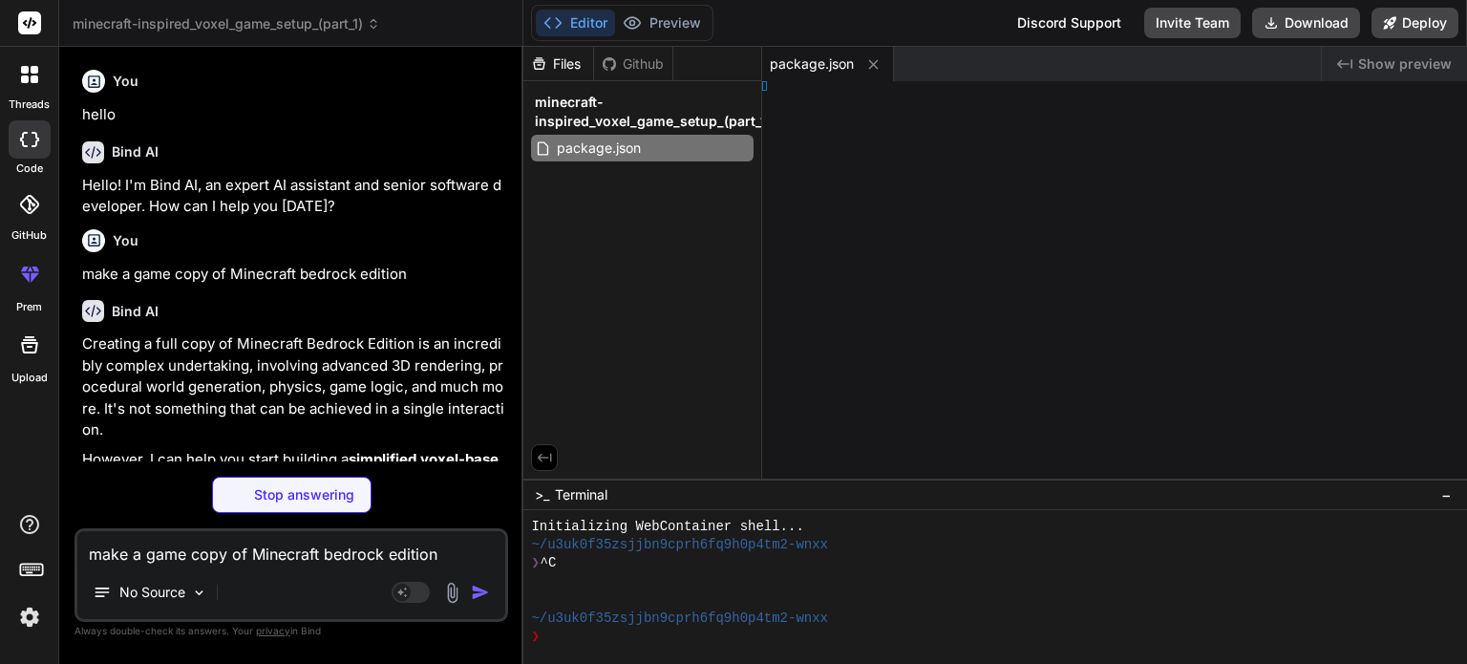
type textarea "x"
type textarea "ode>, )"
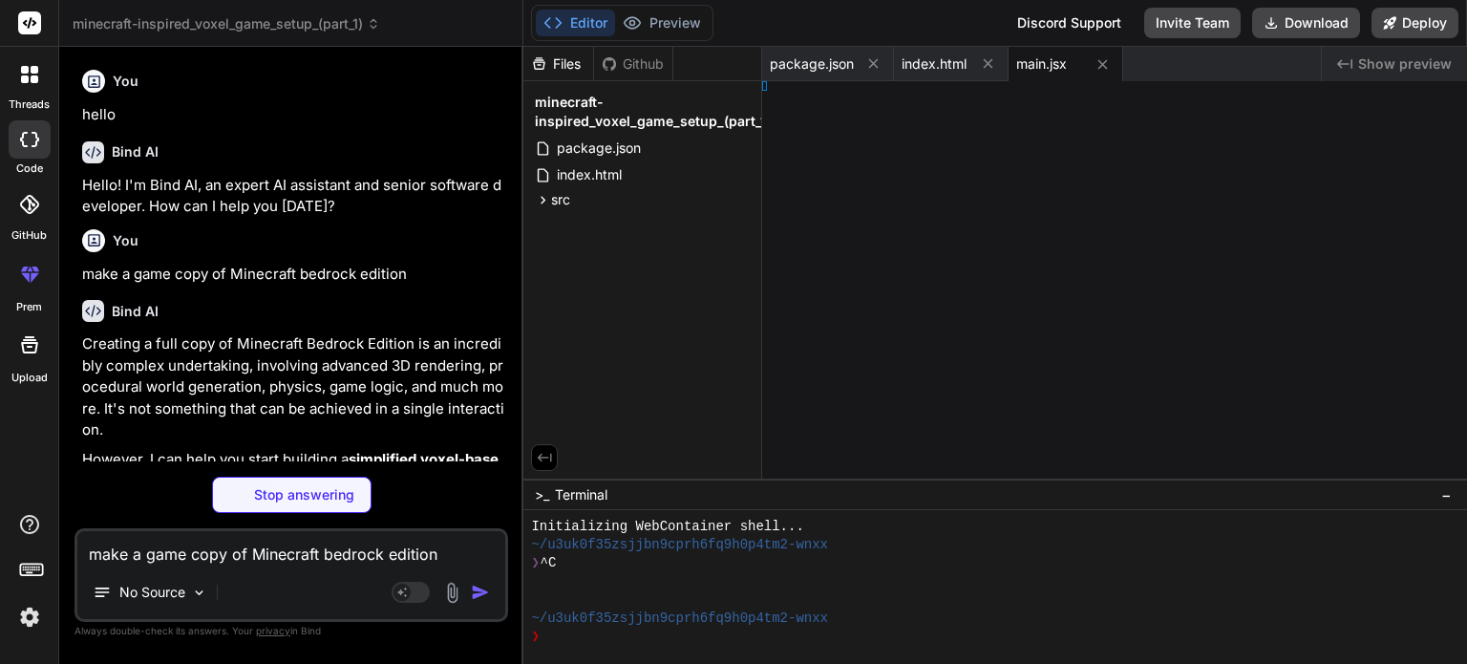
type textarea "x"
type textarea "; }"
type textarea "x"
type textarea "pp;"
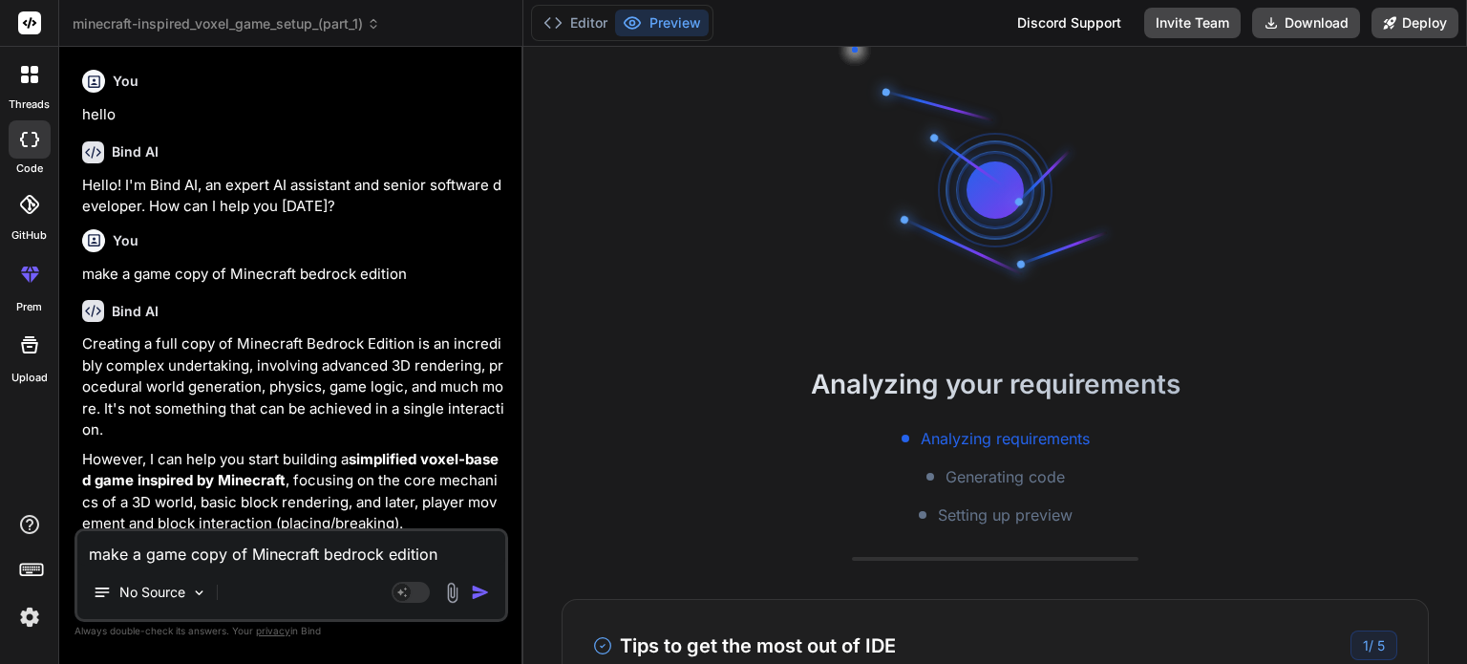
type textarea "x"
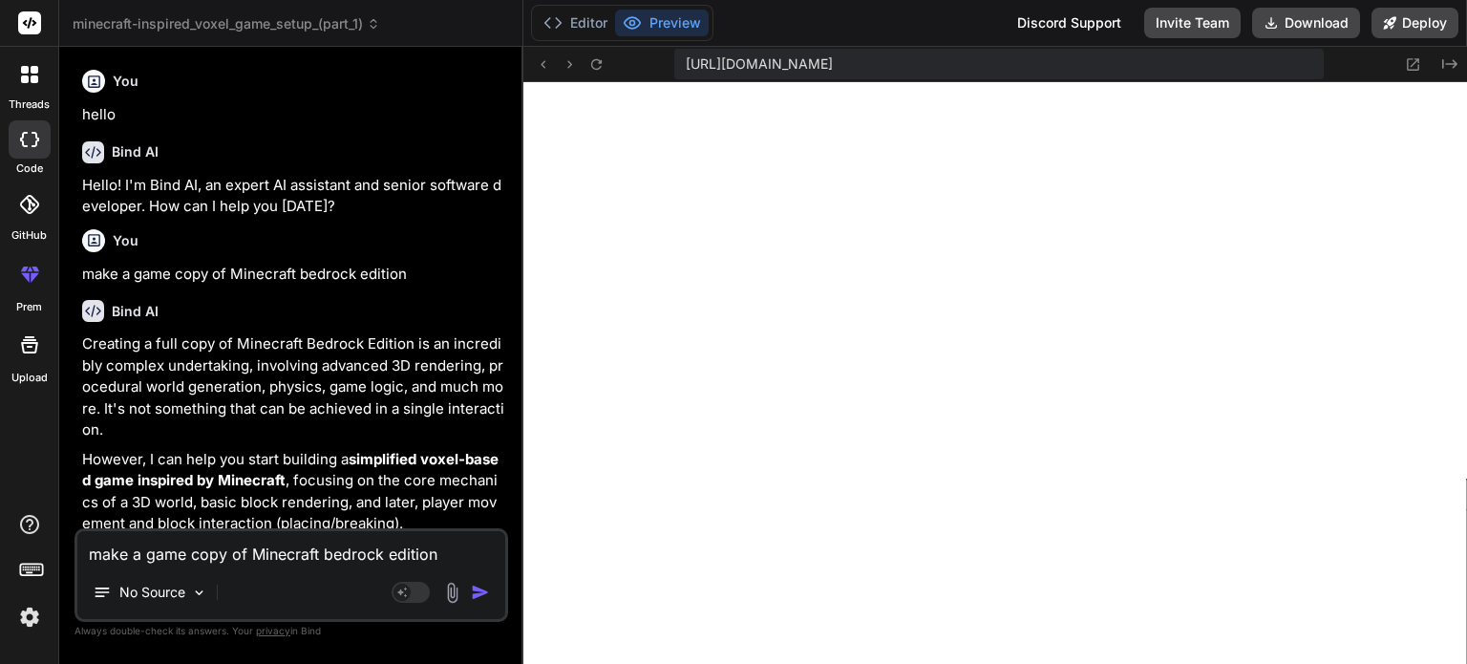
type textarea "renderer.dispose(); }; }, []); return <div ref={mountRef} style={{ width: '100v…"
type textarea "x"
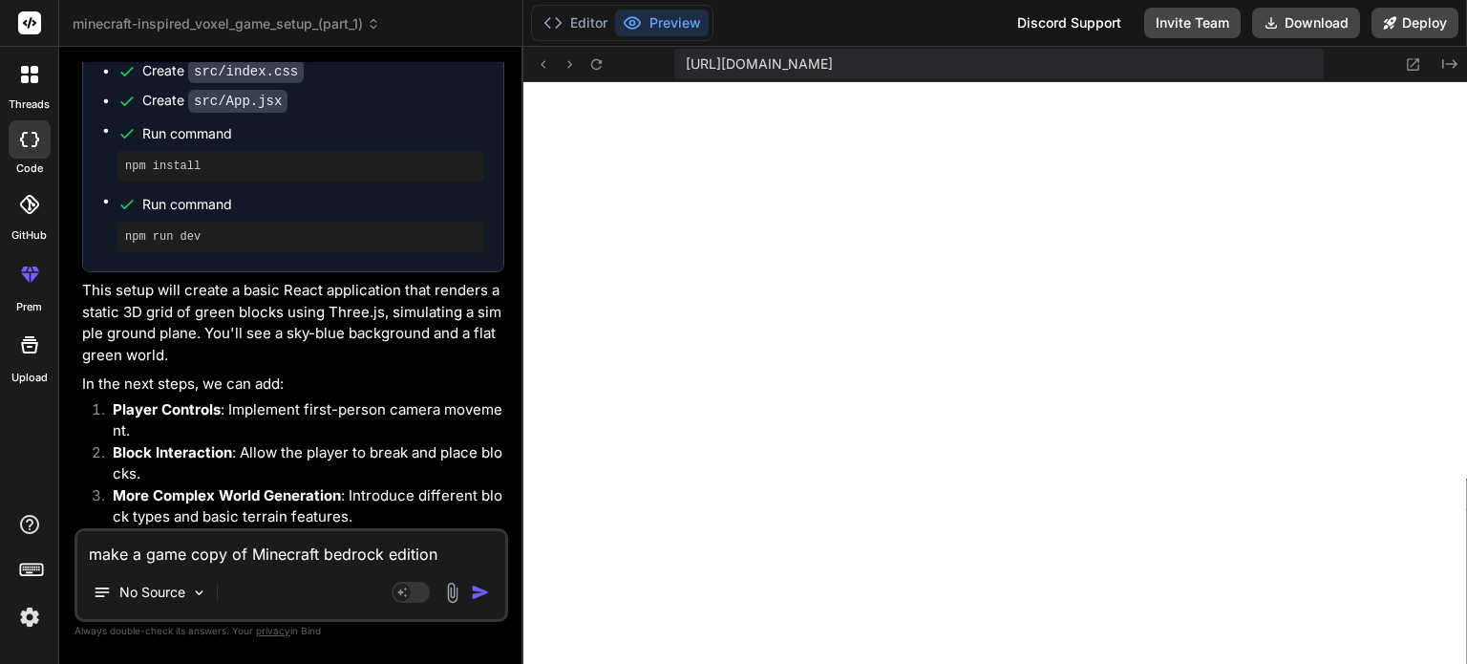
scroll to position [777, 0]
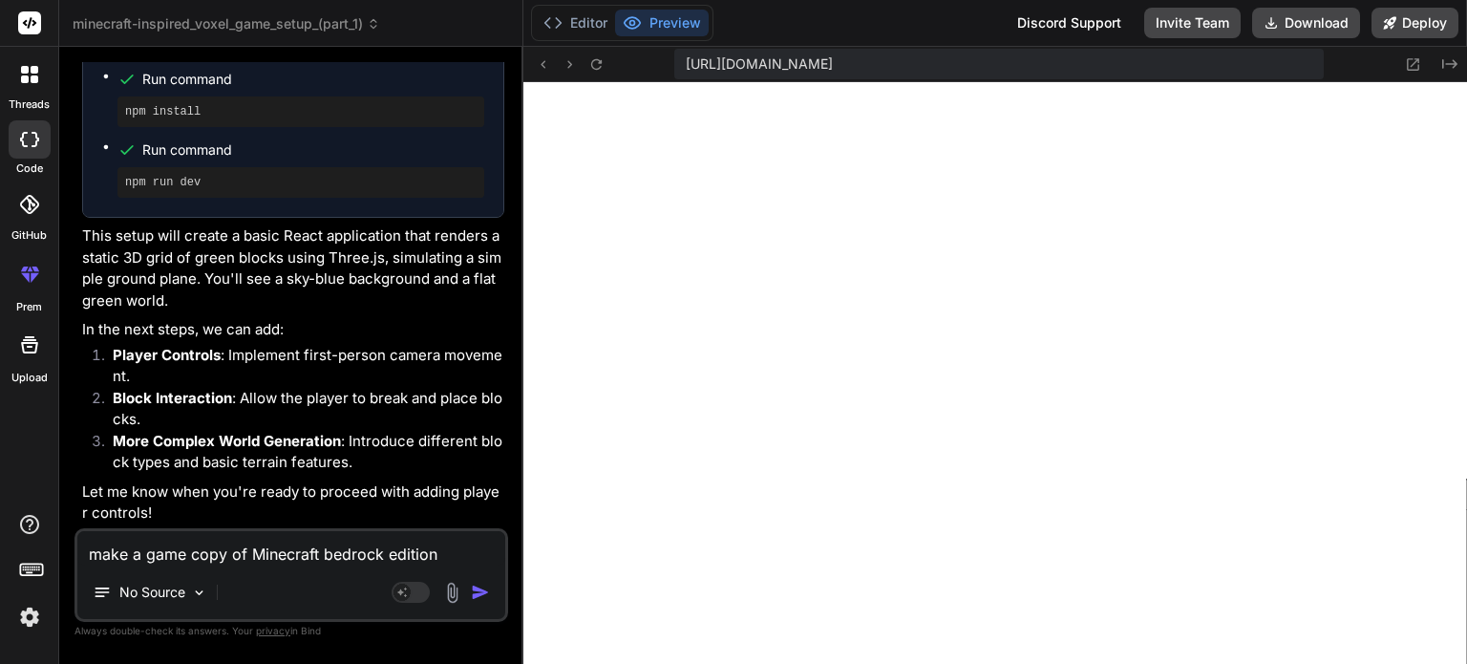
click at [302, 555] on textarea "make a game copy of Minecraft bedrock edition" at bounding box center [291, 548] width 428 height 34
type textarea "x"
type textarea "i"
type textarea "x"
type textarea "im"
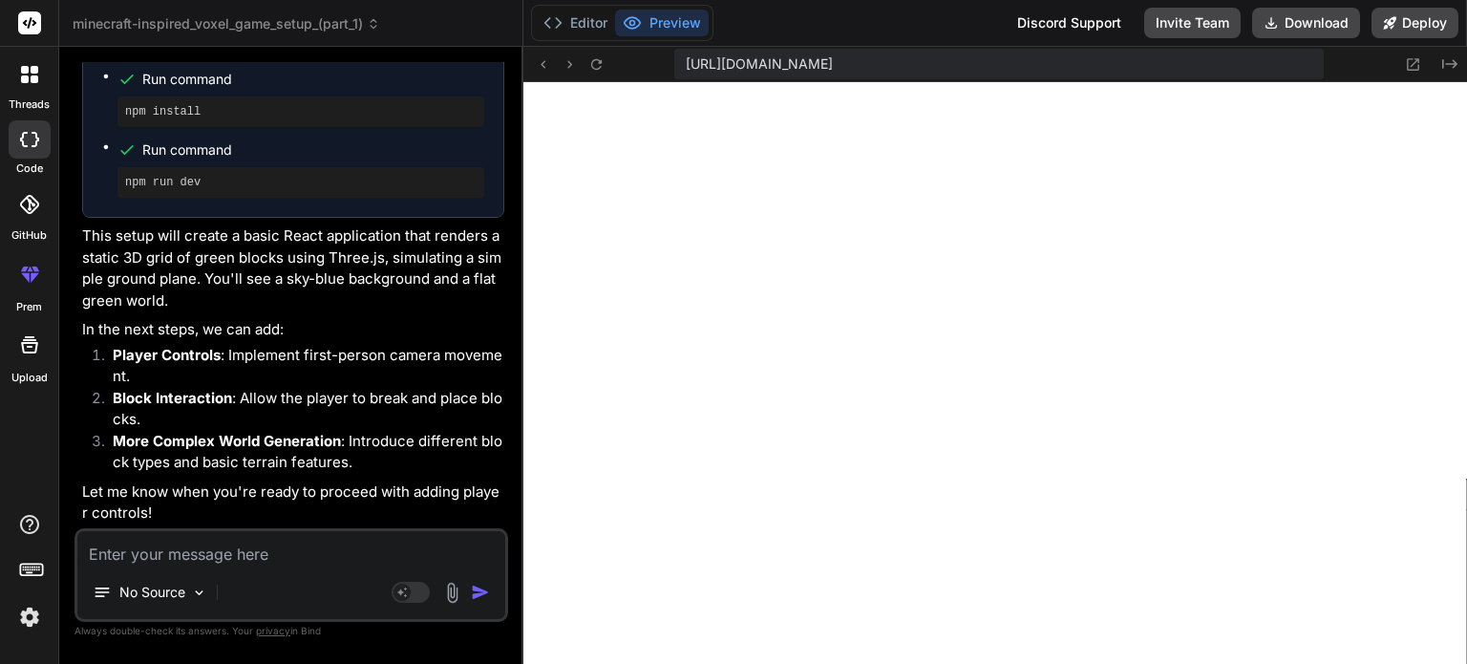
type textarea "x"
type textarea "I'm"
type textarea "x"
type textarea "I'm r"
type textarea "x"
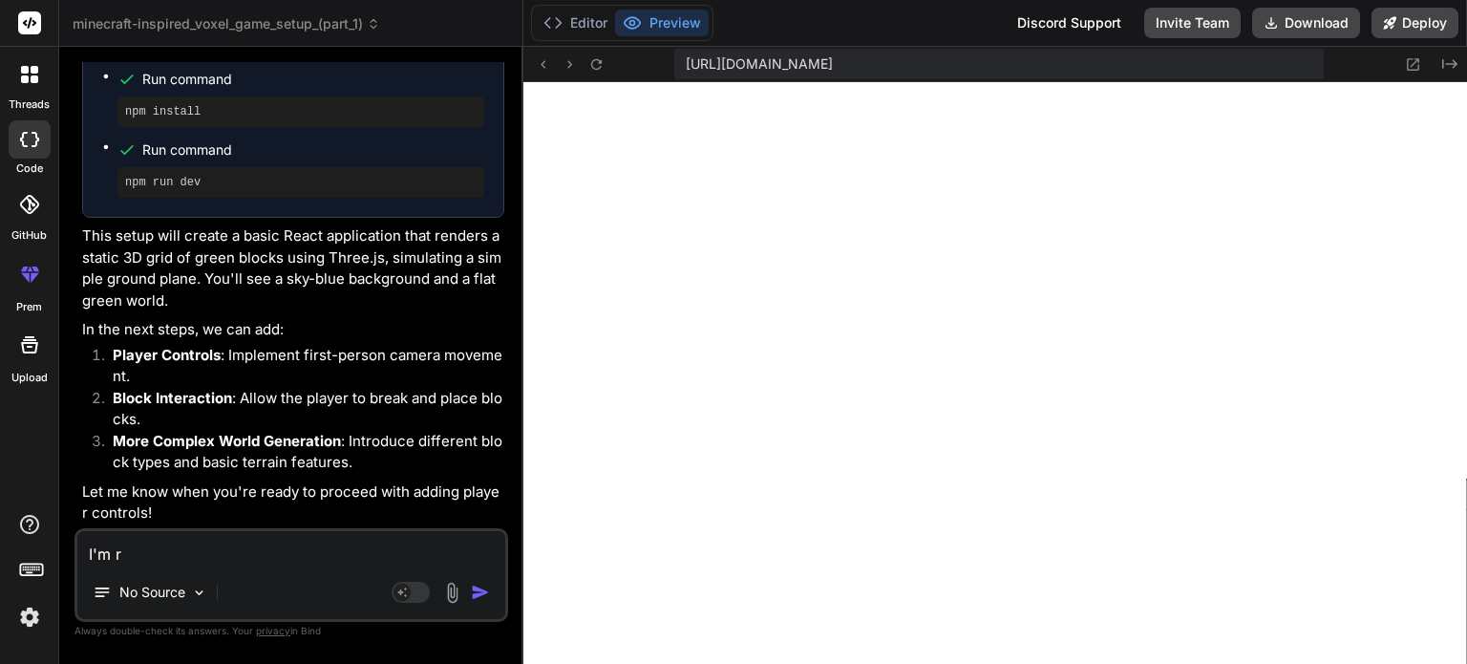
type textarea "I'm re"
type textarea "x"
type textarea "I'm rea"
type textarea "x"
type textarea "I'm read"
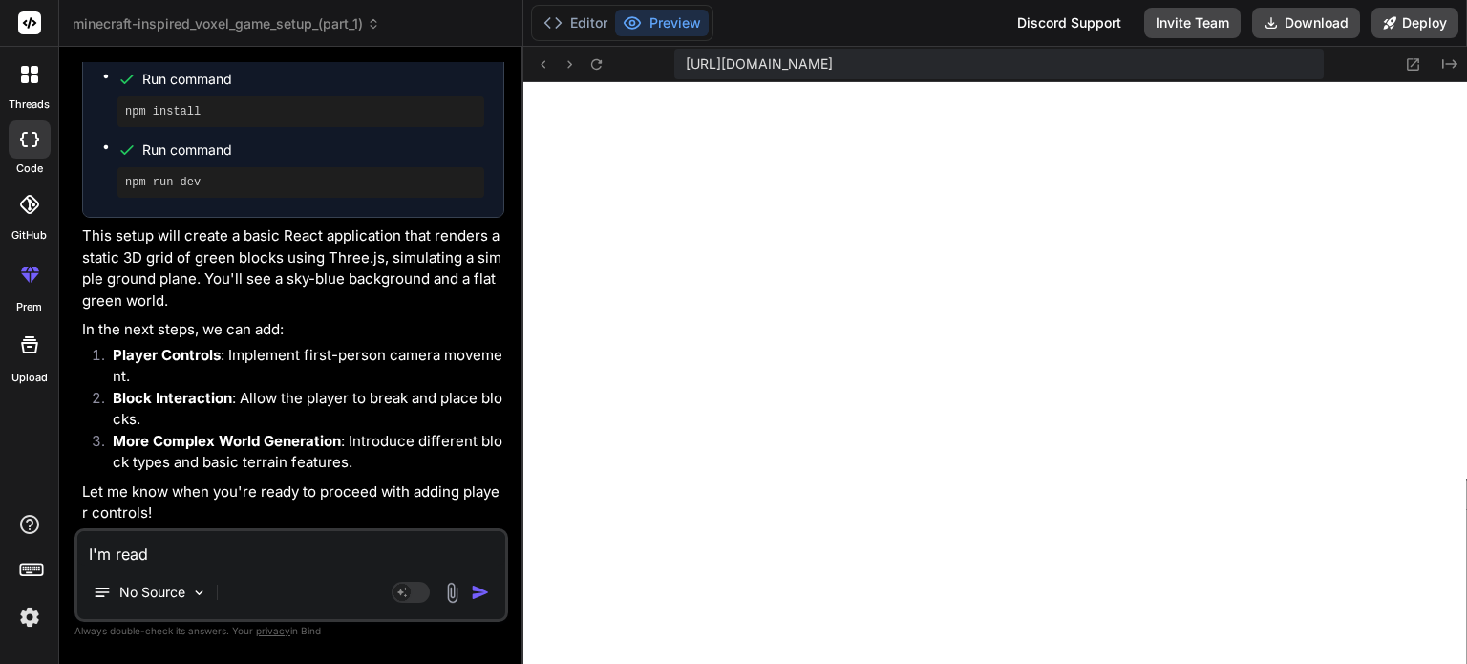
type textarea "x"
type textarea "I'm ready"
type textarea "x"
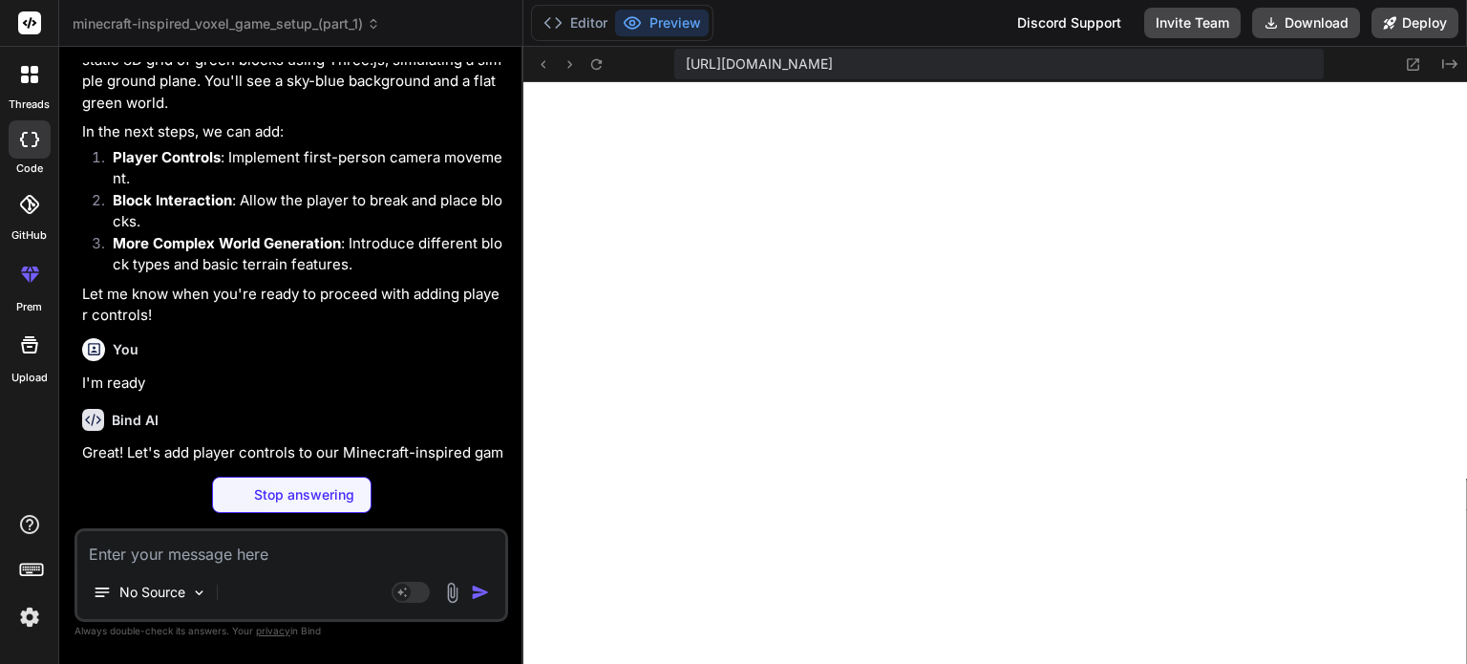
type textarea "x"
type textarea "</div> </div> </div> ); }; export default App;"
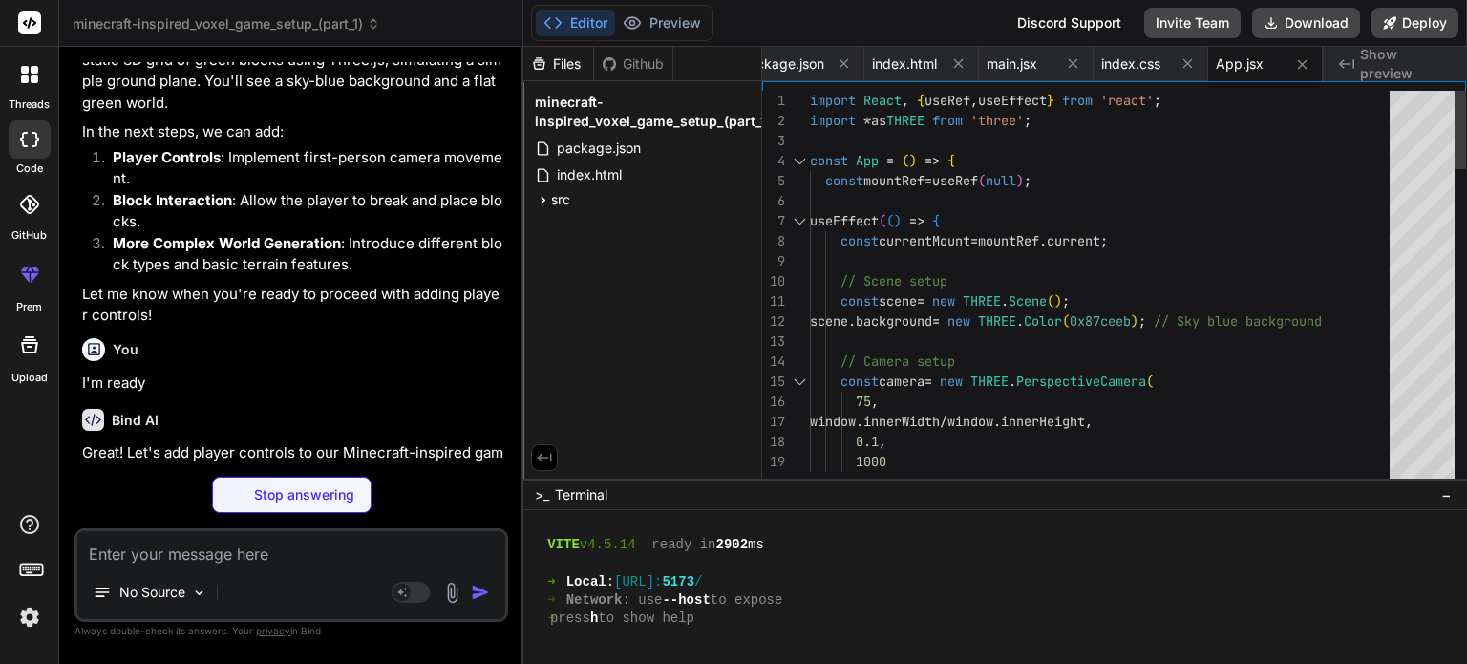
type textarea "x"
type textarea "display: flex; justify-content: center; align-items: center; } canvas { display…"
type textarea "x"
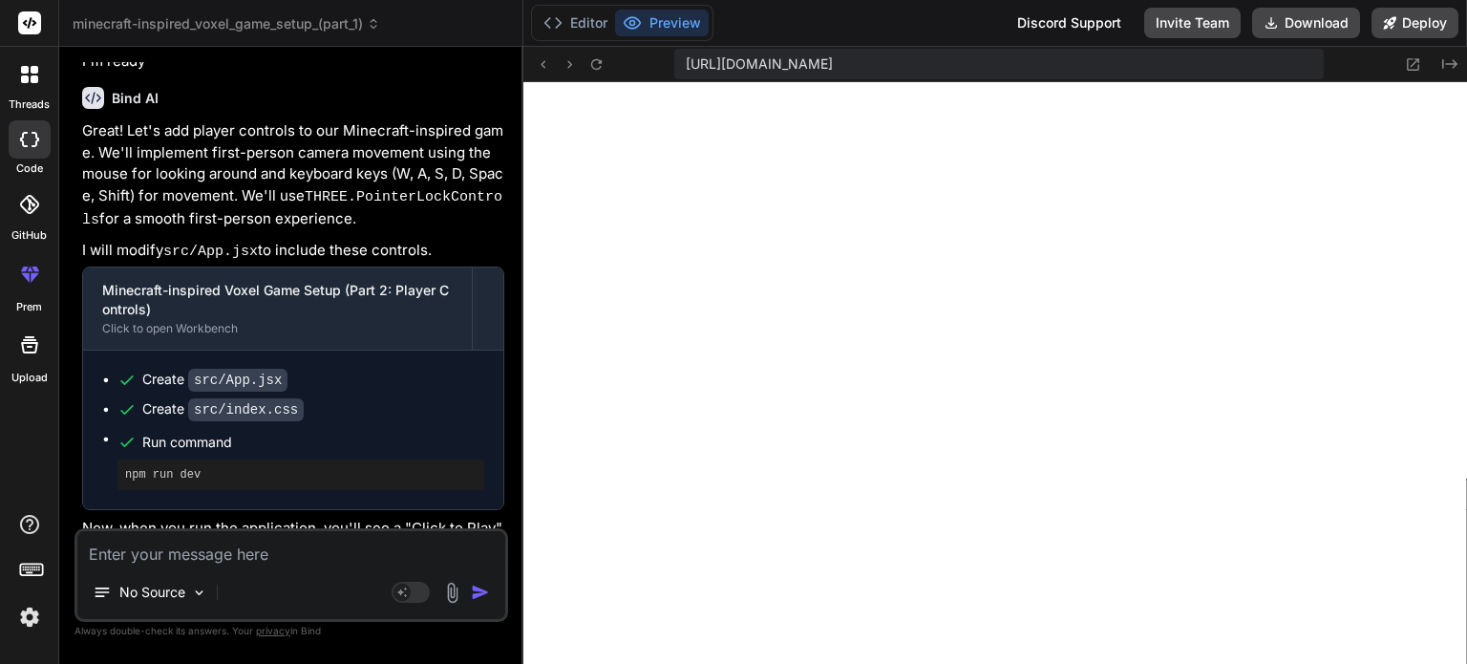
scroll to position [1544, 0]
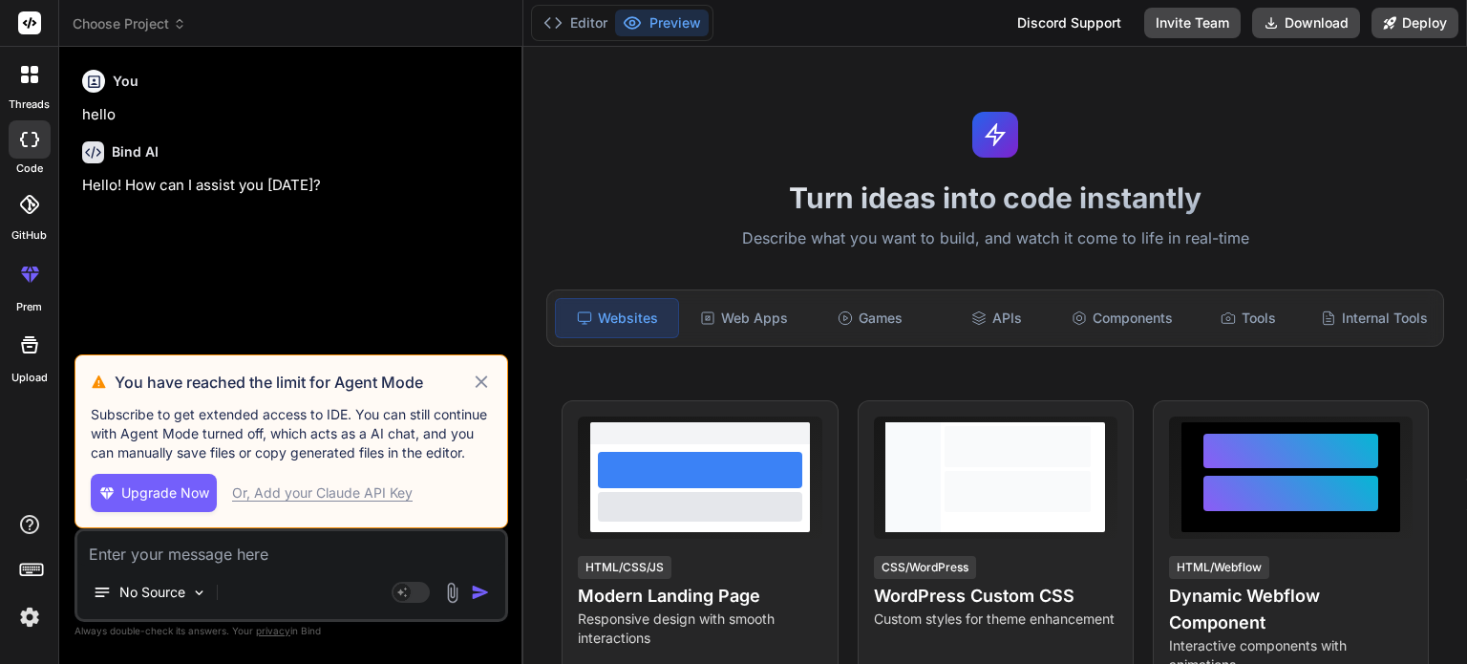
click at [474, 388] on icon at bounding box center [482, 382] width 22 height 23
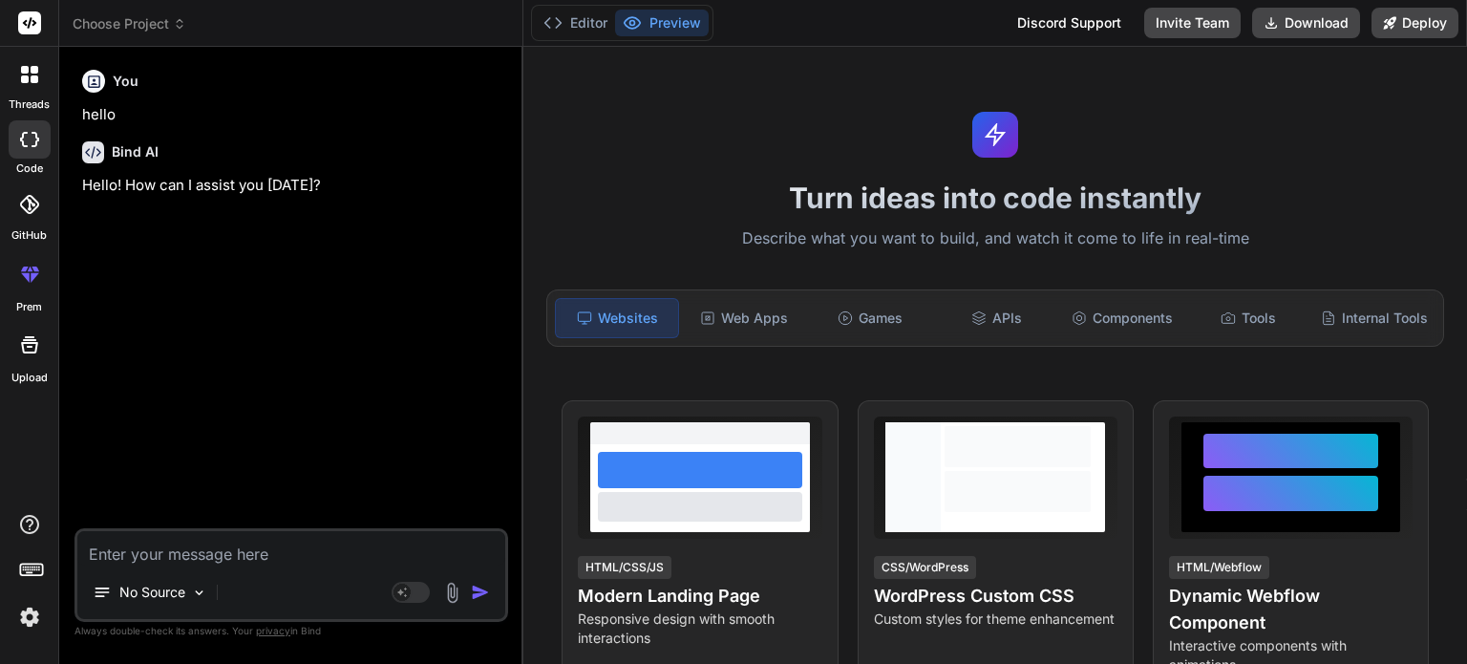
click at [15, 217] on div at bounding box center [30, 204] width 42 height 42
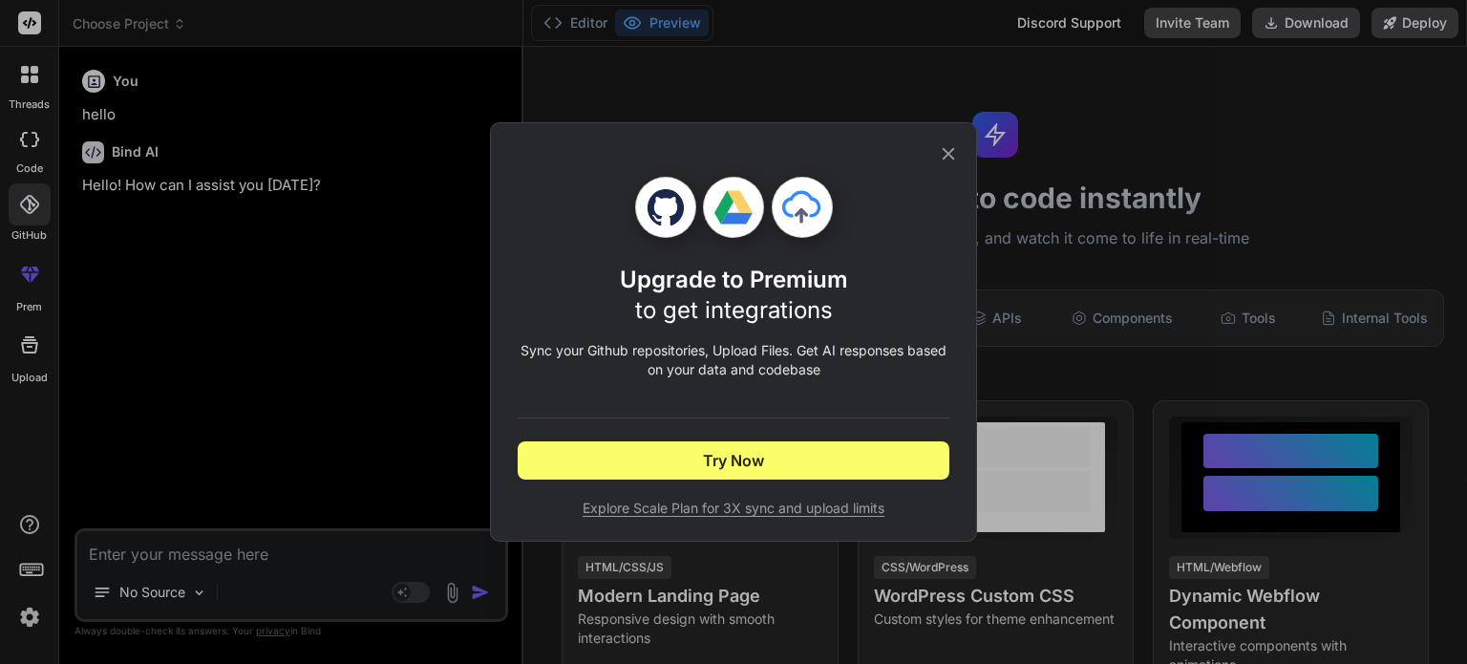
click at [959, 165] on div "Upgrade to Premium to get integrations Sync your Github repositories, Upload Fi…" at bounding box center [733, 331] width 487 height 419
click at [936, 141] on div "Upgrade to Premium to get integrations Sync your Github repositories, Upload Fi…" at bounding box center [734, 331] width 432 height 417
click at [940, 144] on icon at bounding box center [948, 153] width 21 height 21
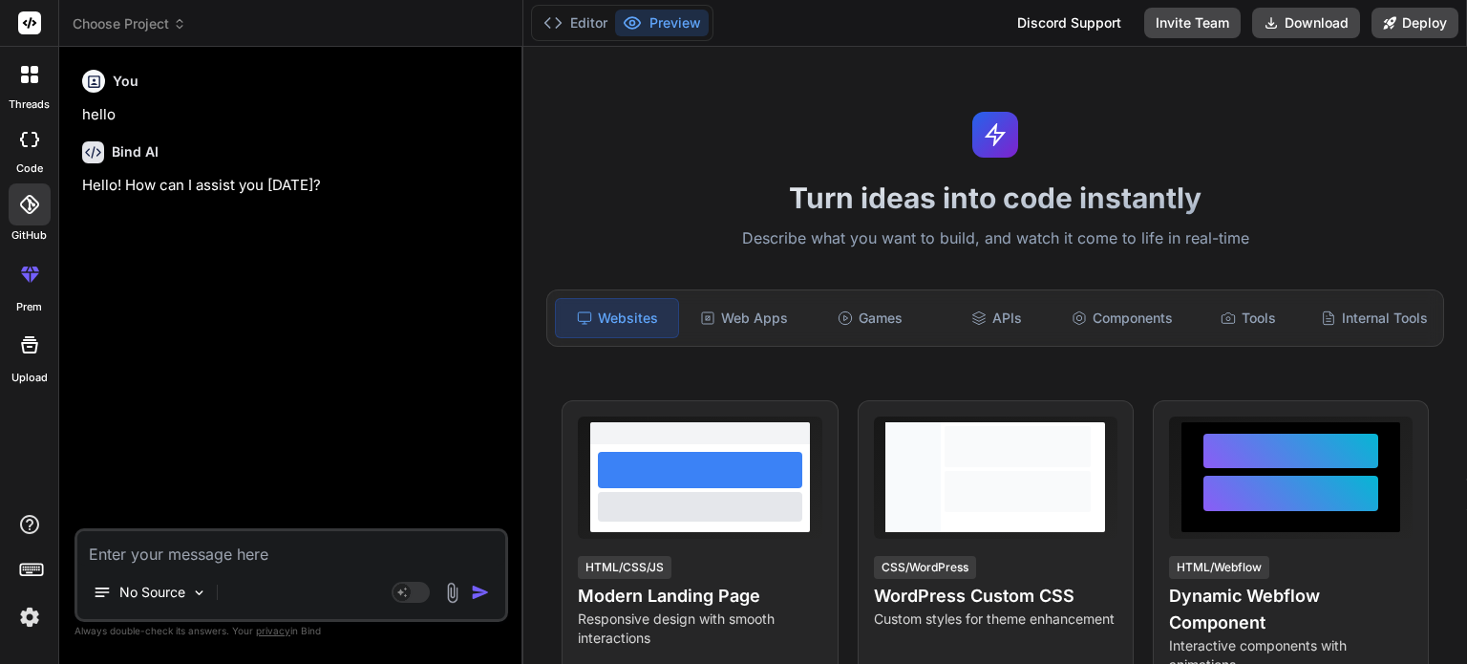
click at [28, 101] on label "threads" at bounding box center [29, 104] width 41 height 16
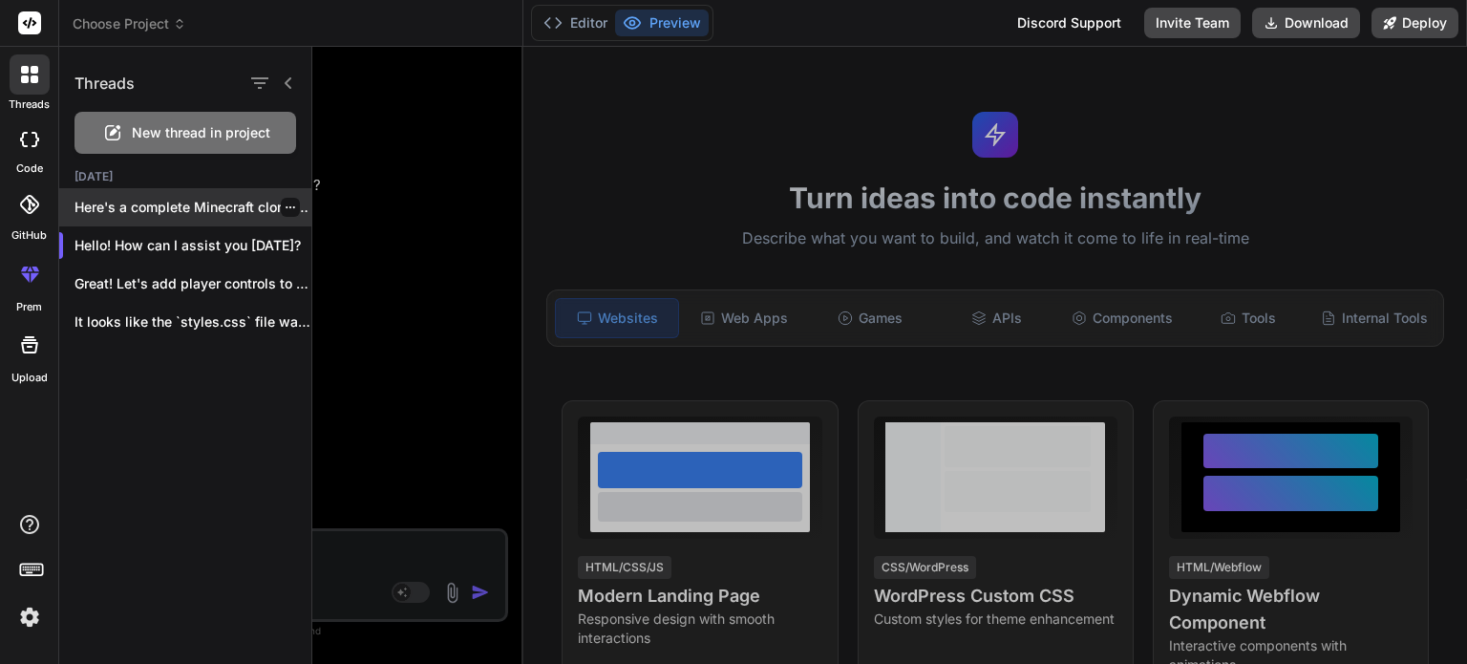
click at [211, 211] on p "Here's a complete Minecraft clone implementation using..." at bounding box center [193, 207] width 237 height 19
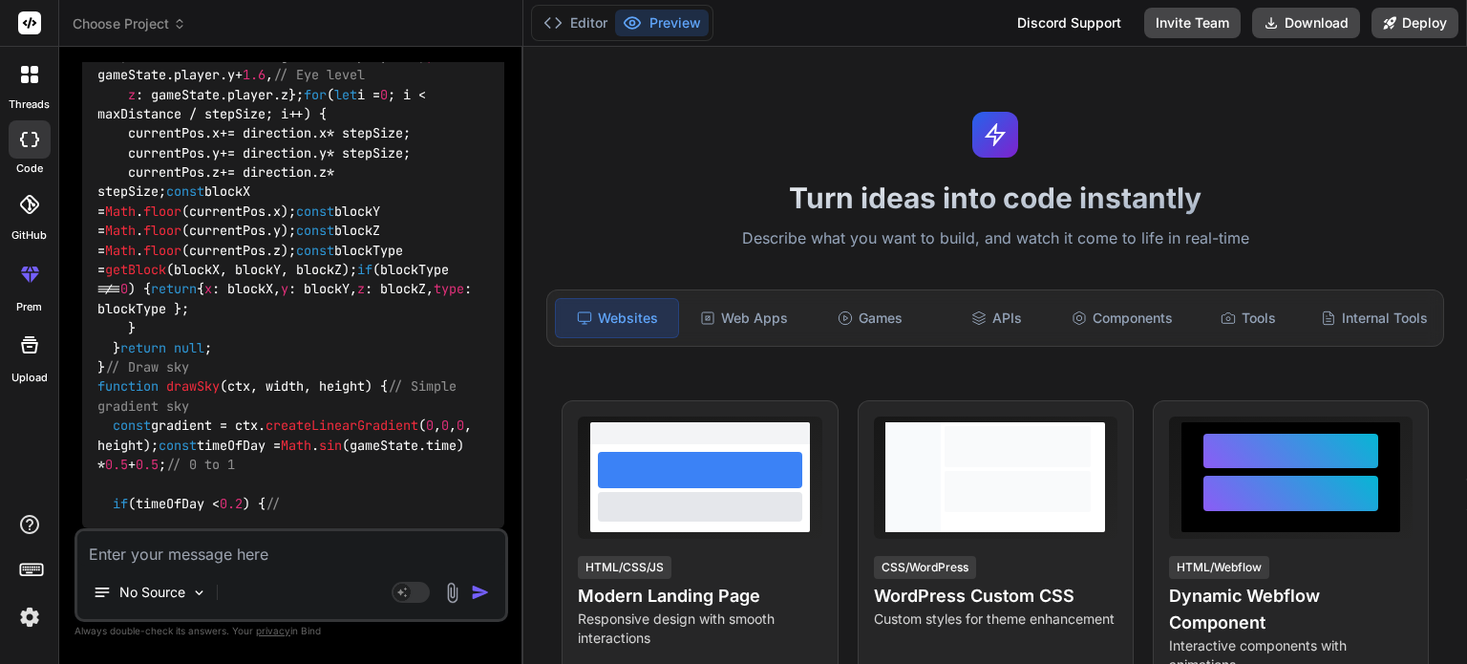
scroll to position [44684, 0]
click at [35, 74] on icon at bounding box center [29, 74] width 17 height 17
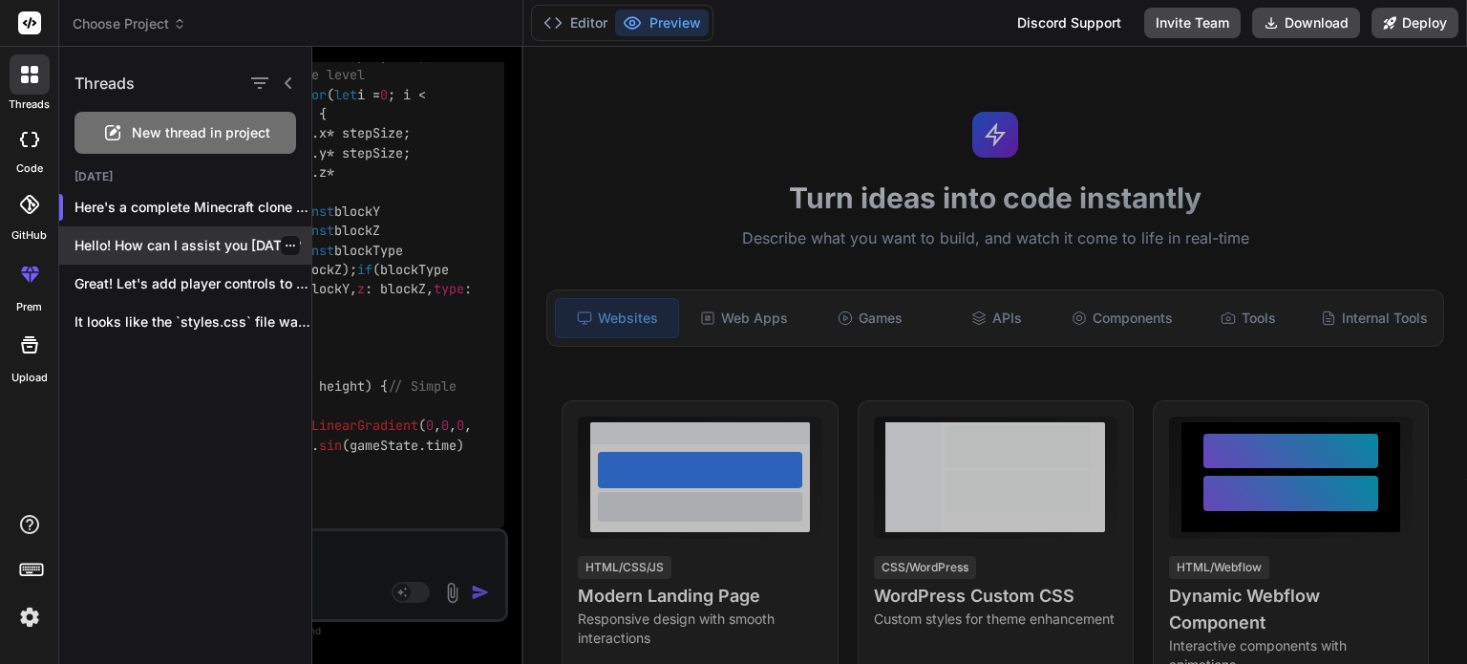
click at [168, 258] on div "Hello! How can I assist you [DATE]?" at bounding box center [185, 245] width 252 height 38
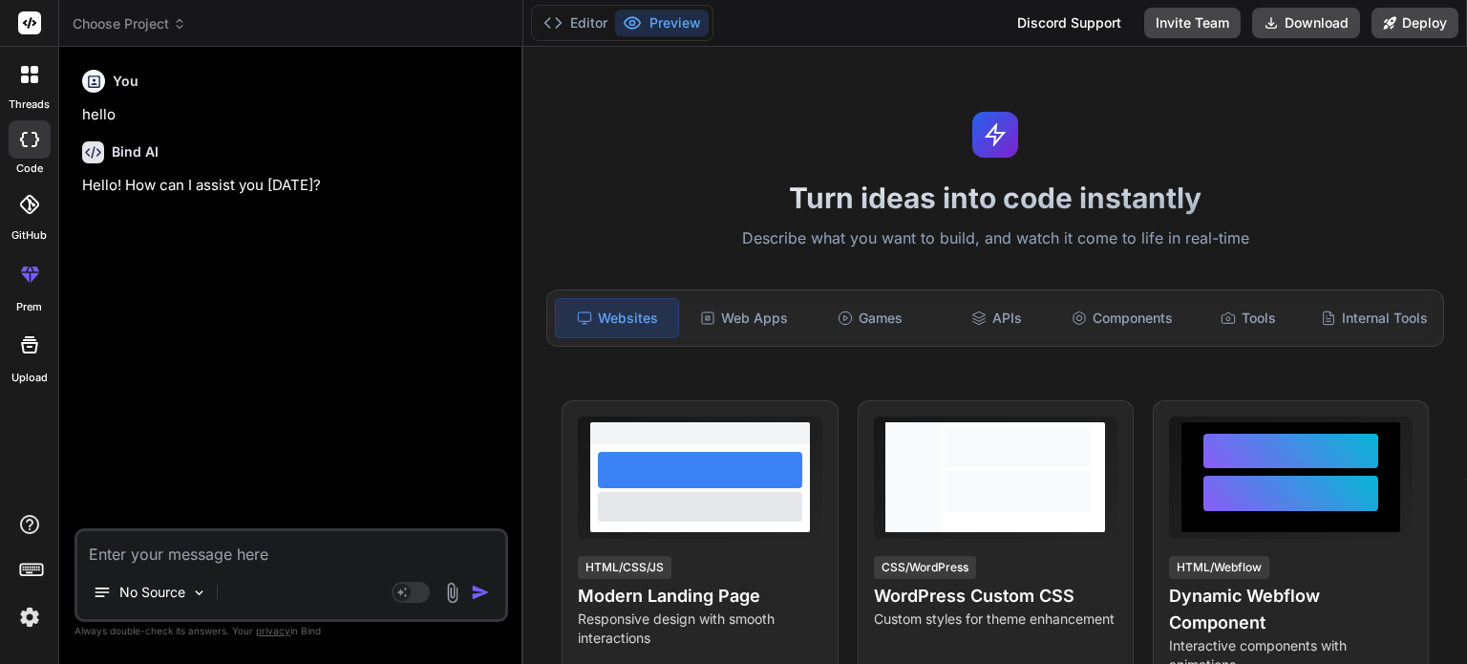
click at [29, 354] on icon at bounding box center [29, 344] width 23 height 23
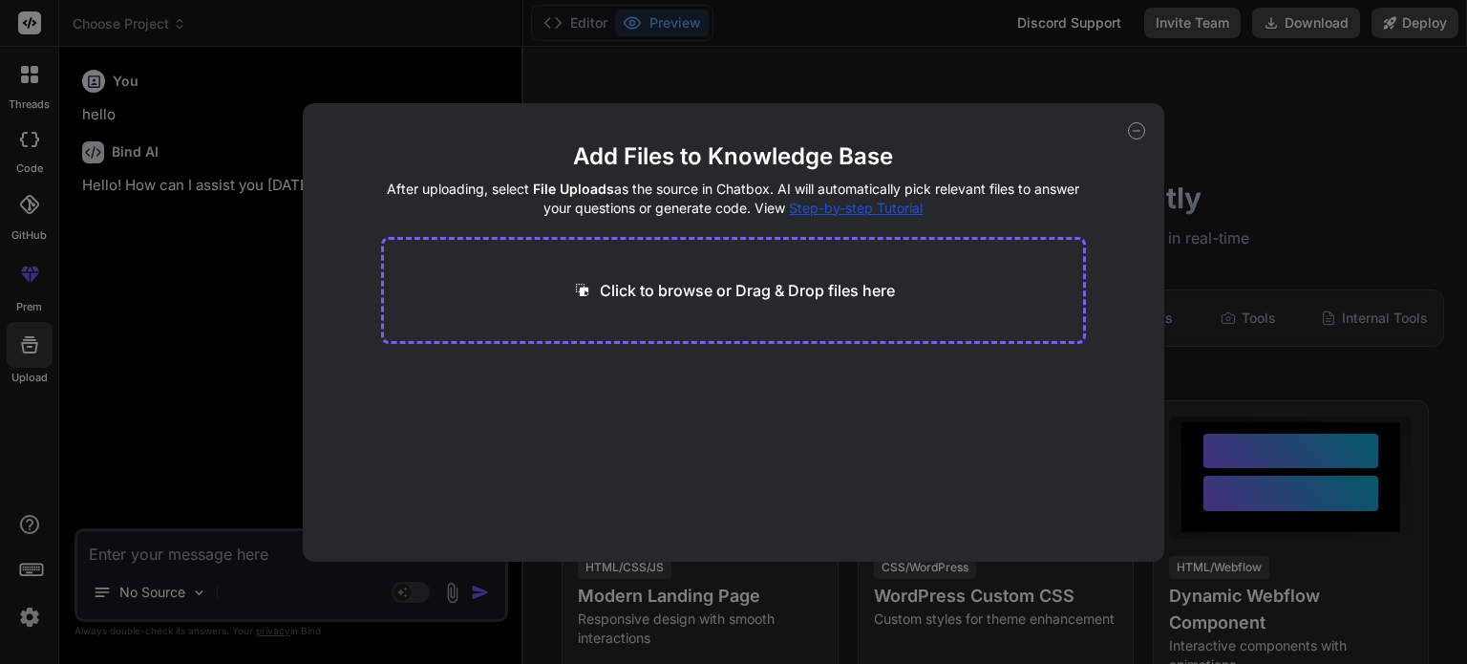
click at [20, 82] on div "Add Files to Knowledge Base After uploading, select File Uploads as the source …" at bounding box center [733, 332] width 1467 height 664
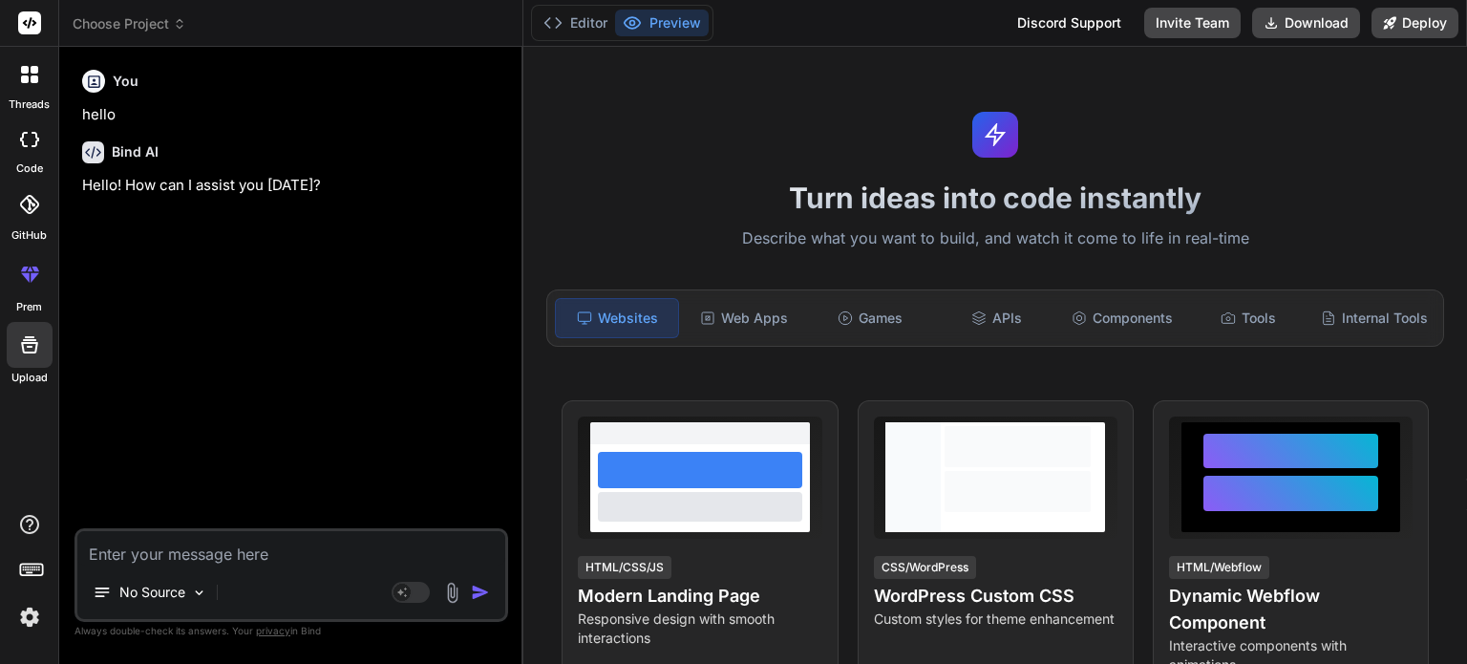
click at [27, 84] on div at bounding box center [30, 74] width 40 height 40
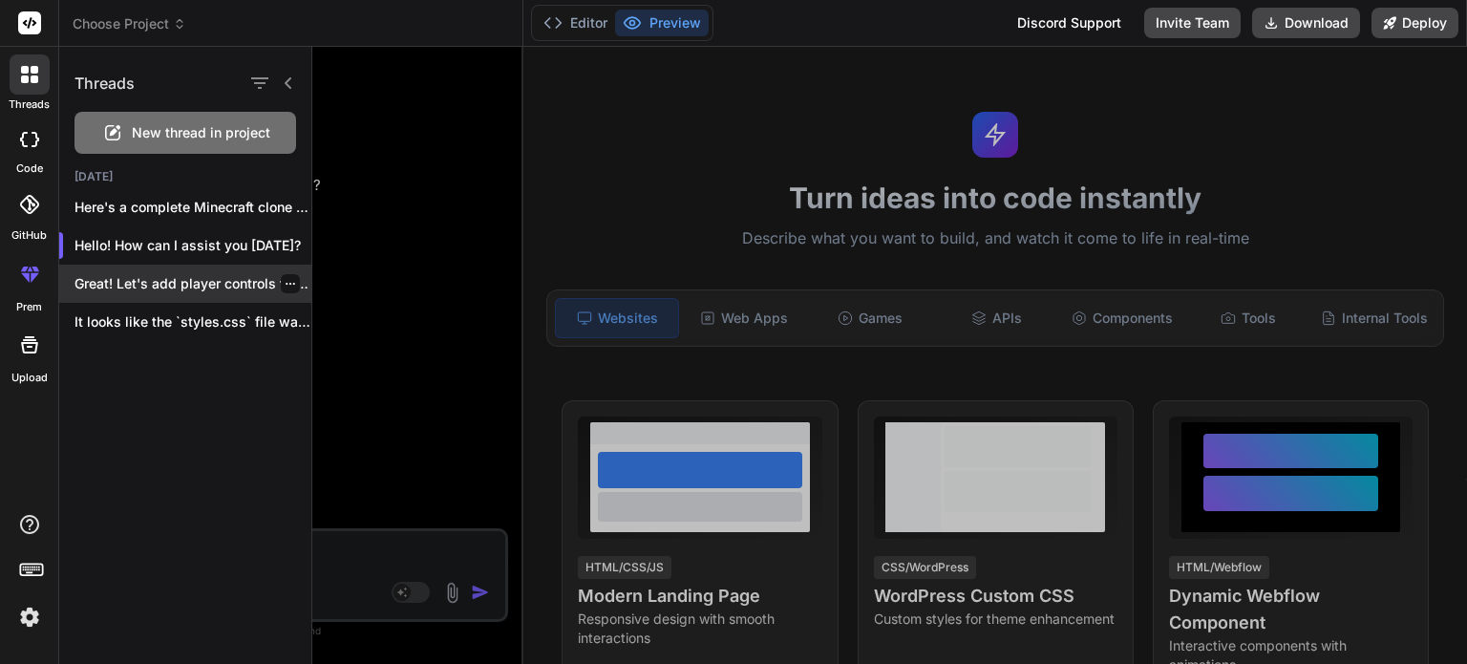
click at [149, 285] on p "Great! Let's add player controls to our..." at bounding box center [193, 283] width 237 height 19
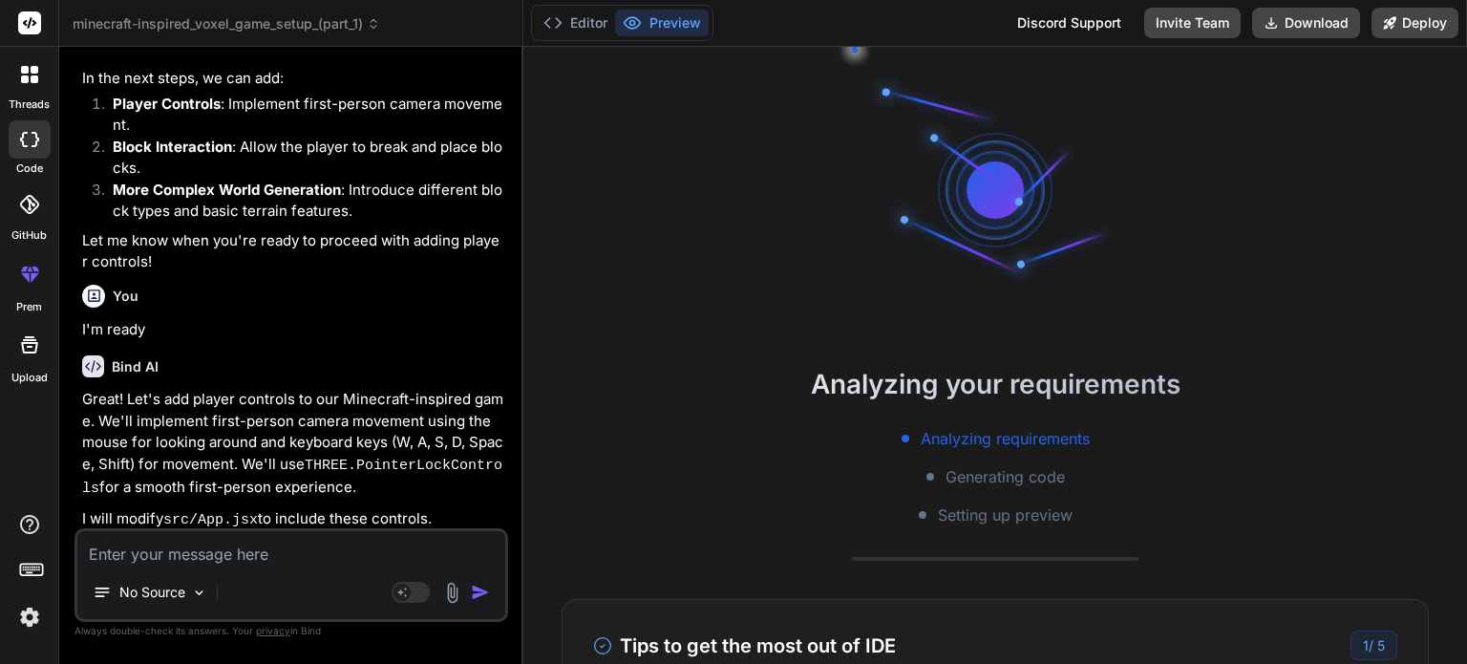
scroll to position [1228, 0]
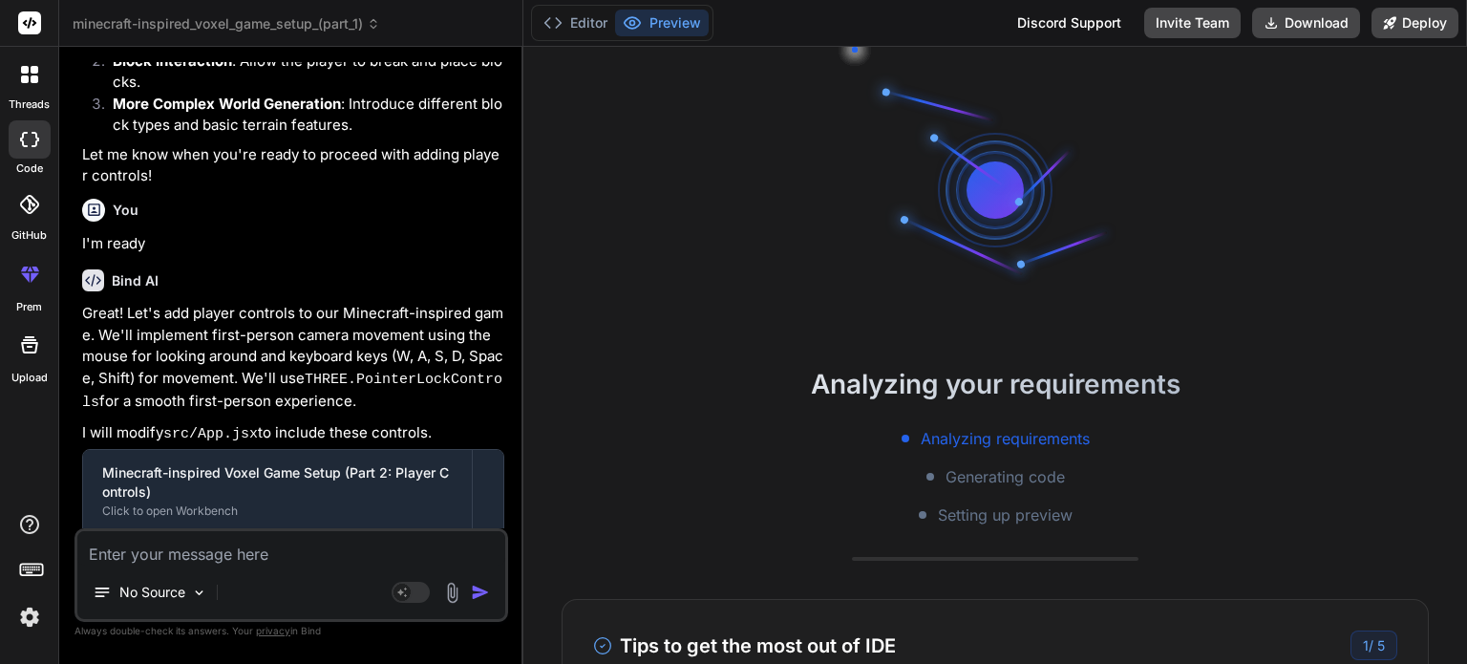
click at [34, 89] on div at bounding box center [30, 74] width 40 height 40
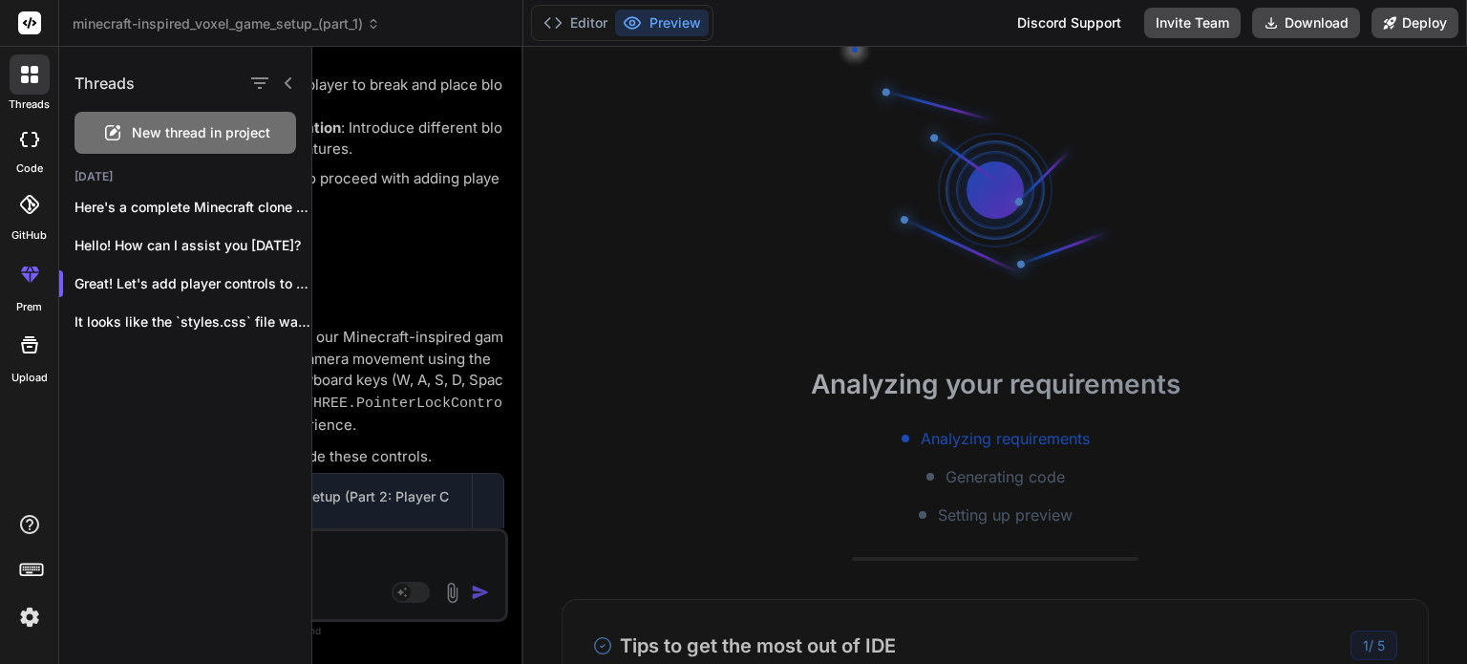
click at [966, 248] on div at bounding box center [889, 355] width 1155 height 617
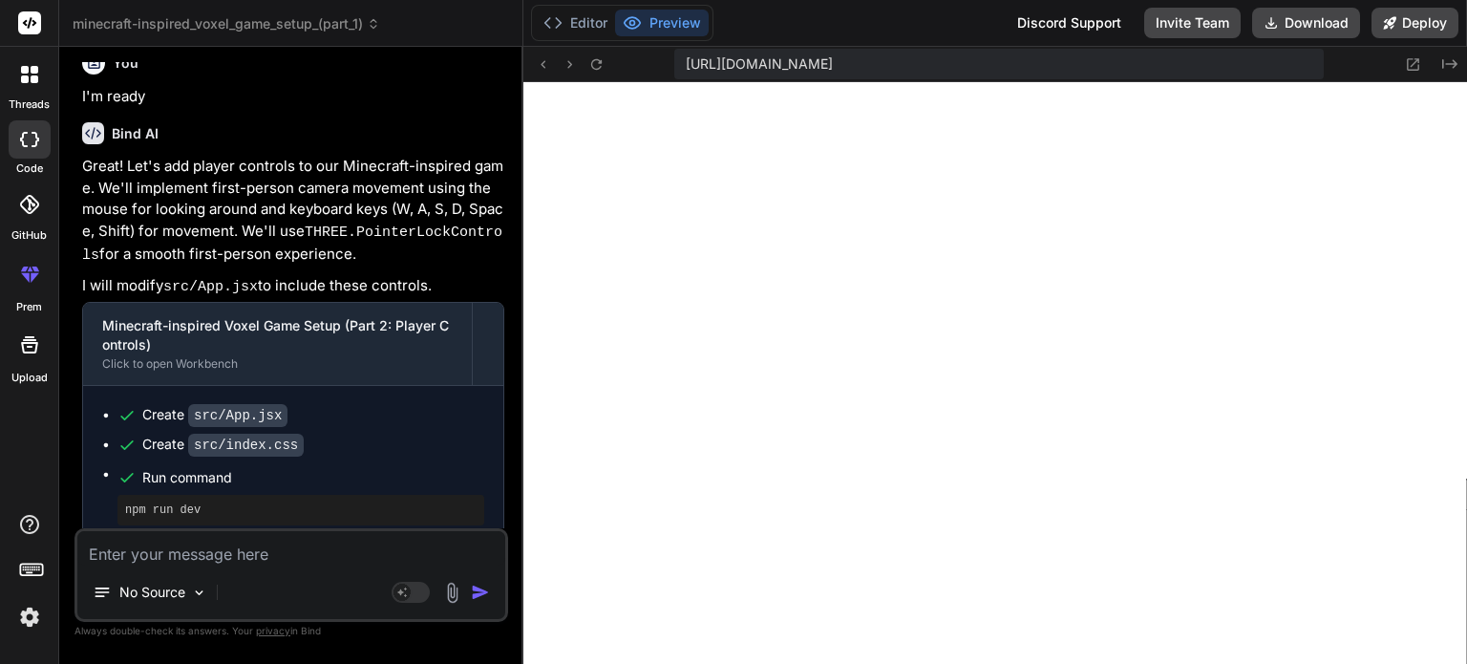
scroll to position [1681, 0]
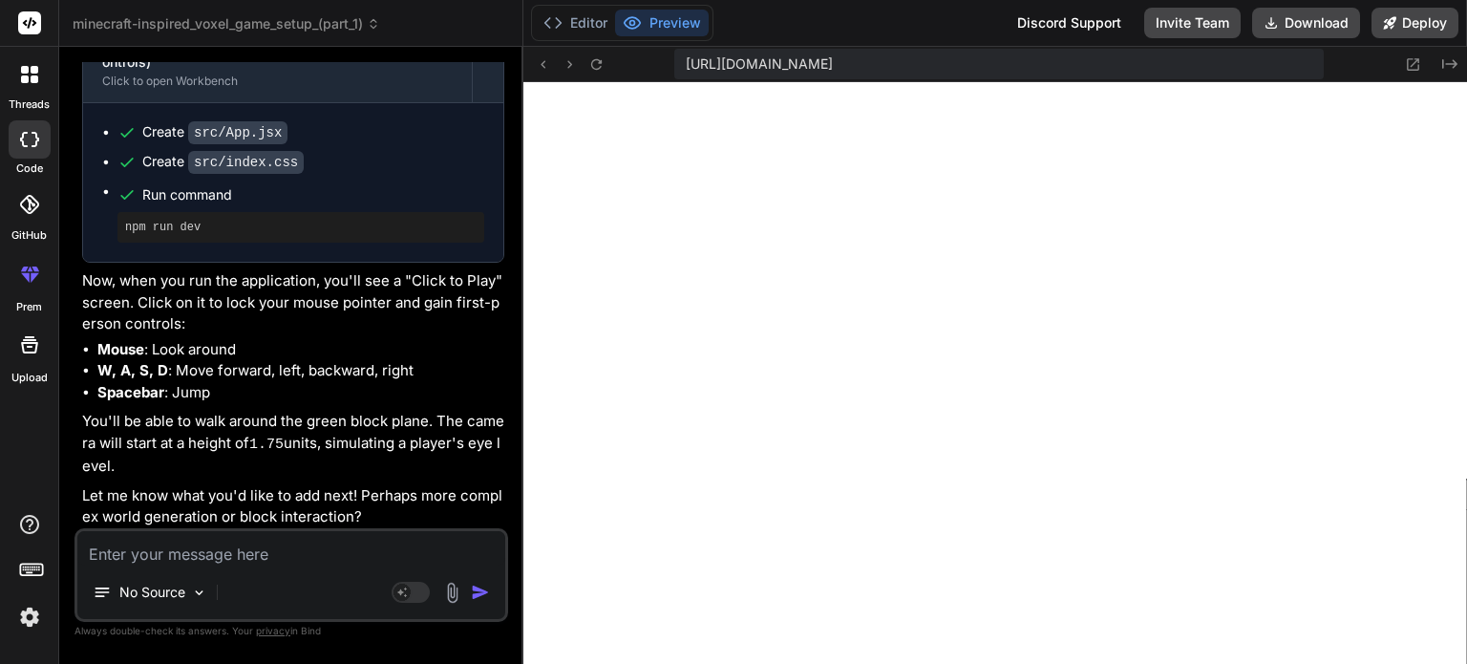
click at [240, 553] on textarea at bounding box center [291, 548] width 428 height 34
type textarea "x"
type textarea "d"
type textarea "x"
type textarea "de"
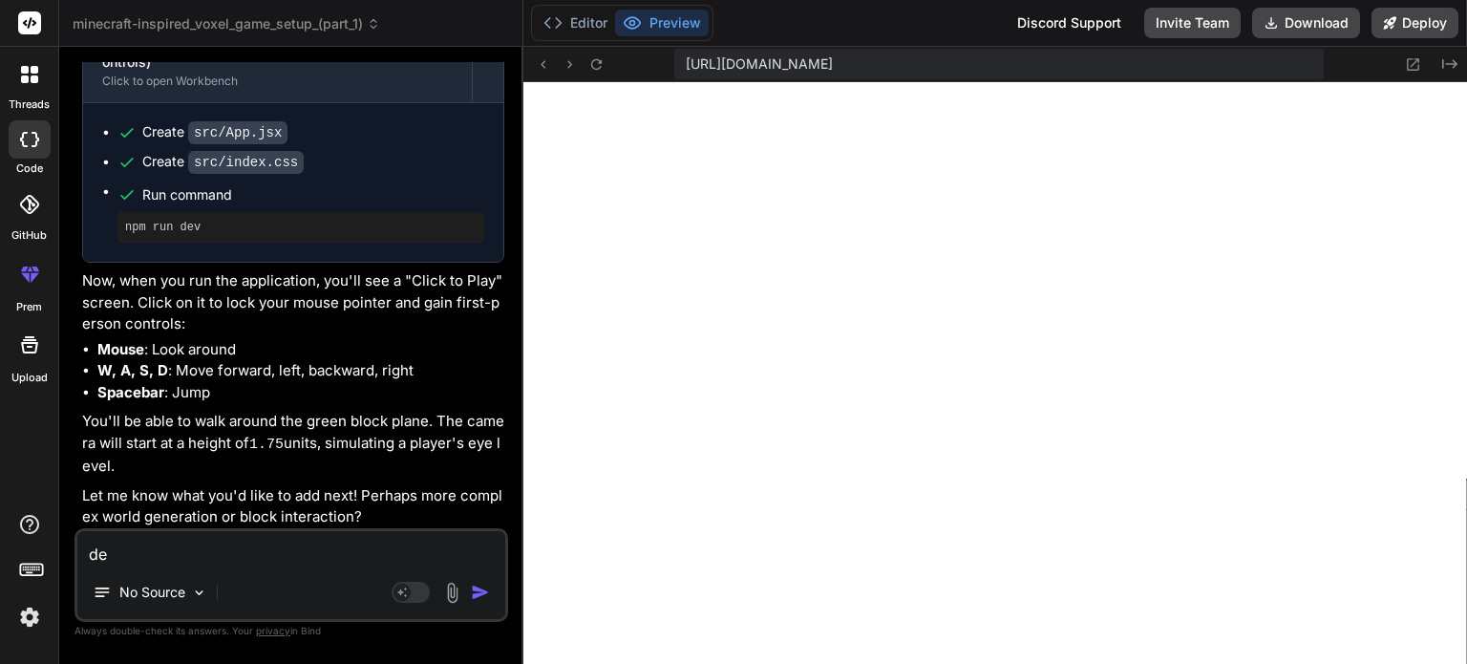
type textarea "x"
type textarea "del"
type textarea "x"
type textarea "del\"
type textarea "x"
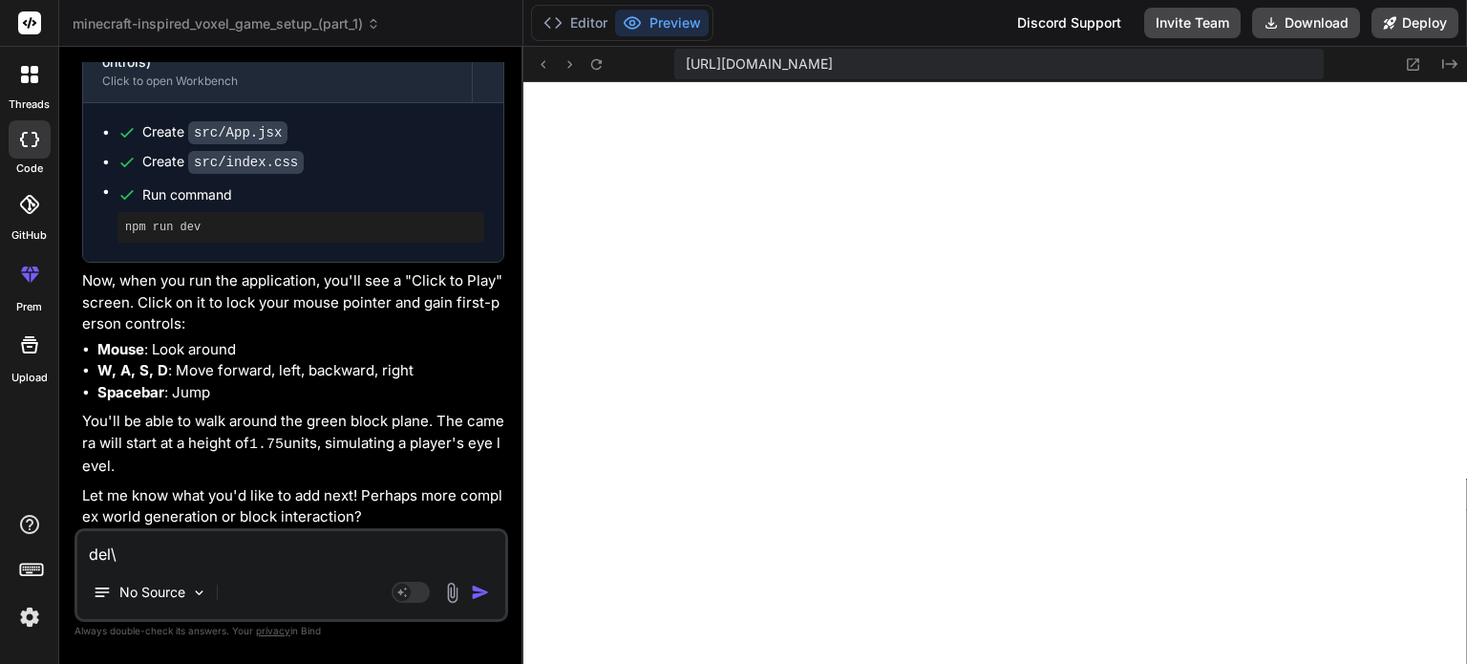
type textarea "del"
type textarea "x"
type textarea "de"
type textarea "x"
type textarea "d"
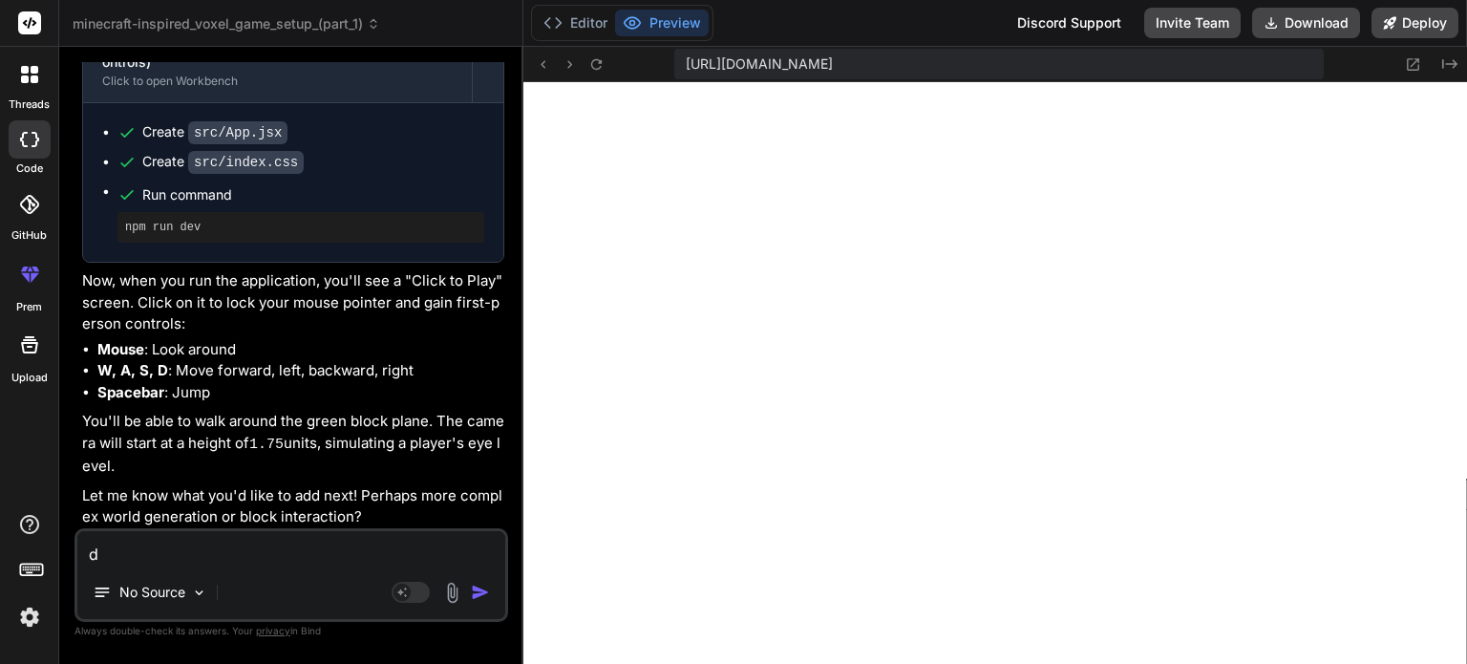
type textarea "x"
type textarea "m"
type textarea "x"
type textarea "ma"
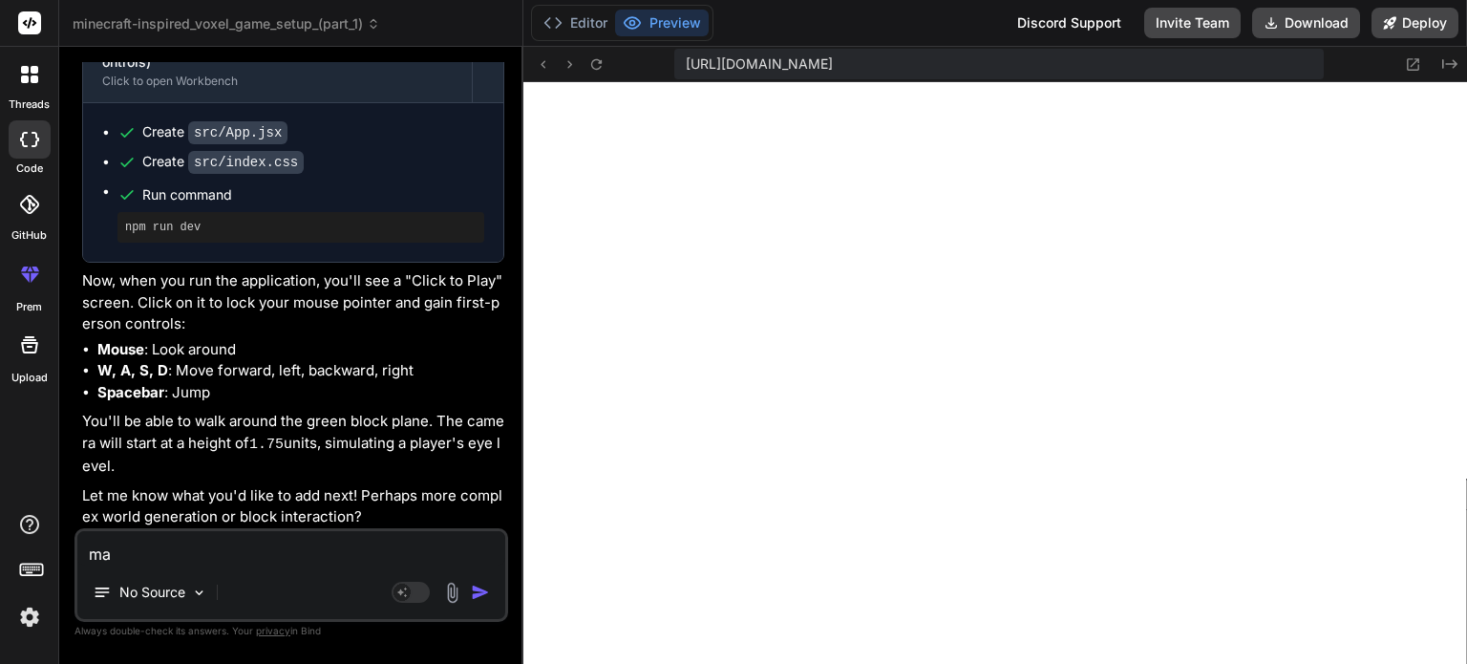
type textarea "x"
type textarea "mak"
type textarea "x"
type textarea "make"
type textarea "x"
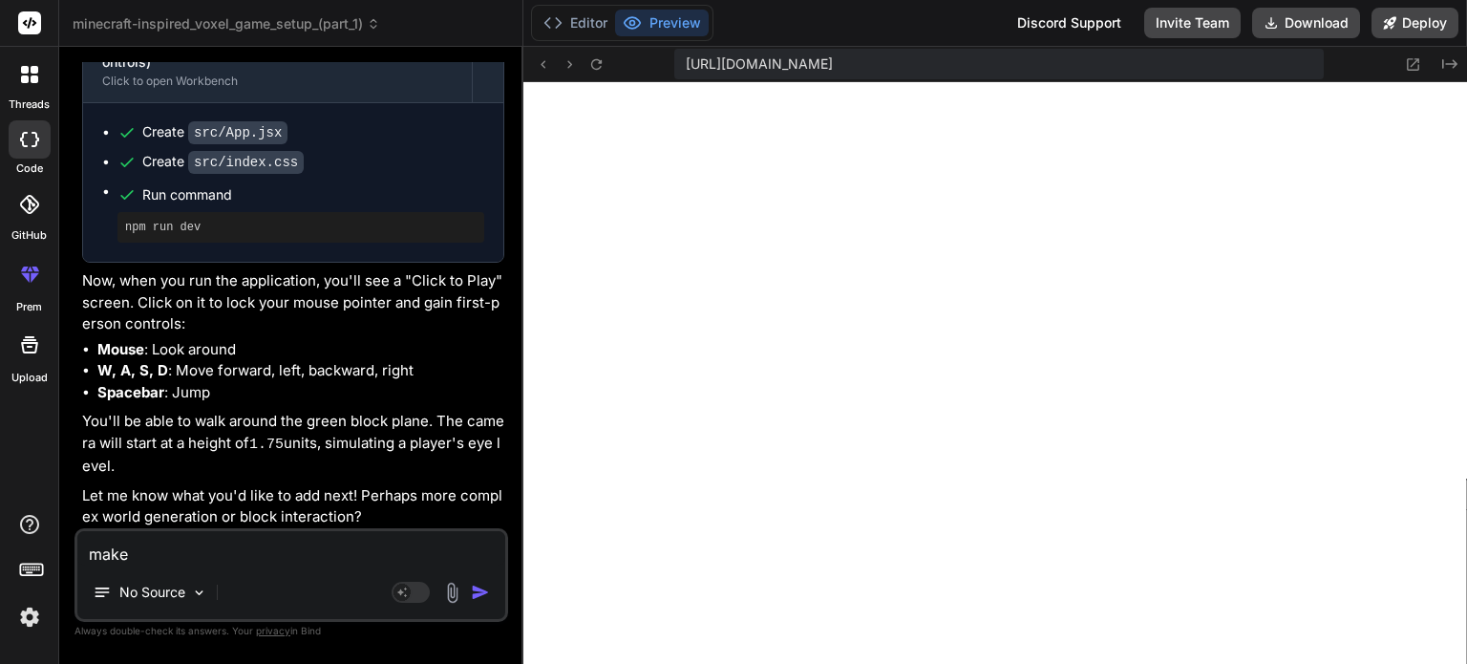
type textarea "make"
type textarea "x"
type textarea "make a"
type textarea "x"
type textarea "make a"
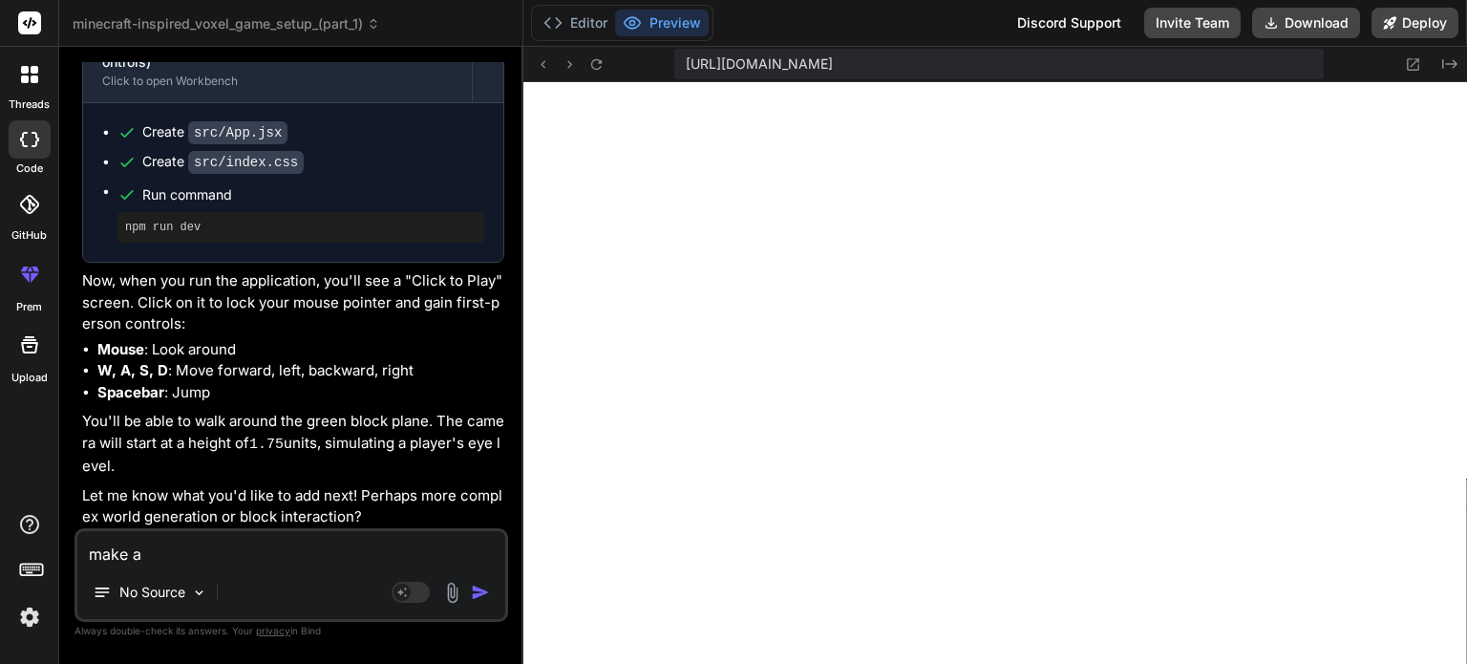
type textarea "x"
type textarea "make a ]"
type textarea "x"
type textarea "make a ]]"
type textarea "x"
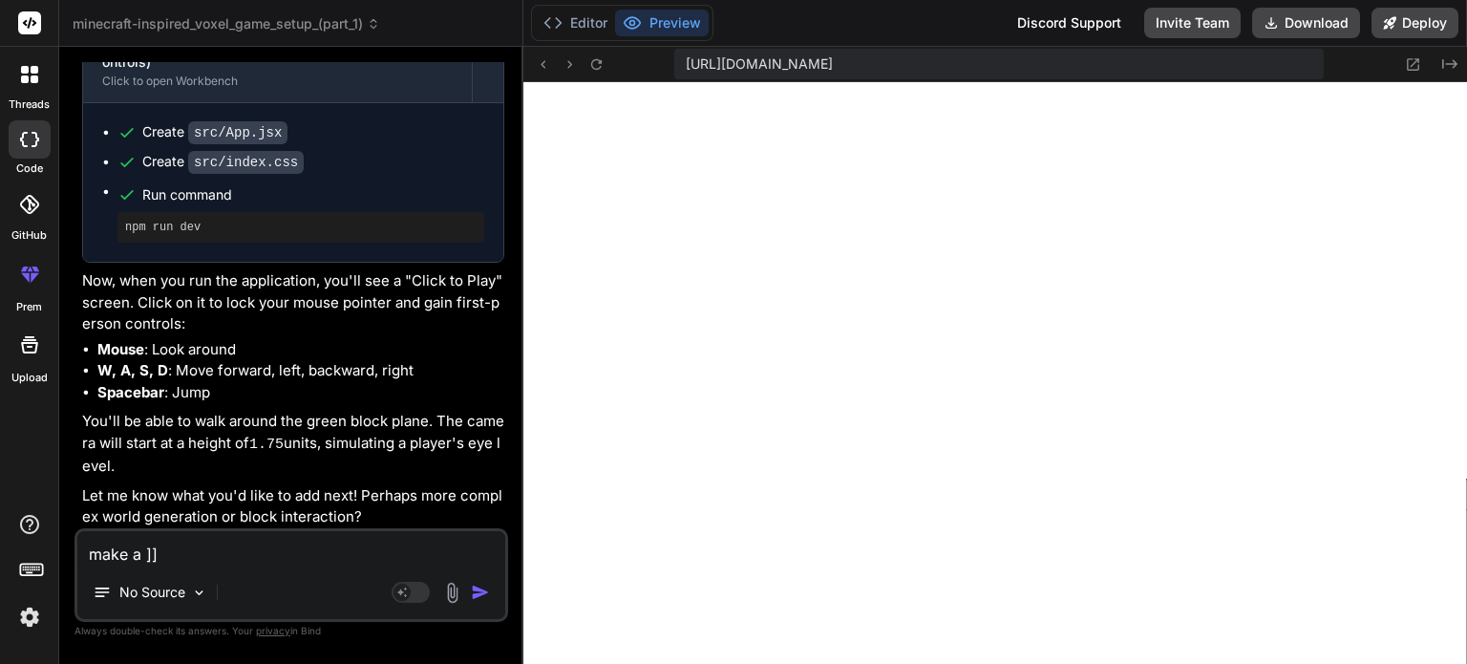
type textarea "make a ]"
type textarea "x"
type textarea "make a"
type textarea "x"
type textarea "make a"
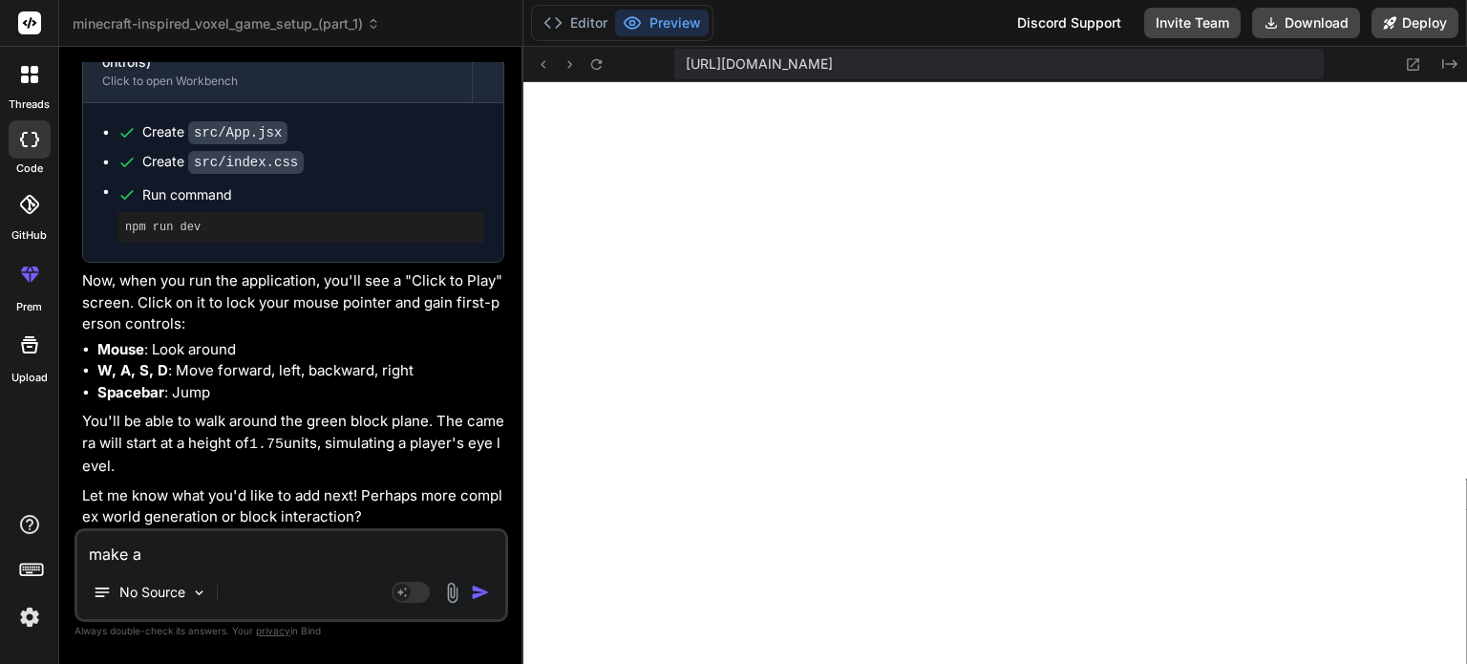
type textarea "x"
type textarea "make"
type textarea "x"
type textarea "make"
type textarea "x"
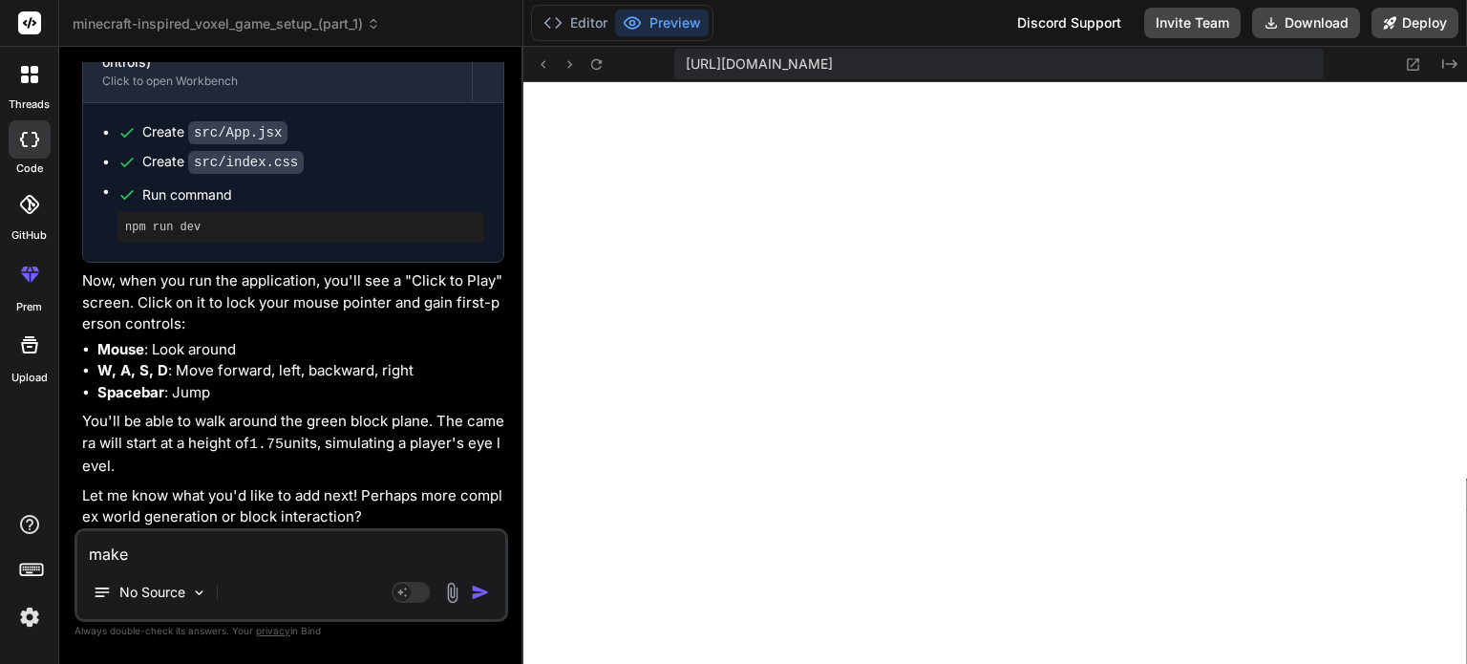
type textarea "mak"
type textarea "x"
type textarea "ma"
type textarea "x"
type textarea "m"
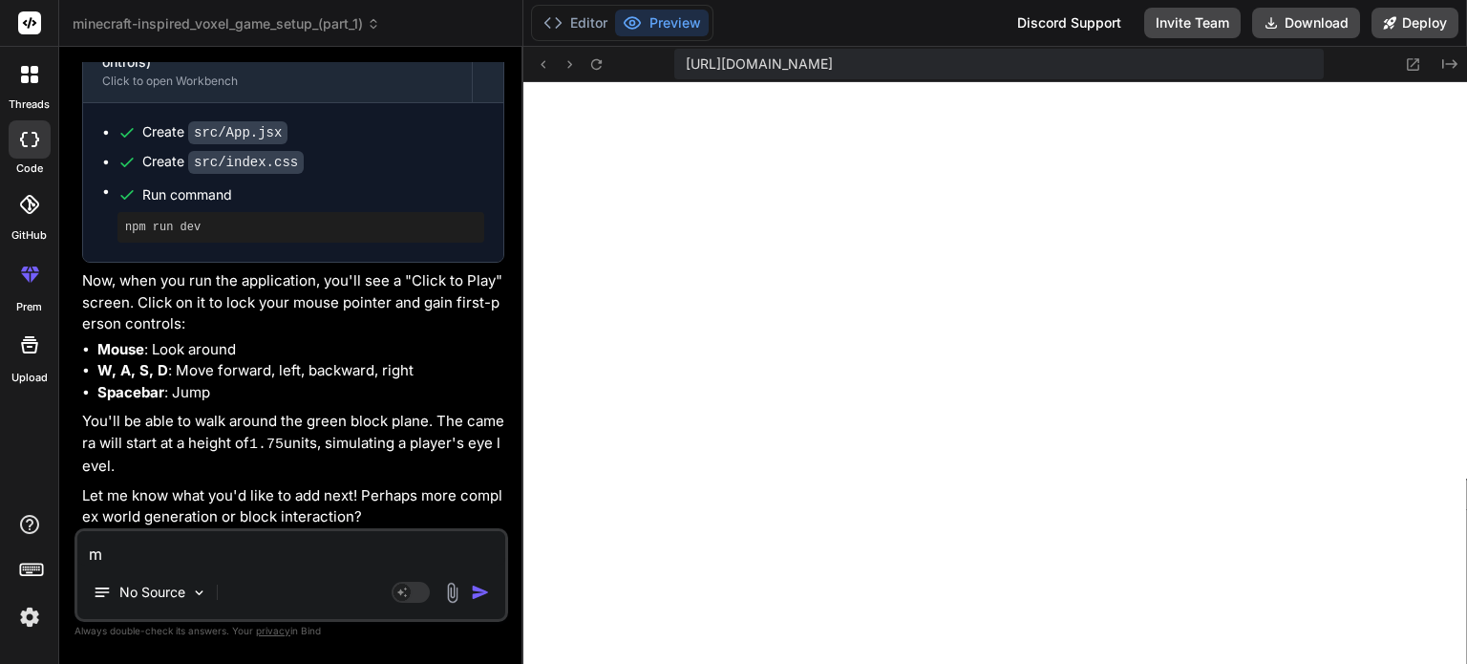
type textarea "x"
type textarea "g"
type textarea "x"
type textarea "ge"
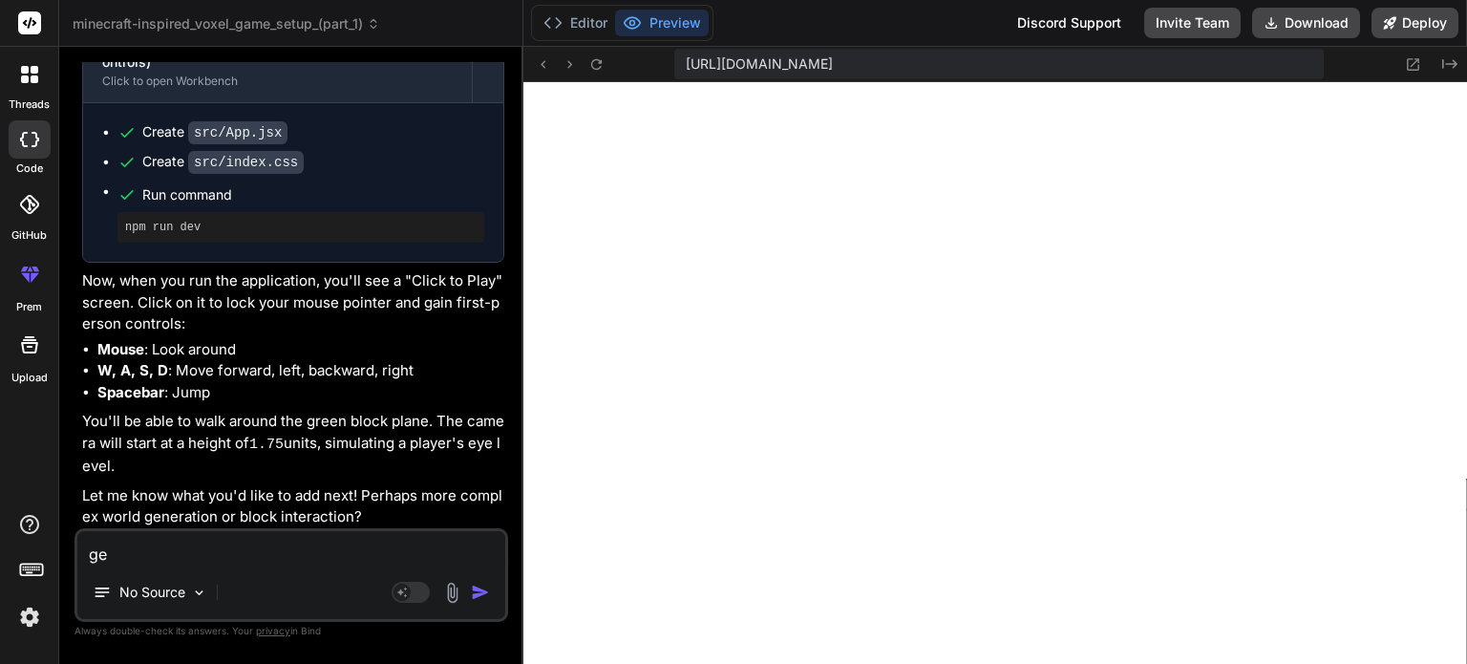
type textarea "x"
type textarea "gen"
type textarea "x"
type textarea "gene"
type textarea "x"
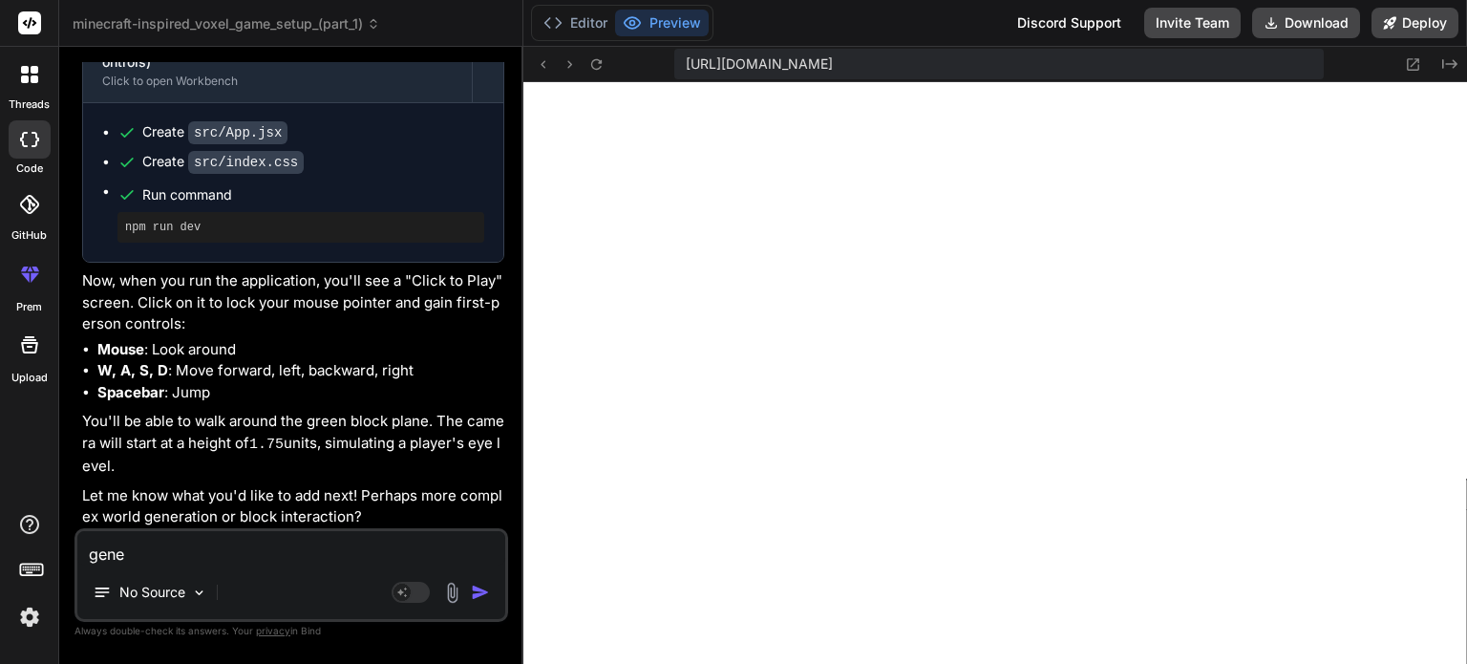
type textarea "gener"
type textarea "x"
type textarea "genera"
type textarea "x"
type textarea "generat"
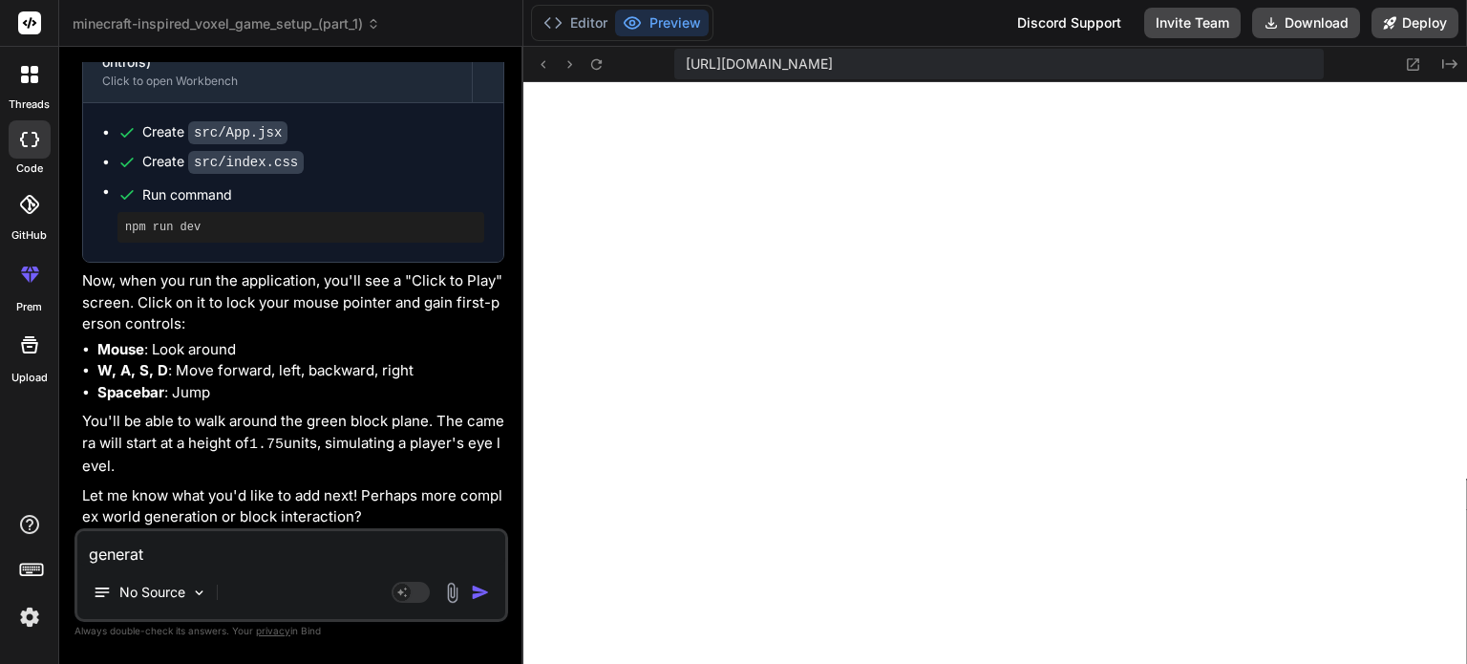
type textarea "x"
type textarea "generate"
type textarea "x"
type textarea "generate"
type textarea "x"
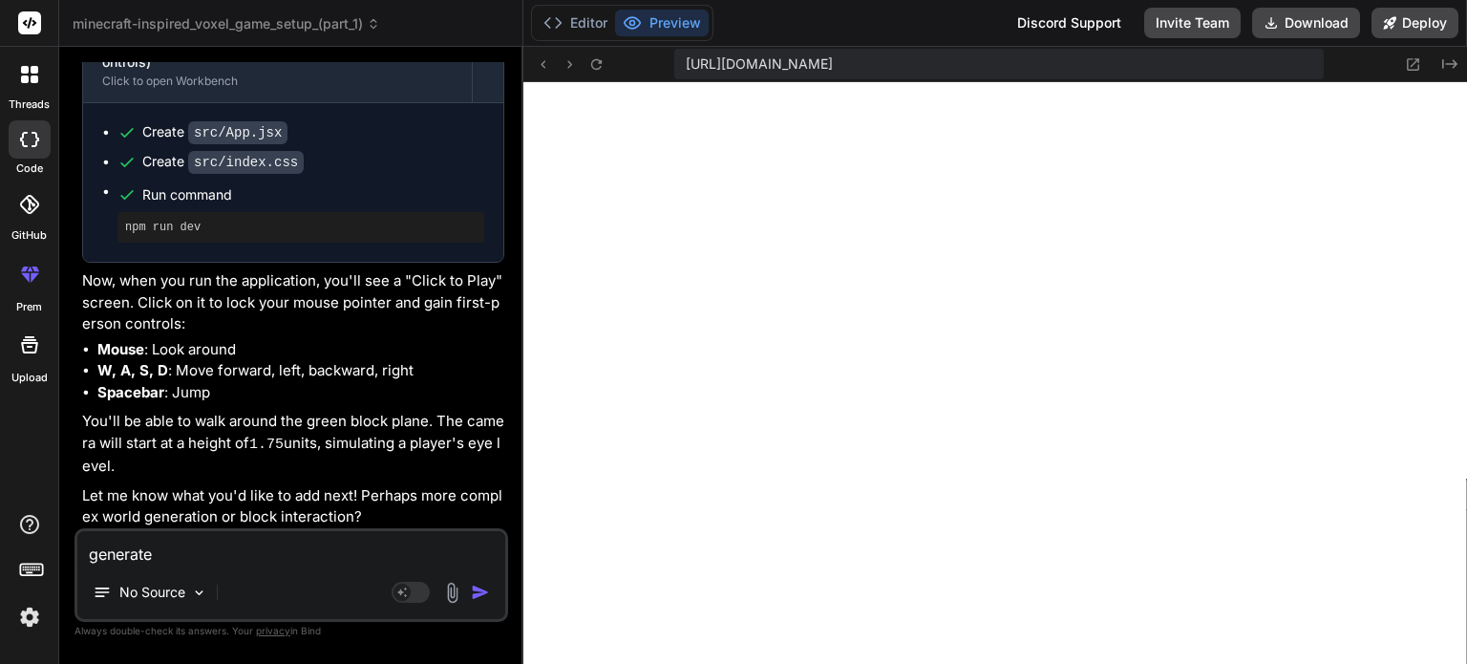
type textarea "generate a"
type textarea "x"
type textarea "generate a"
type textarea "x"
type textarea "generate a g"
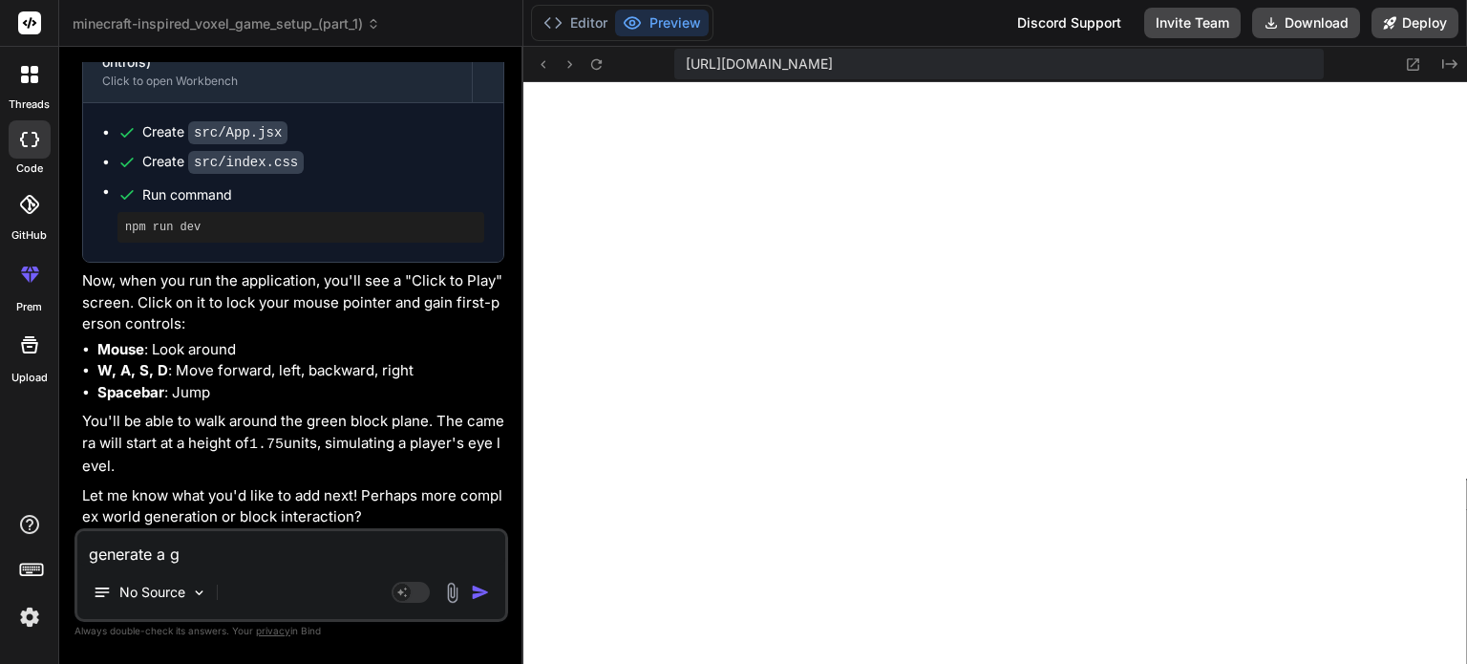
type textarea "x"
type textarea "generate a ga"
type textarea "x"
type textarea "generate a gam"
type textarea "x"
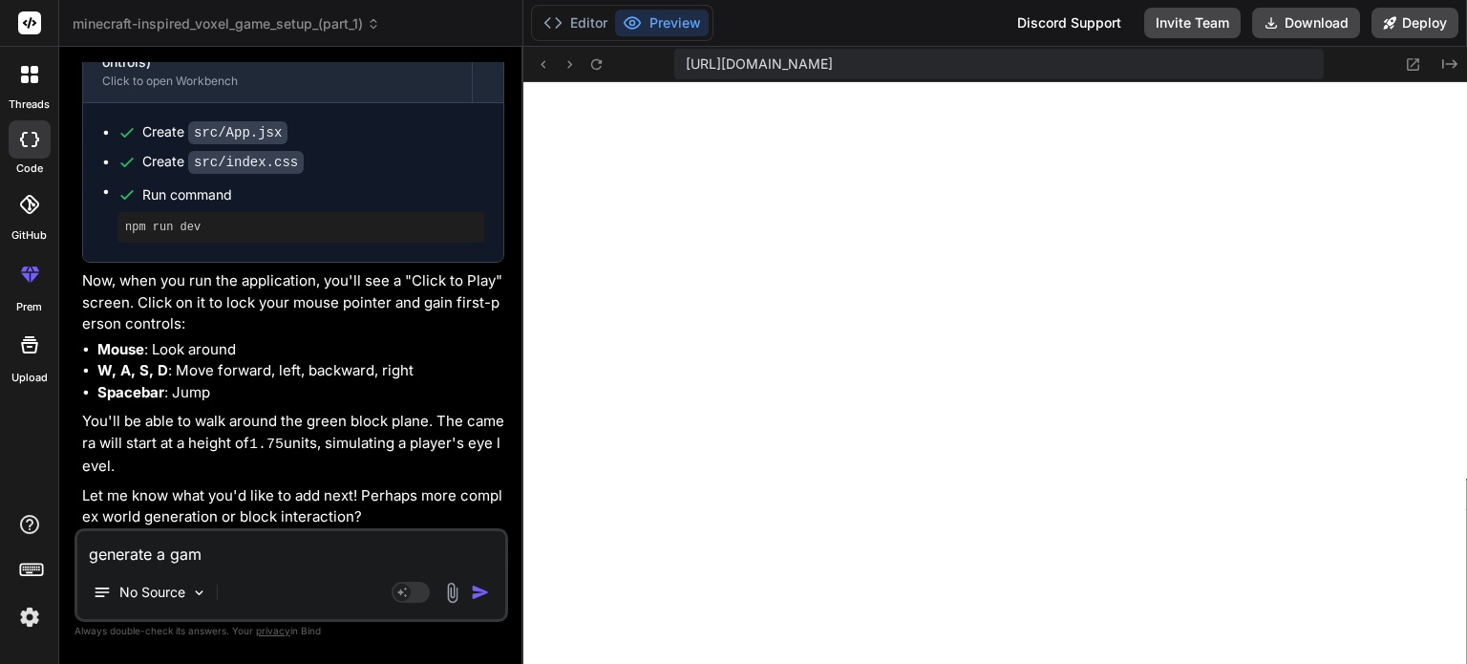
type textarea "generate a game"
type textarea "x"
type textarea "generate a game"
type textarea "x"
type textarea "generate a game l"
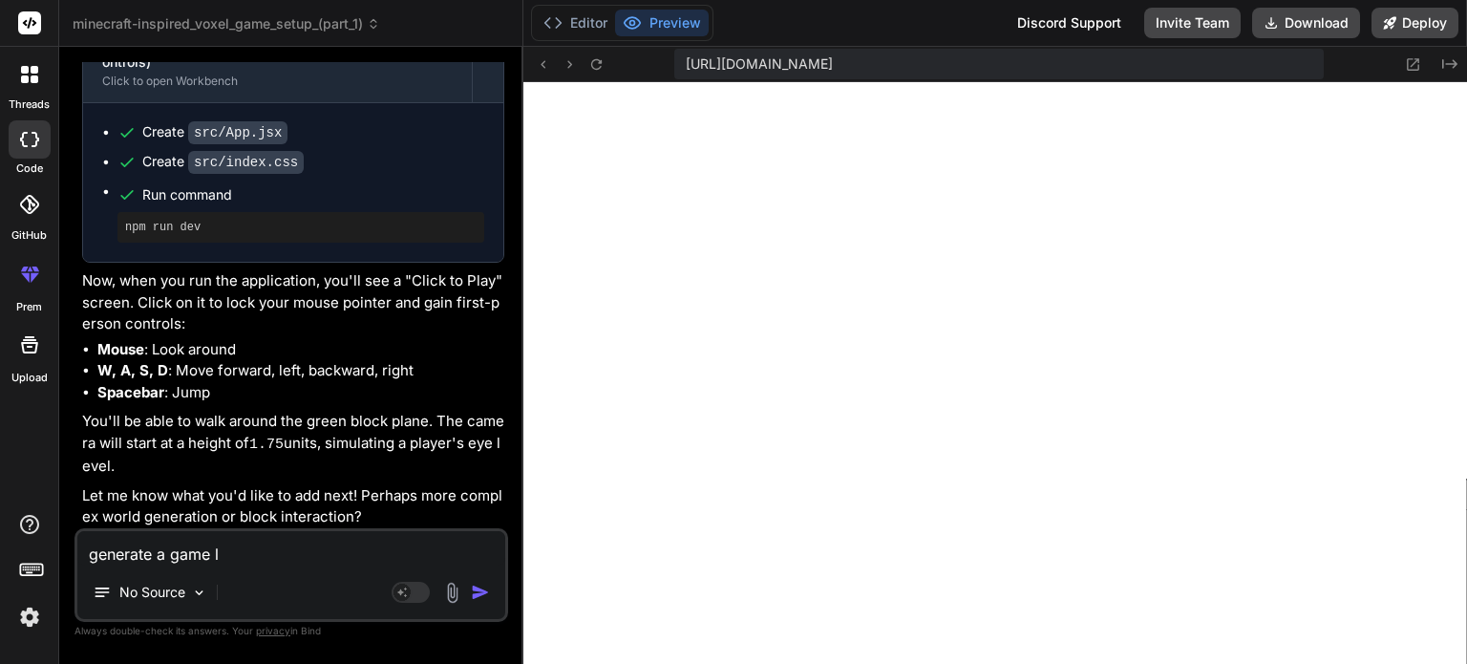
type textarea "x"
type textarea "generate a game li"
type textarea "x"
type textarea "generate a game lik"
type textarea "x"
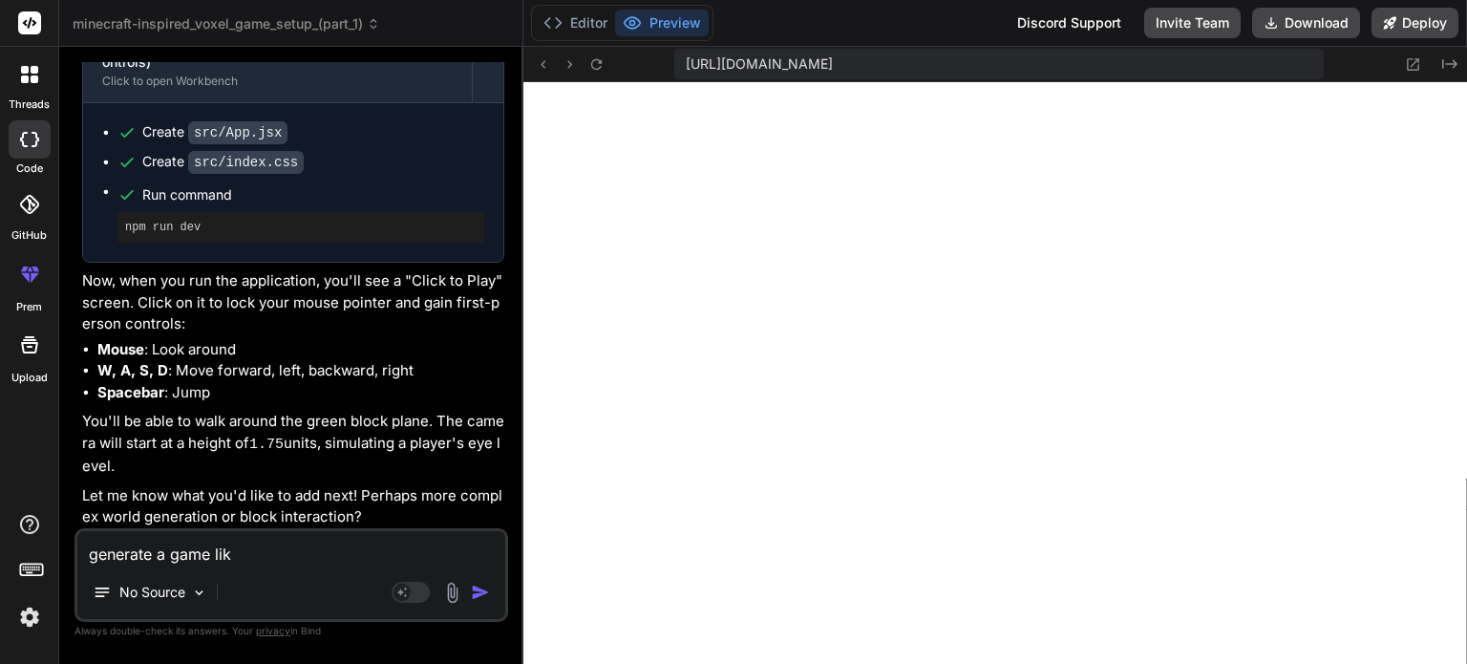
type textarea "generate a game like"
type textarea "x"
type textarea "generate a game like"
type textarea "x"
type textarea "generate a game like f"
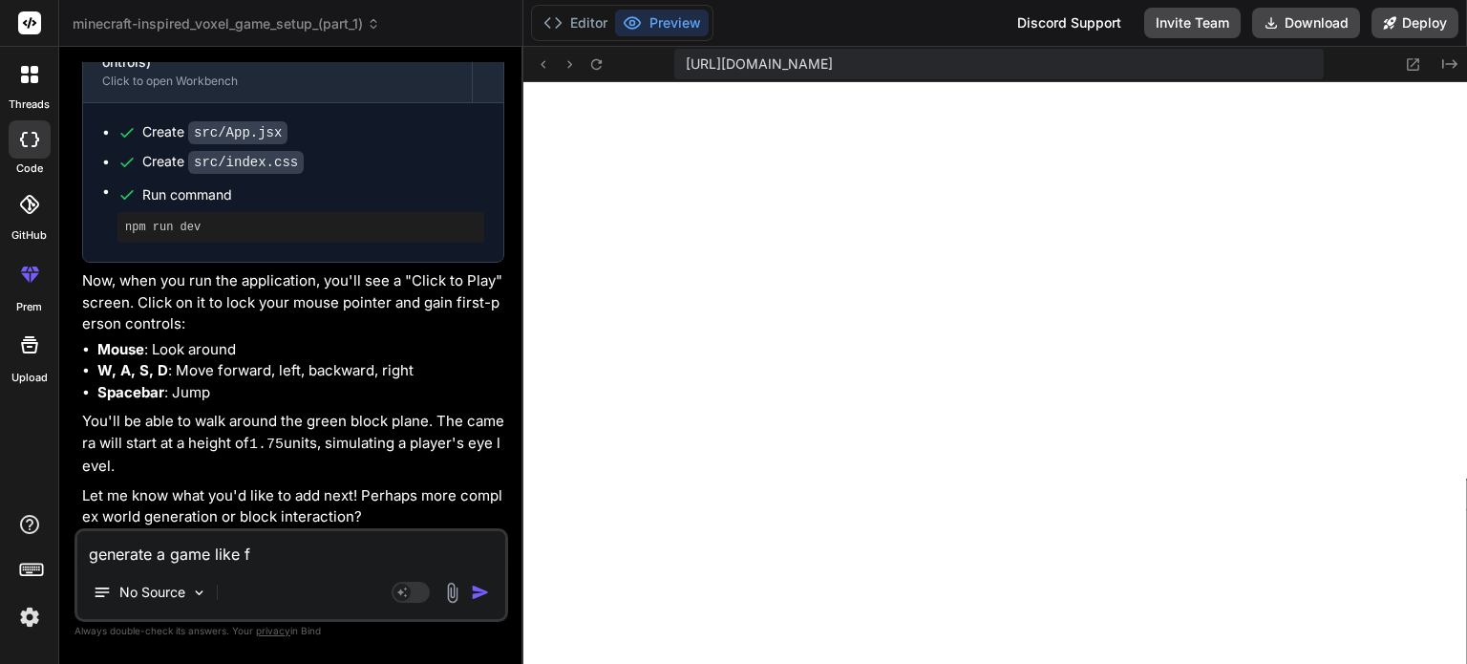
type textarea "x"
type textarea "generate a game like fl"
type textarea "x"
type textarea "generate a game like fla"
type textarea "x"
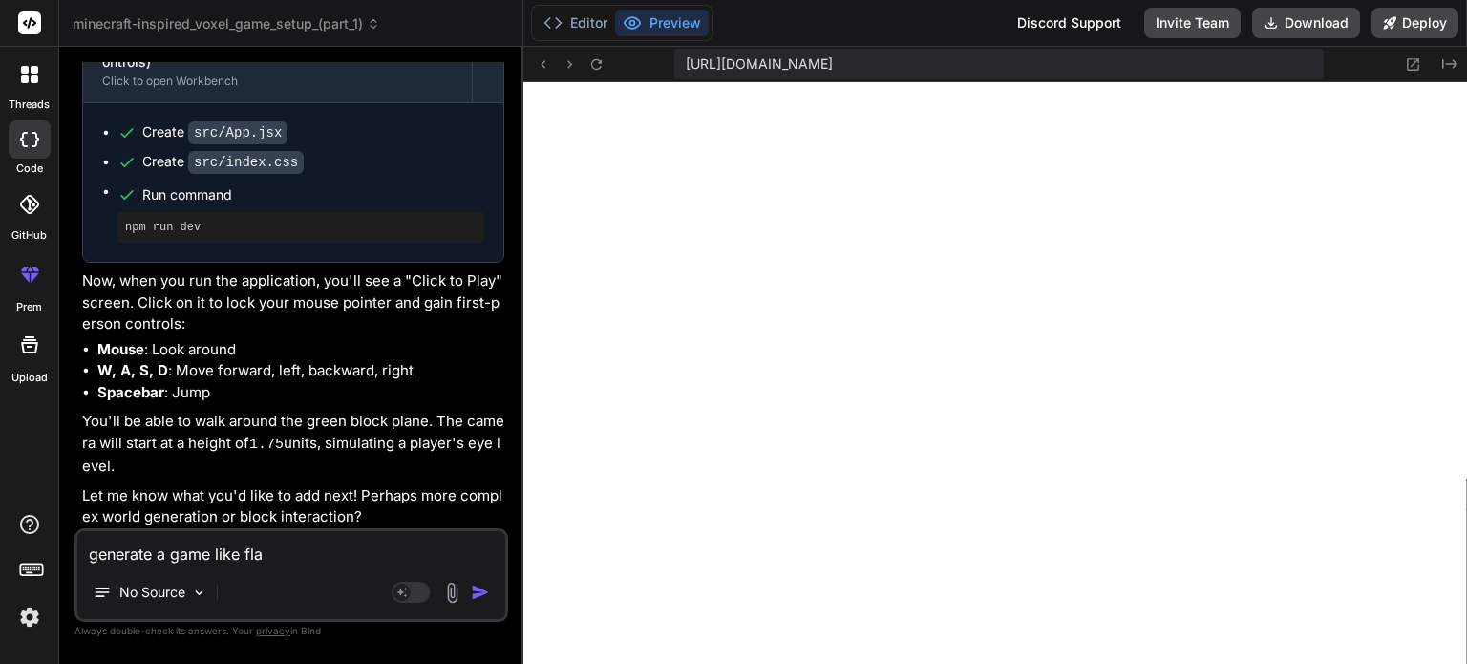
type textarea "generate a game like flap"
type textarea "x"
type textarea "generate a game like flapp"
type textarea "x"
type textarea "generate a game like flappy"
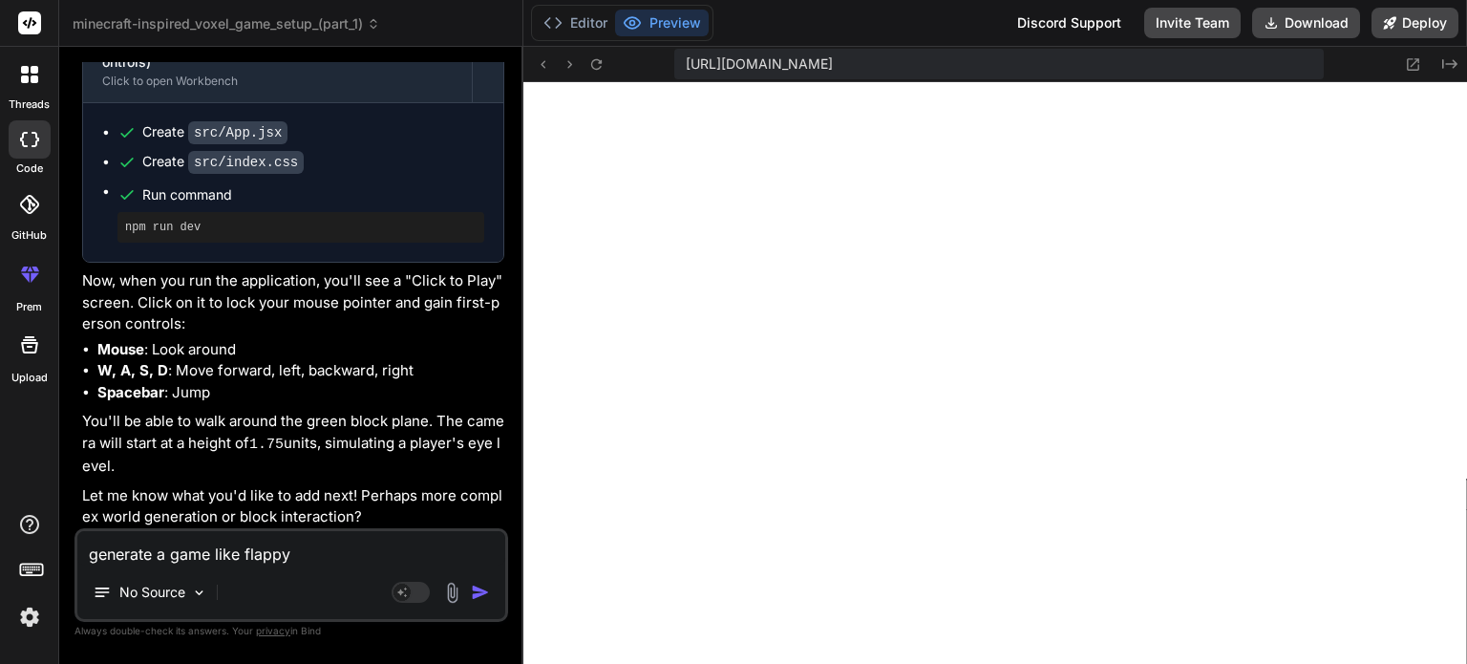
type textarea "x"
type textarea "generate a game like flappy"
type textarea "x"
type textarea "generate a game like flappy b"
type textarea "x"
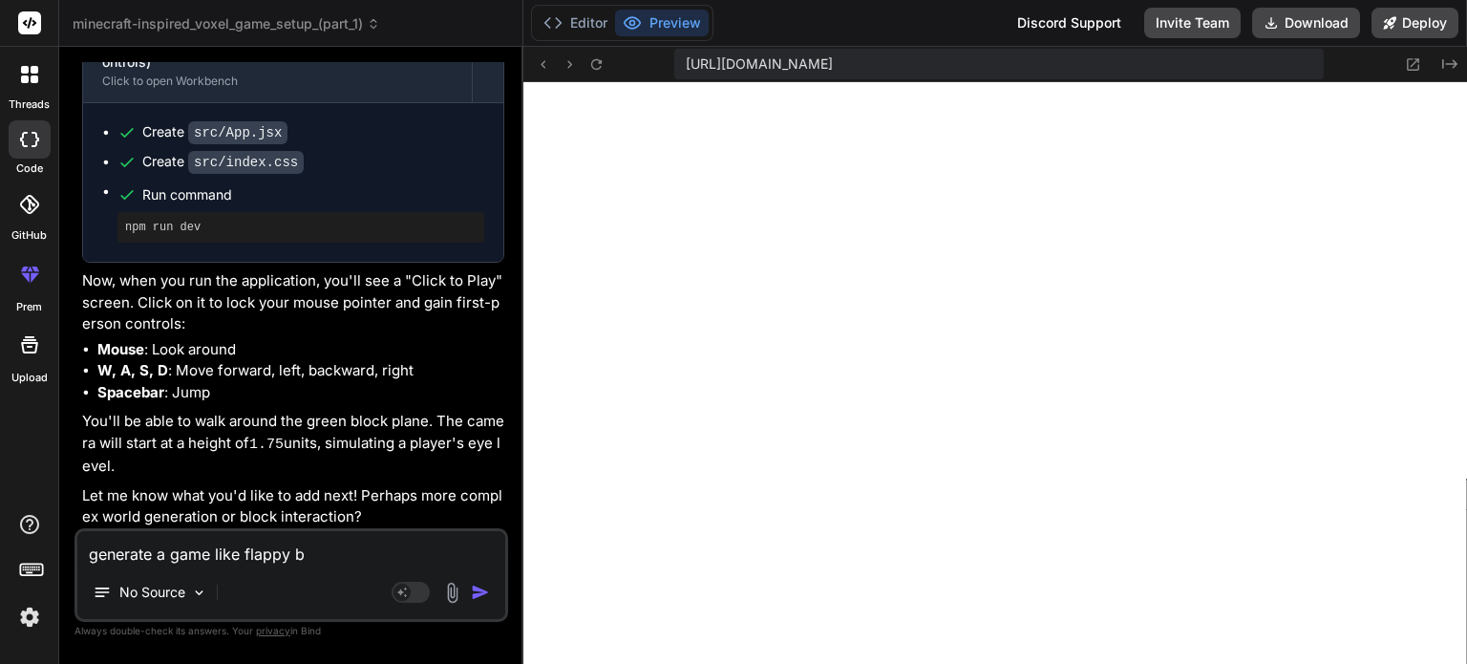
type textarea "generate a game like flappy bi"
type textarea "x"
type textarea "generate a game like flappy bir"
type textarea "x"
type textarea "generate a game like flappy bird"
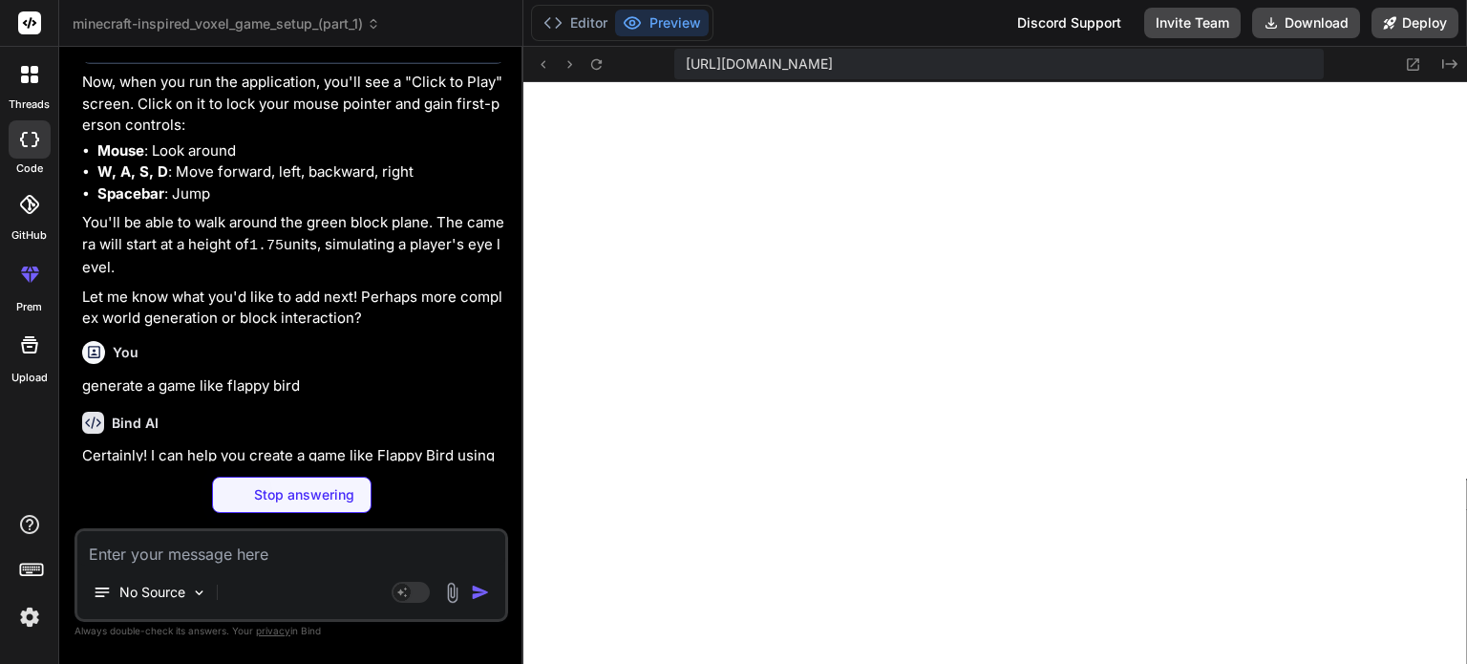
scroll to position [1880, 0]
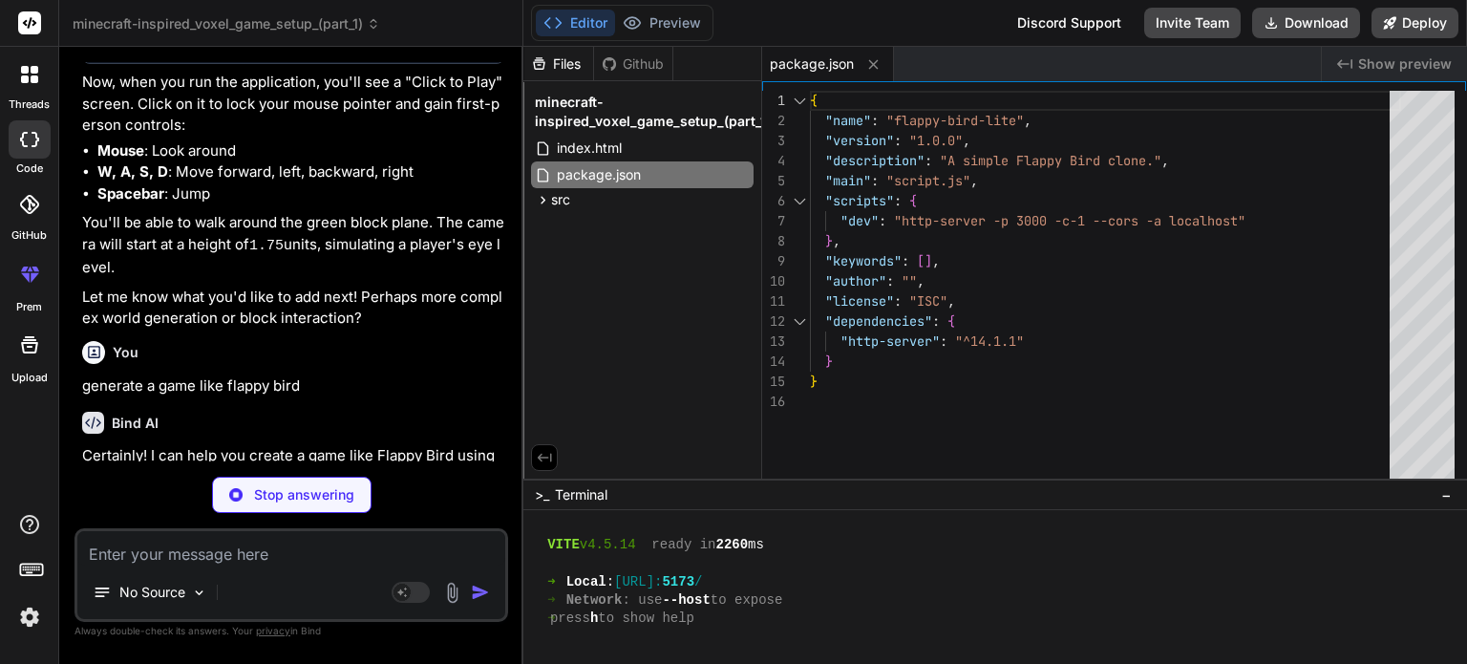
type textarea "x"
type textarea "<button id="startButton">Start Game</button> </div> </div> <script src="script.…"
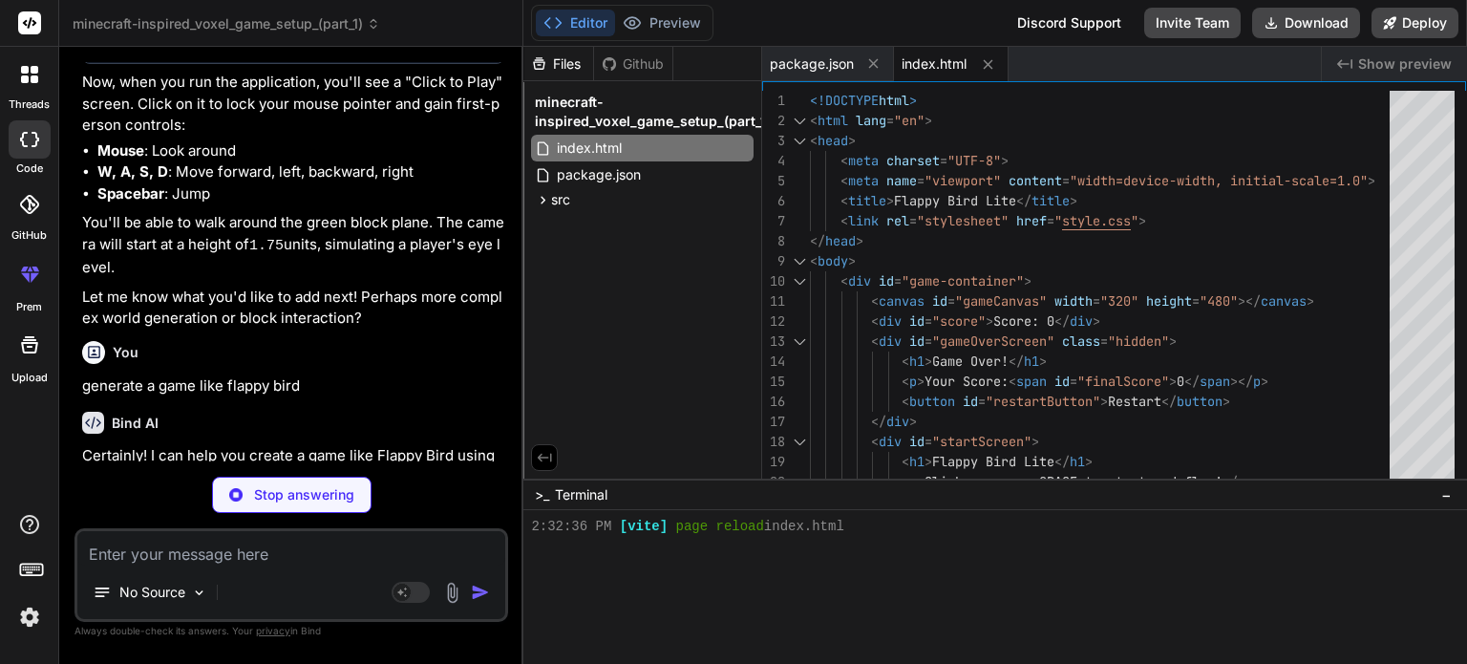
type textarea "x"
type textarea "display: none !important; }"
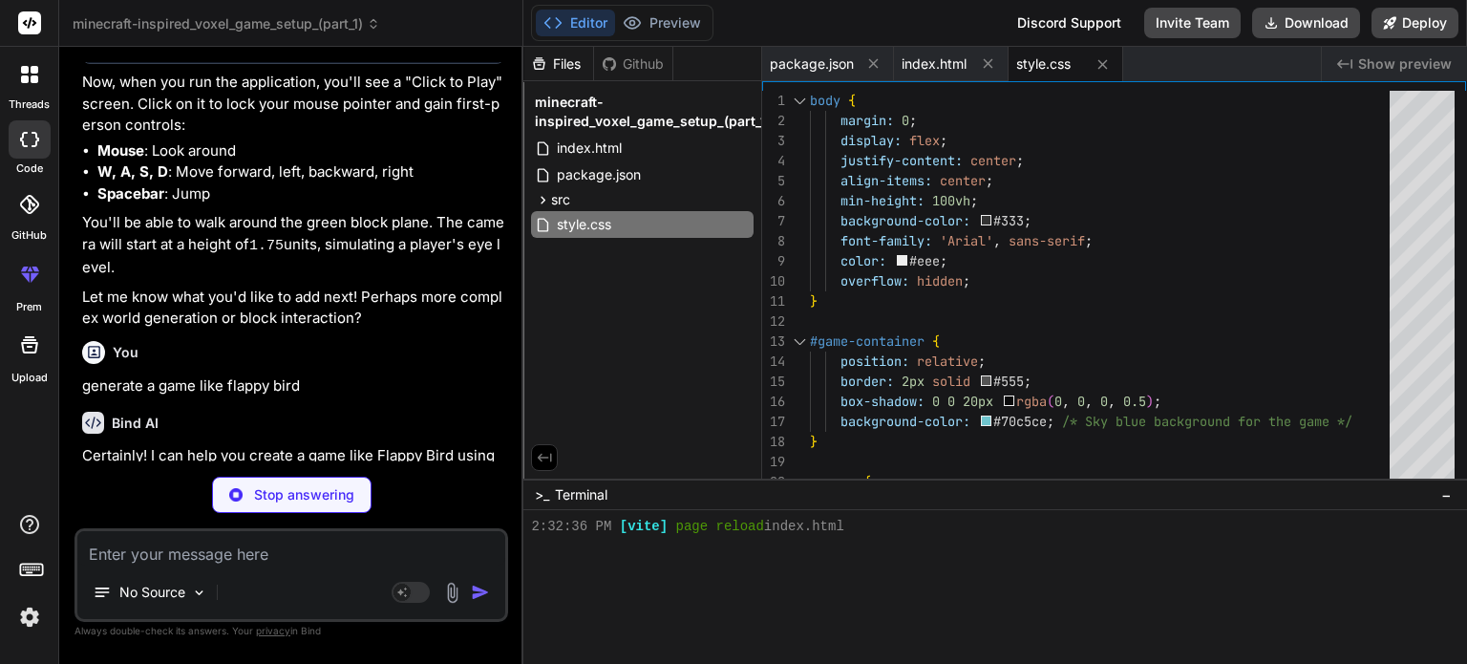
type textarea "x"
type textarea "startScreen.classList.remove('hidden');"
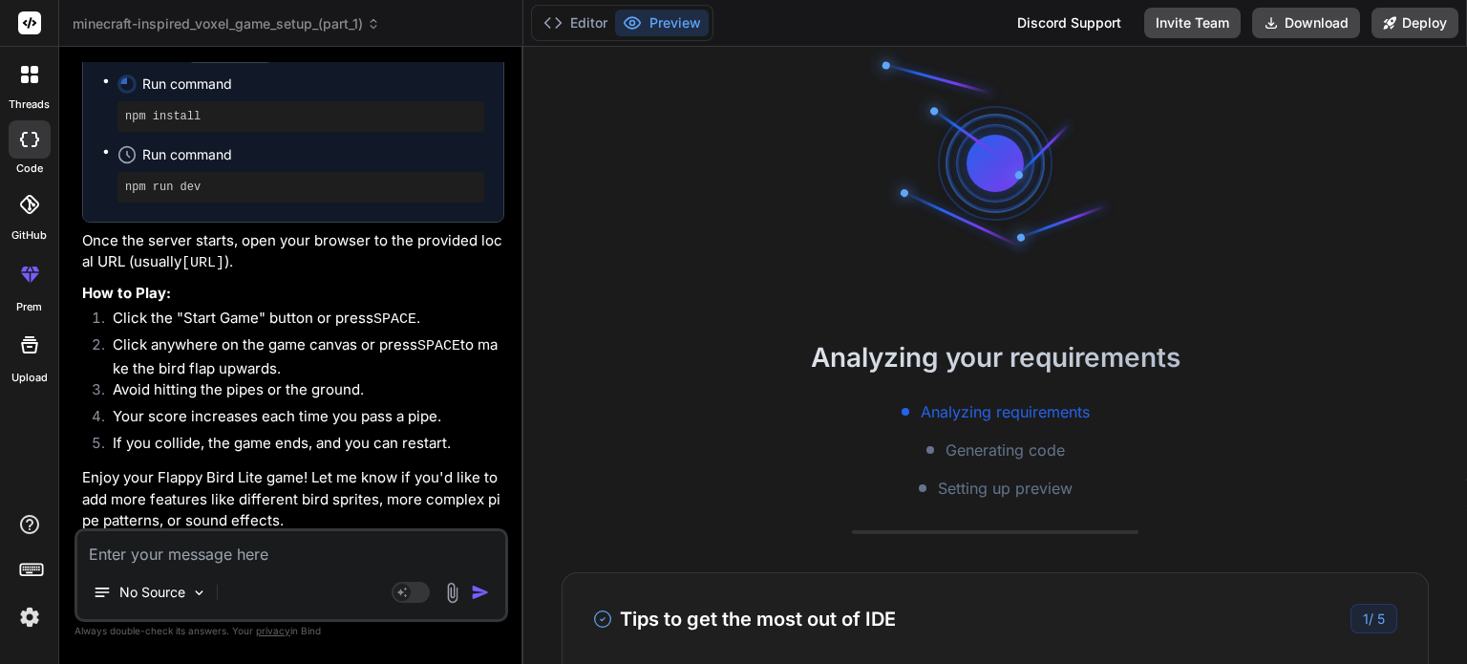
scroll to position [752, 0]
type textarea "x"
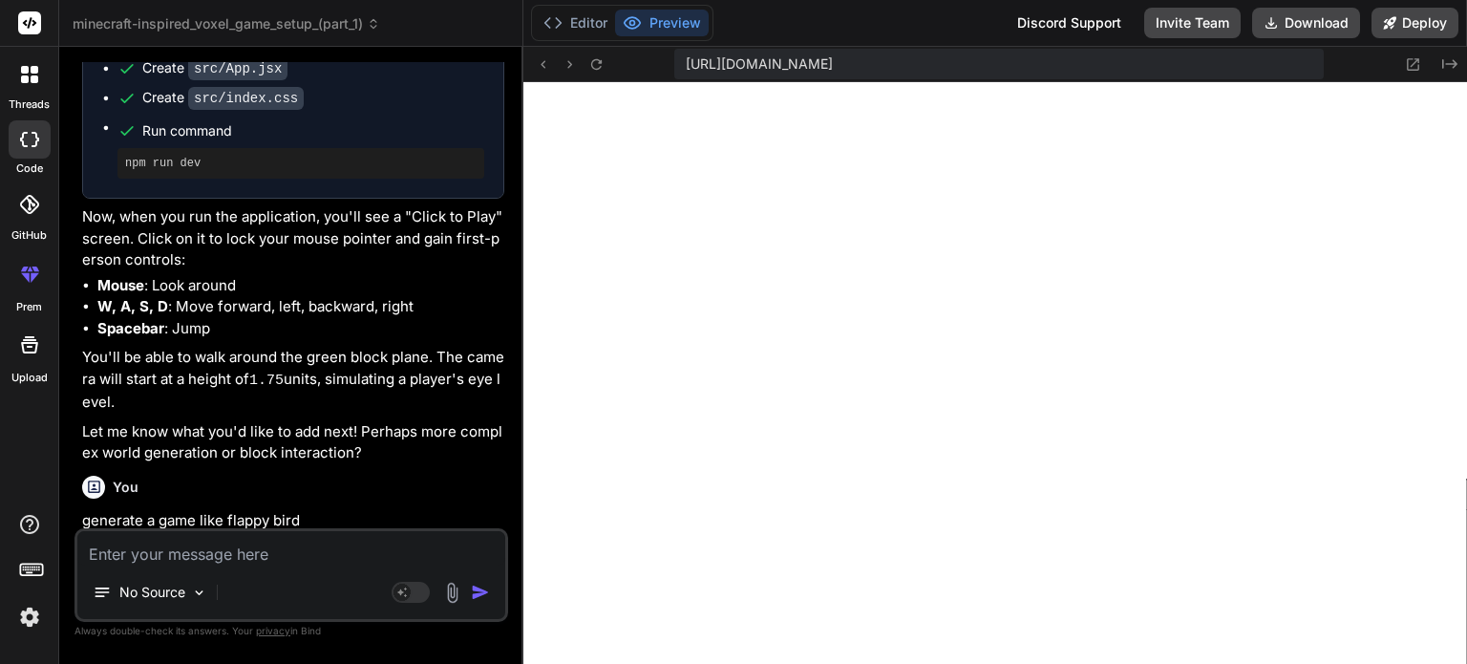
scroll to position [1744, 0]
click at [294, 554] on textarea at bounding box center [291, 548] width 428 height 34
type textarea "x"
type textarea "m"
type textarea "x"
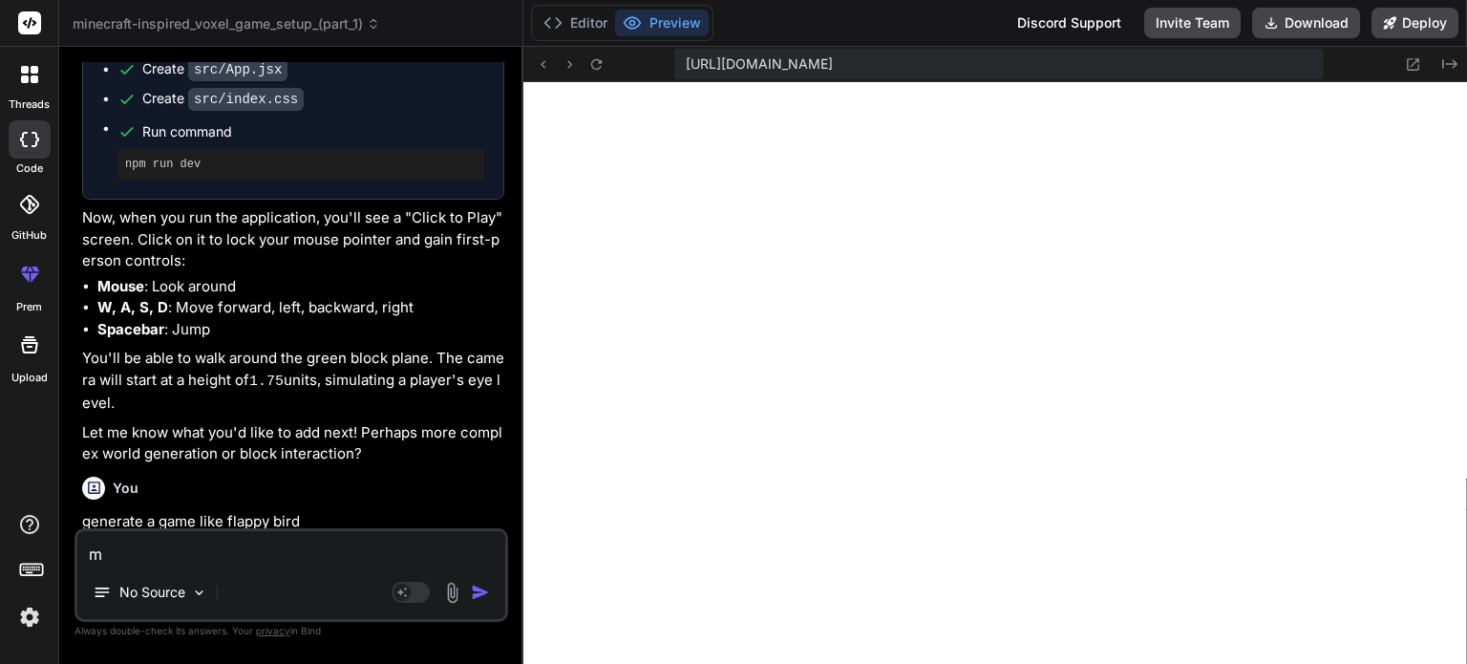
type textarea "ma"
type textarea "x"
type textarea "mak"
type textarea "x"
type textarea "make"
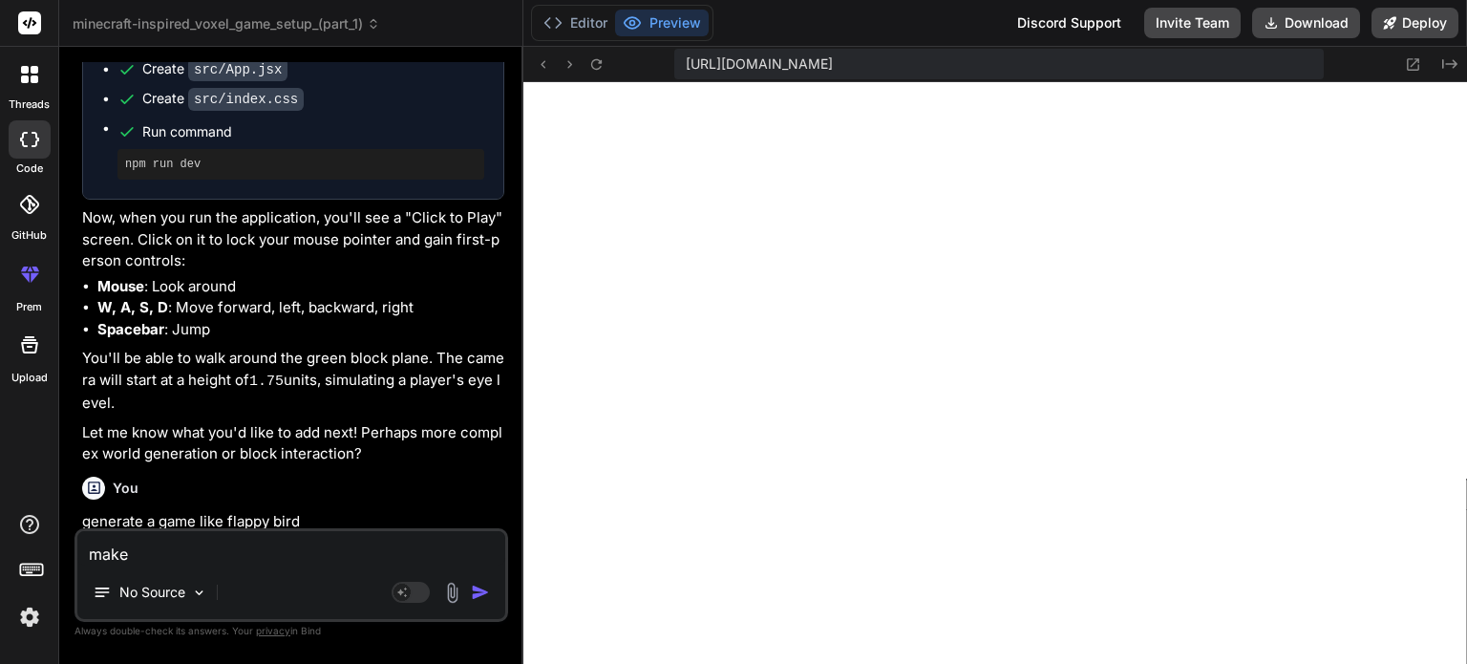
type textarea "x"
type textarea "make"
type textarea "x"
type textarea "make i"
type textarea "x"
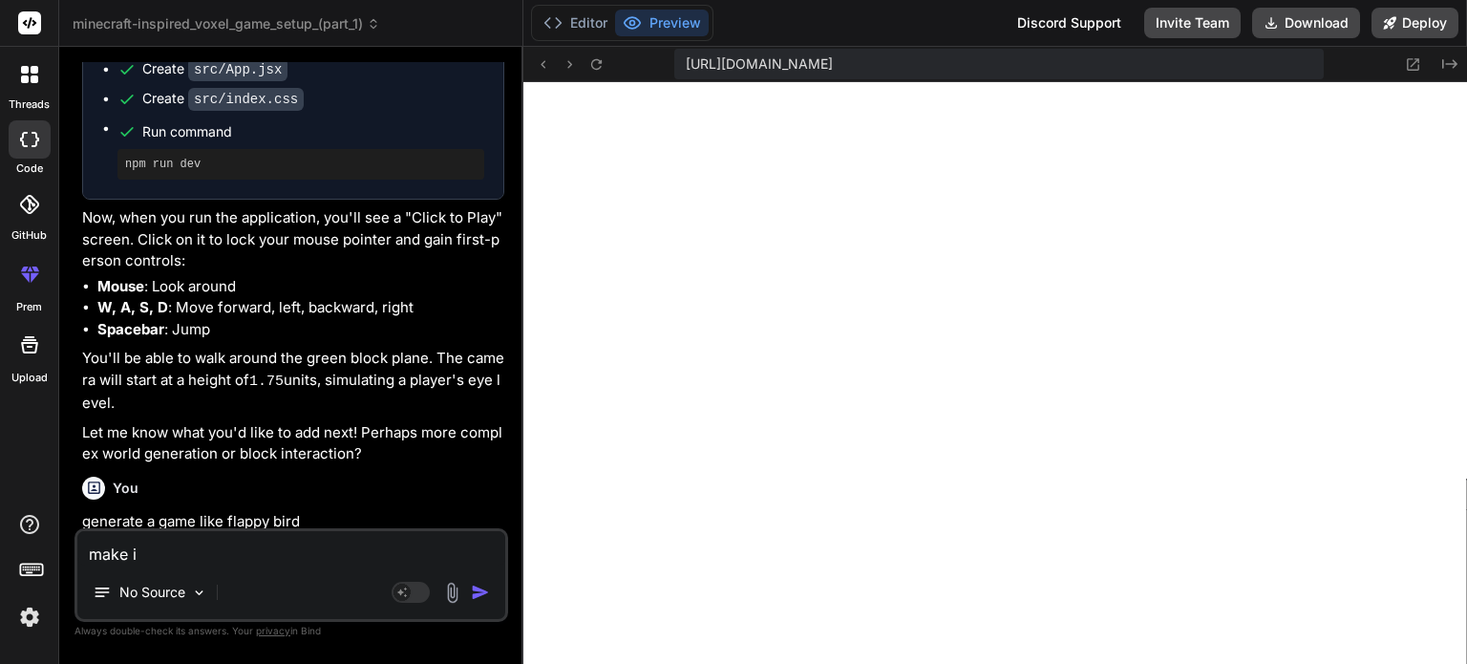
type textarea "make it"
type textarea "x"
type textarea "make it"
type textarea "x"
type textarea "make it b"
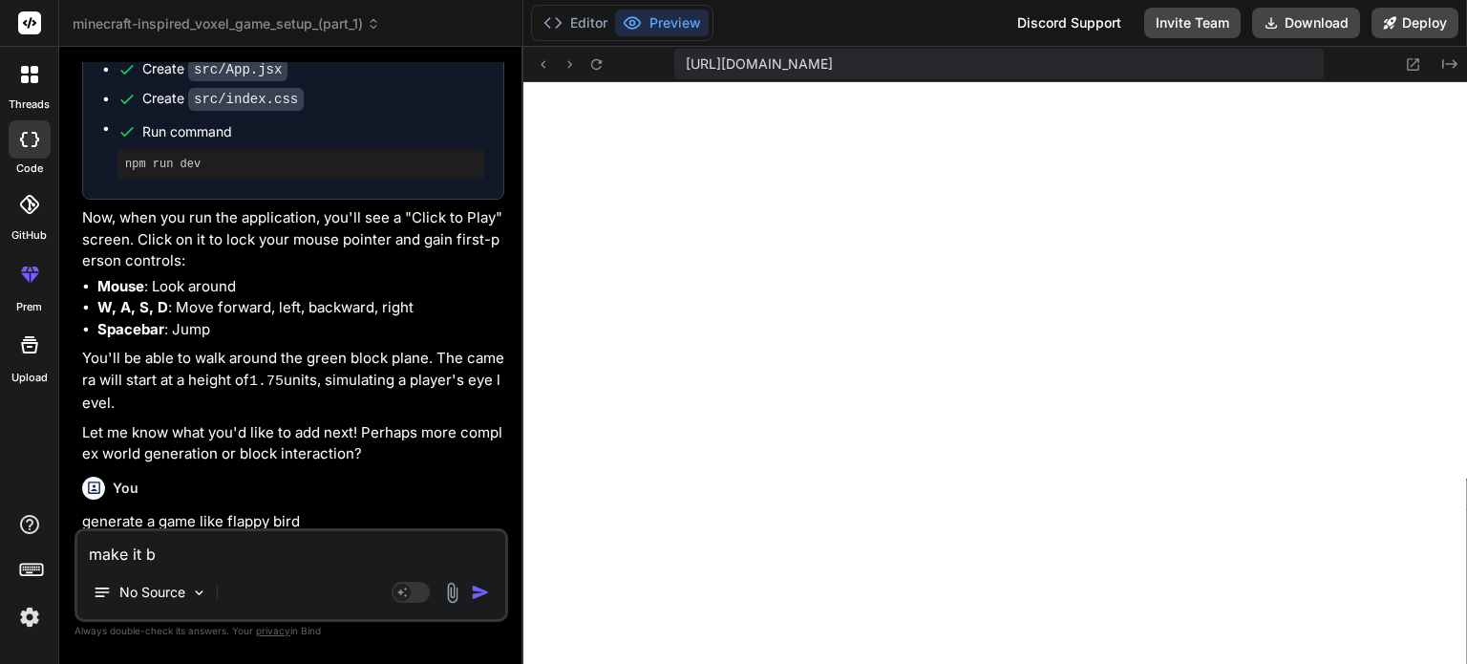
type textarea "x"
type textarea "make it be"
type textarea "x"
type textarea "make it bet"
type textarea "x"
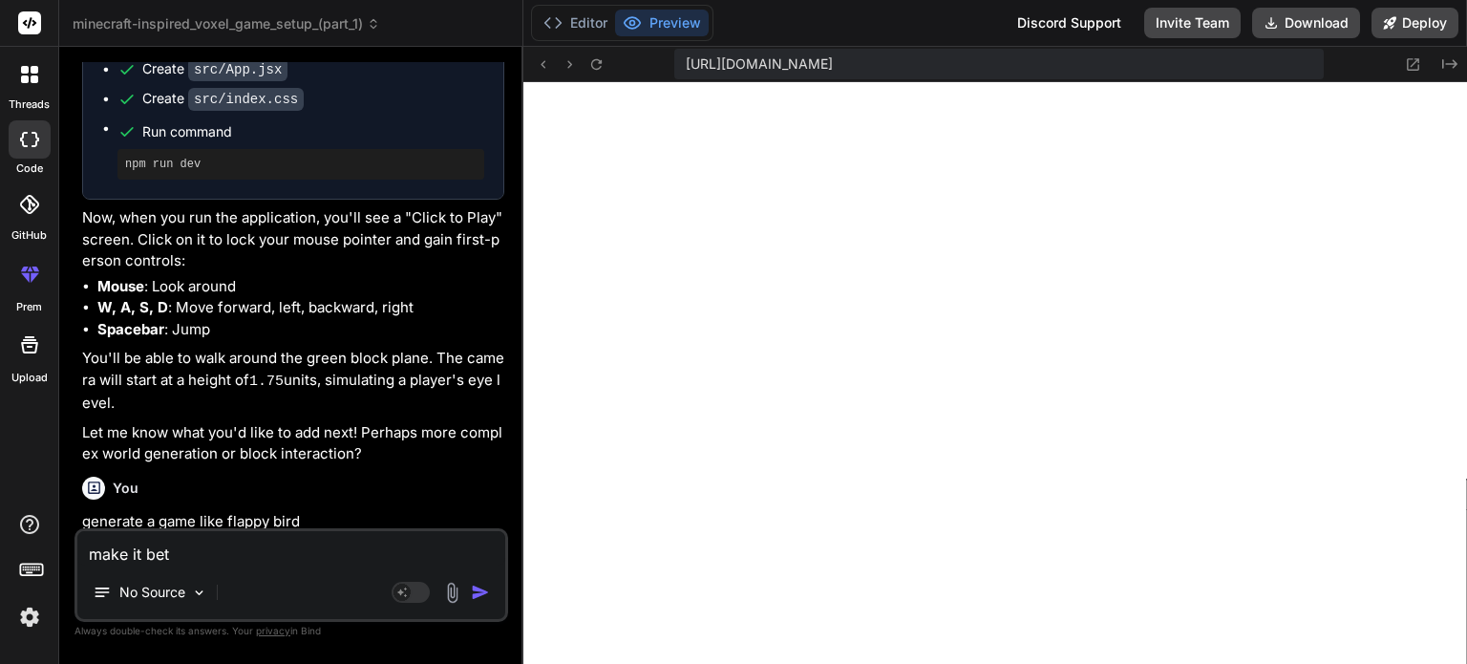
type textarea "make it be"
type textarea "x"
type textarea "make it b"
type textarea "x"
type textarea "make it"
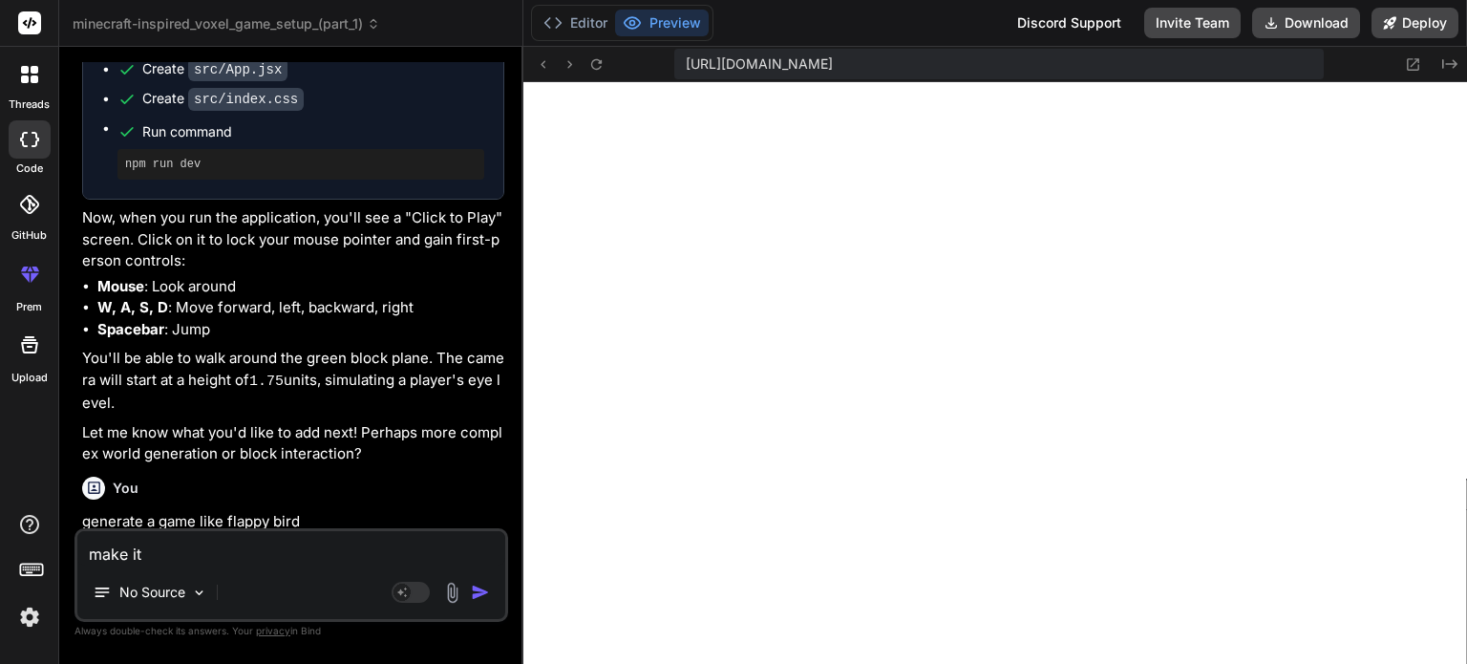
type textarea "x"
type textarea "make it"
type textarea "x"
type textarea "make i"
type textarea "x"
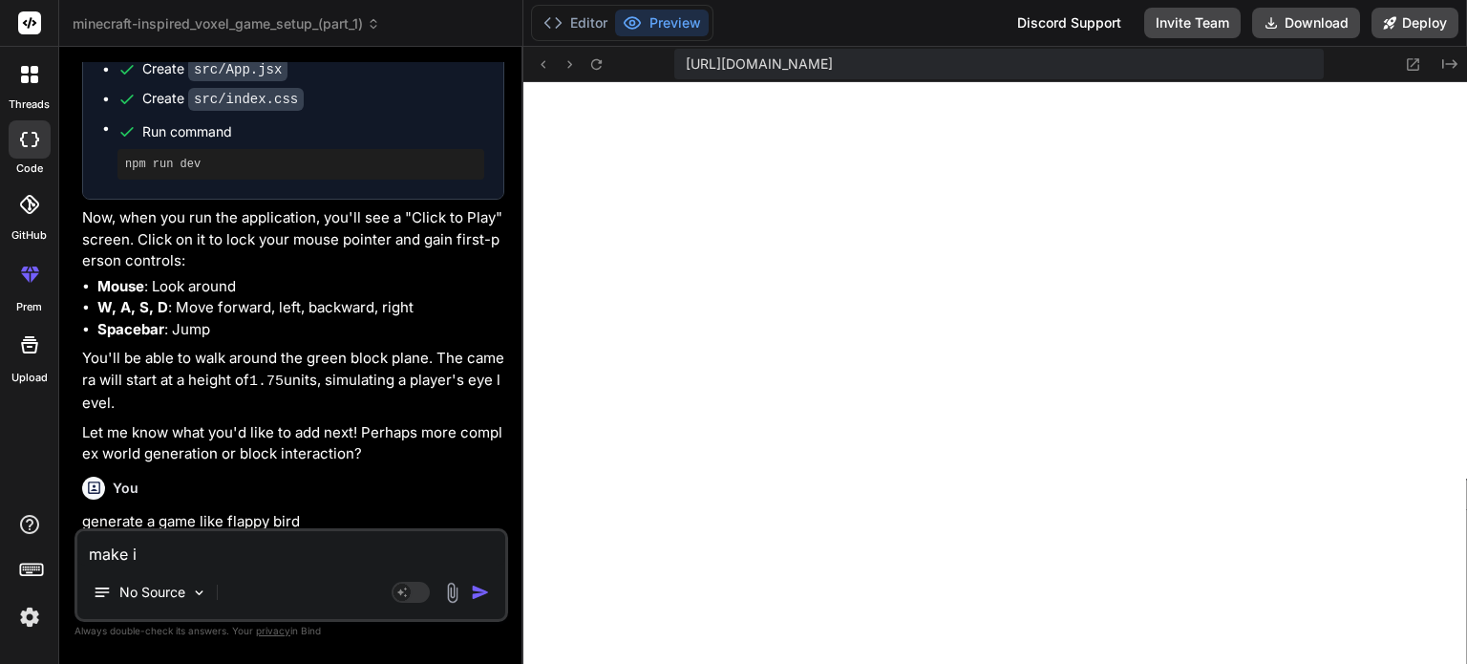
type textarea "make"
type textarea "x"
type textarea "make b"
type textarea "x"
type textarea "make be"
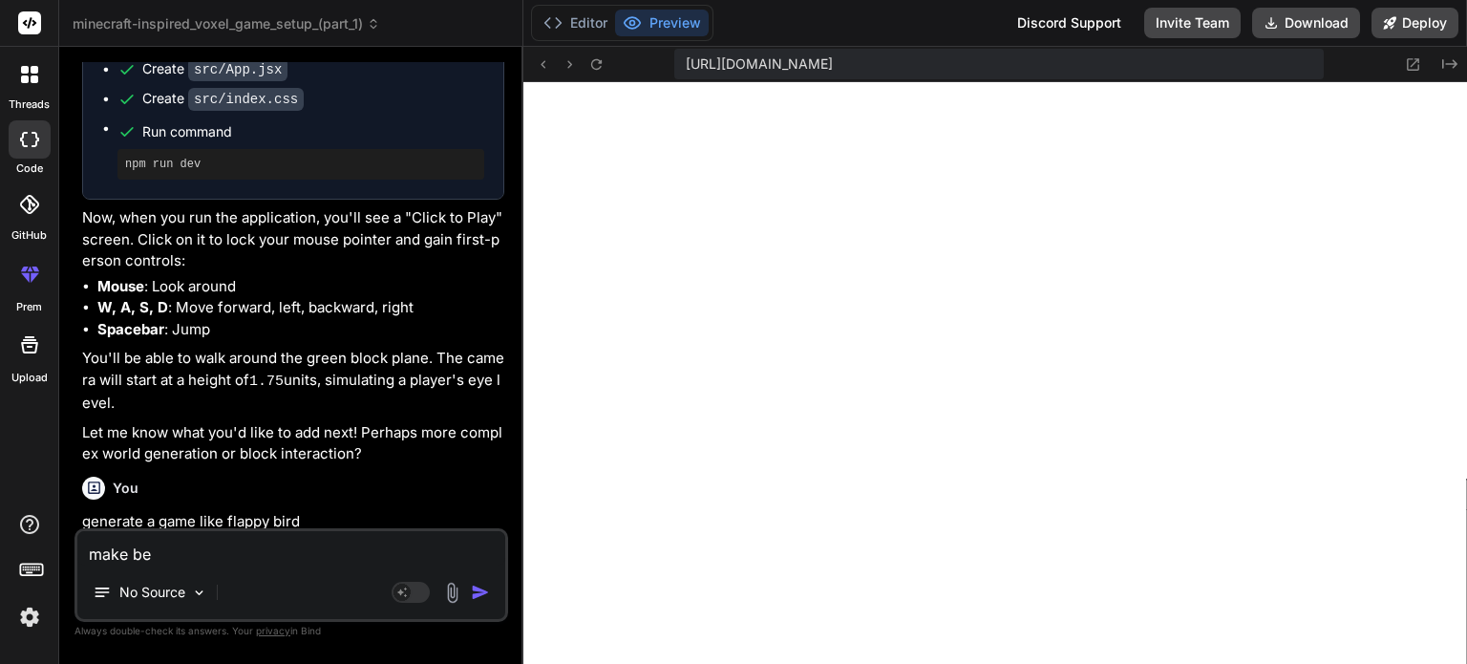
type textarea "x"
type textarea "make bet"
type textarea "x"
type textarea "make bett"
type textarea "x"
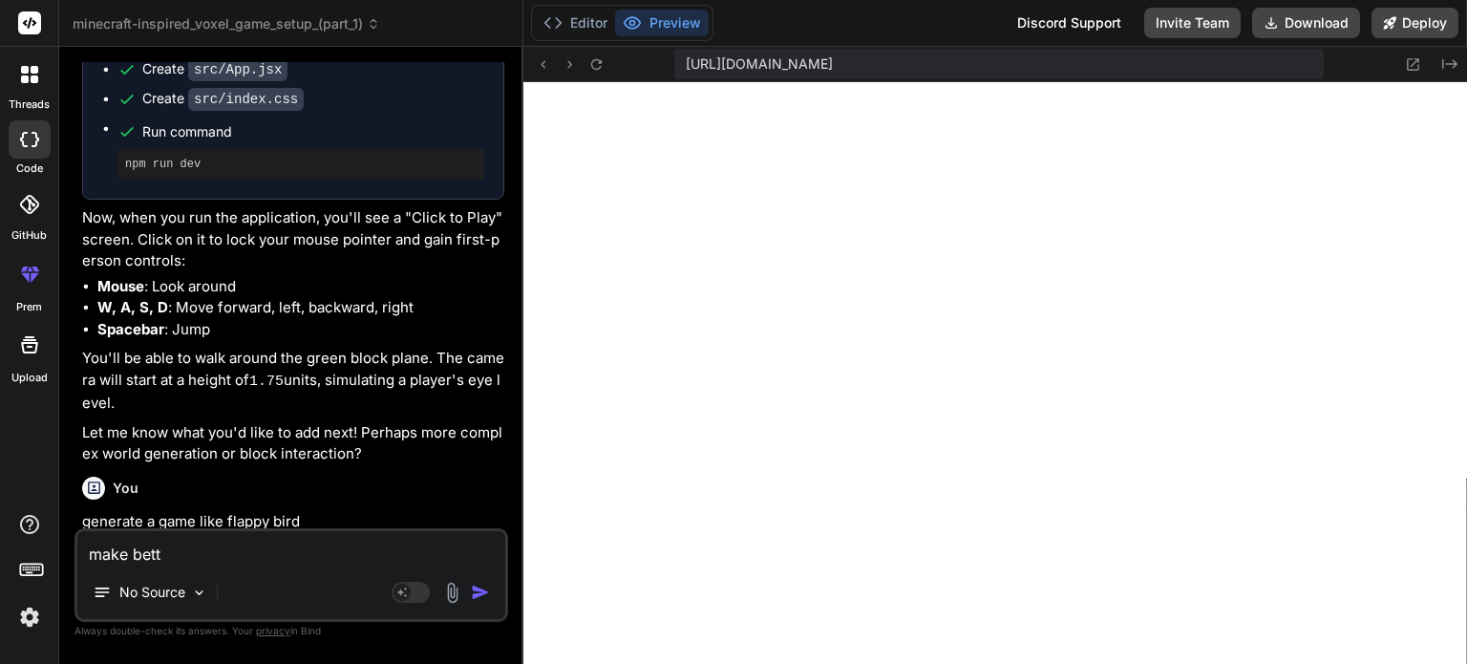
type textarea "make bette"
type textarea "x"
type textarea "make better"
type textarea "x"
type textarea "make better"
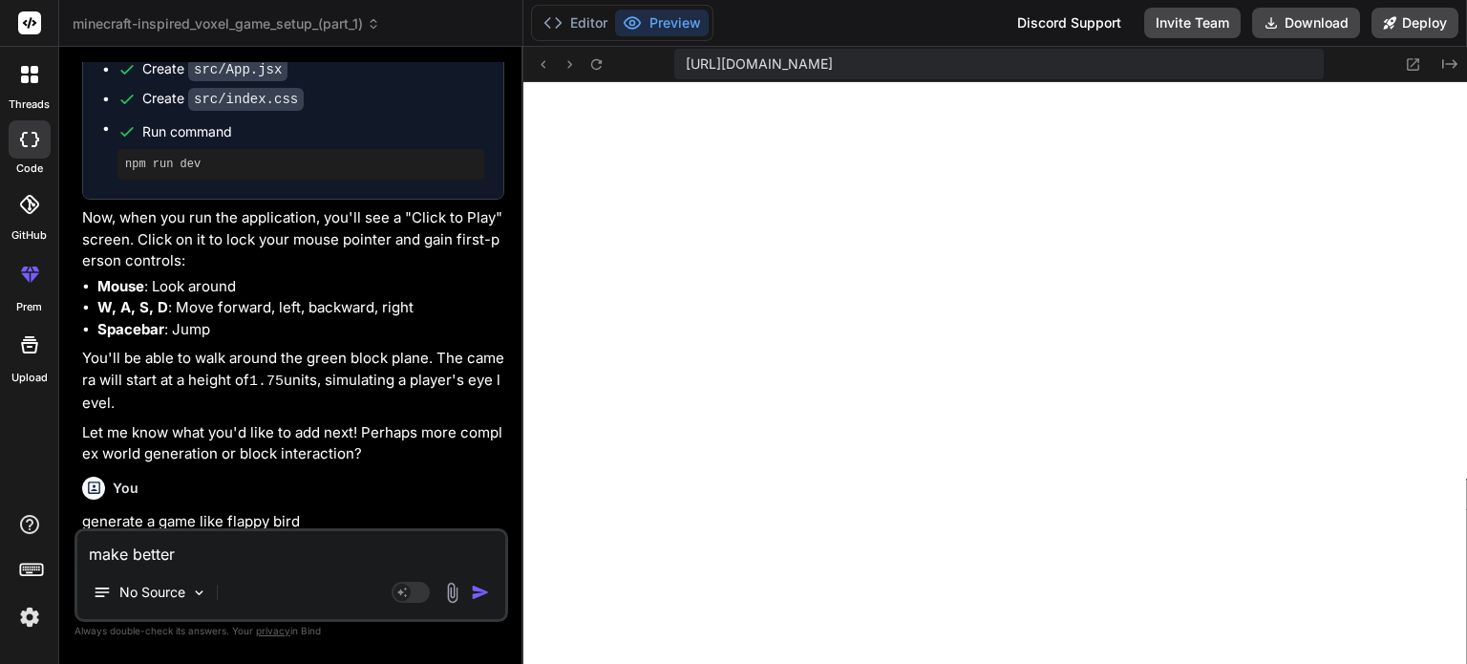
type textarea "x"
type textarea "make better g"
type textarea "x"
type textarea "make better gr"
type textarea "x"
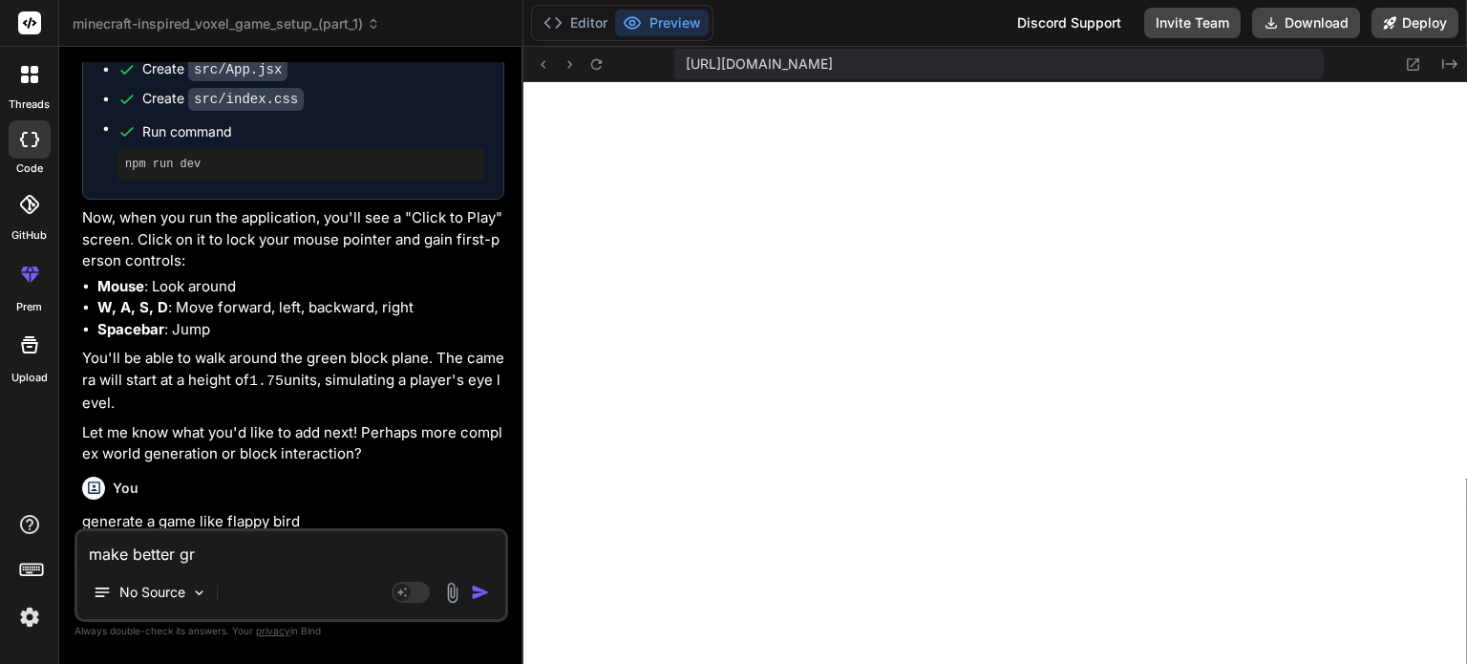
type textarea "make better gra"
type textarea "x"
type textarea "make better grap"
type textarea "x"
type textarea "make better graph"
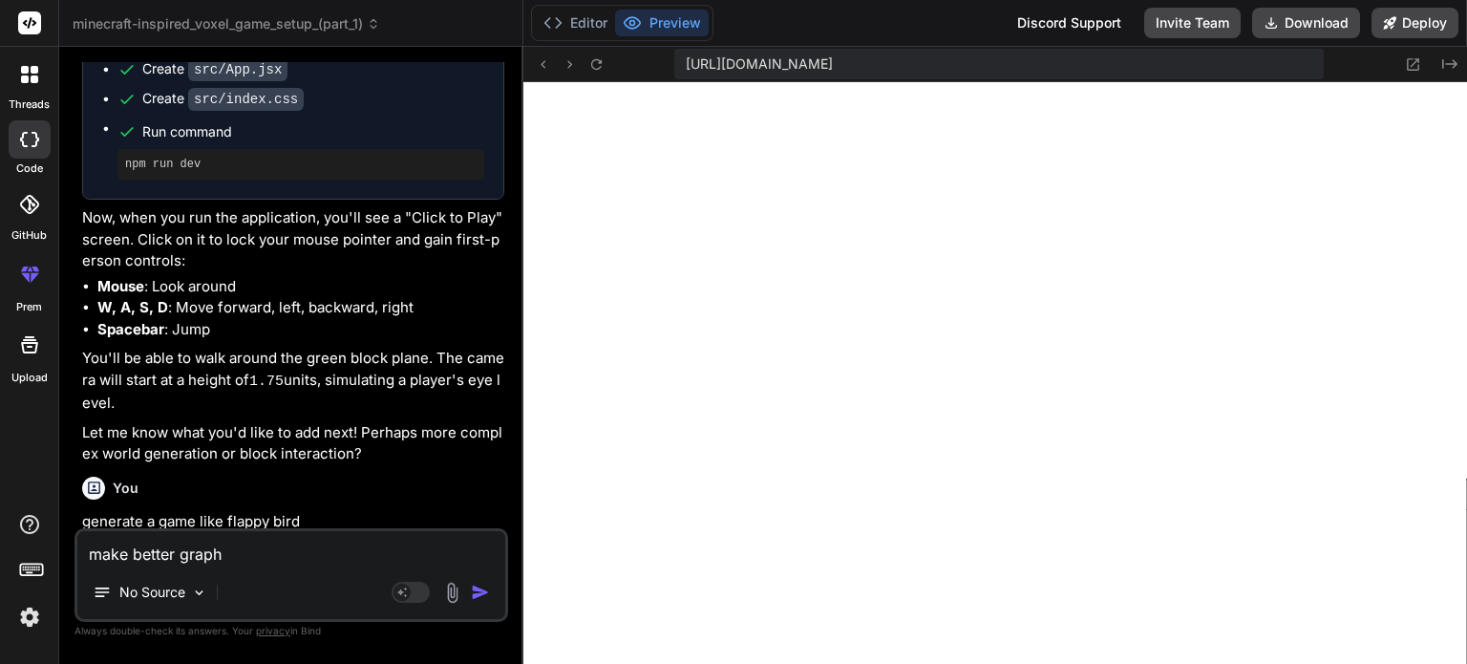
type textarea "x"
type textarea "make better graphi"
type textarea "x"
type textarea "make better graphic"
type textarea "x"
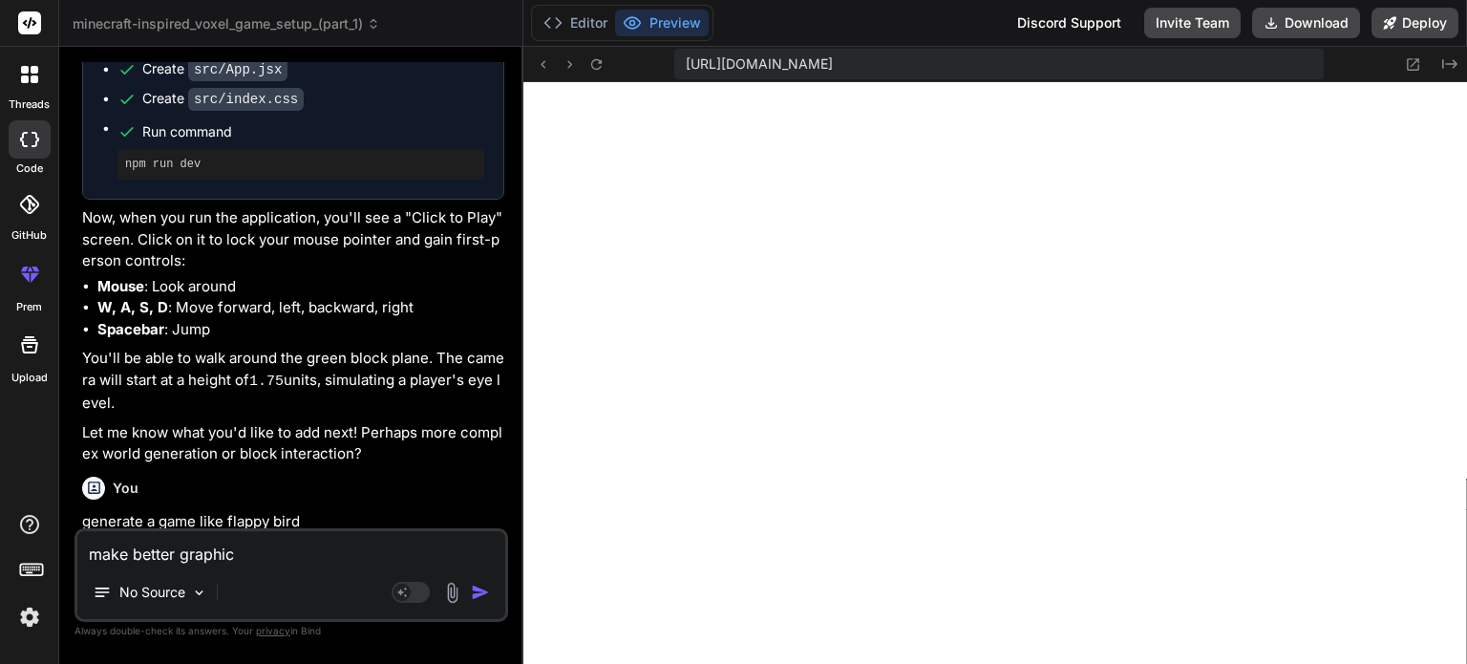
type textarea "make better graphics"
type textarea "x"
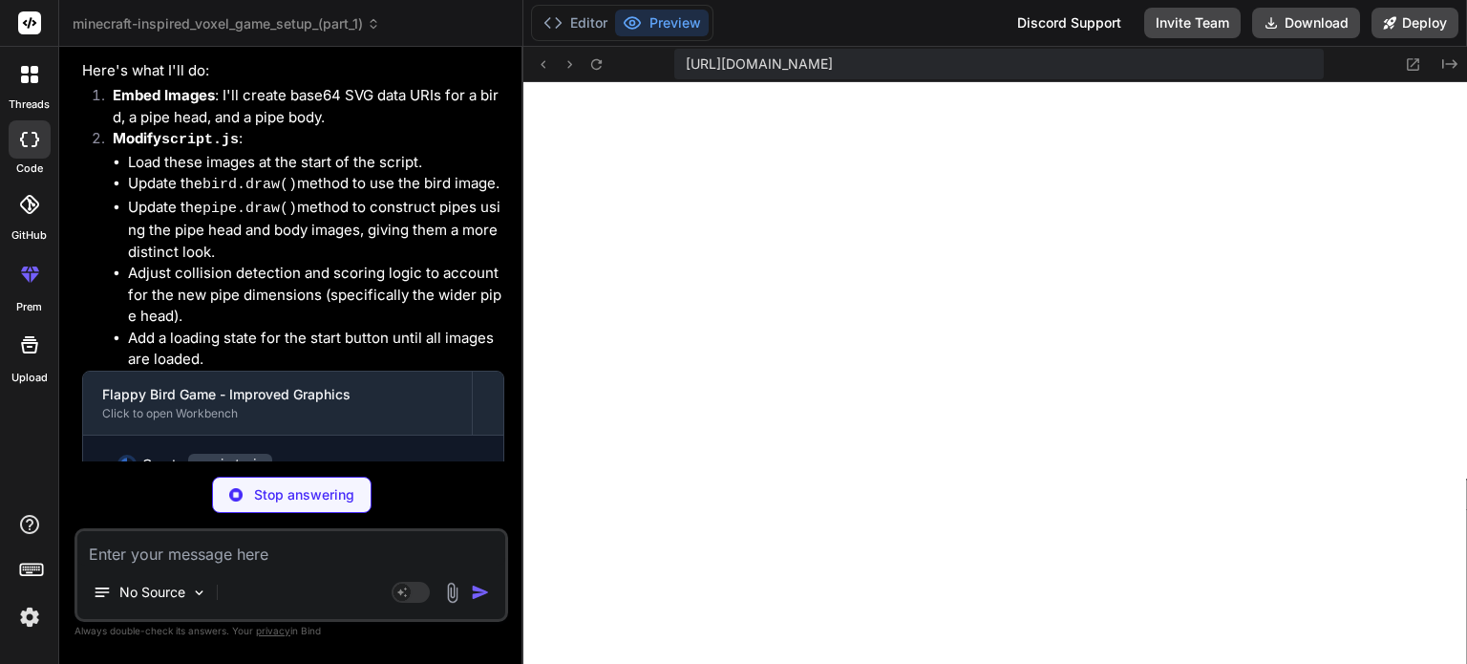
scroll to position [3528, 0]
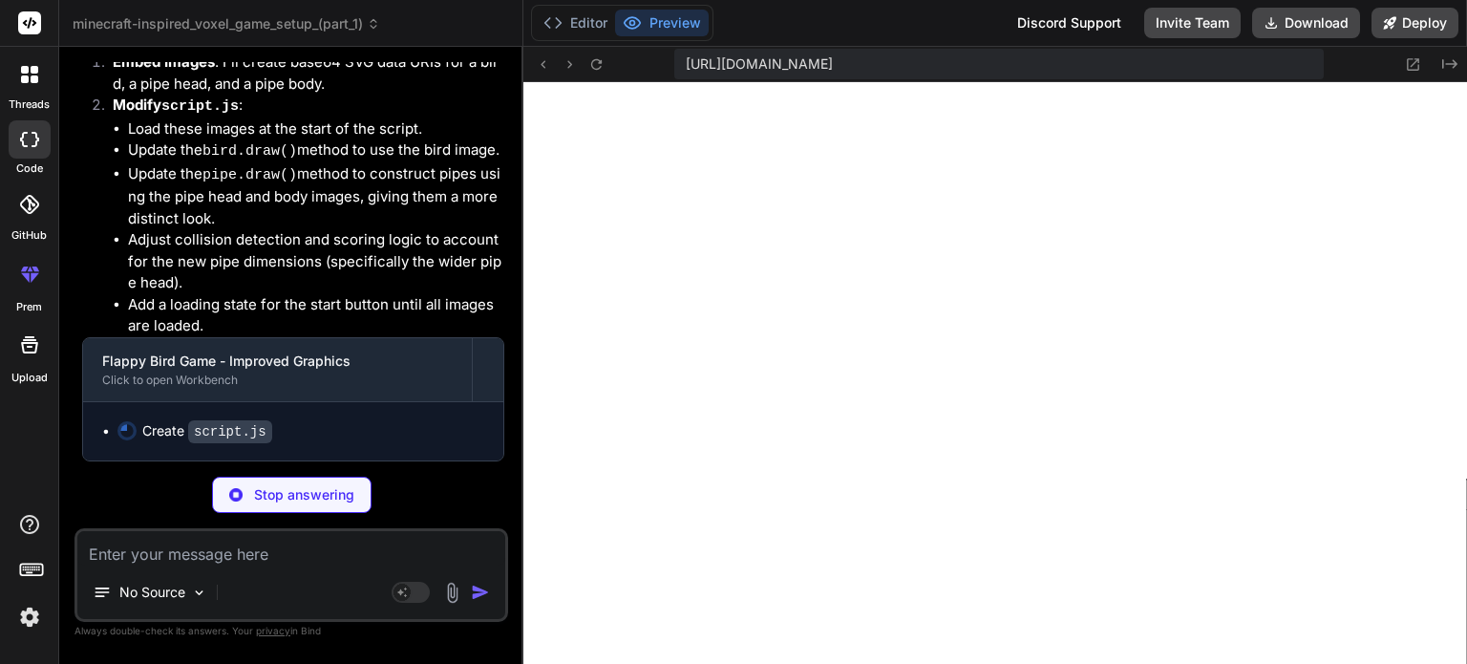
type textarea "x"
type textarea "startButton.disabled = true; // Disable until images load startButton.textConte…"
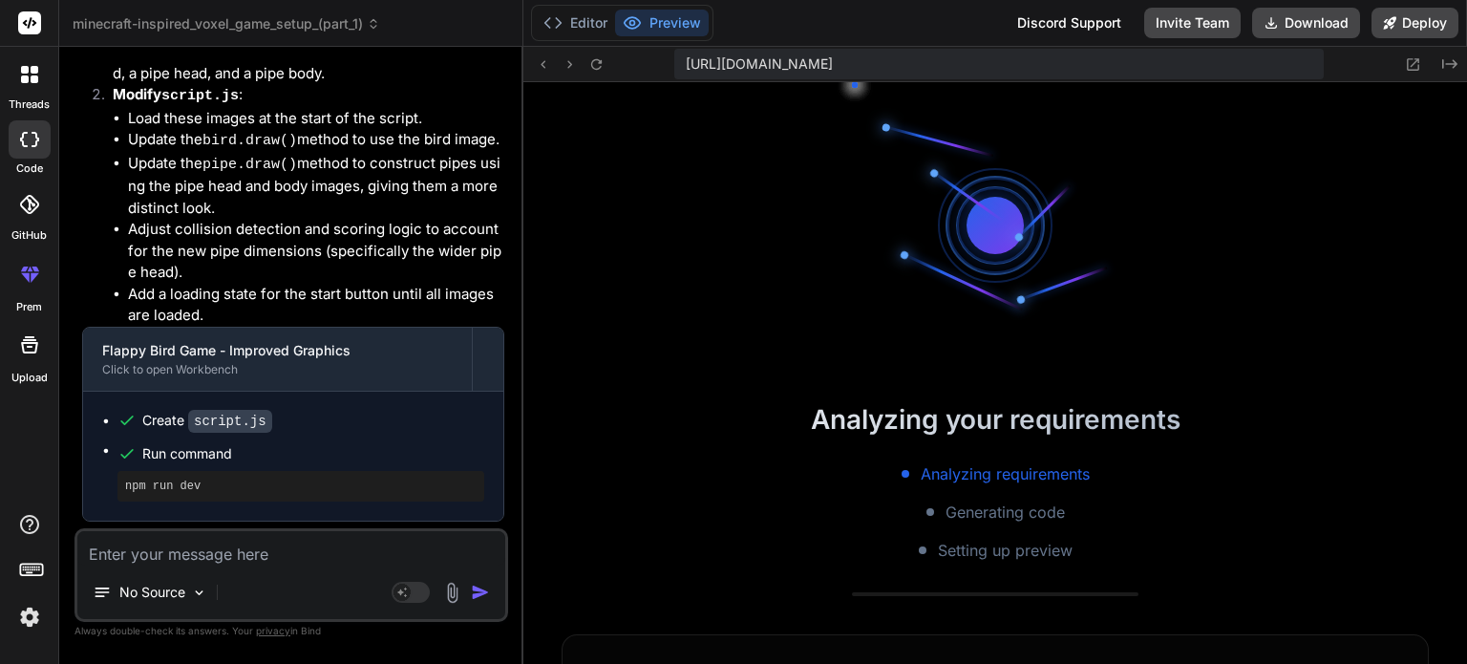
scroll to position [2311, 0]
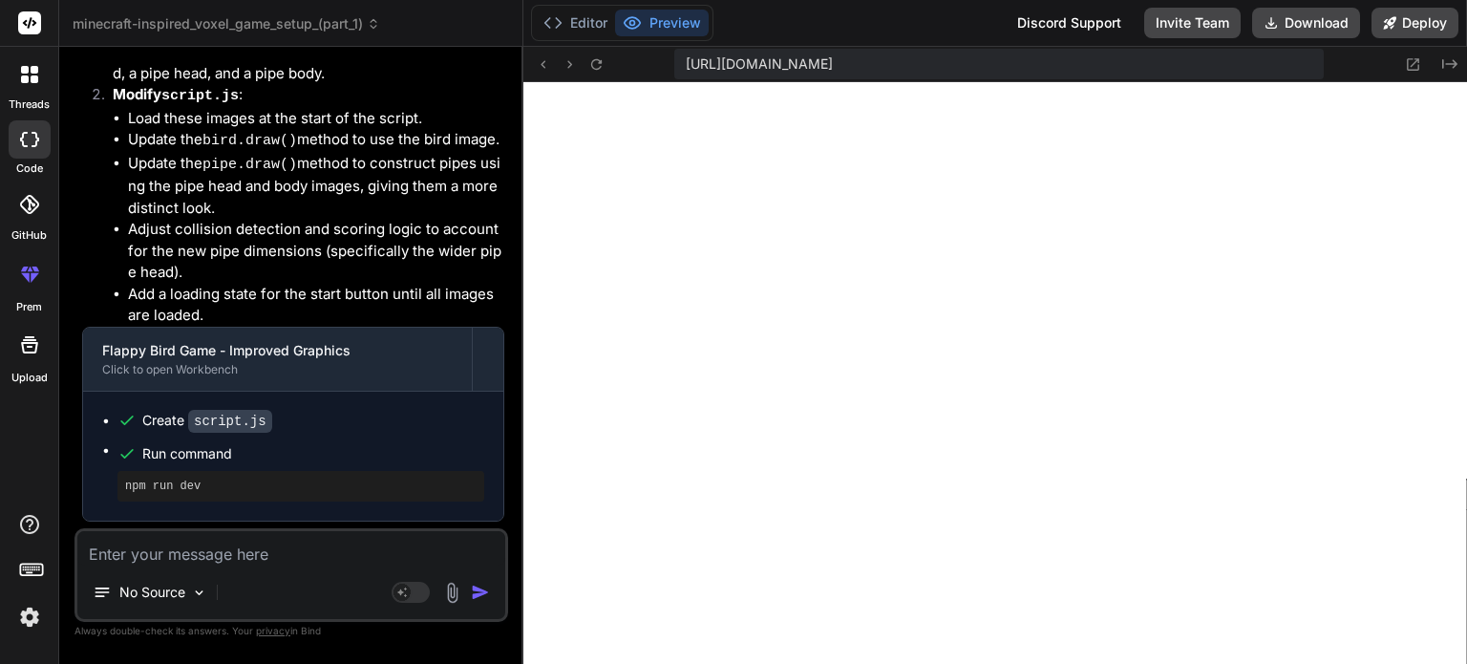
type textarea "x"
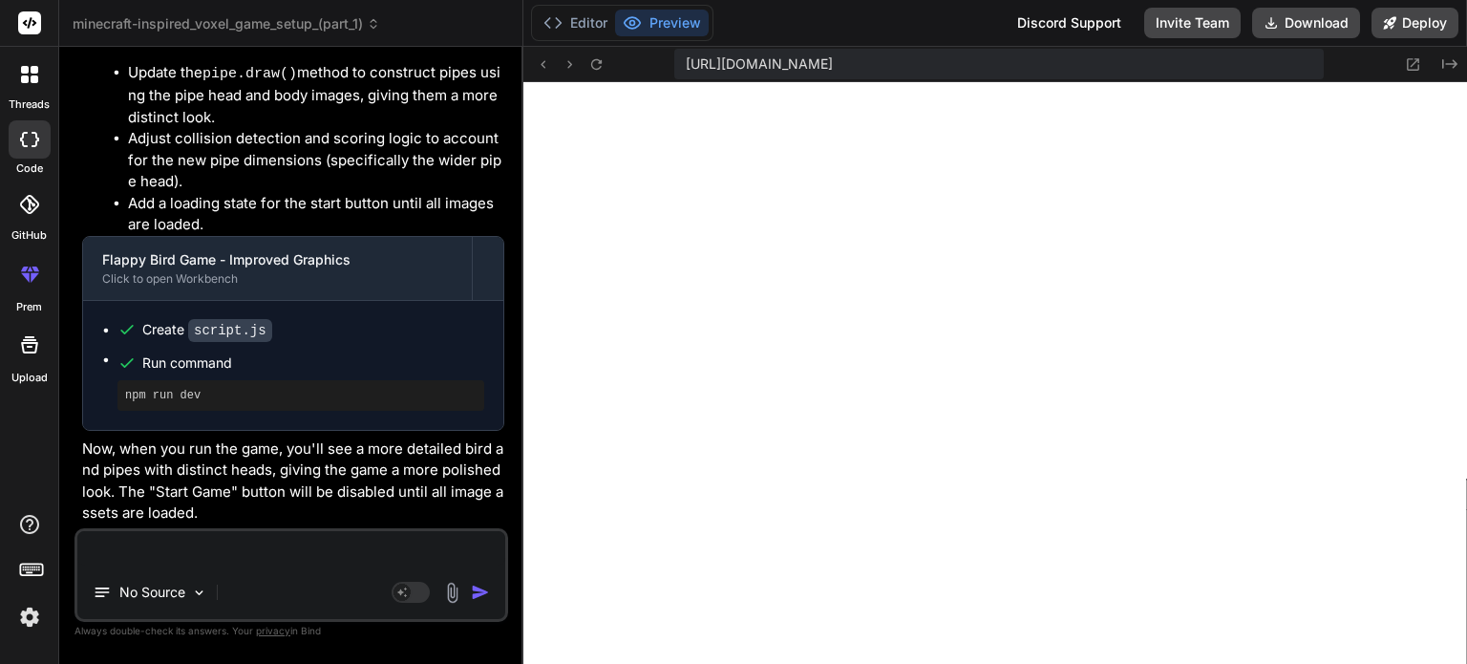
type textarea "x"
click at [578, 26] on button "Editor" at bounding box center [575, 23] width 79 height 27
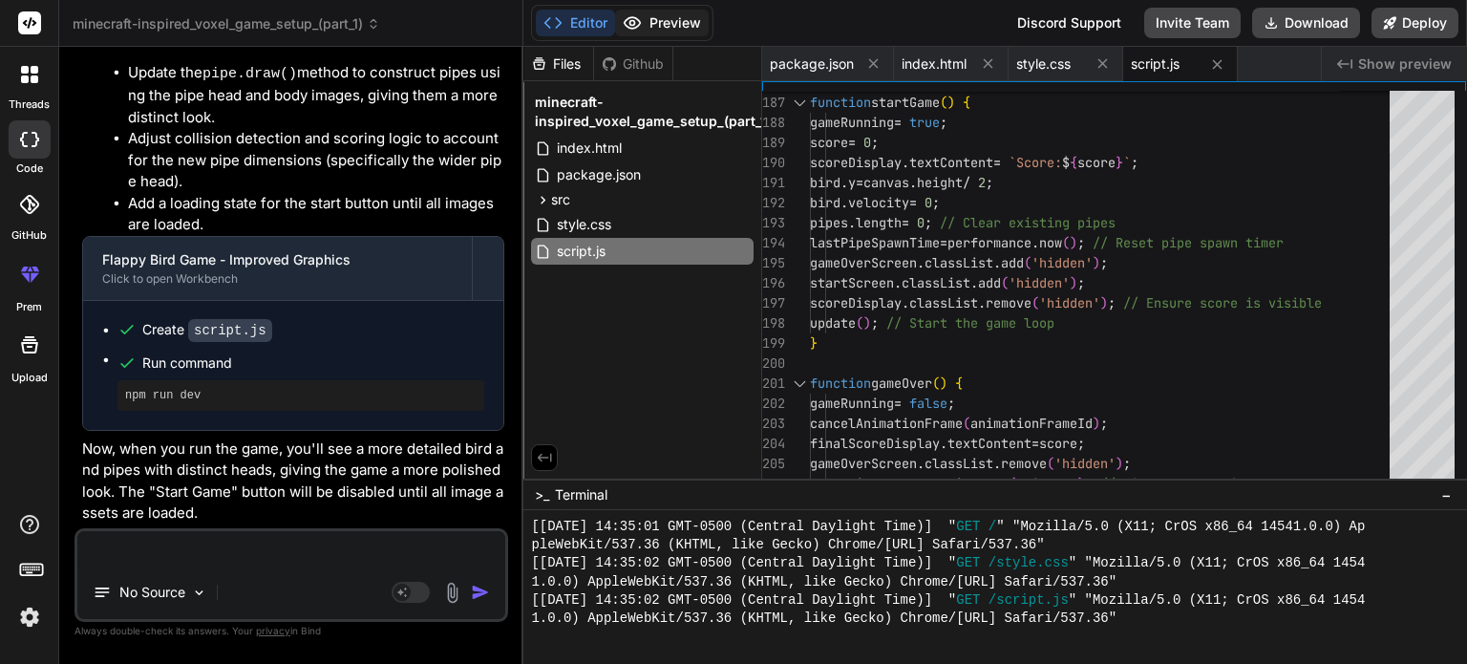
click at [677, 31] on button "Preview" at bounding box center [662, 23] width 94 height 27
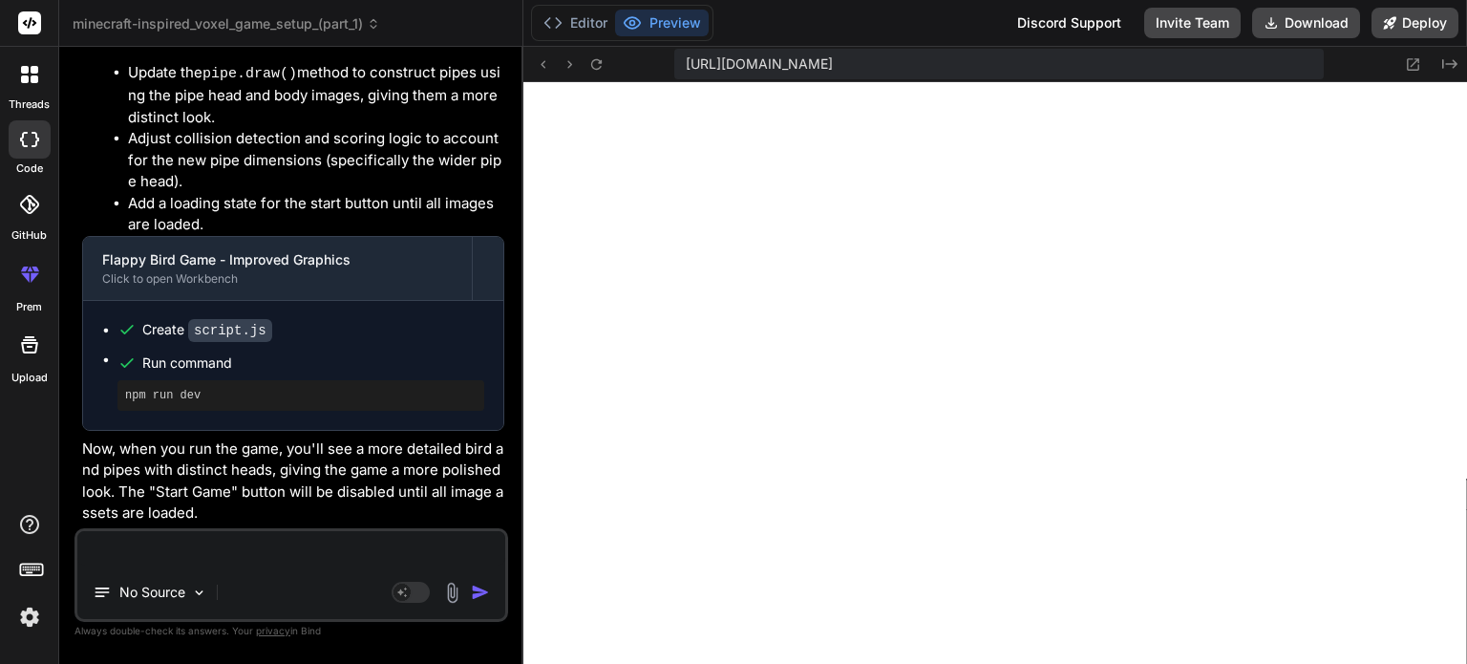
click at [615, 10] on button "Preview" at bounding box center [662, 23] width 94 height 27
click at [597, 60] on icon at bounding box center [596, 64] width 16 height 16
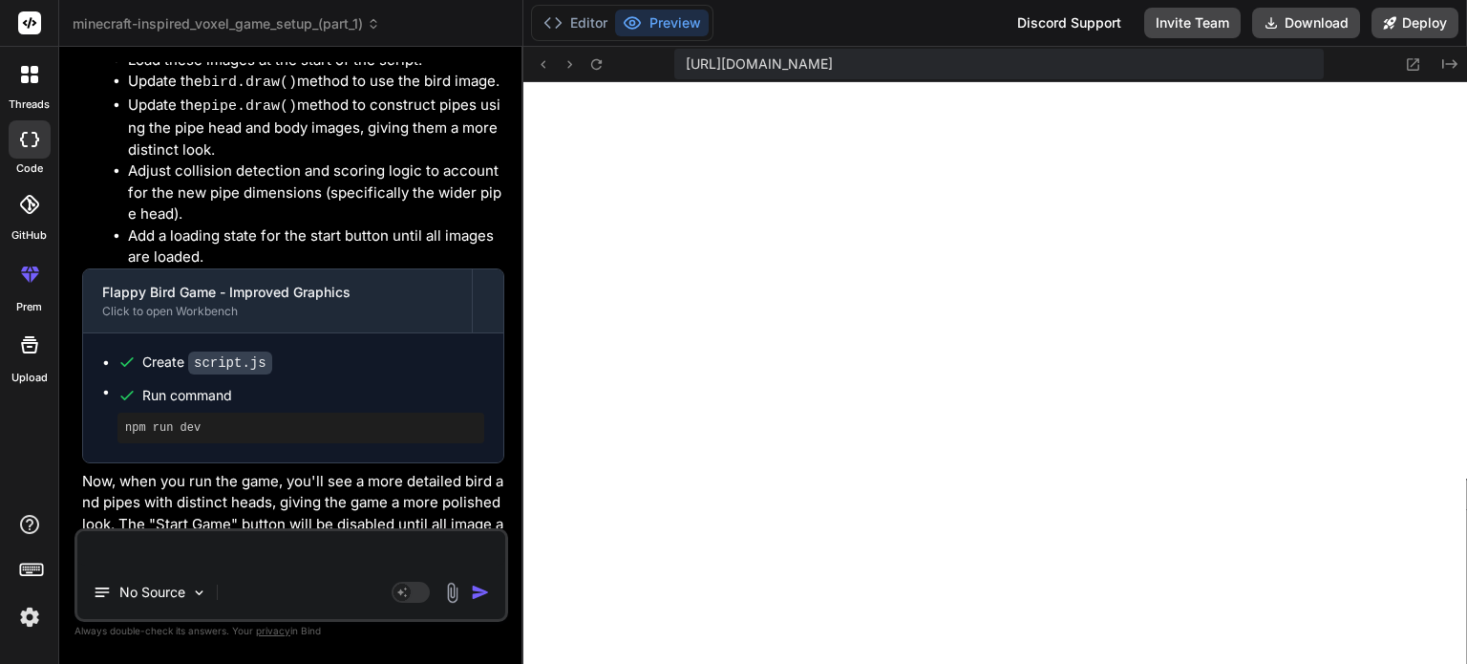
scroll to position [3592, 0]
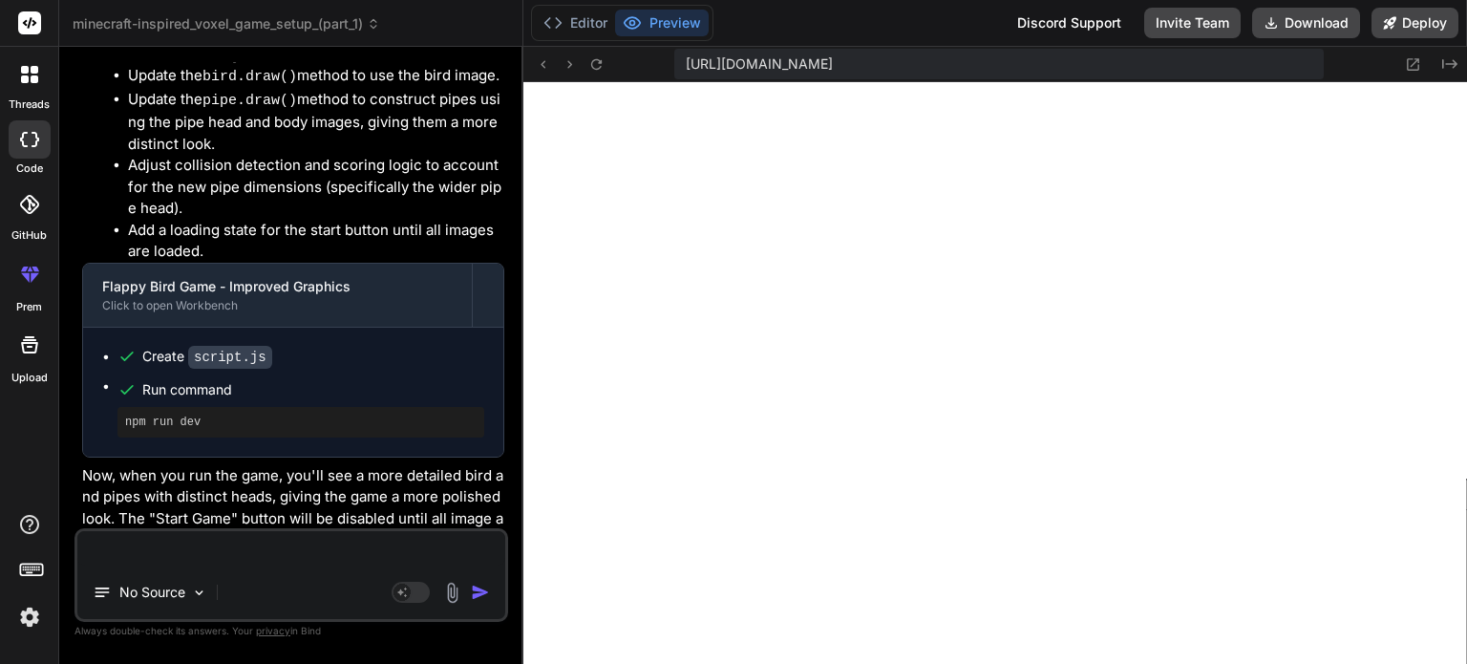
click at [245, 557] on textarea at bounding box center [291, 548] width 428 height 34
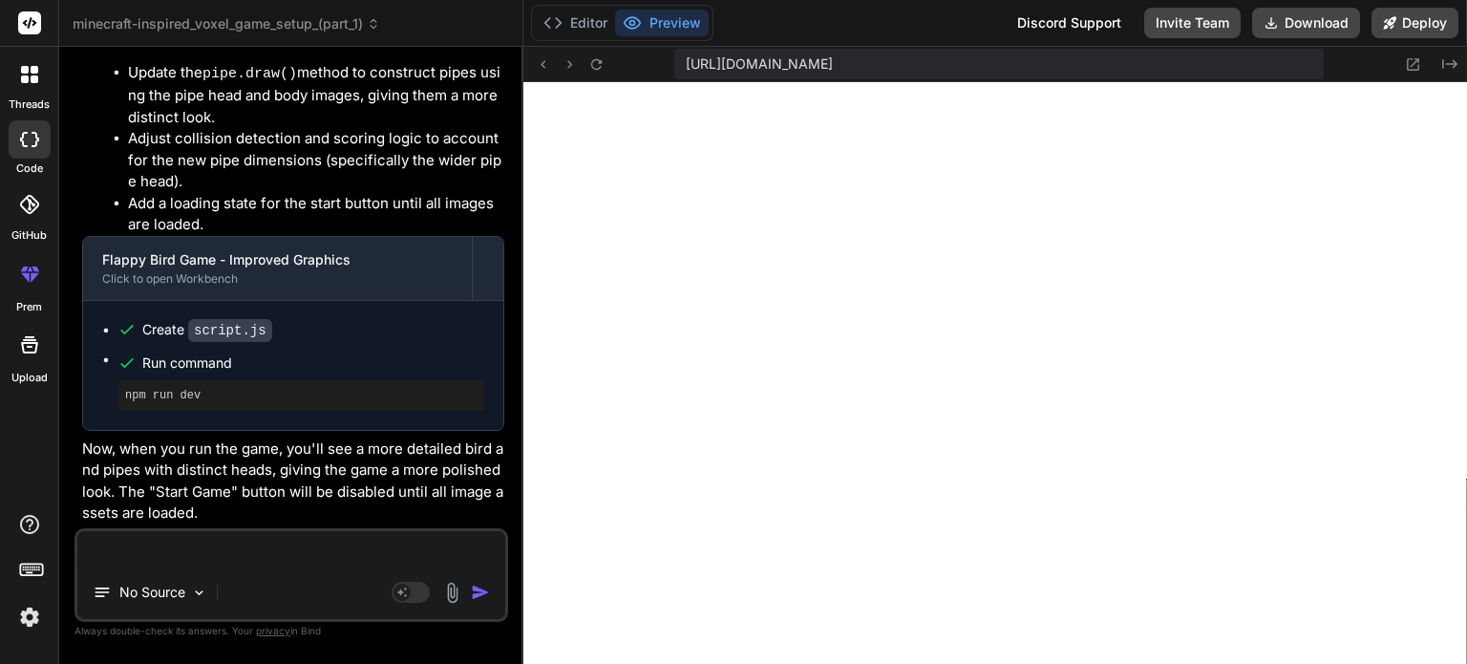
type textarea "x"
type textarea "f"
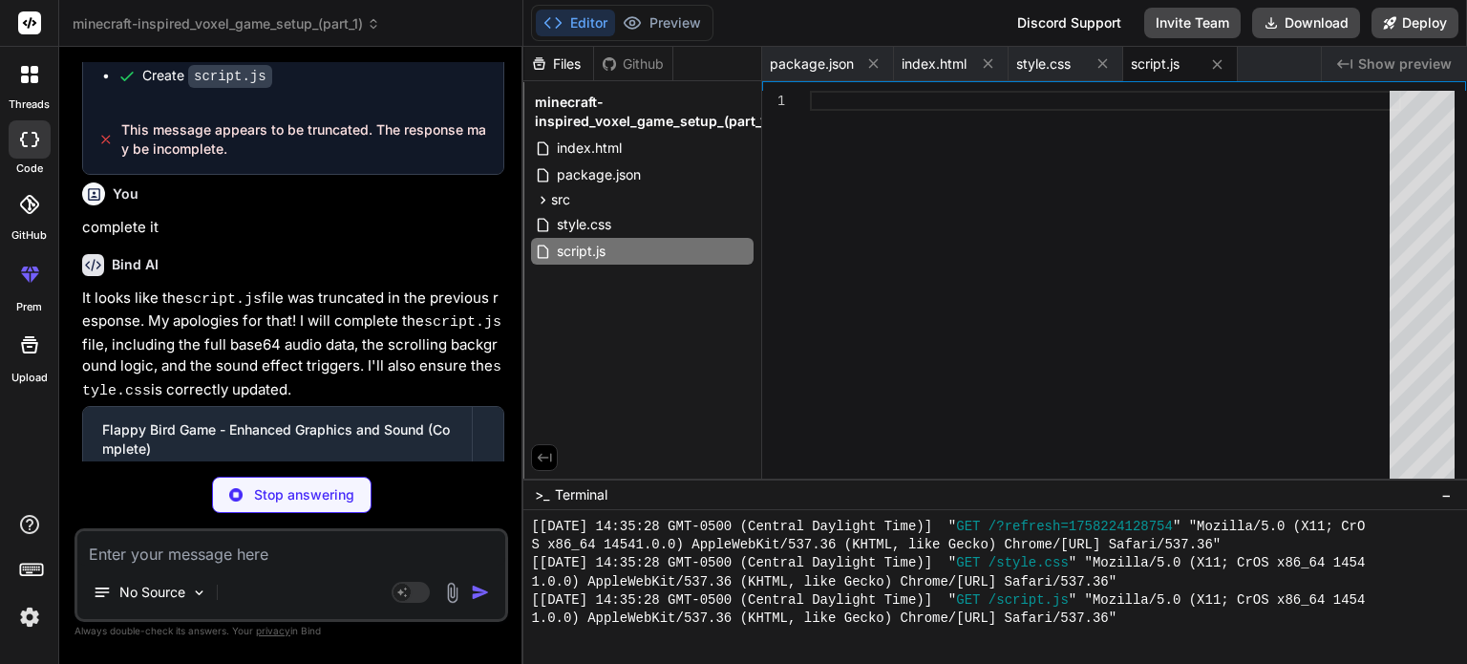
scroll to position [4953, 0]
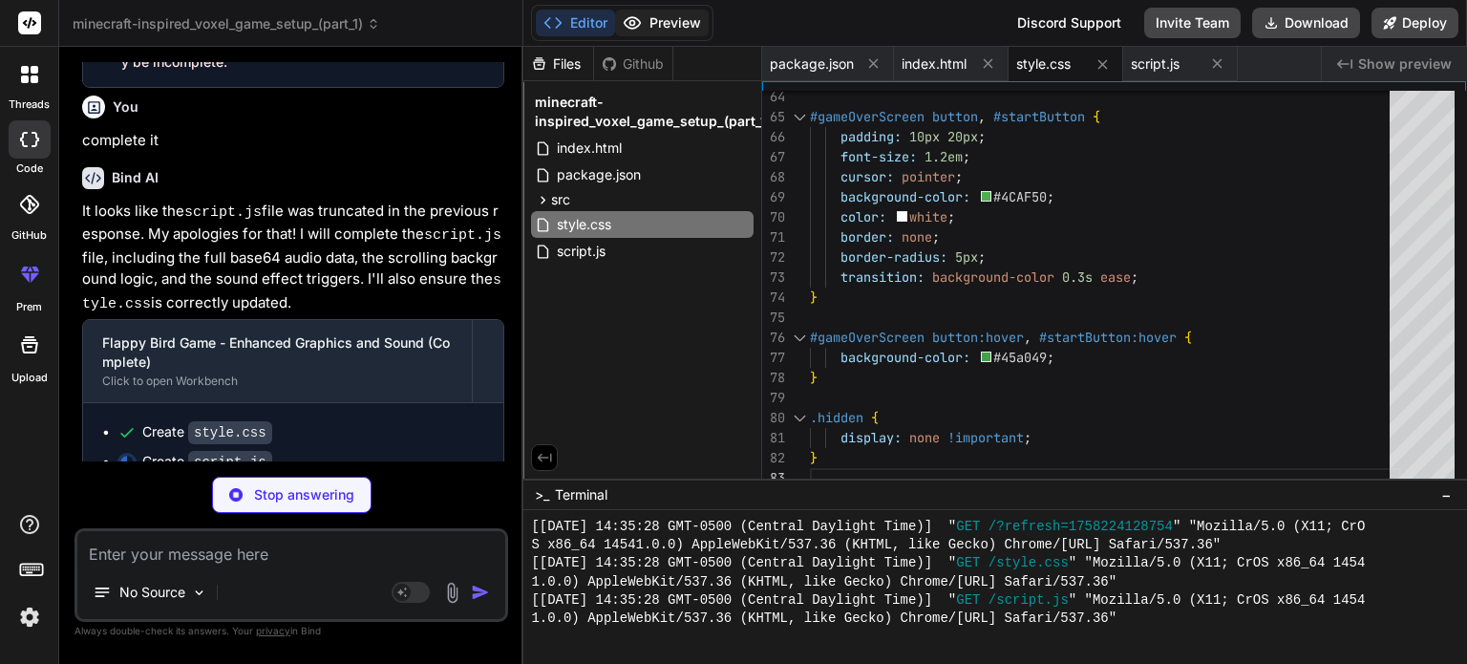
click at [651, 32] on button "Preview" at bounding box center [662, 23] width 94 height 27
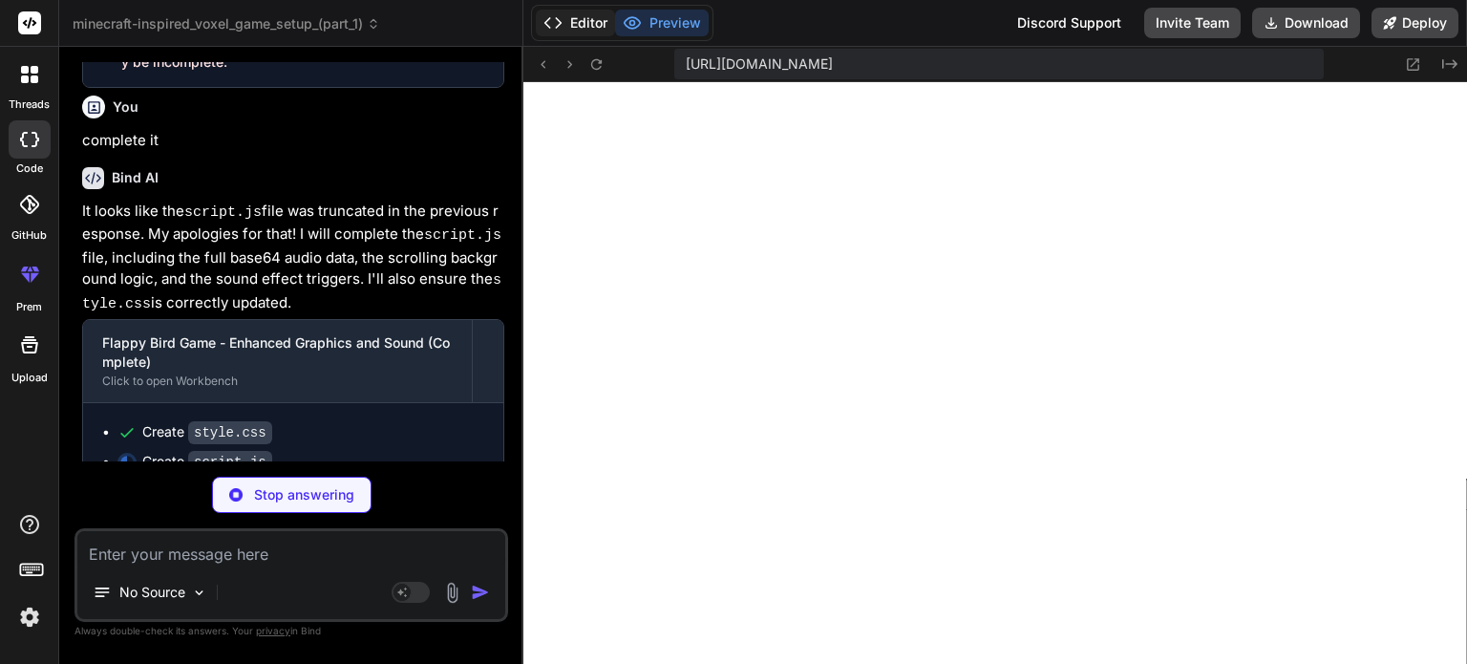
click at [593, 25] on button "Editor" at bounding box center [575, 23] width 79 height 27
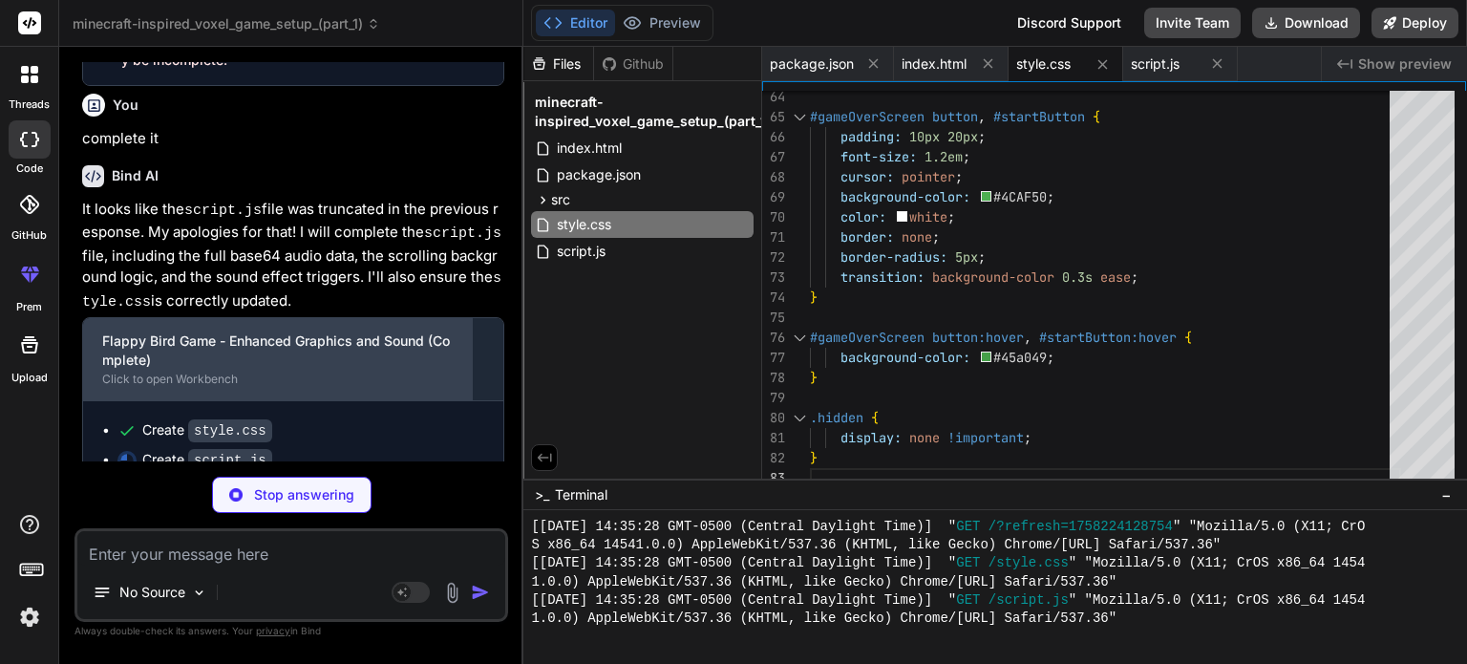
scroll to position [4983, 0]
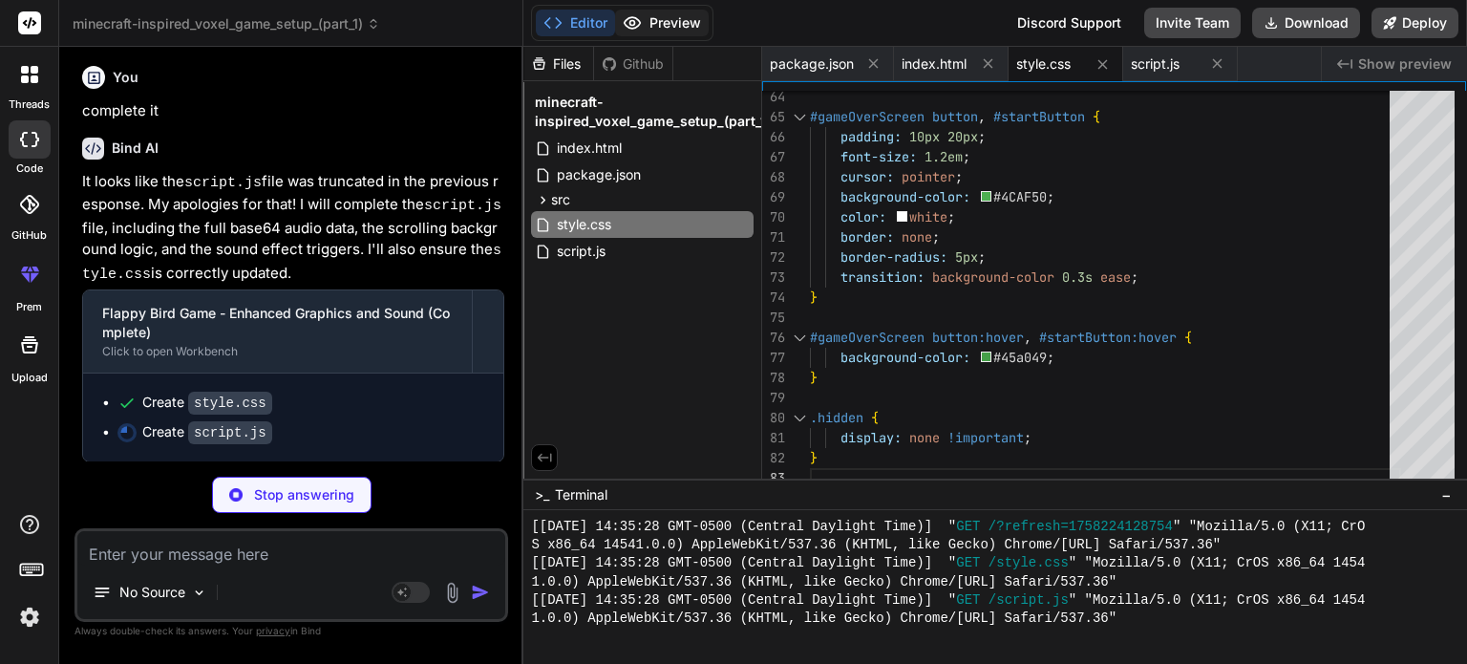
click at [642, 17] on button "Preview" at bounding box center [662, 23] width 94 height 27
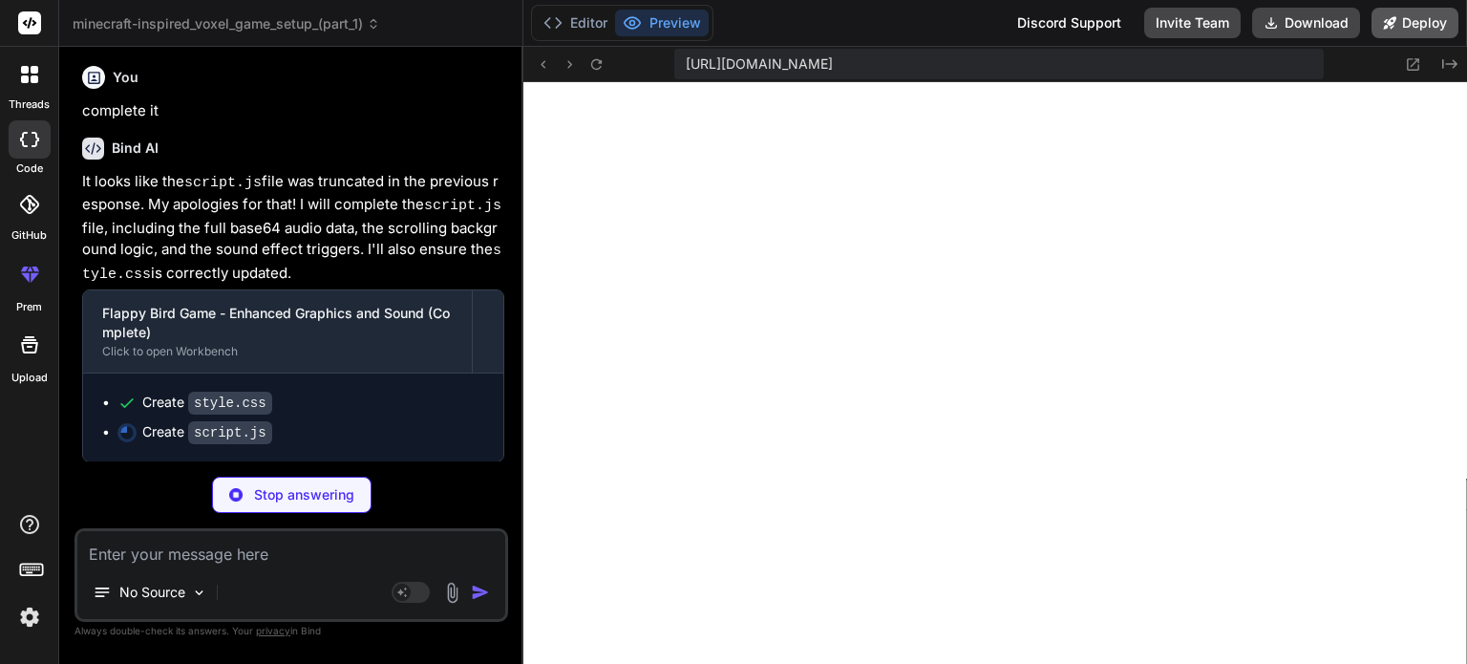
click at [1425, 29] on button "Deploy" at bounding box center [1415, 23] width 87 height 31
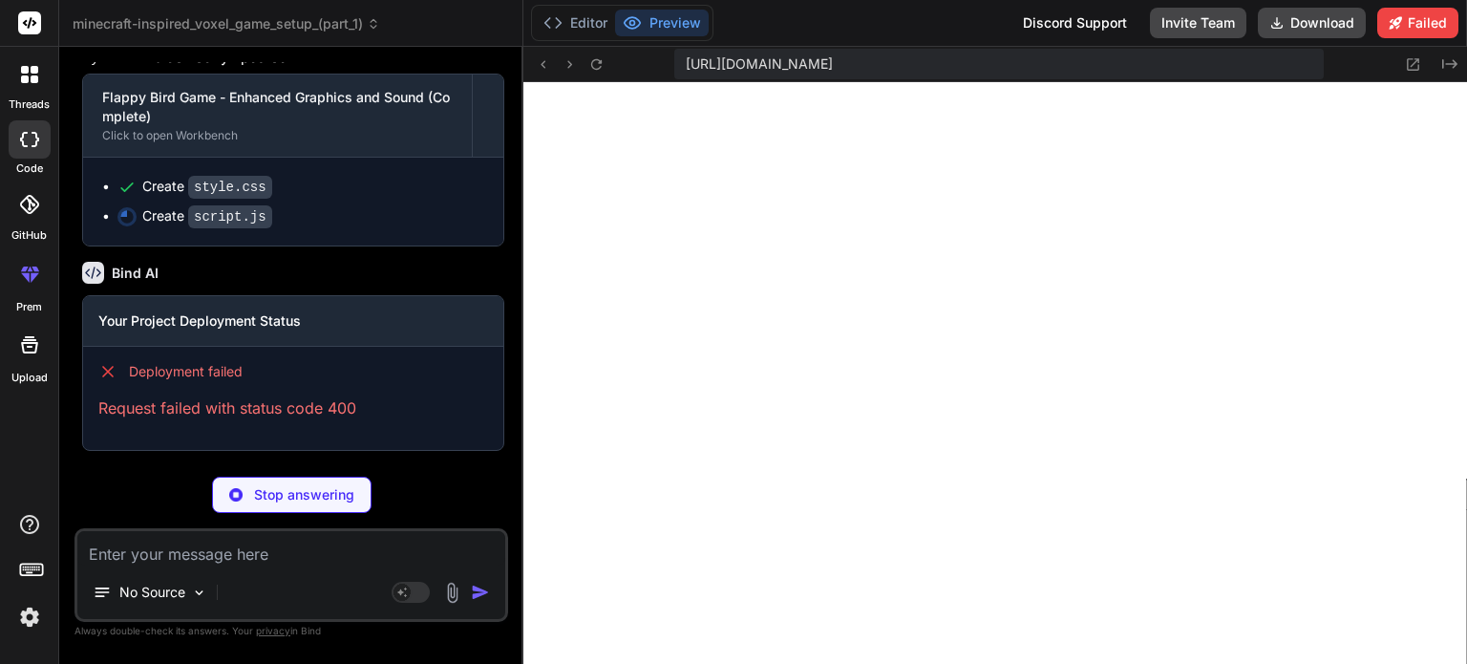
scroll to position [5203, 0]
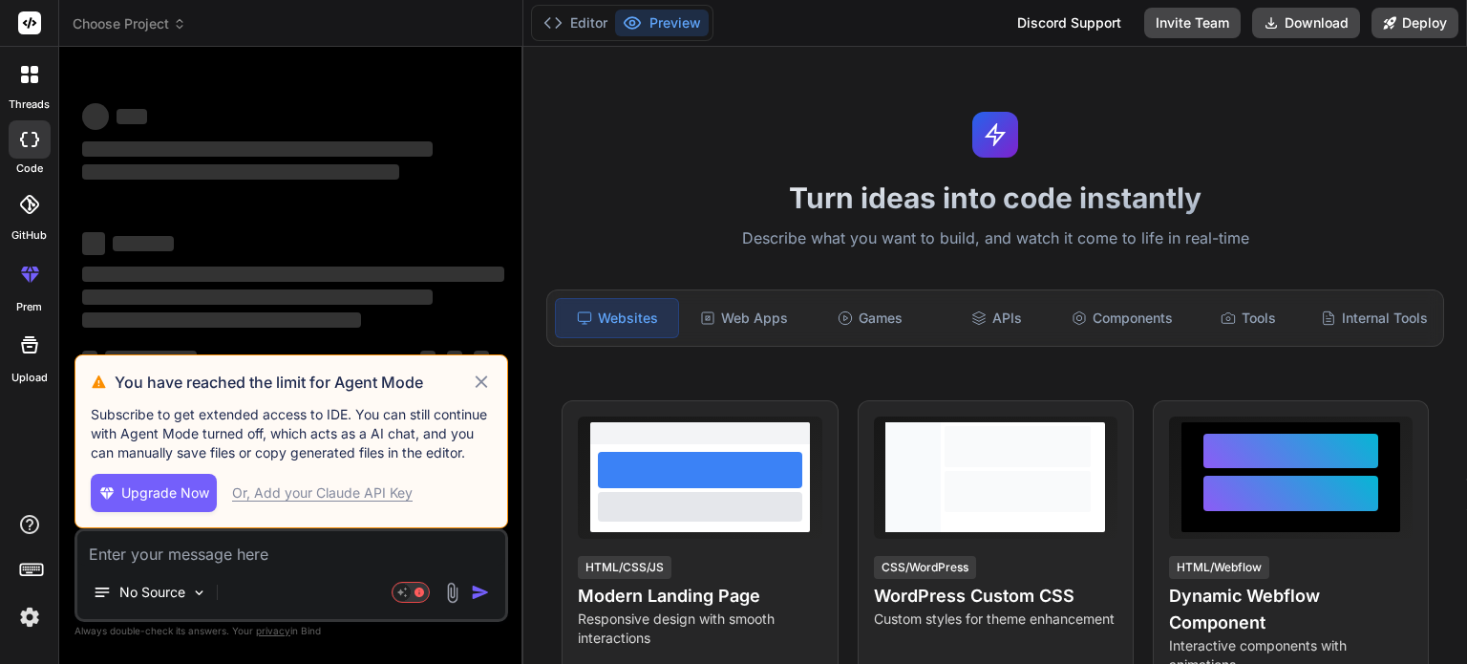
click at [476, 382] on icon at bounding box center [482, 382] width 22 height 23
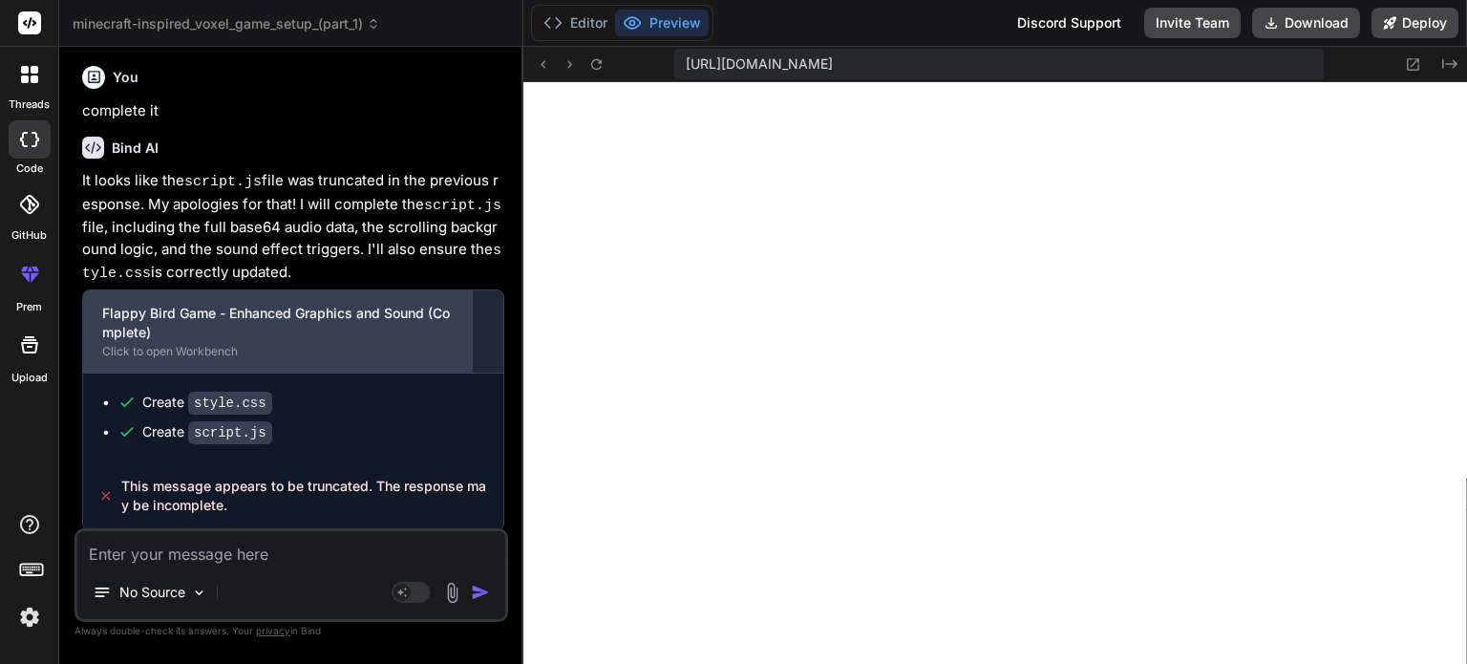
scroll to position [734, 0]
type textarea "x"
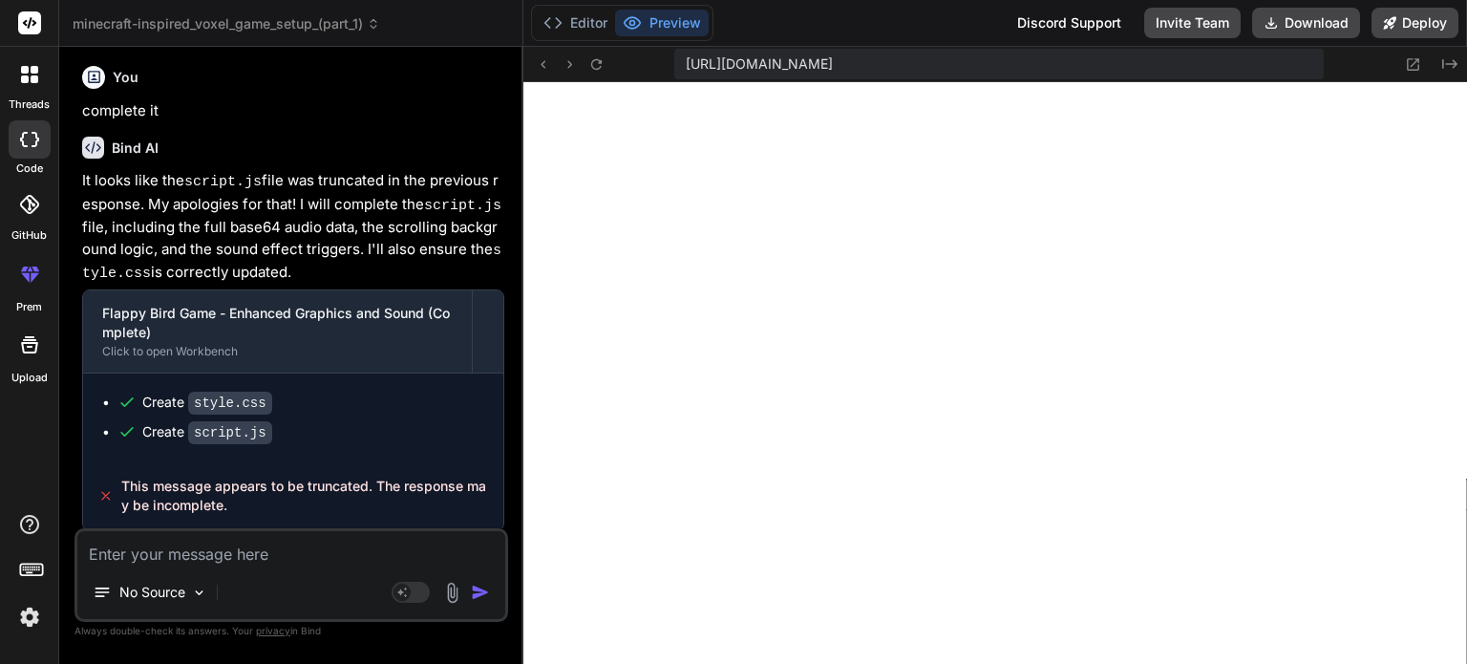
click at [241, 568] on div "No Source Agent Mode. When this toggle is activated, AI automatically makes dec…" at bounding box center [292, 575] width 434 height 94
click at [250, 551] on textarea at bounding box center [291, 548] width 428 height 34
type textarea "f"
type textarea "x"
type textarea "fi"
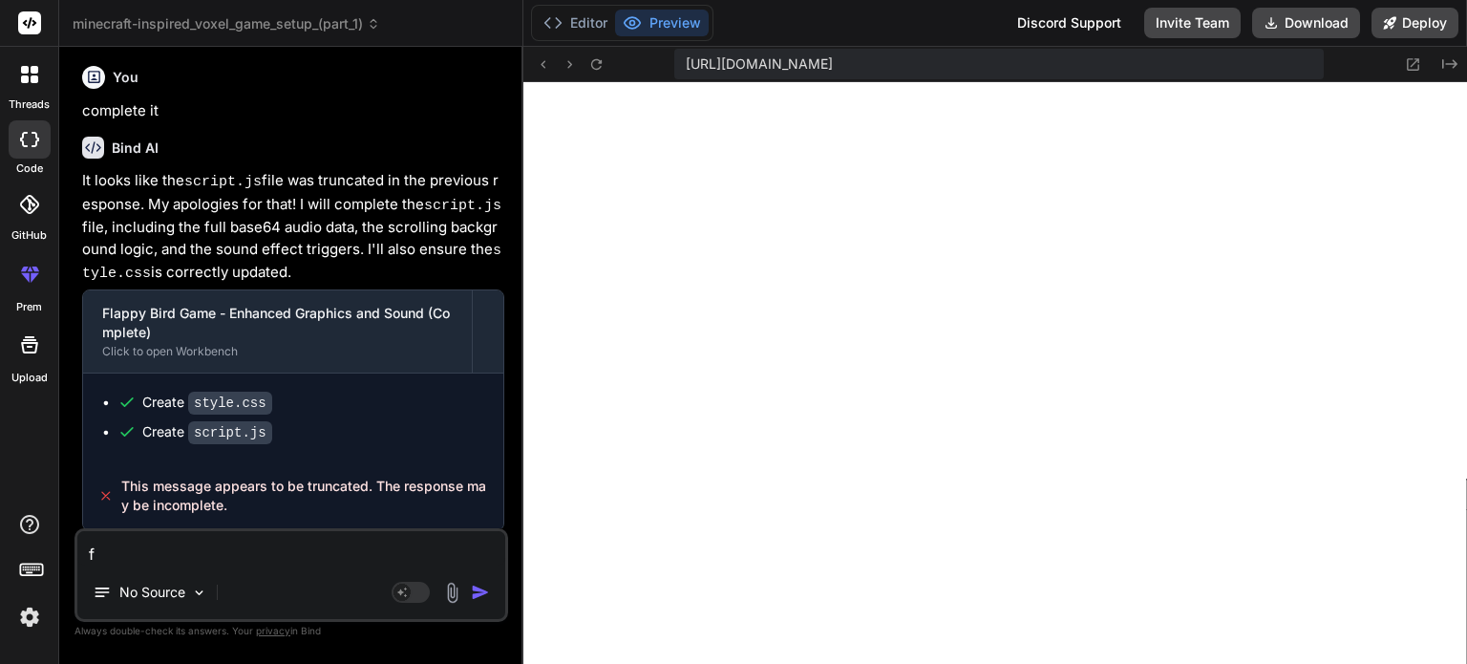
type textarea "x"
type textarea "fix"
type textarea "x"
type textarea "fix"
type textarea "x"
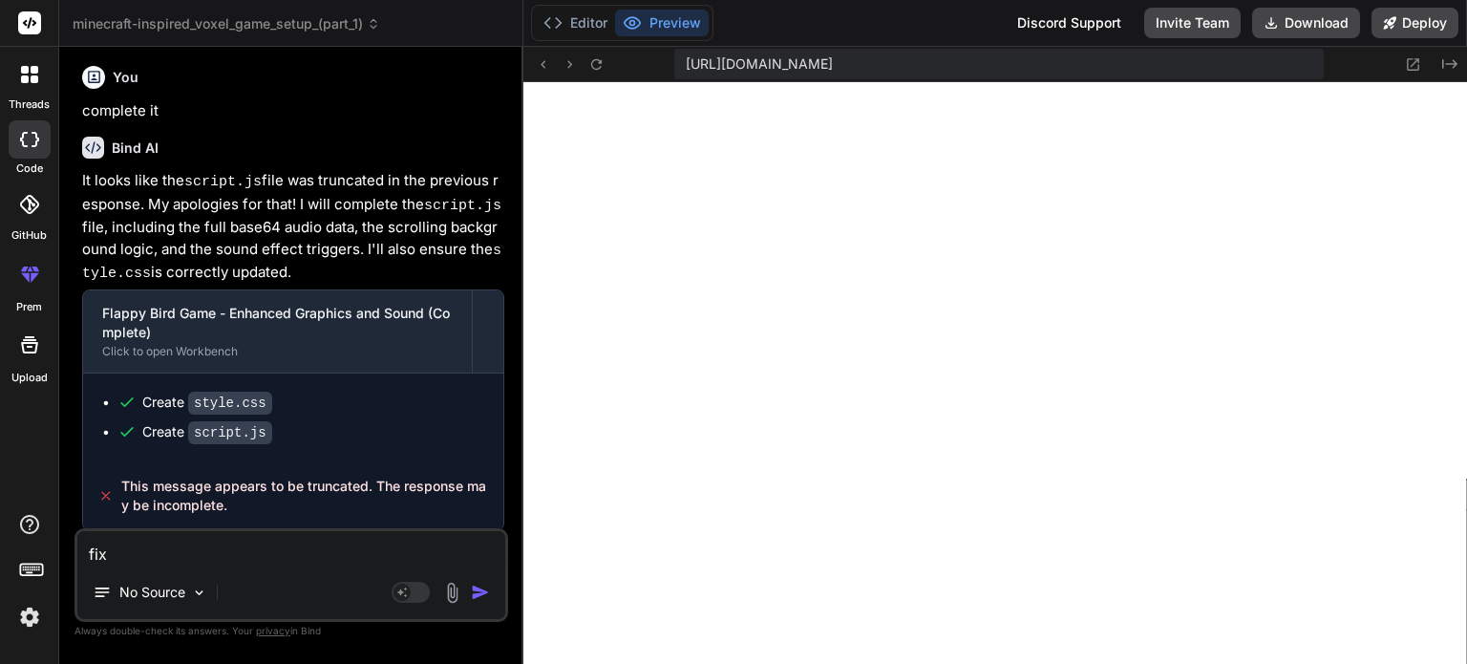
type textarea "fix m"
type textarea "x"
type textarea "fix my"
type textarea "x"
type textarea "fix my"
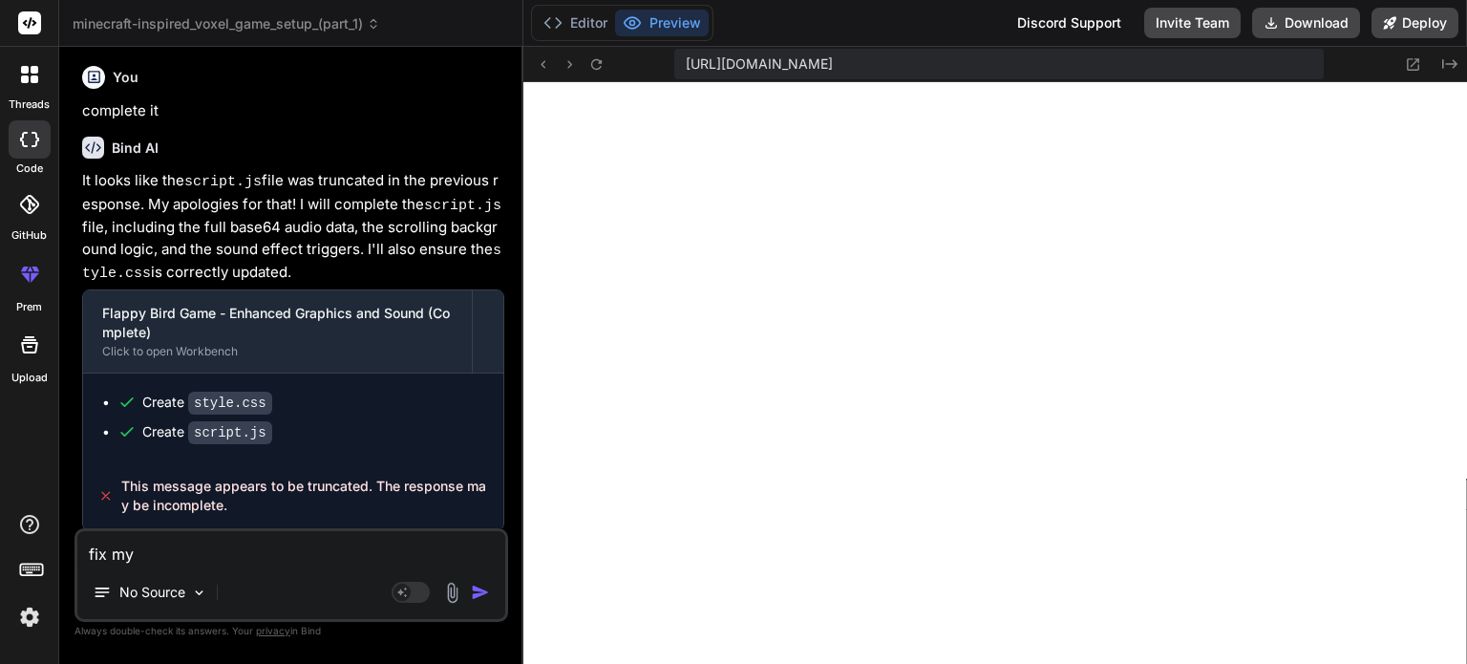
type textarea "x"
type textarea "fix my g"
type textarea "x"
type textarea "fix my ga"
type textarea "x"
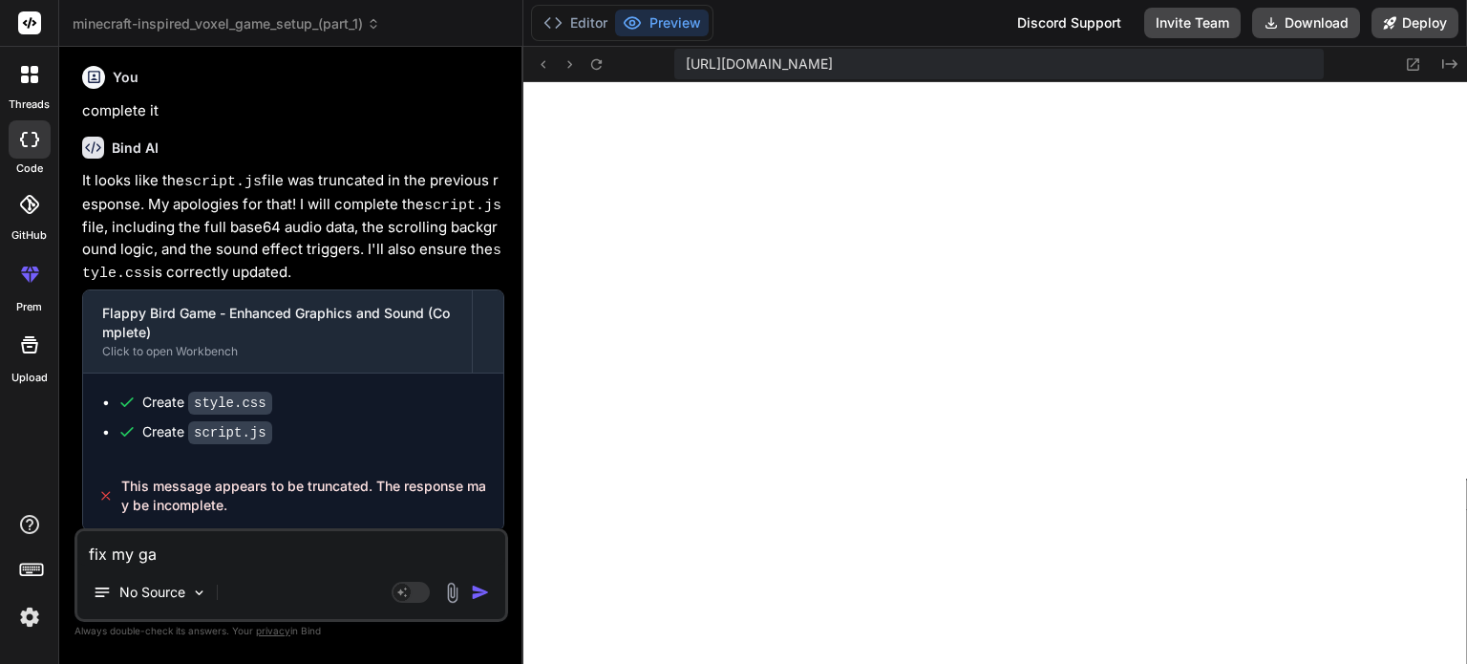
type textarea "fix my gam"
type textarea "x"
type textarea "fix my game"
type textarea "x"
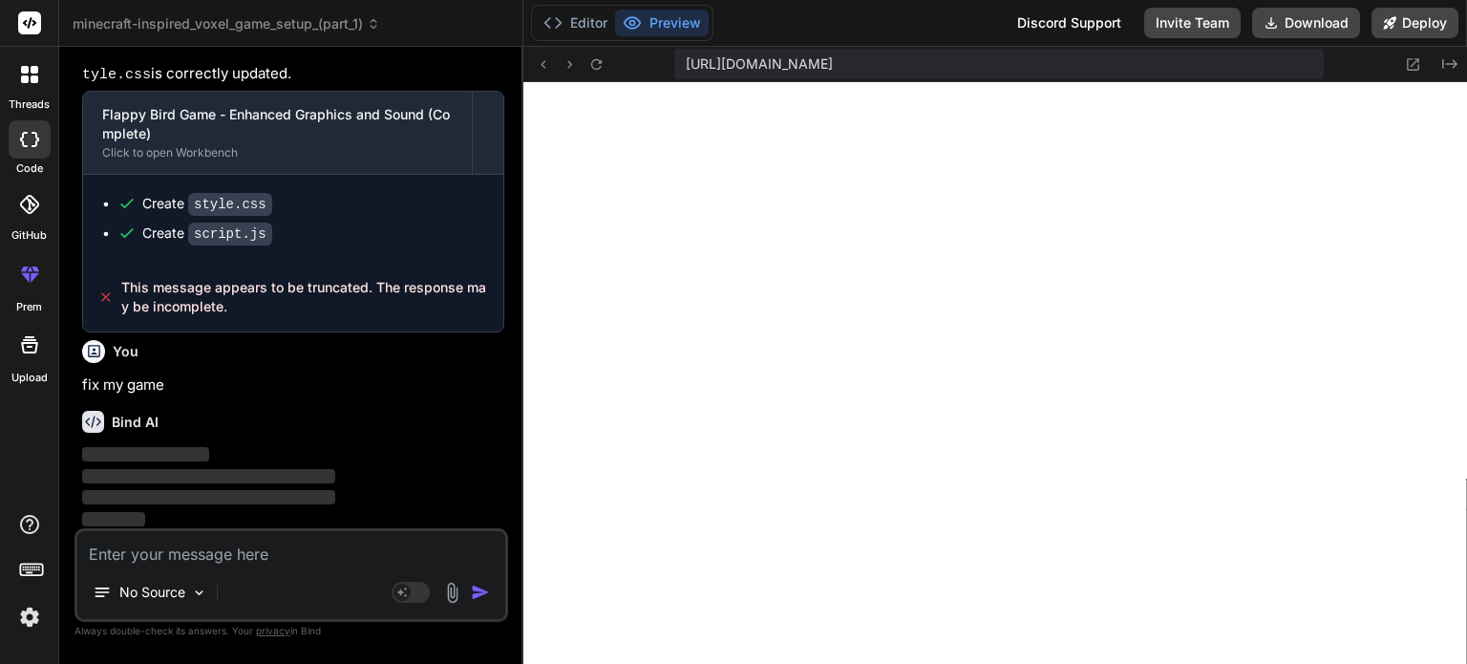
click at [26, 147] on div at bounding box center [30, 139] width 42 height 38
click at [38, 90] on div at bounding box center [30, 74] width 40 height 40
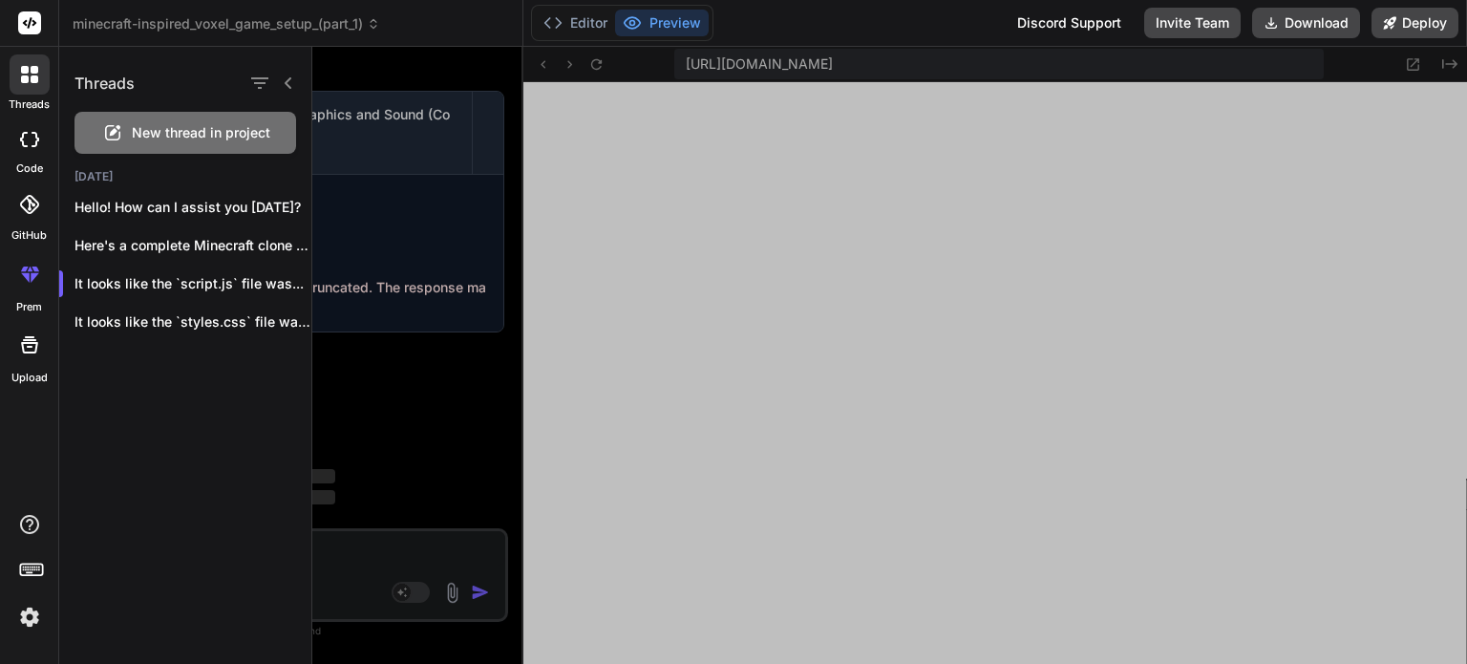
click at [171, 127] on span "New thread in project" at bounding box center [201, 132] width 139 height 19
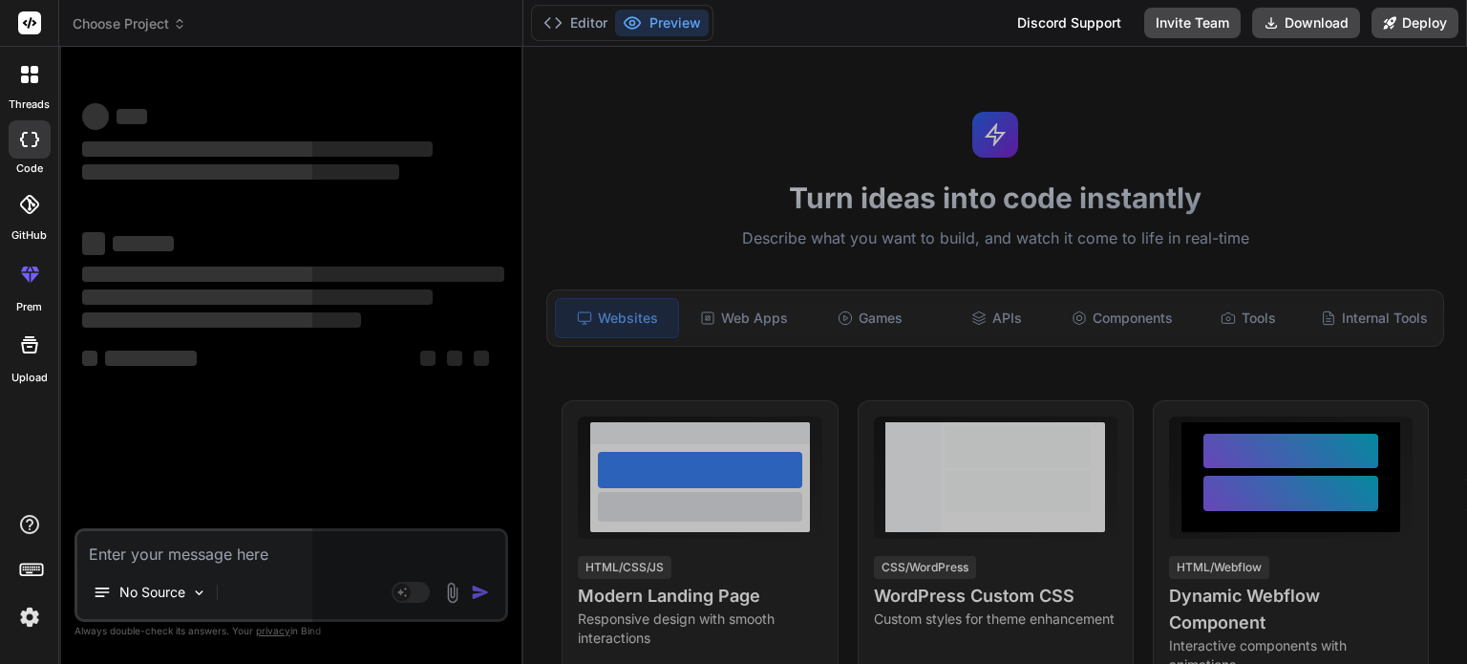
scroll to position [825, 0]
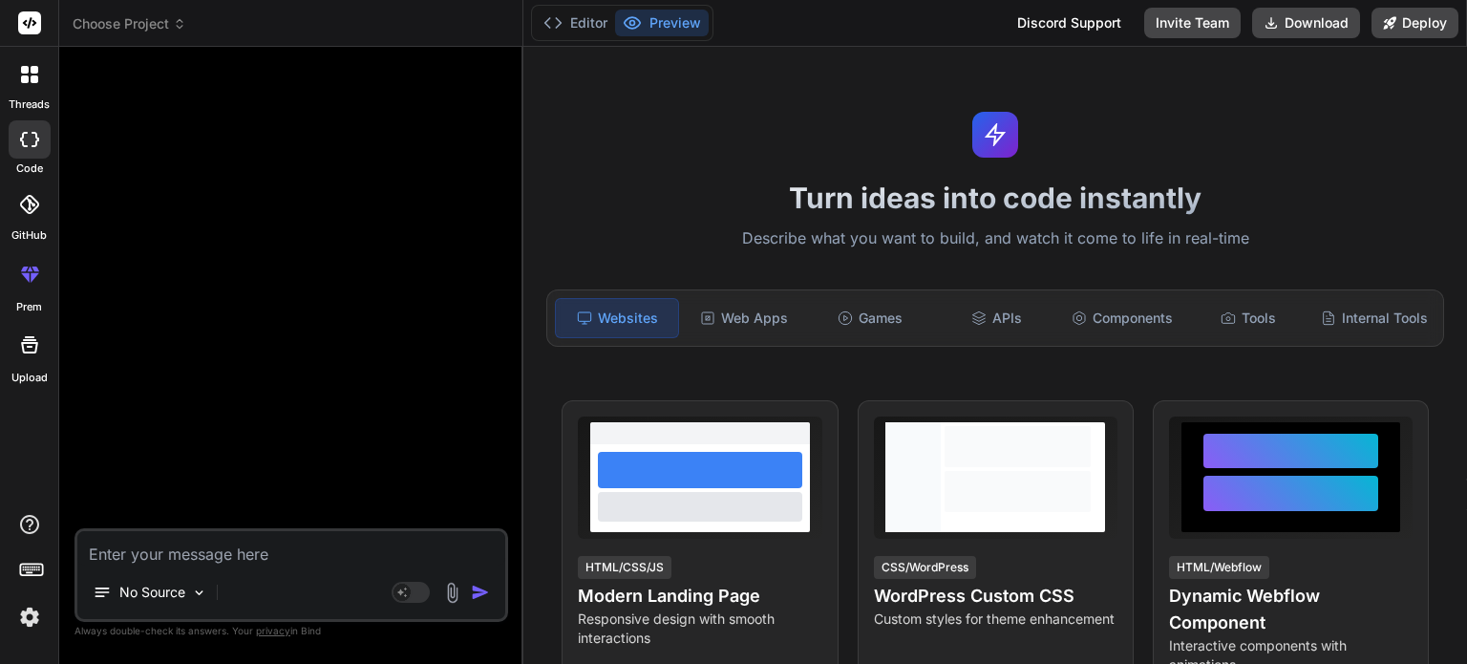
click at [11, 132] on div at bounding box center [30, 139] width 42 height 38
click at [14, 127] on div at bounding box center [30, 139] width 42 height 38
click at [49, 96] on label "threads" at bounding box center [29, 104] width 41 height 16
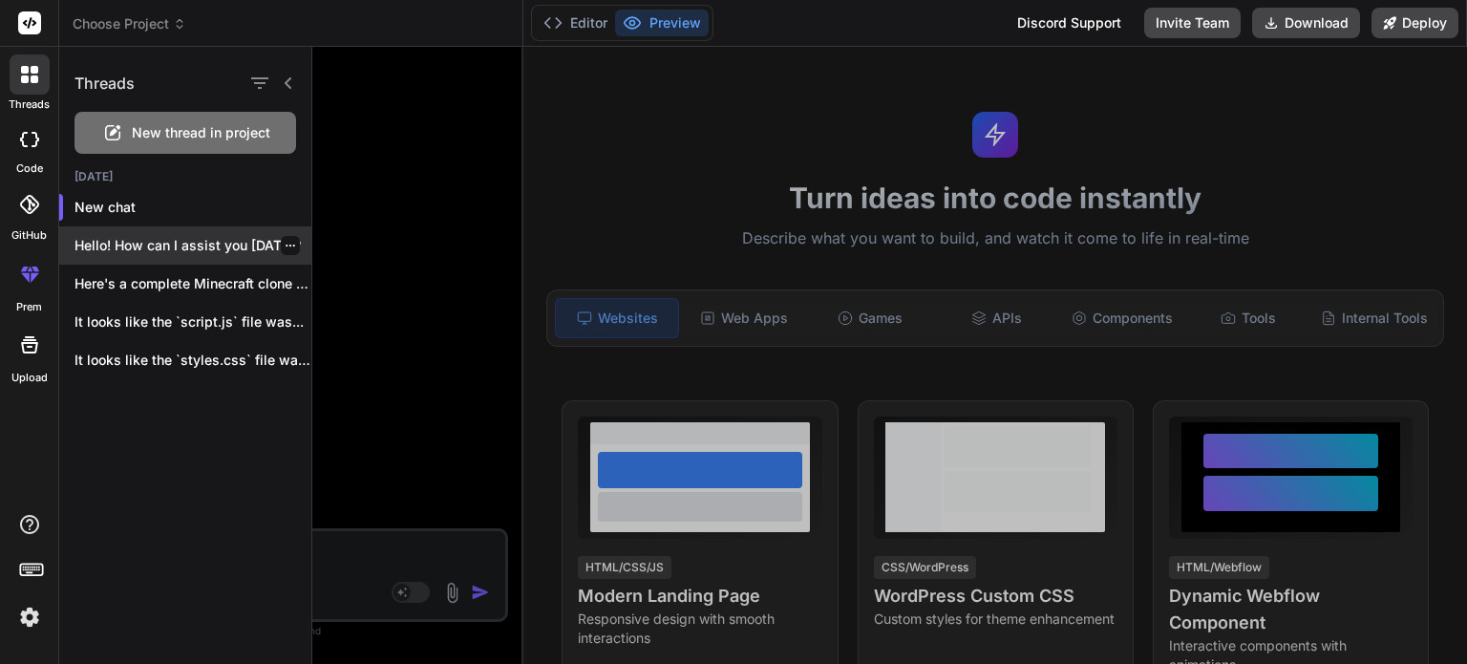
click at [156, 241] on p "Hello! How can I assist you today?" at bounding box center [193, 245] width 237 height 19
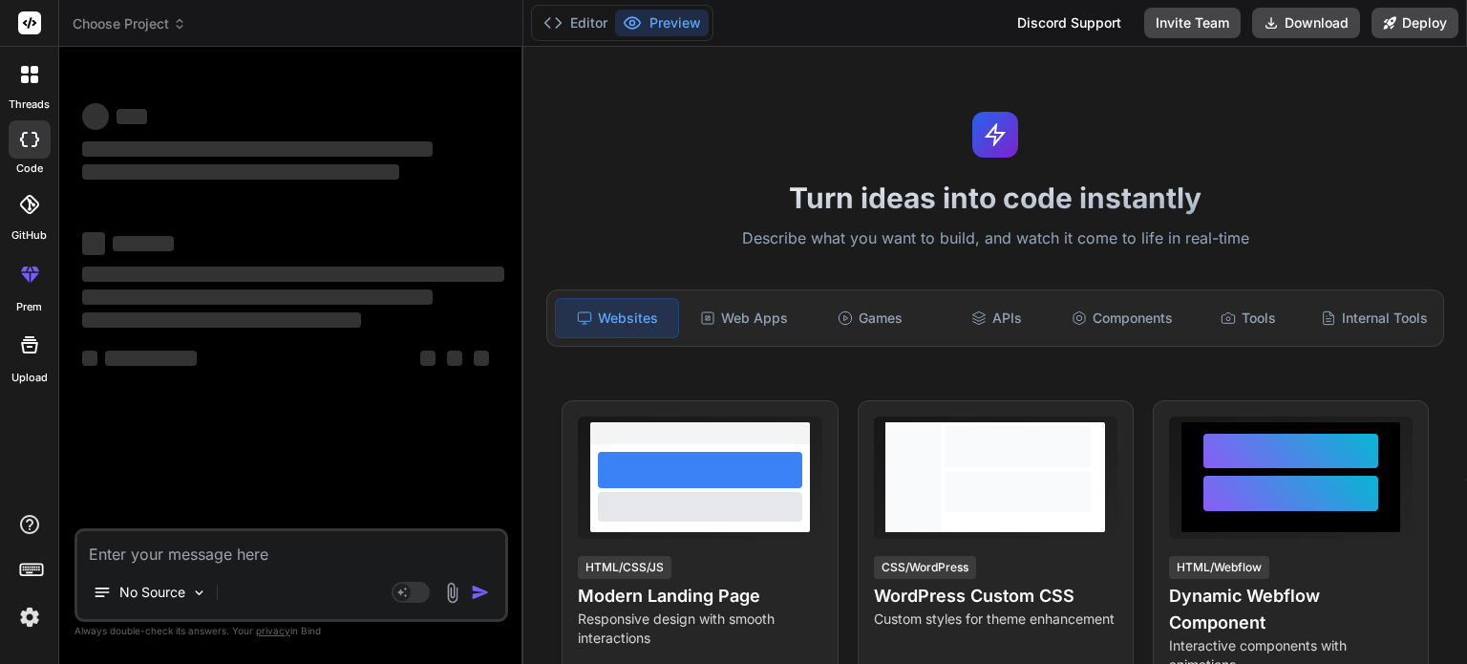
click at [28, 78] on icon at bounding box center [29, 74] width 17 height 17
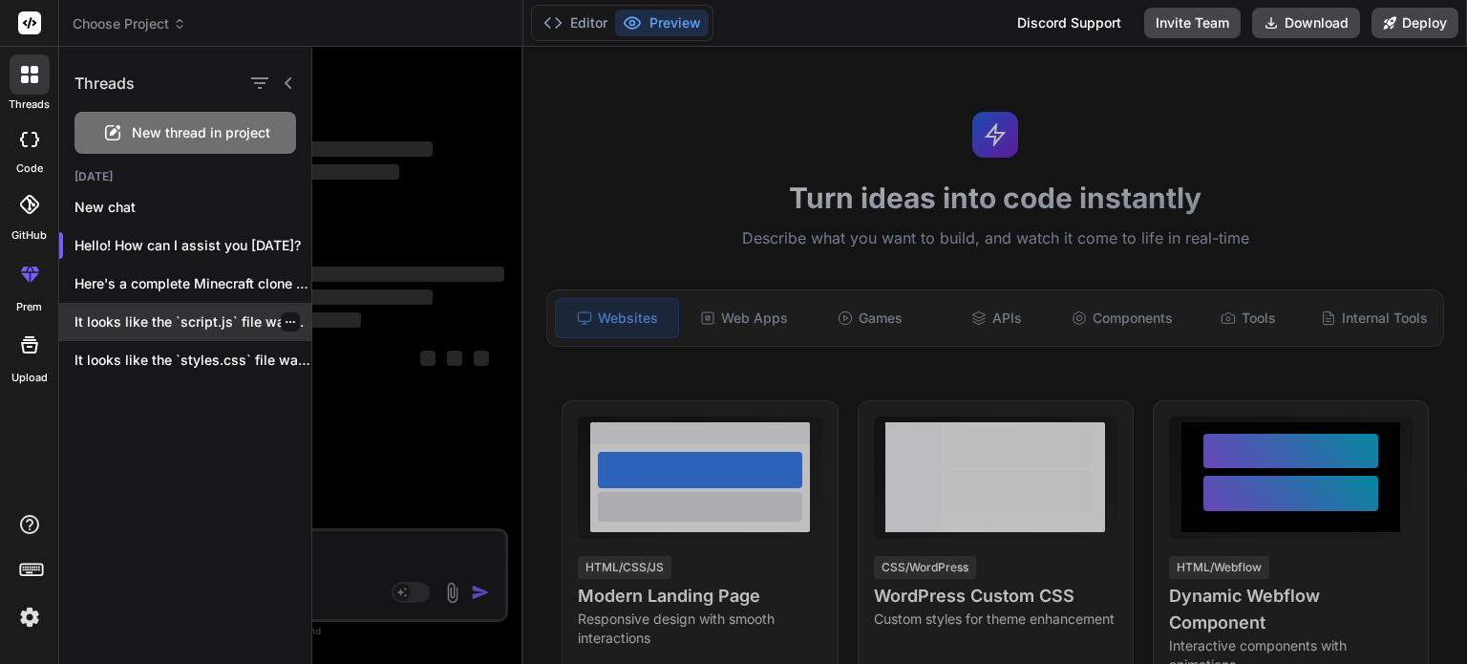
click at [195, 330] on p "It looks like the `script.js` file was..." at bounding box center [193, 321] width 237 height 19
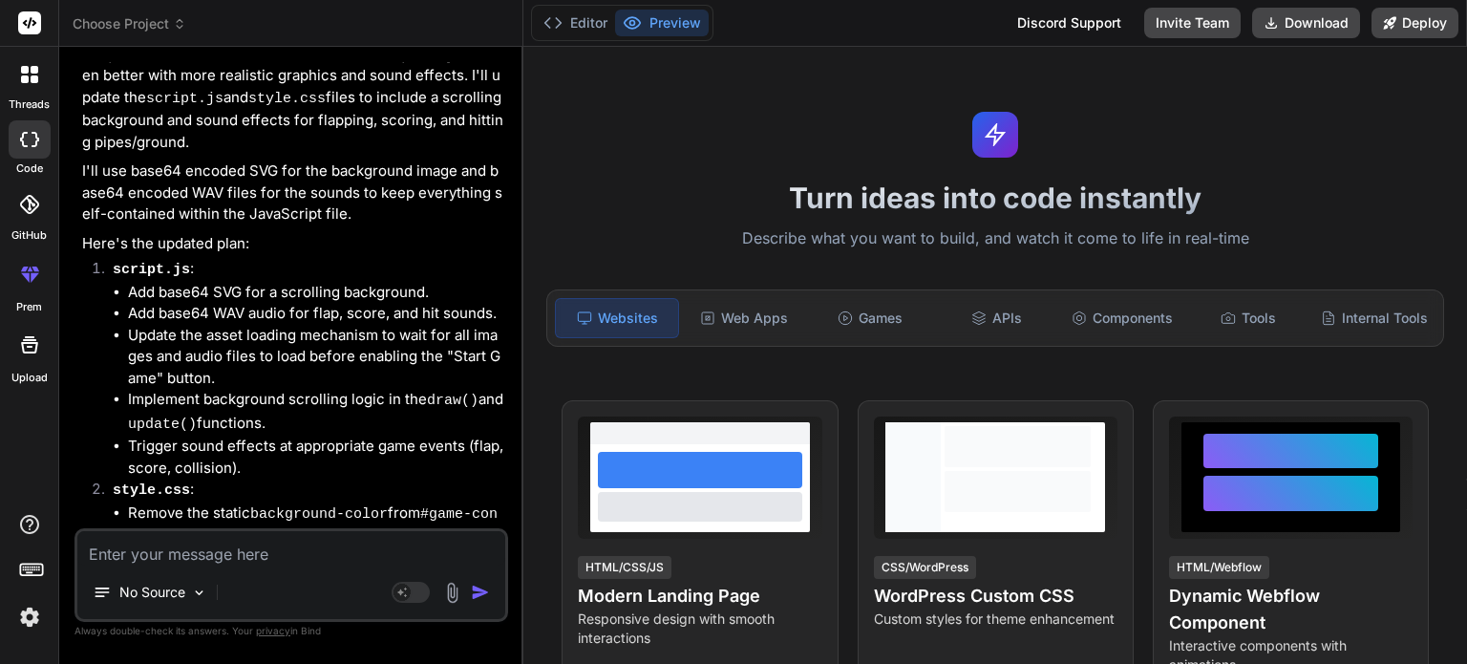
scroll to position [2840, 0]
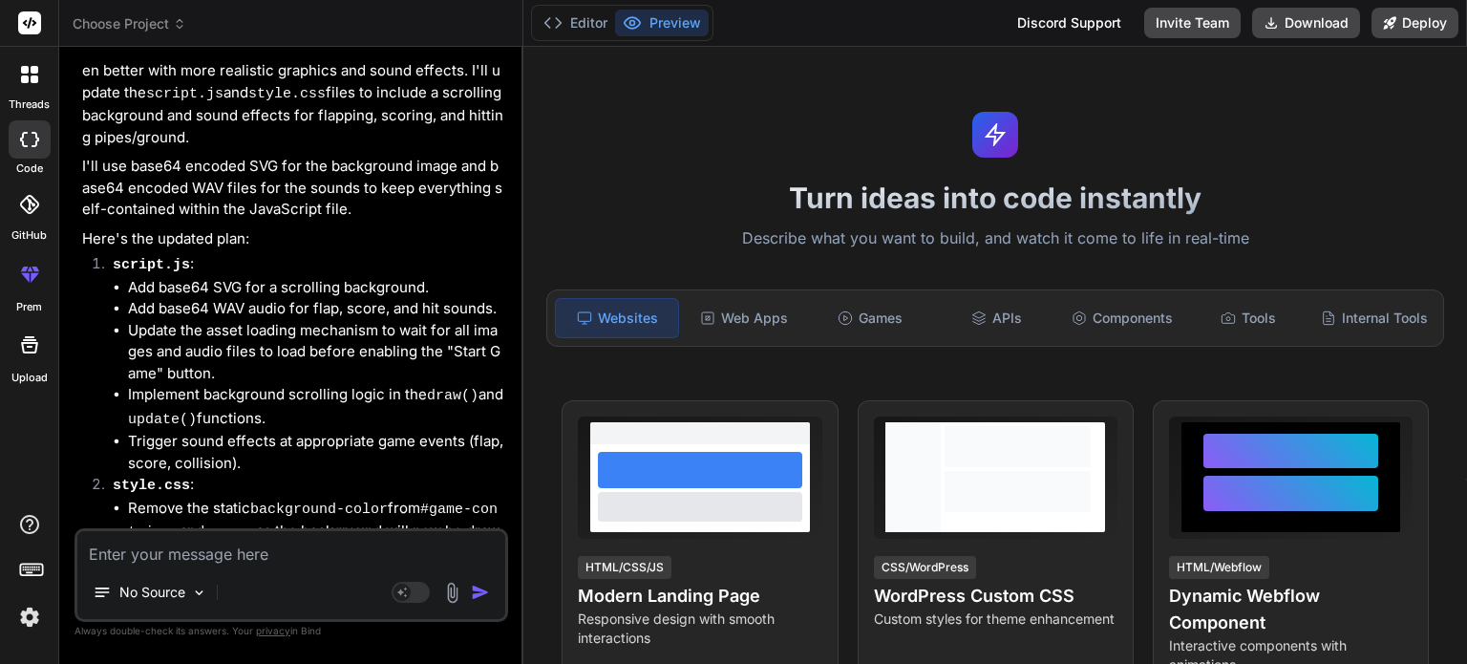
click at [29, 69] on icon at bounding box center [29, 74] width 17 height 17
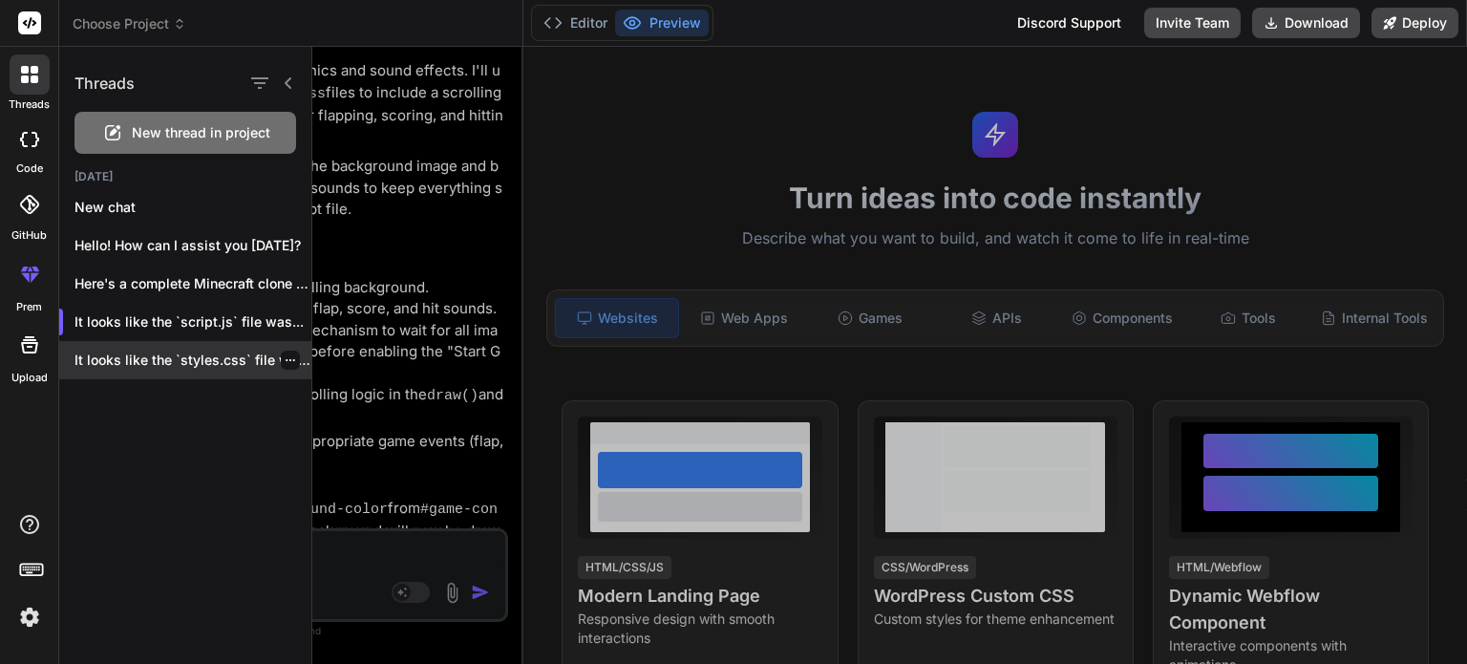
click at [197, 351] on p "It looks like the `styles.css` file was..." at bounding box center [193, 360] width 237 height 19
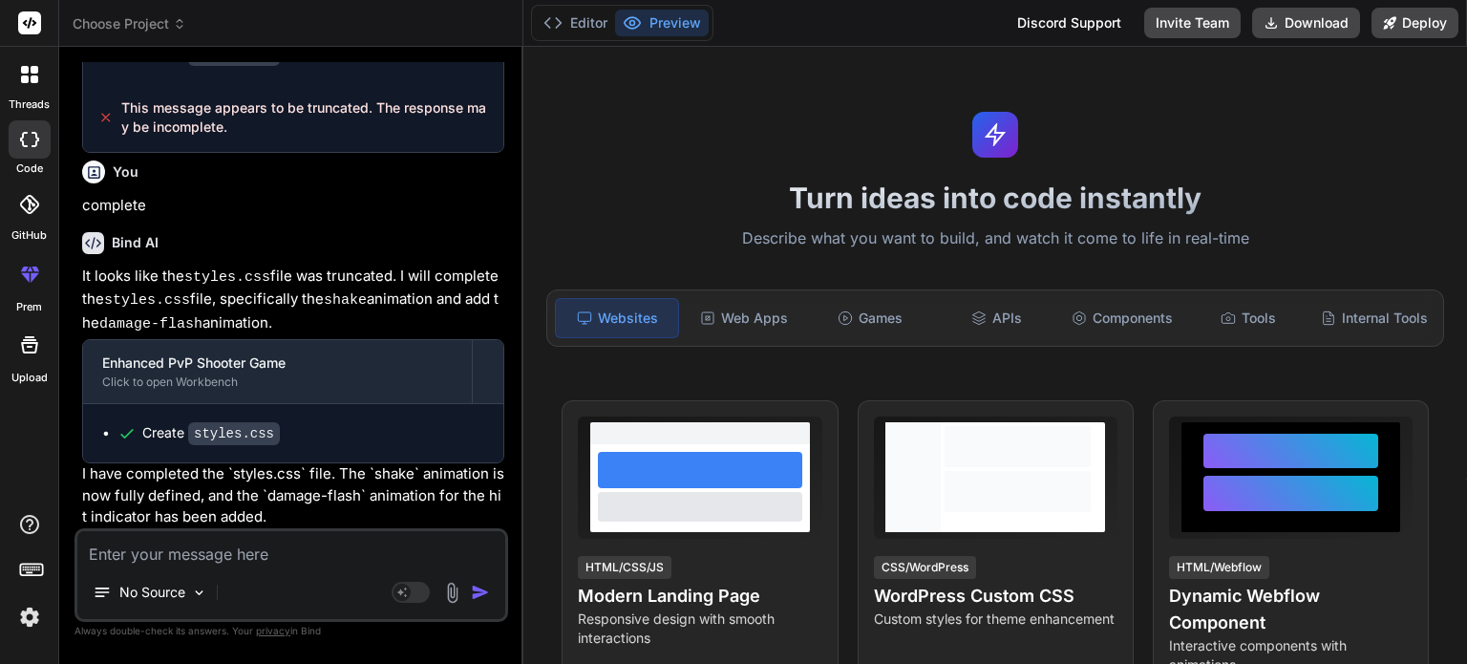
scroll to position [2213, 0]
click at [32, 72] on icon at bounding box center [35, 70] width 8 height 8
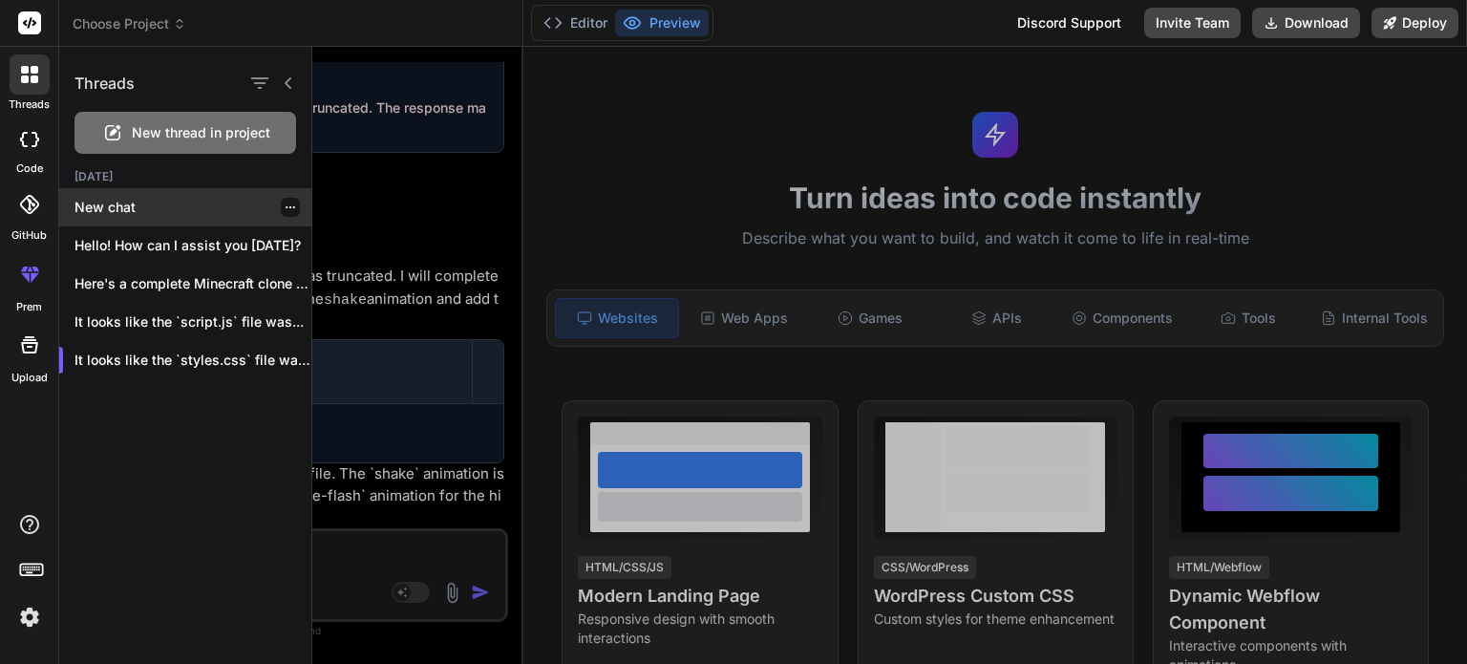
click at [99, 211] on p "New chat" at bounding box center [193, 207] width 237 height 19
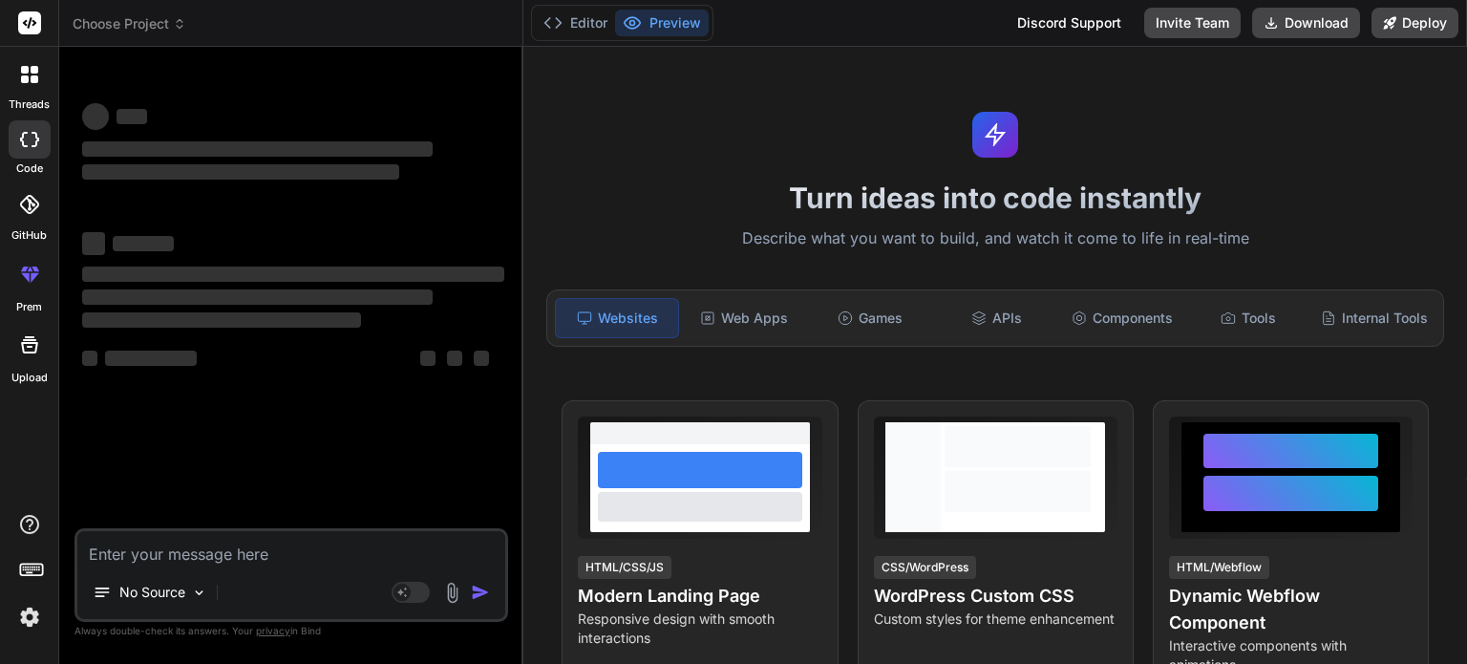
scroll to position [898, 0]
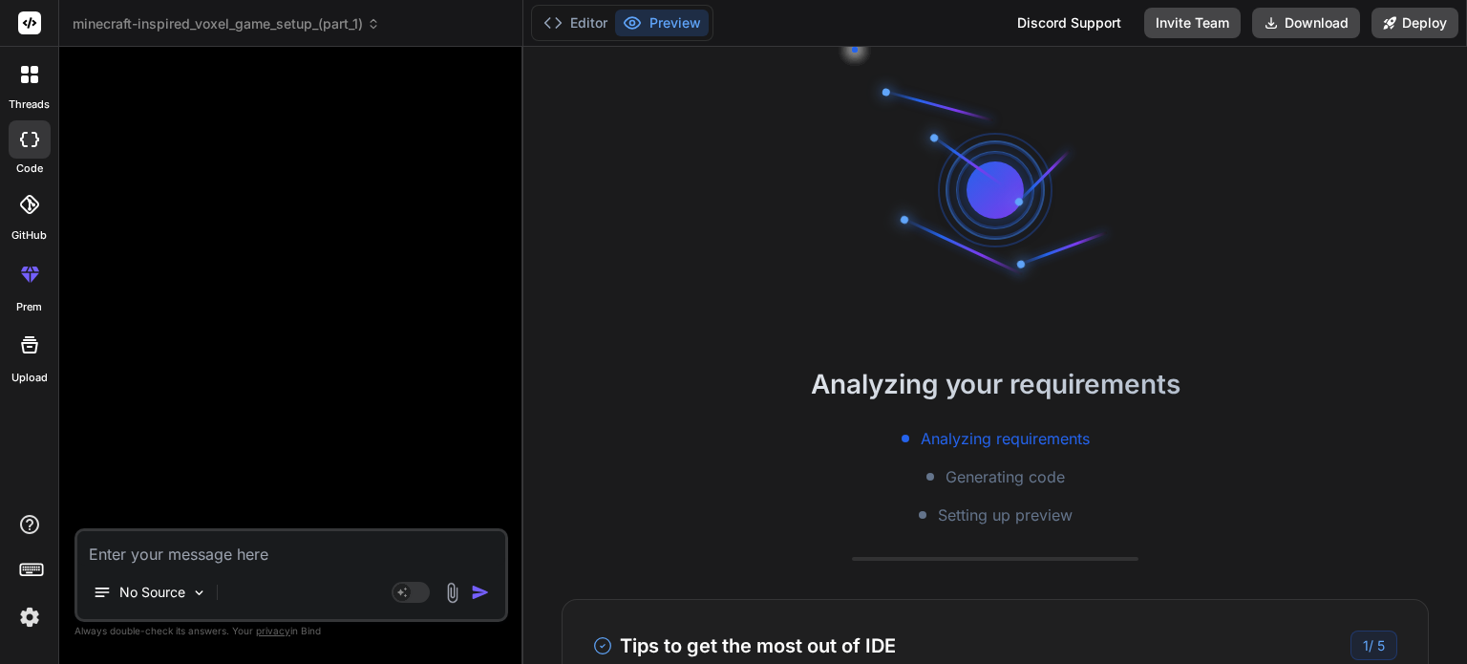
type textarea "x"
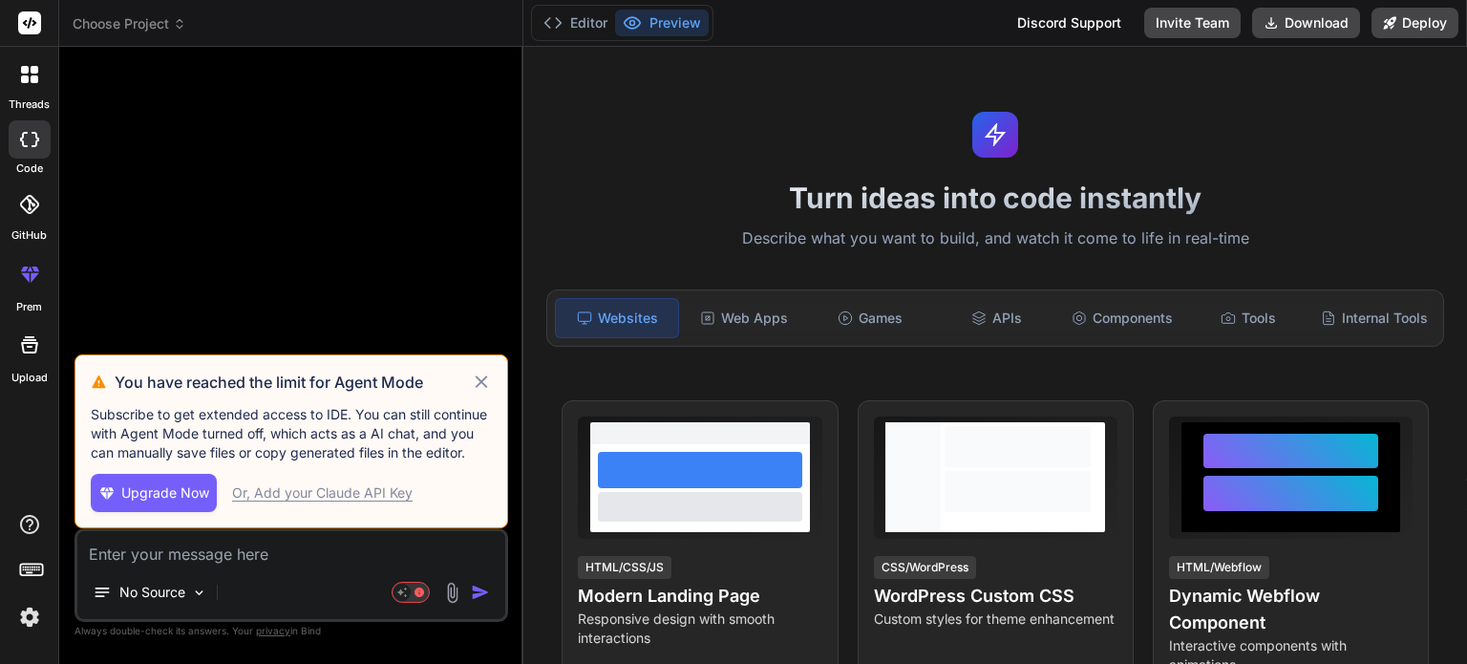
click at [481, 377] on icon at bounding box center [482, 382] width 22 height 23
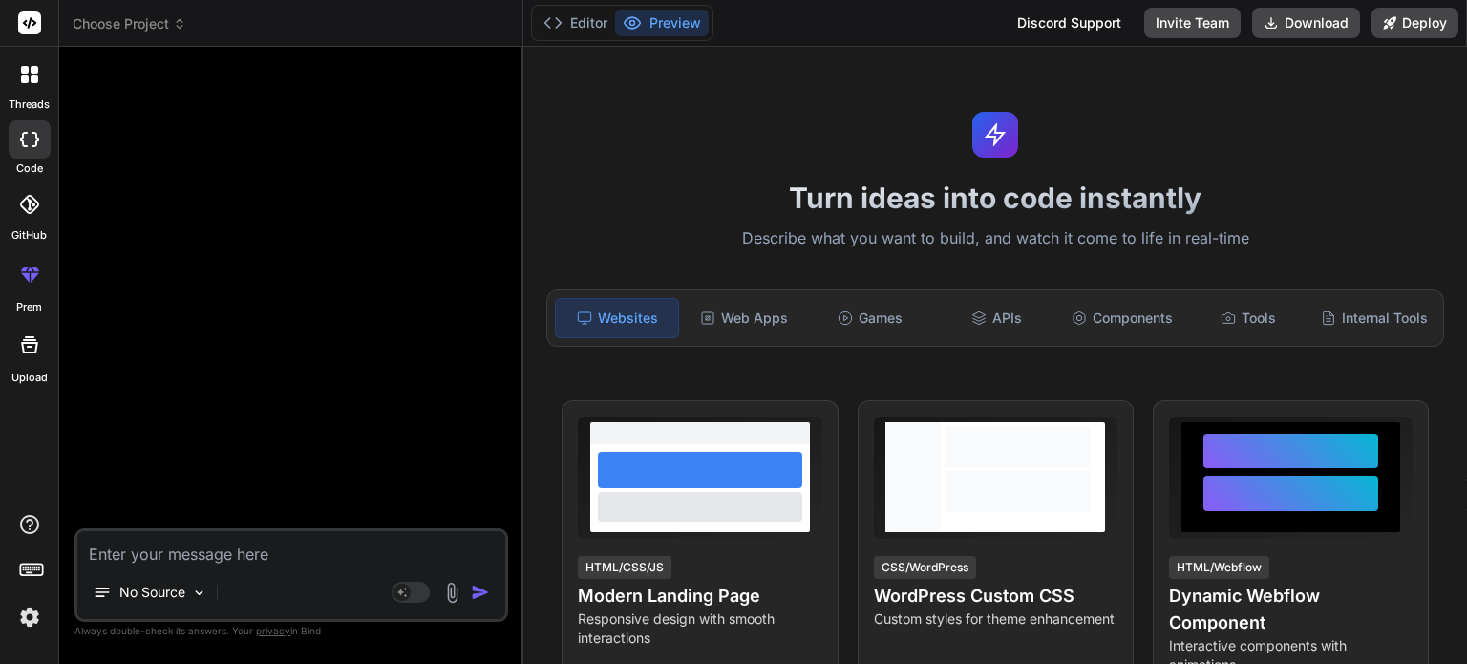
click at [24, 91] on div at bounding box center [30, 74] width 40 height 40
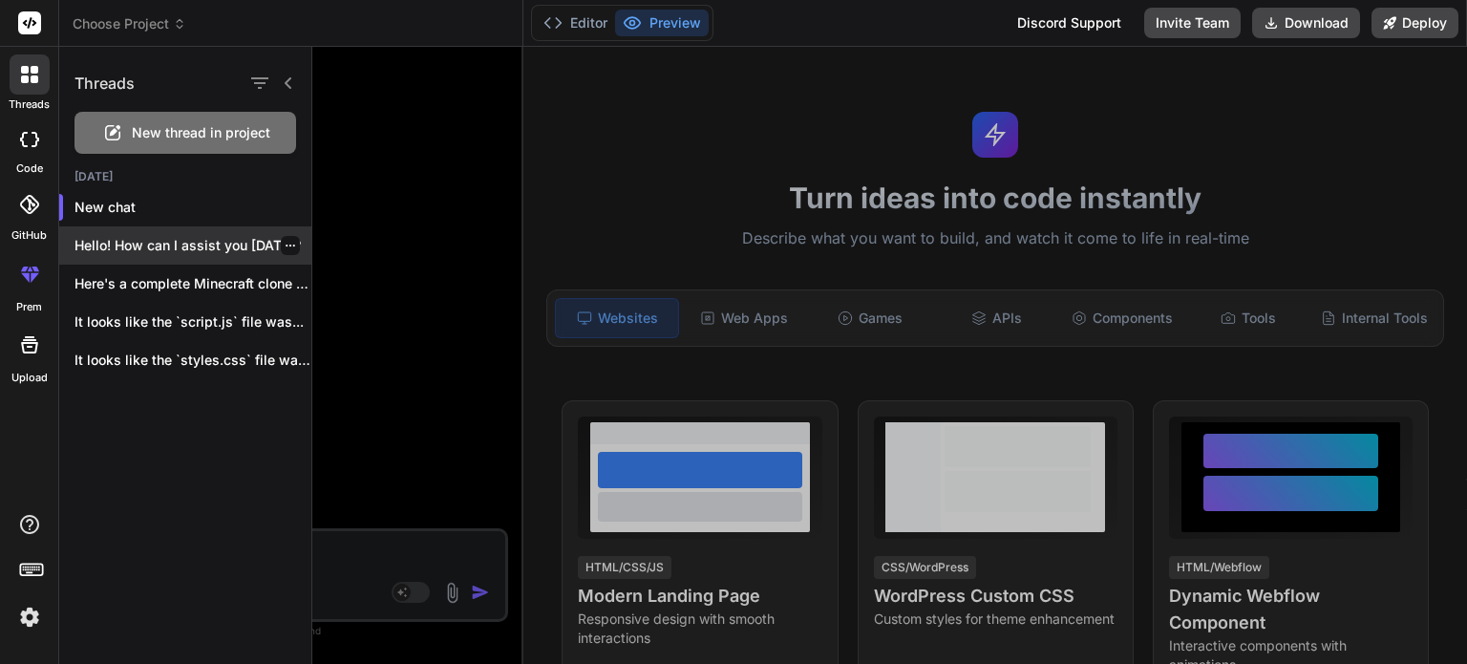
click at [217, 247] on p "Hello! How can I assist you [DATE]?" at bounding box center [193, 245] width 237 height 19
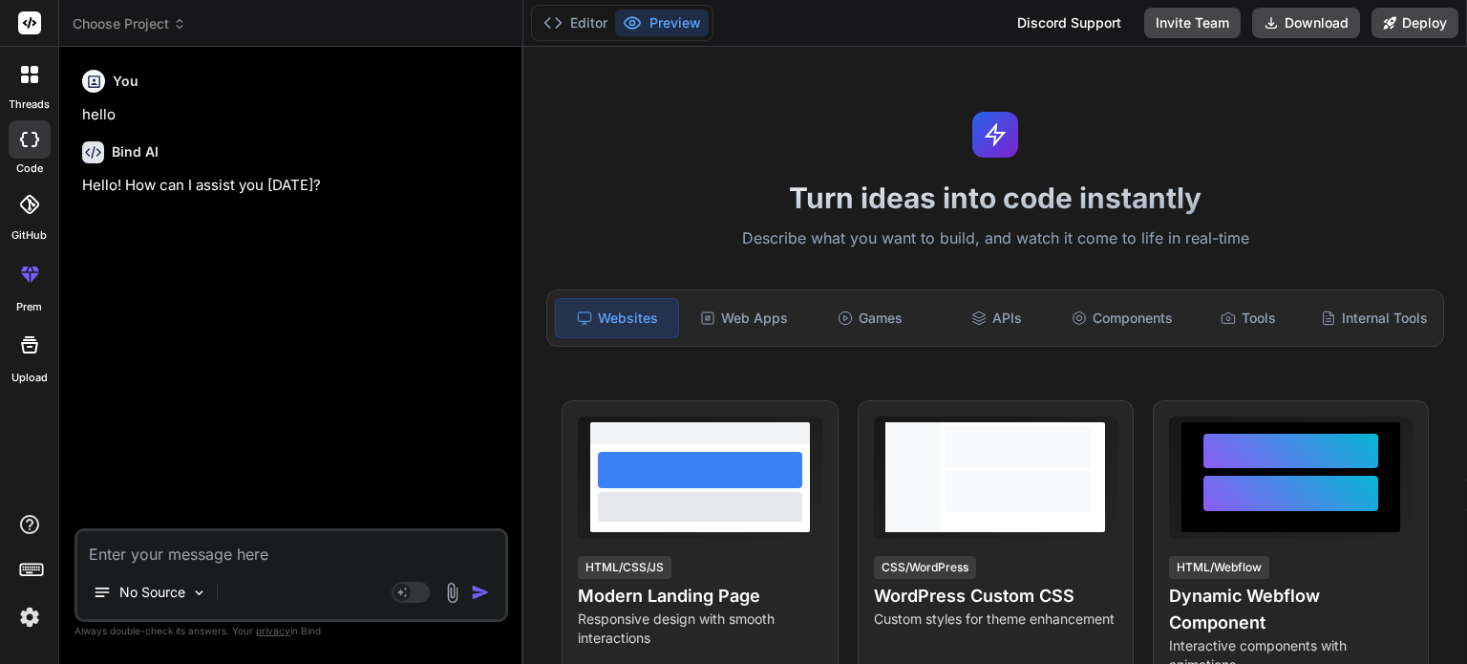
scroll to position [18, 0]
click at [27, 73] on icon at bounding box center [29, 74] width 17 height 17
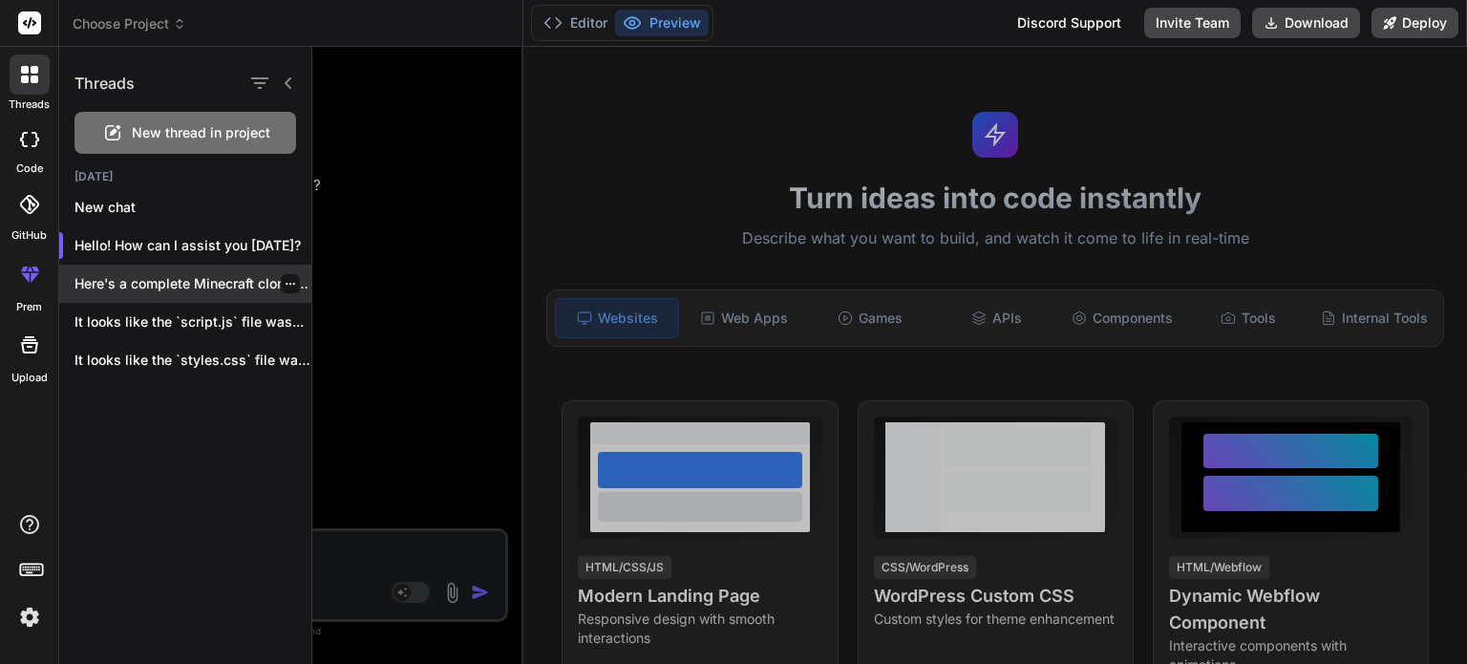
click at [136, 280] on p "Here's a complete Minecraft clone implementation using..." at bounding box center [193, 283] width 237 height 19
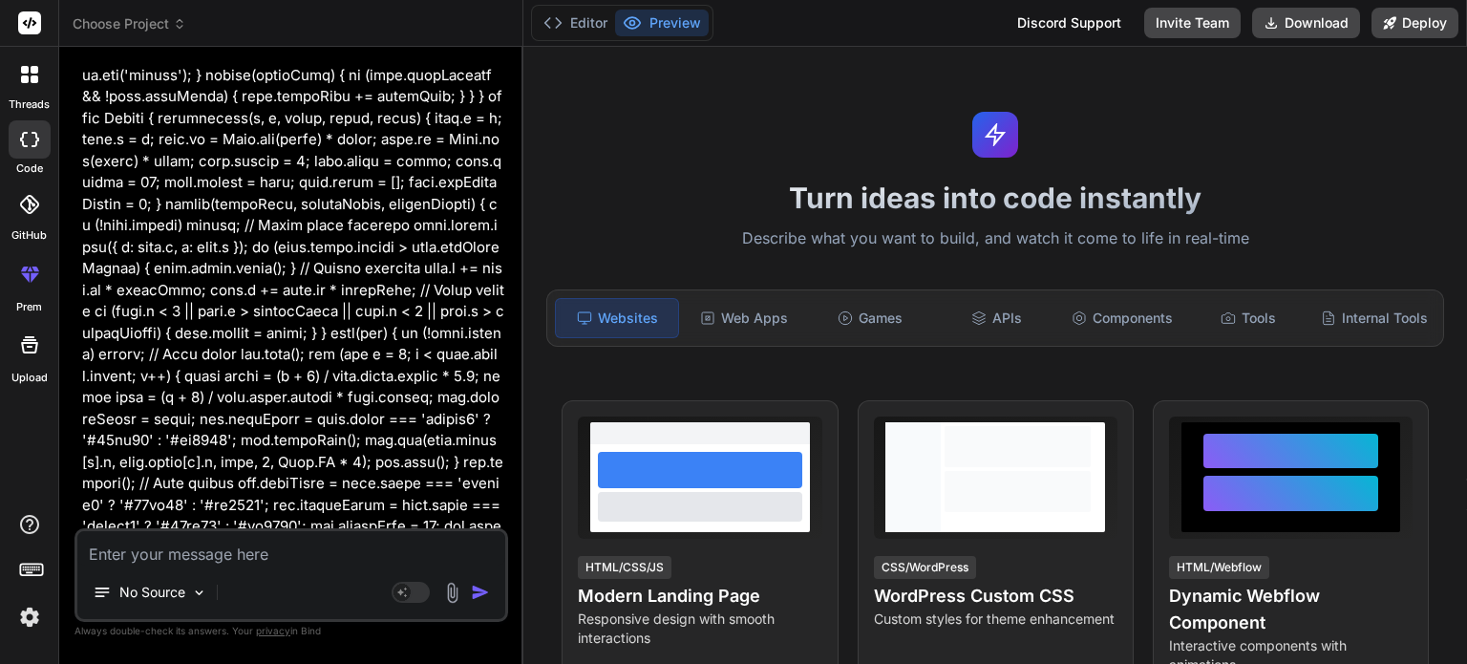
scroll to position [21311, 0]
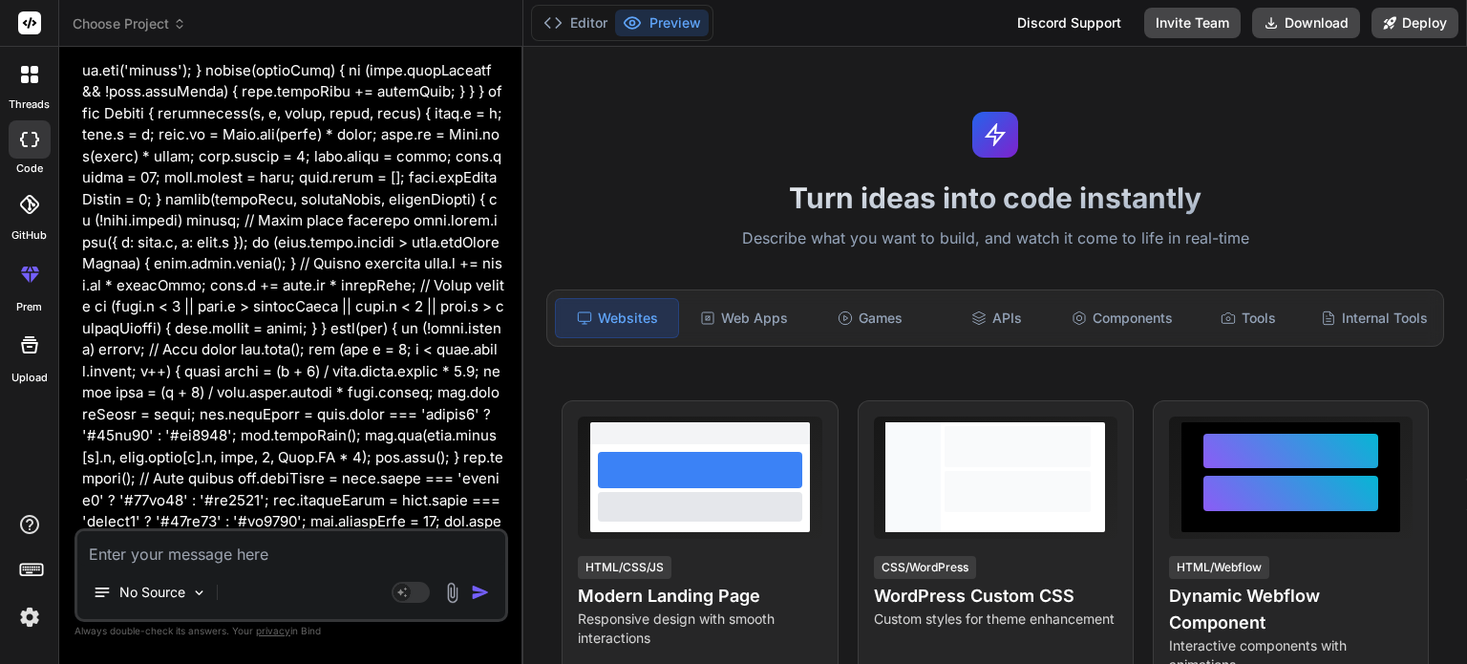
click at [16, 75] on div at bounding box center [30, 74] width 40 height 40
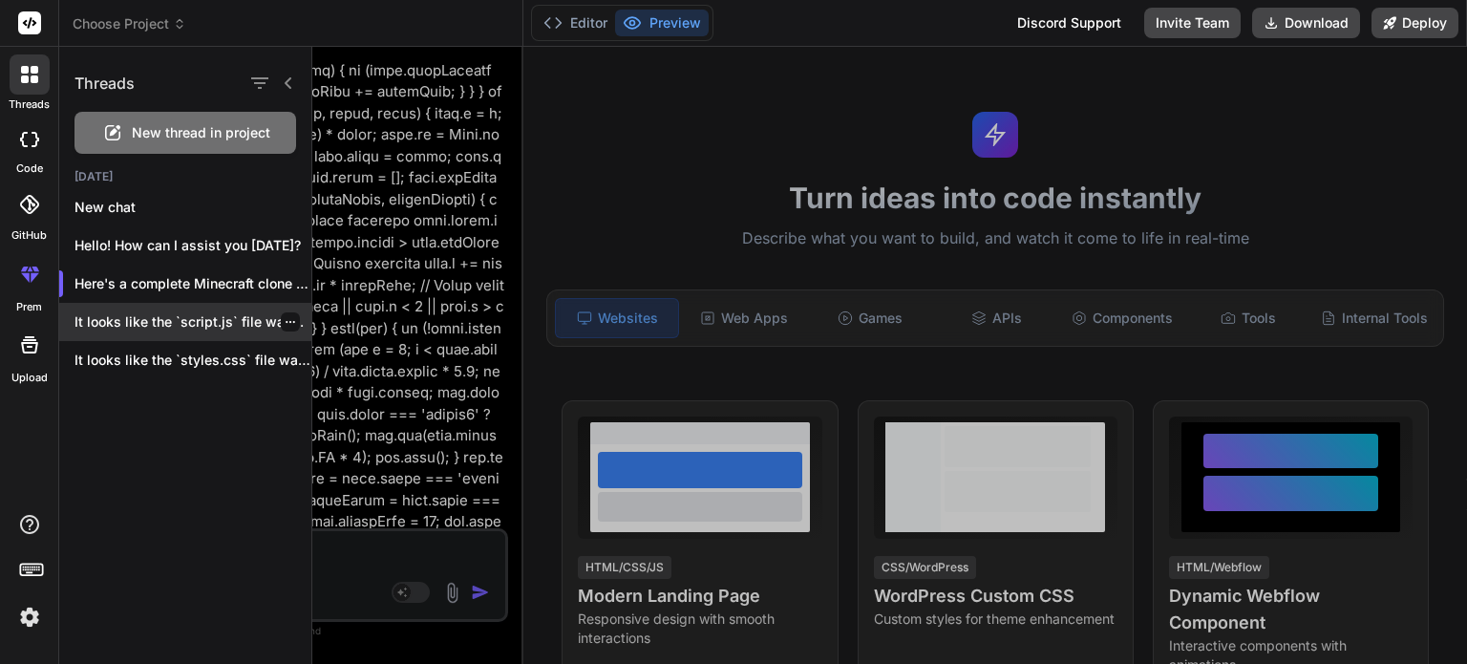
click at [163, 314] on p "It looks like the `script.js` file was..." at bounding box center [193, 321] width 237 height 19
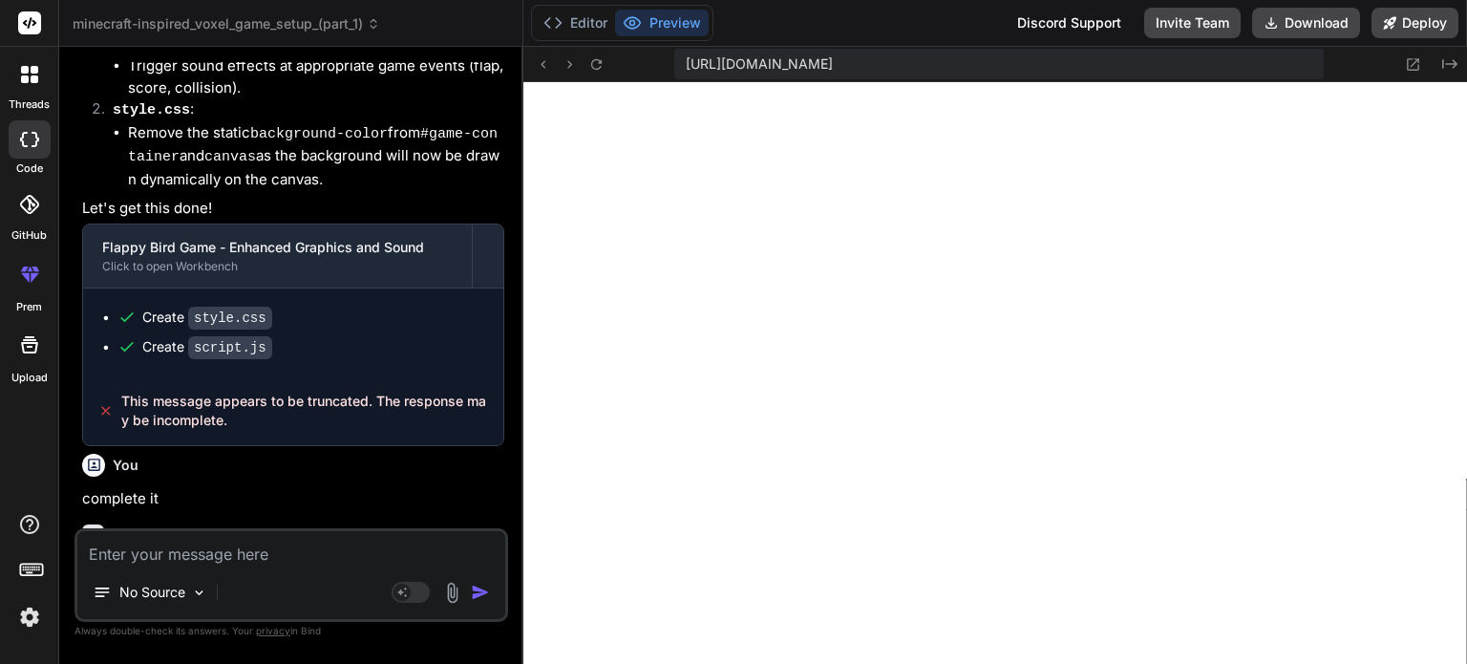
scroll to position [880, 0]
click at [261, 560] on textarea at bounding box center [291, 548] width 428 height 34
type textarea "x"
type textarea "f"
type textarea "x"
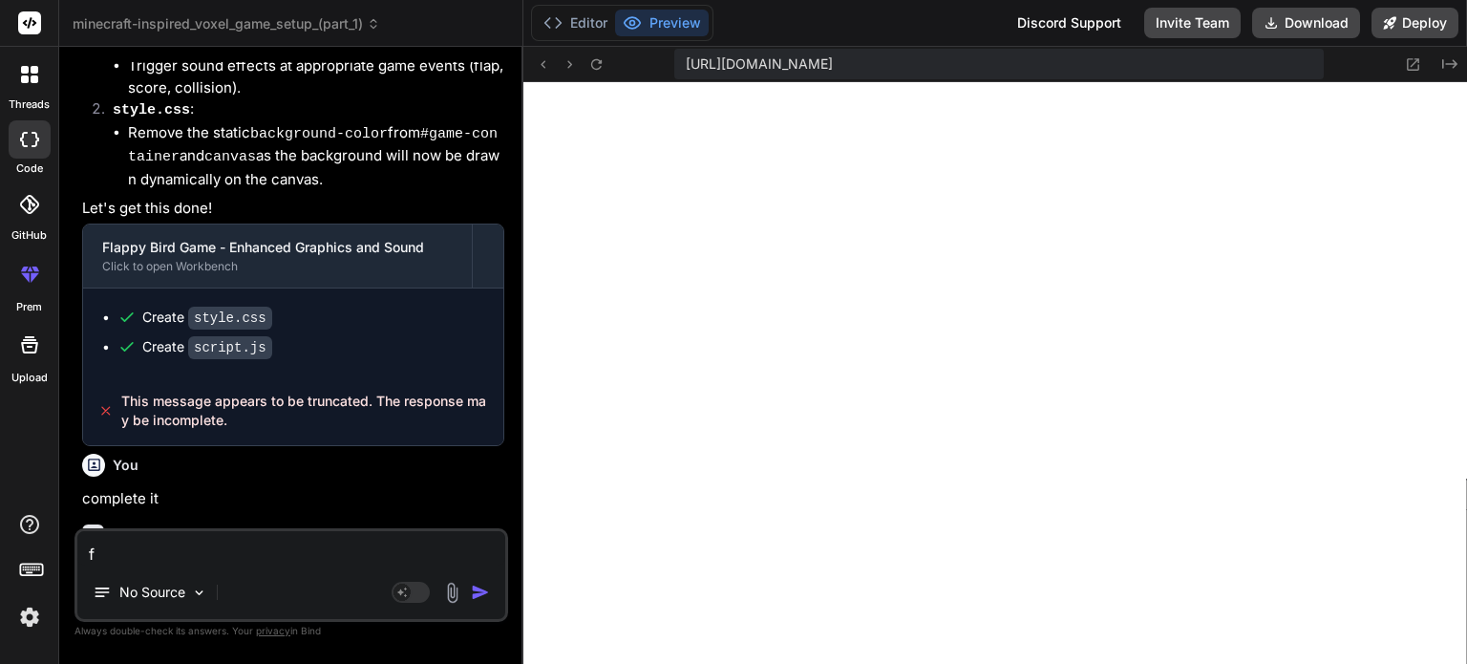
type textarea "fi"
type textarea "x"
type textarea "fix"
type textarea "x"
type textarea "fix"
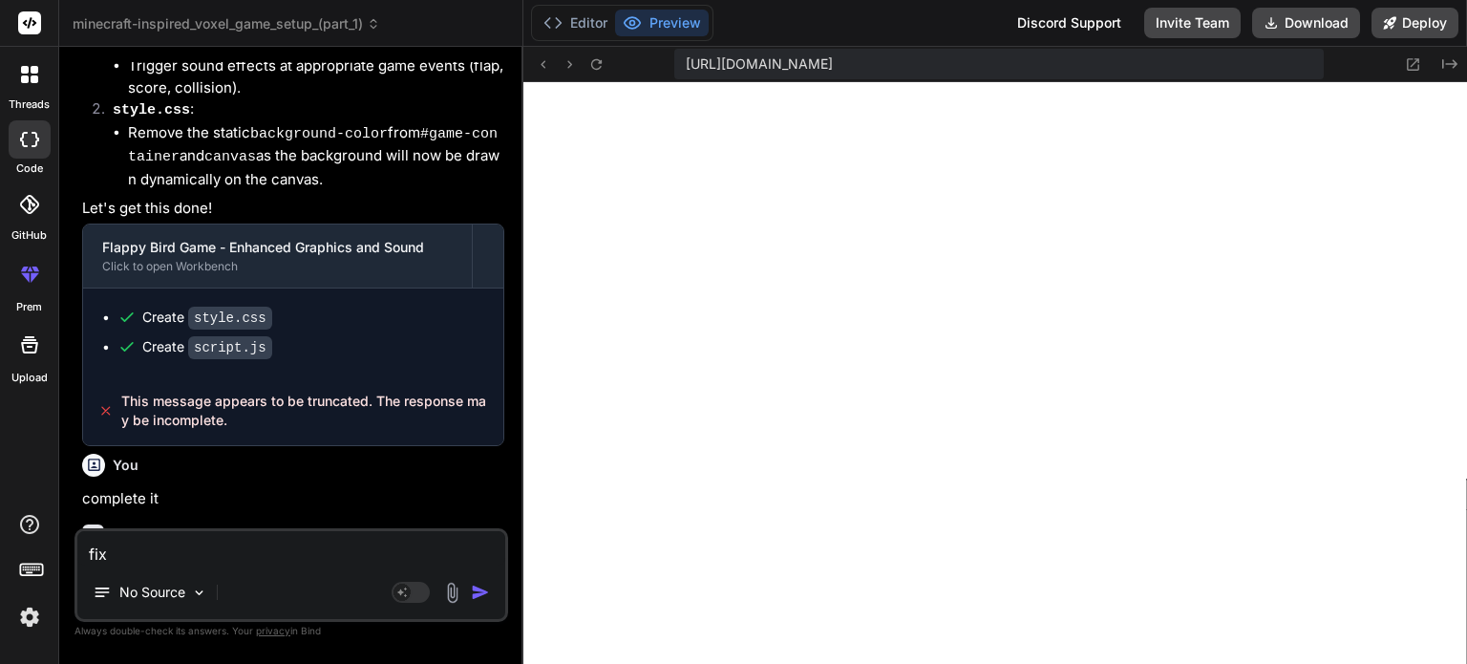
type textarea "x"
type textarea "fix i"
type textarea "x"
type textarea "fix it"
type textarea "x"
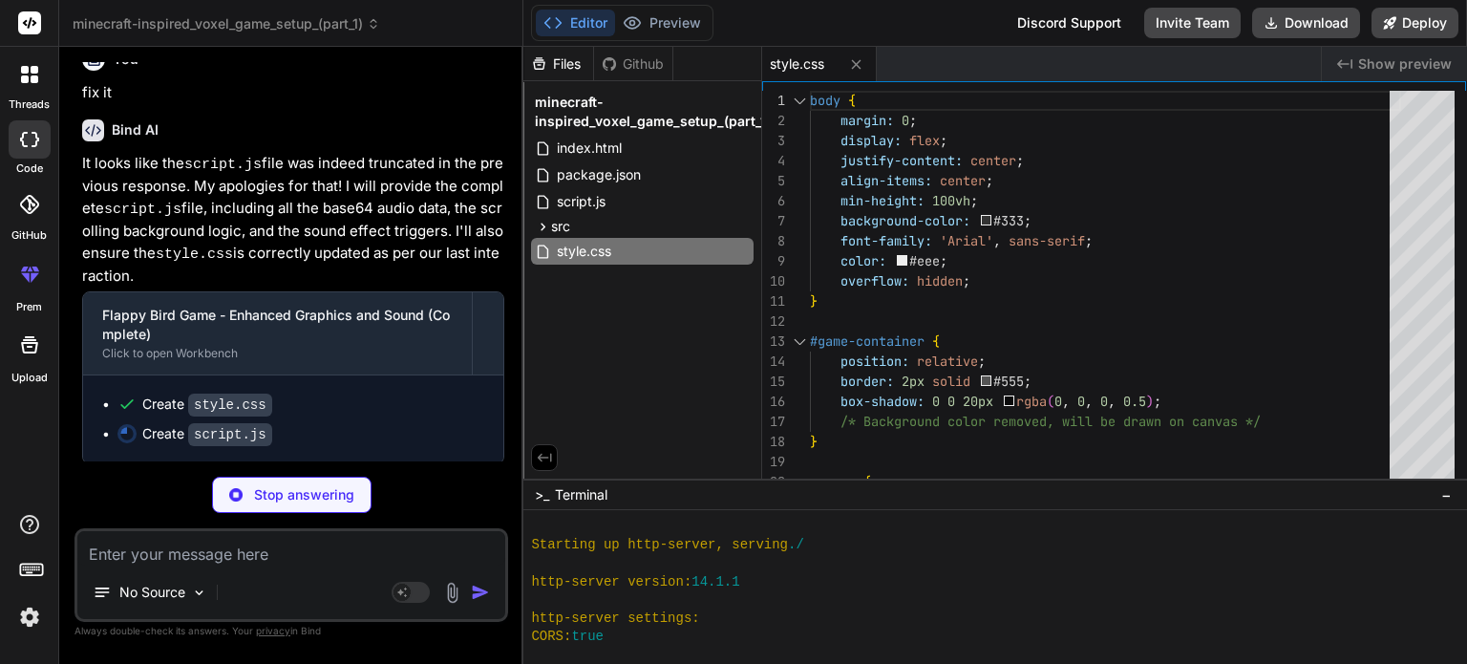
scroll to position [487, 0]
click at [656, 26] on button "Preview" at bounding box center [662, 23] width 94 height 27
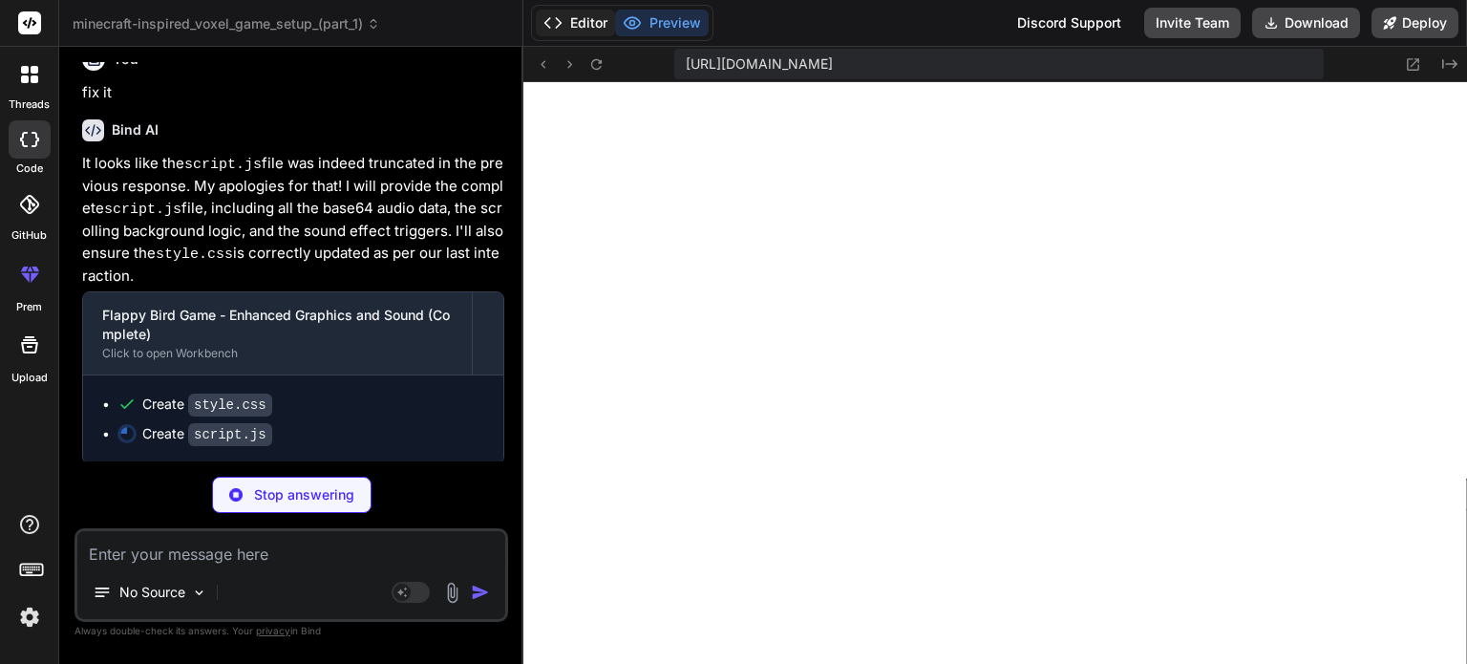
click at [588, 14] on button "Editor" at bounding box center [575, 23] width 79 height 27
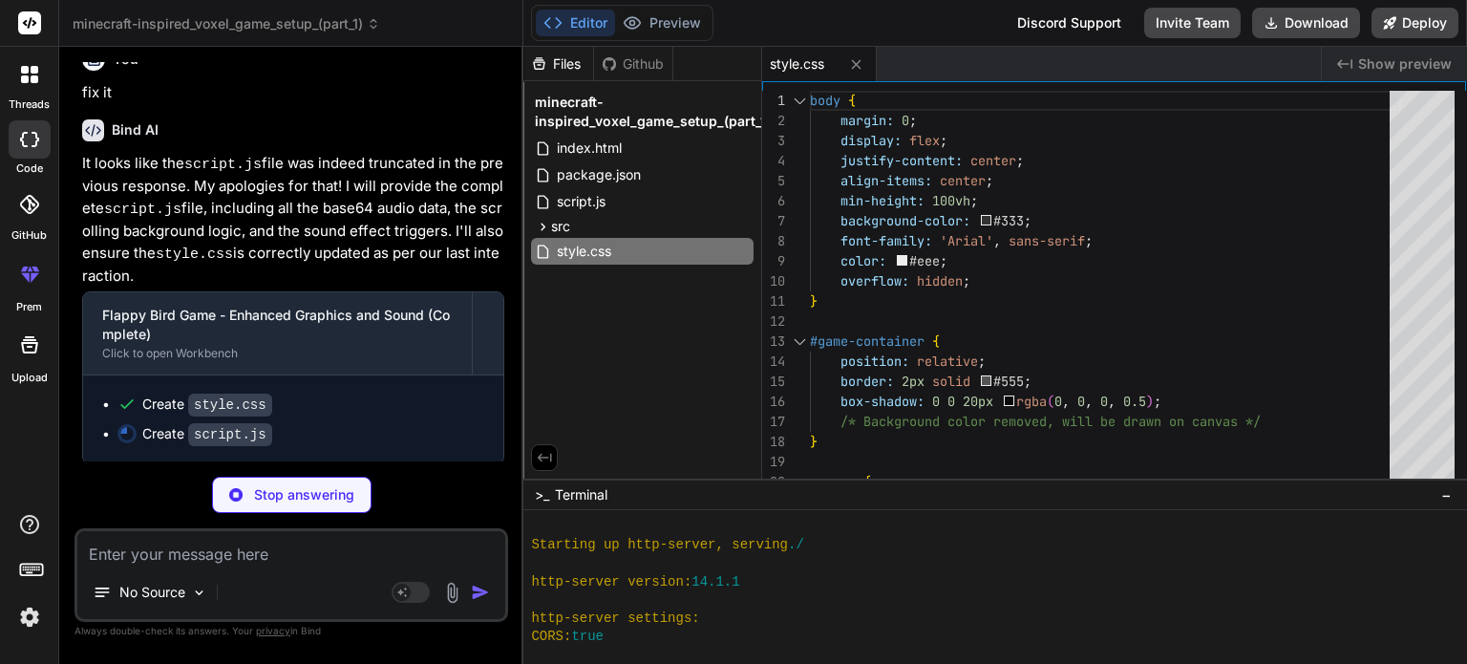
type textarea "x"
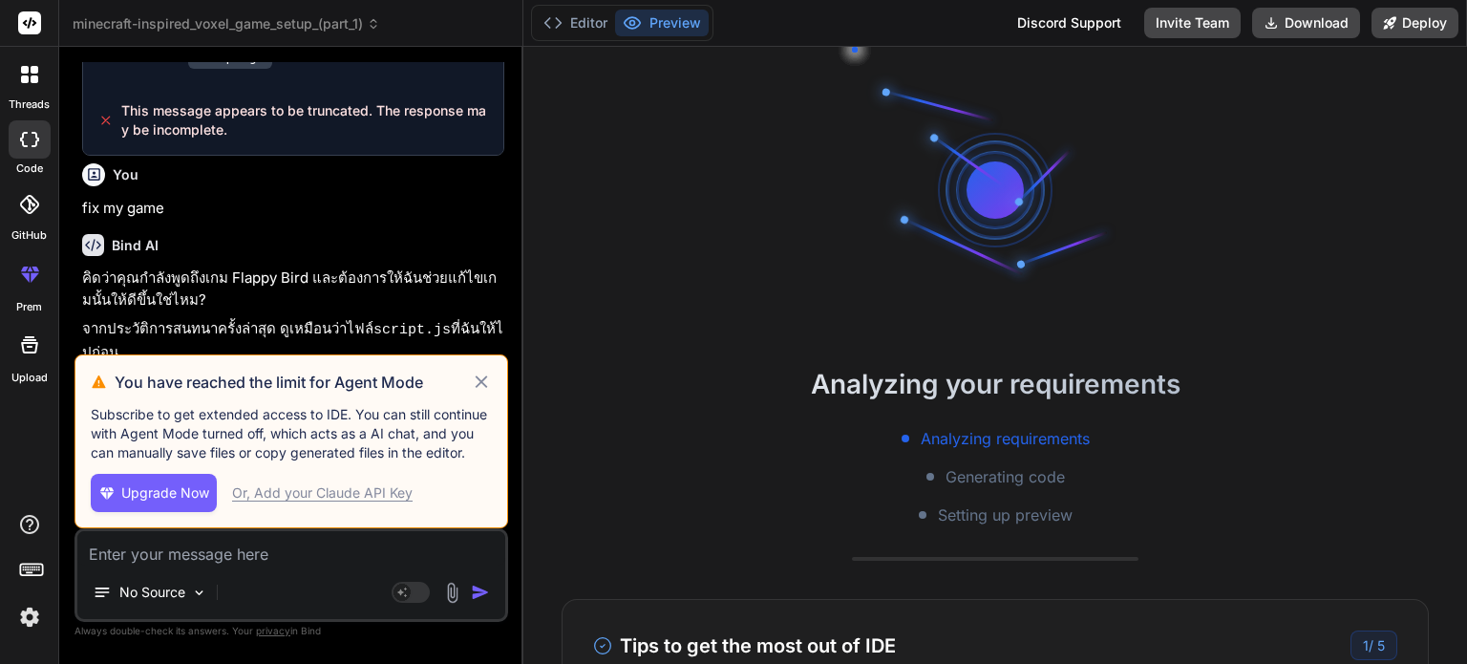
scroll to position [164, 0]
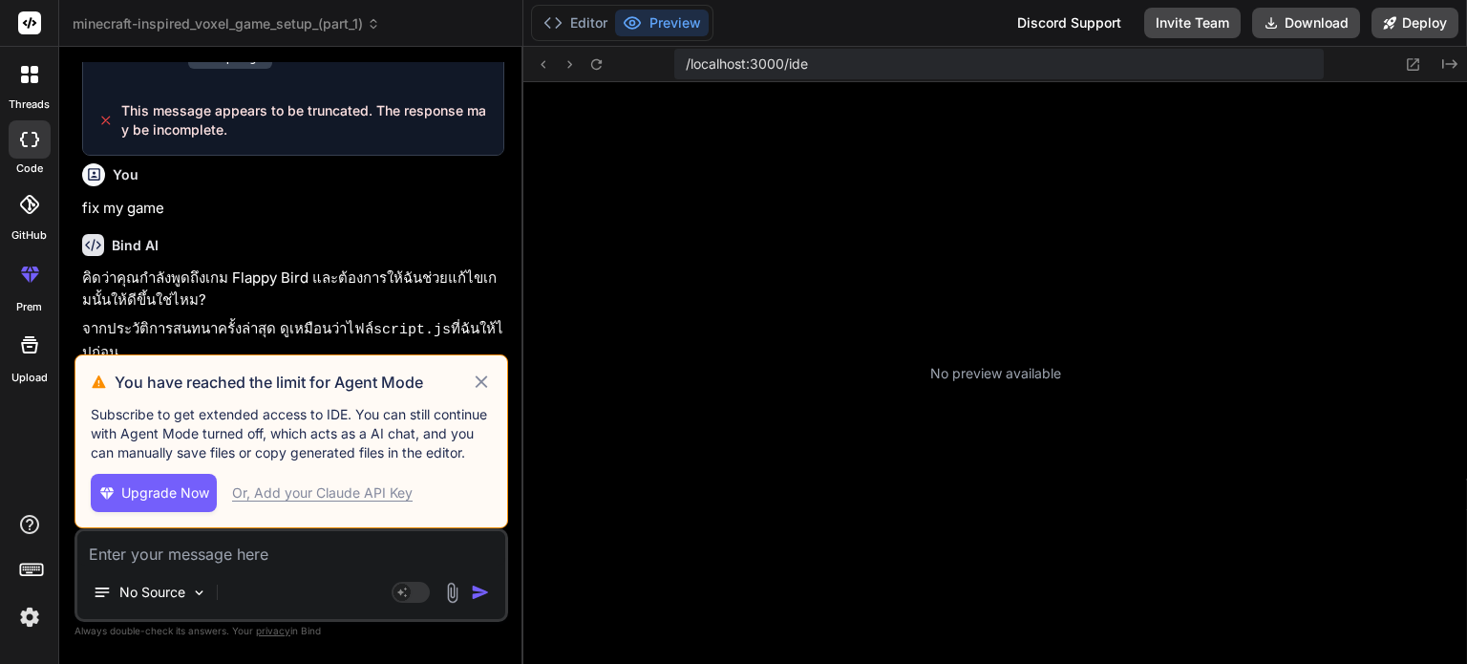
click at [477, 377] on icon at bounding box center [481, 381] width 12 height 12
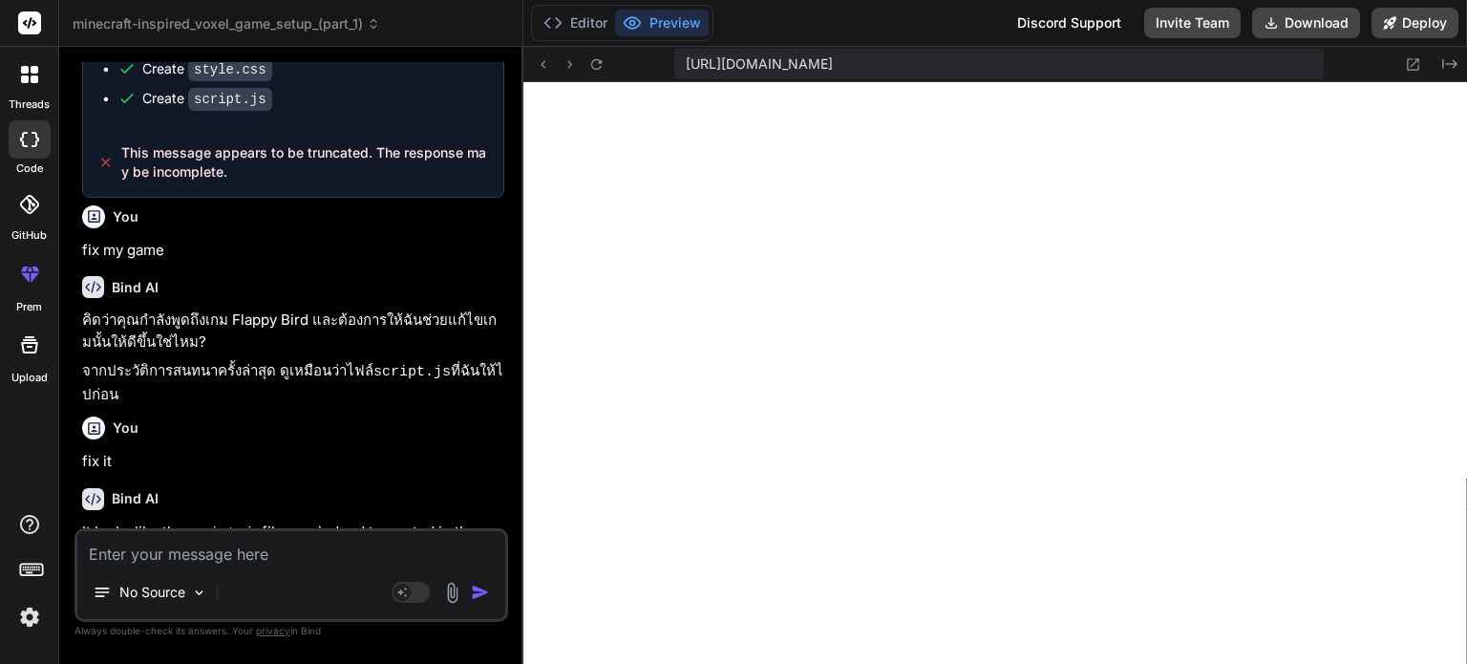
scroll to position [2071, 0]
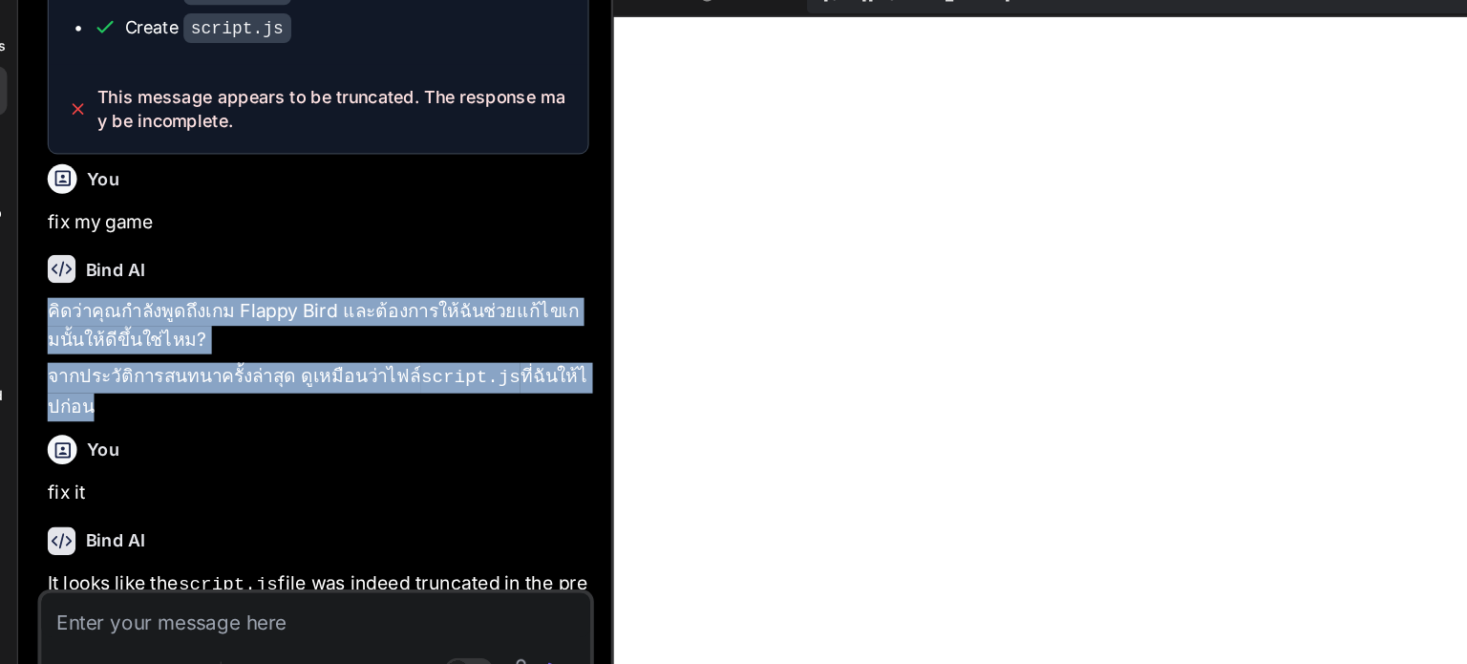
drag, startPoint x: 76, startPoint y: 317, endPoint x: 506, endPoint y: 360, distance: 432.0
click at [506, 360] on div "You make better graphics Bind AI Certainly! Let's enhance the graphics of your …" at bounding box center [292, 362] width 434 height 601
click at [438, 318] on p "คิดว่าคุณกำลังพูดถึงเกม Flappy Bird และต้องการให้ฉันช่วยแก้ไขเกมนั้นให้ดีขึ้นใช…" at bounding box center [293, 322] width 422 height 43
drag, startPoint x: 78, startPoint y: 315, endPoint x: 496, endPoint y: 370, distance: 421.0
click at [496, 370] on div "You make better graphics Bind AI Certainly! Let's enhance the graphics of your …" at bounding box center [293, 295] width 430 height 466
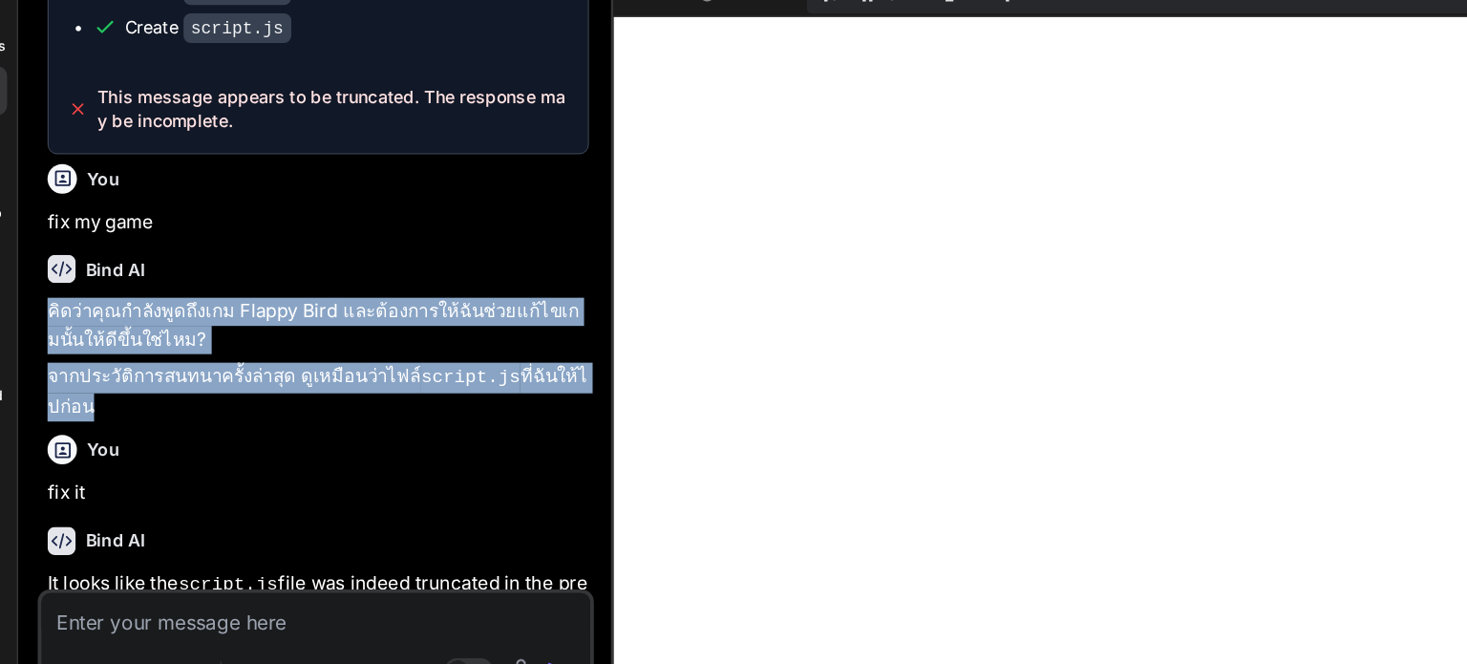
copy div "คิดว่าคุณกำลังพูดถึงเกม Flappy Bird และต้องการให้ฉันช่วยแก้ไขเกมนั้นให้ดีขึ้นใช…"
click at [203, 396] on p "จากประวัติการสนทนาครั้งล่าสุด ดูเหมือนว่าไฟล์ script.js ที่ฉันให้ไปก่อน" at bounding box center [293, 374] width 422 height 45
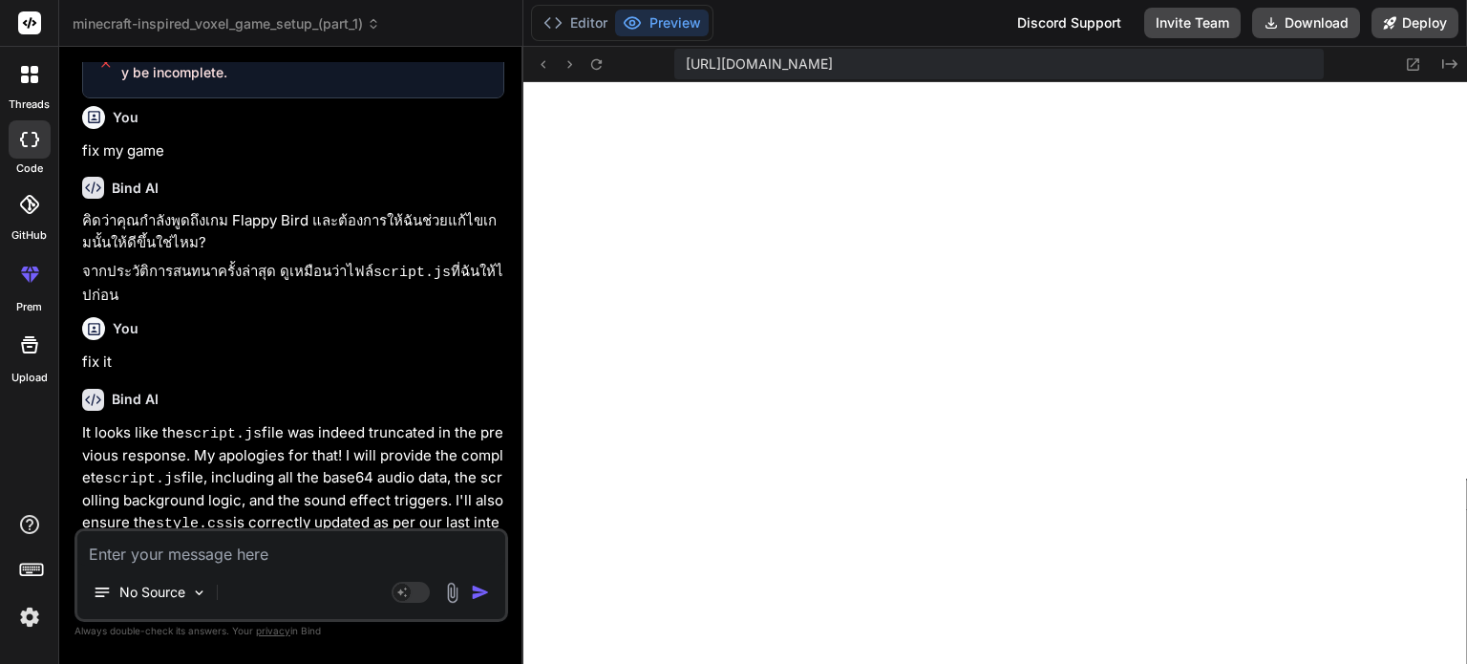
scroll to position [2437, 0]
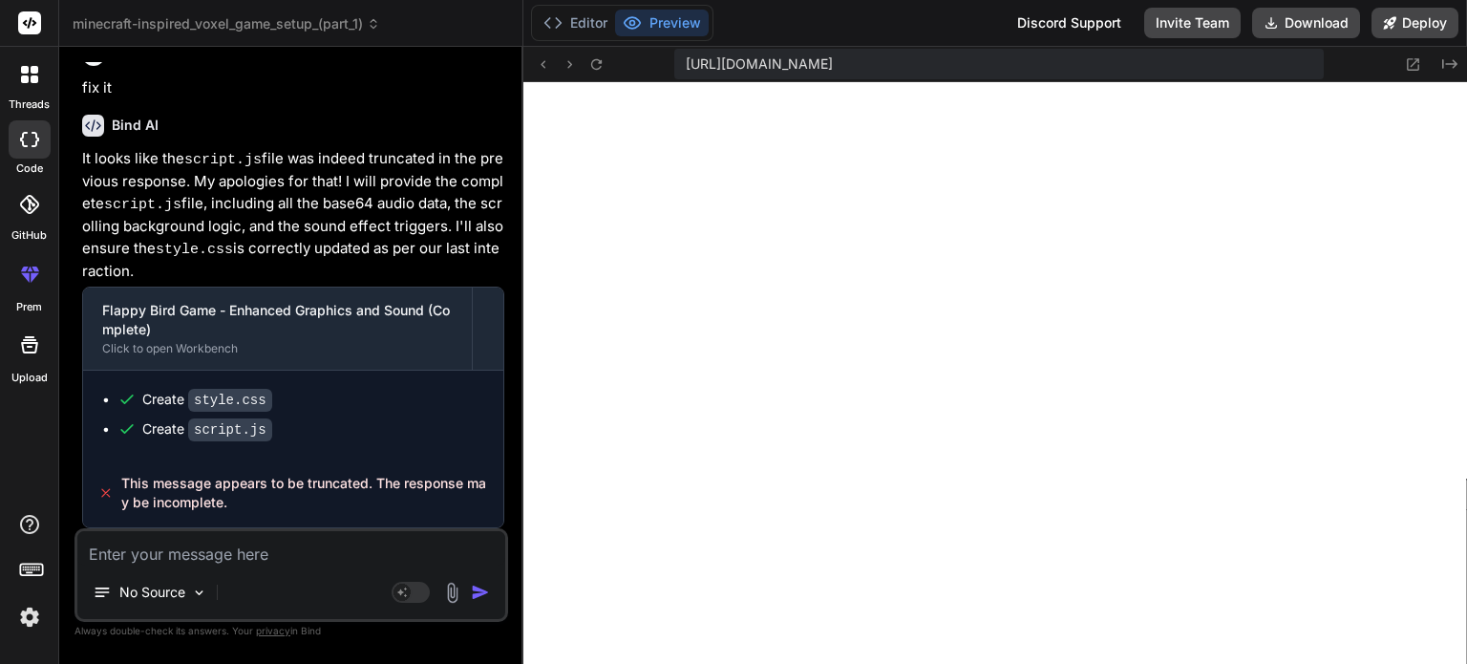
click at [217, 538] on textarea at bounding box center [291, 548] width 428 height 34
type textarea "x"
type textarea "h"
type textarea "x"
type textarea "ho"
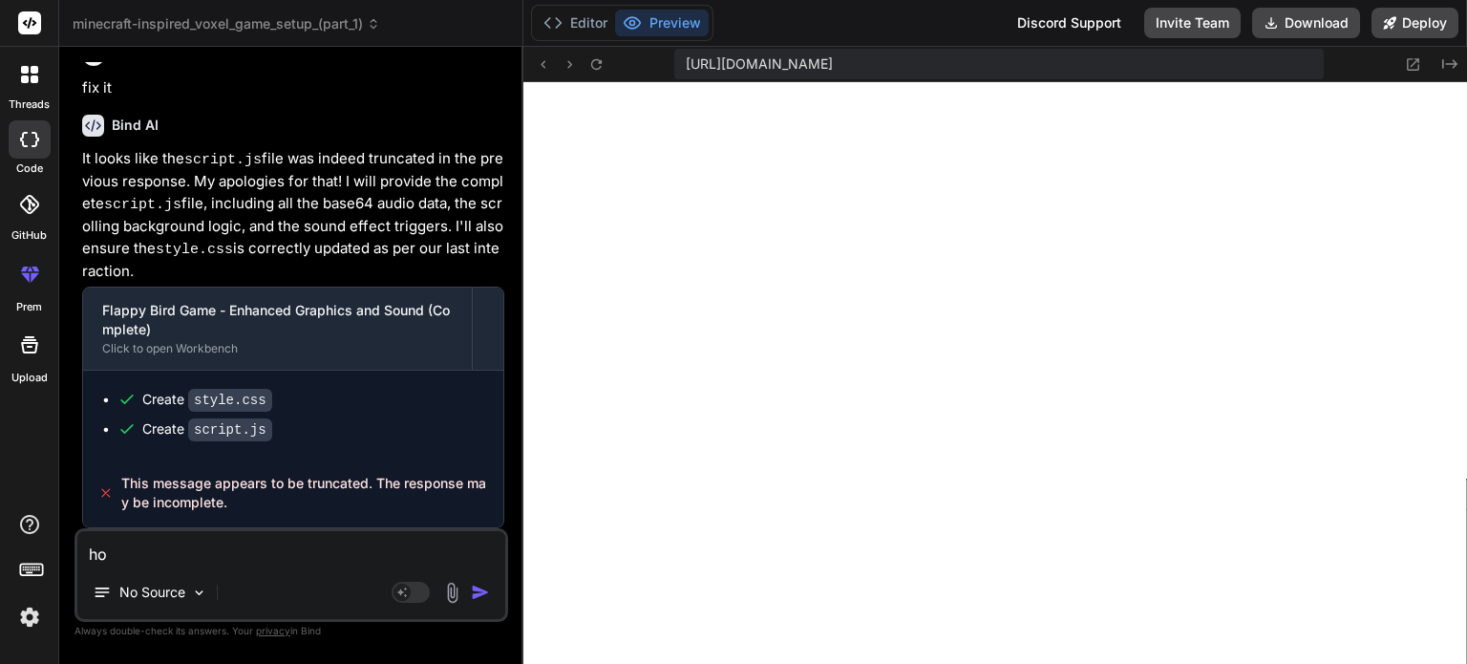
type textarea "x"
type textarea "how"
type textarea "x"
type textarea "how"
type textarea "x"
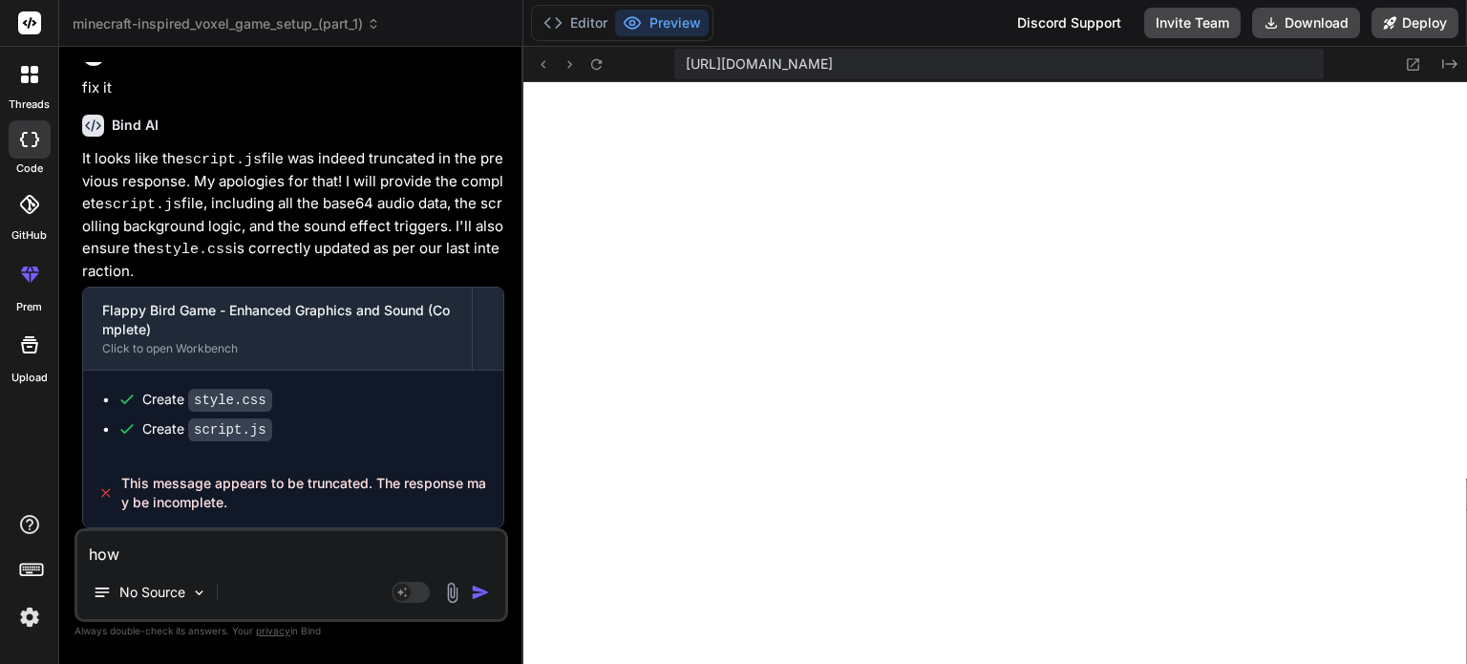
type textarea "how d"
type textarea "x"
type textarea "how di"
type textarea "x"
type textarea "how did"
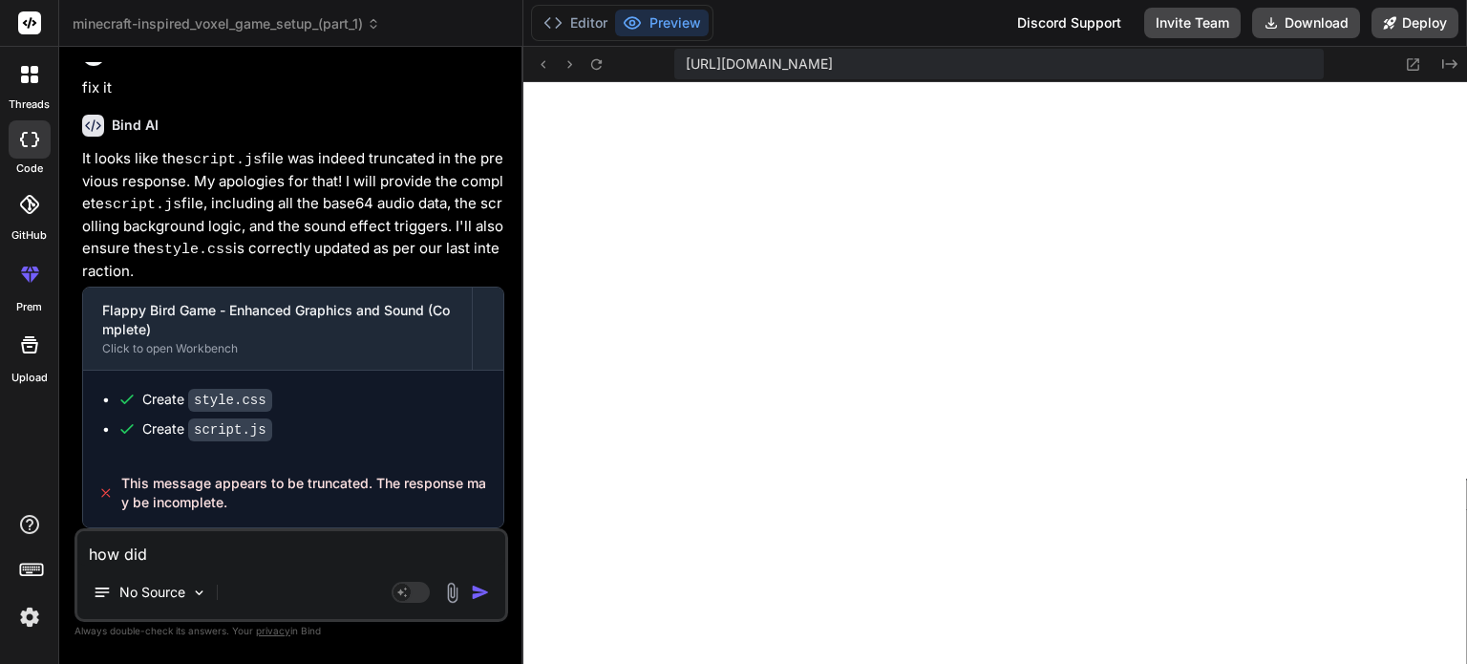
type textarea "x"
type textarea "how did"
type textarea "x"
type textarea "how did"
type textarea "x"
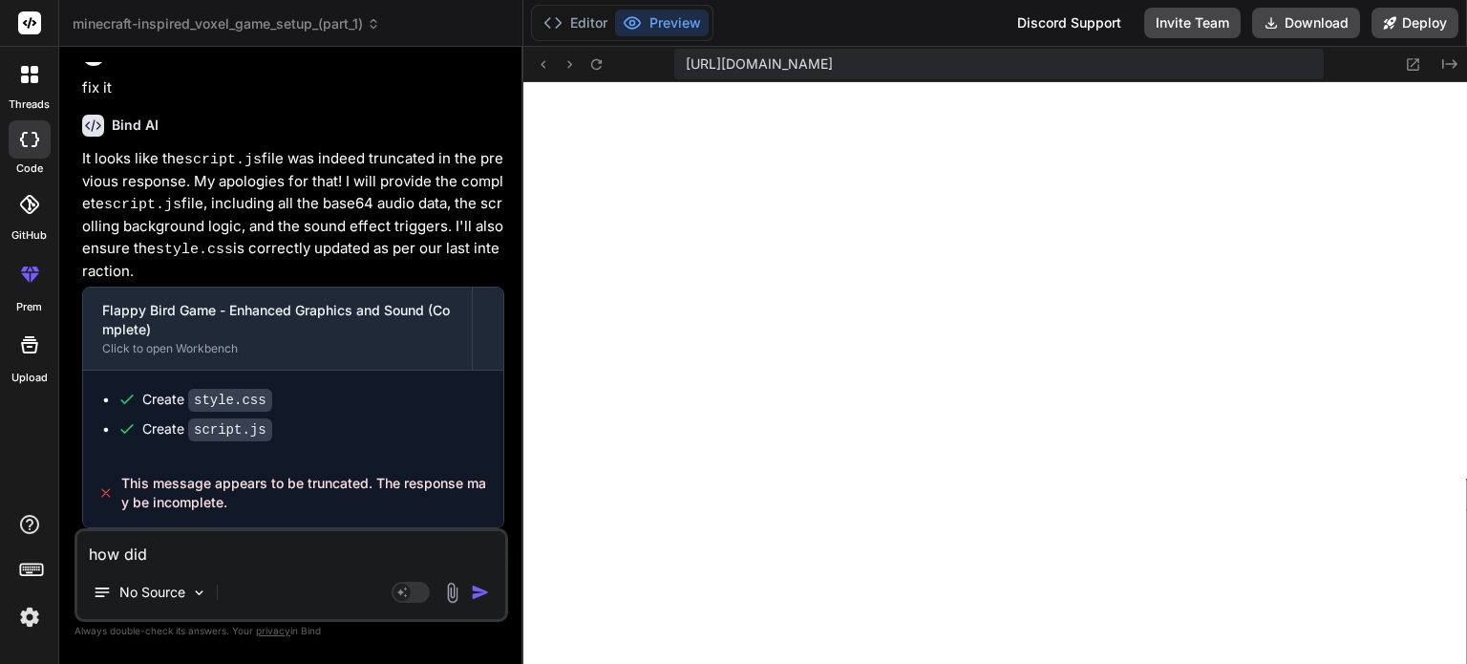
type textarea "how did I"
type textarea "x"
type textarea "how did I b"
type textarea "x"
type textarea "how did I br"
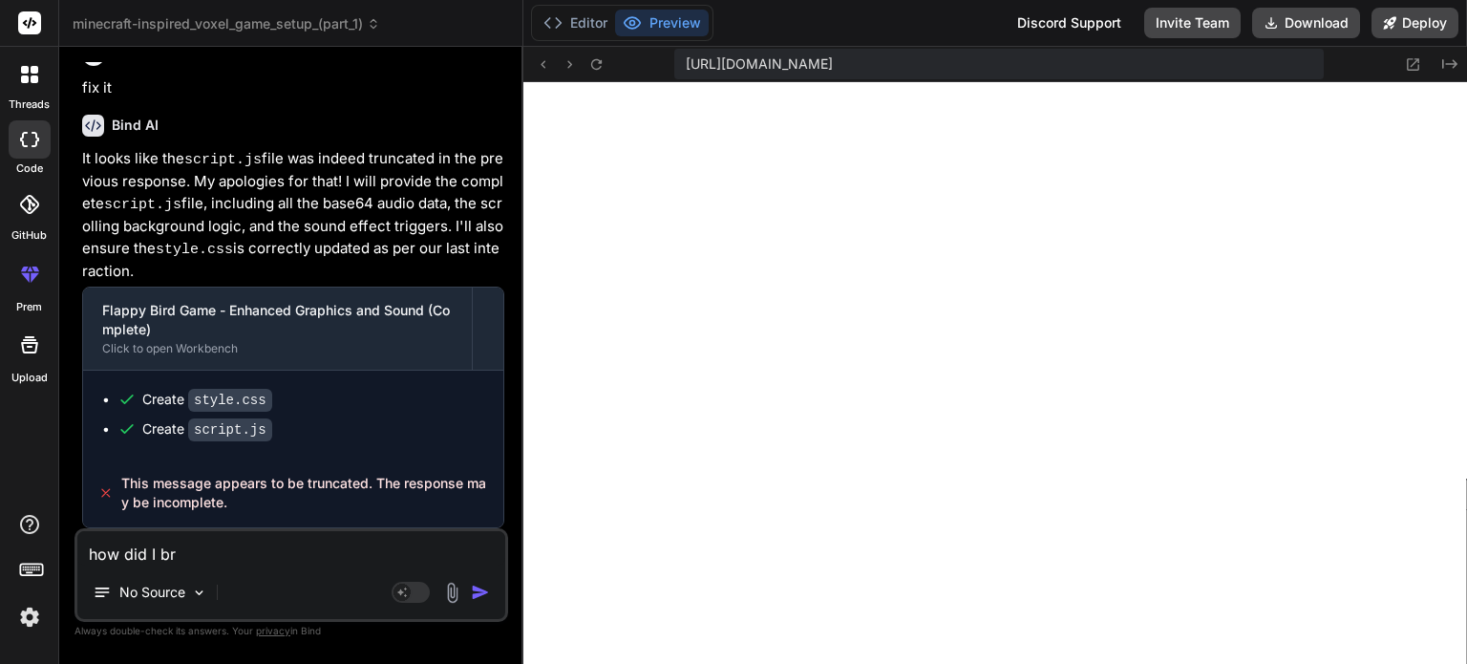
type textarea "x"
type textarea "how did I bre"
type textarea "x"
type textarea "how did I break"
type textarea "x"
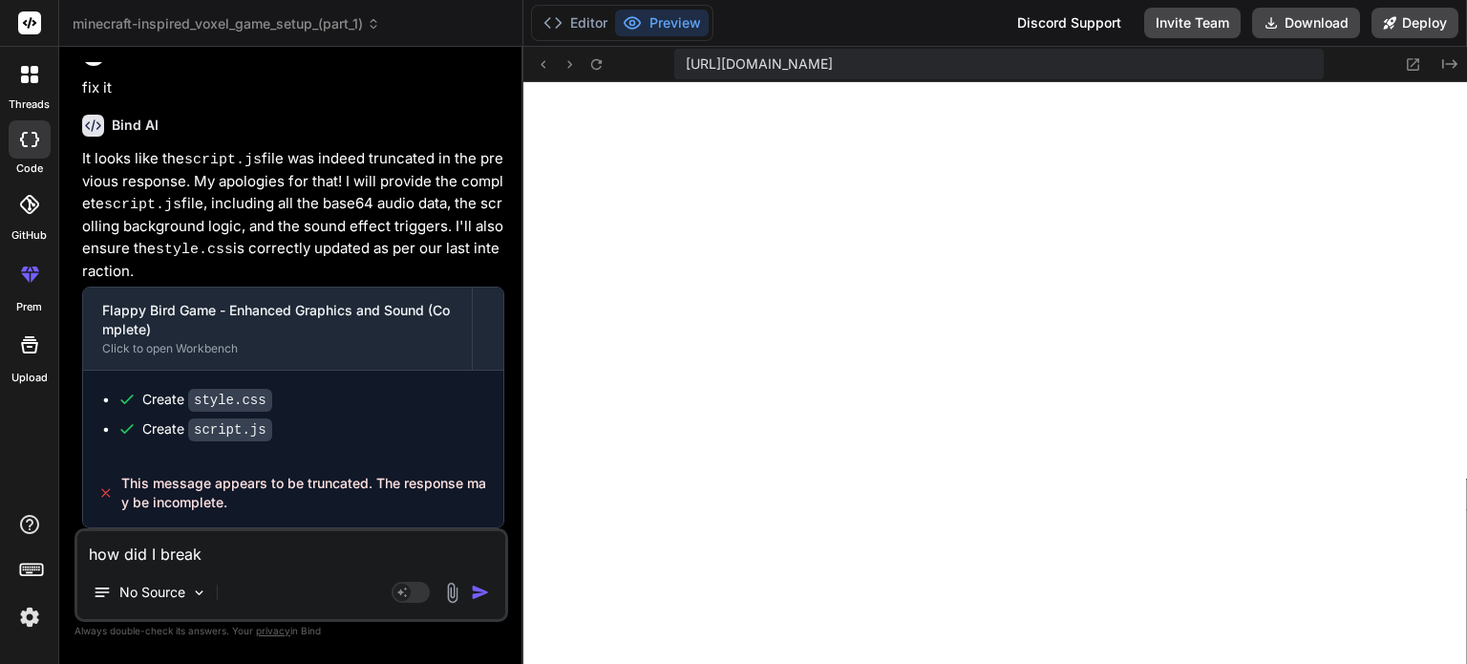
type textarea "how did I brea"
type textarea "x"
type textarea "how did I break"
type textarea "x"
type textarea "how did I break"
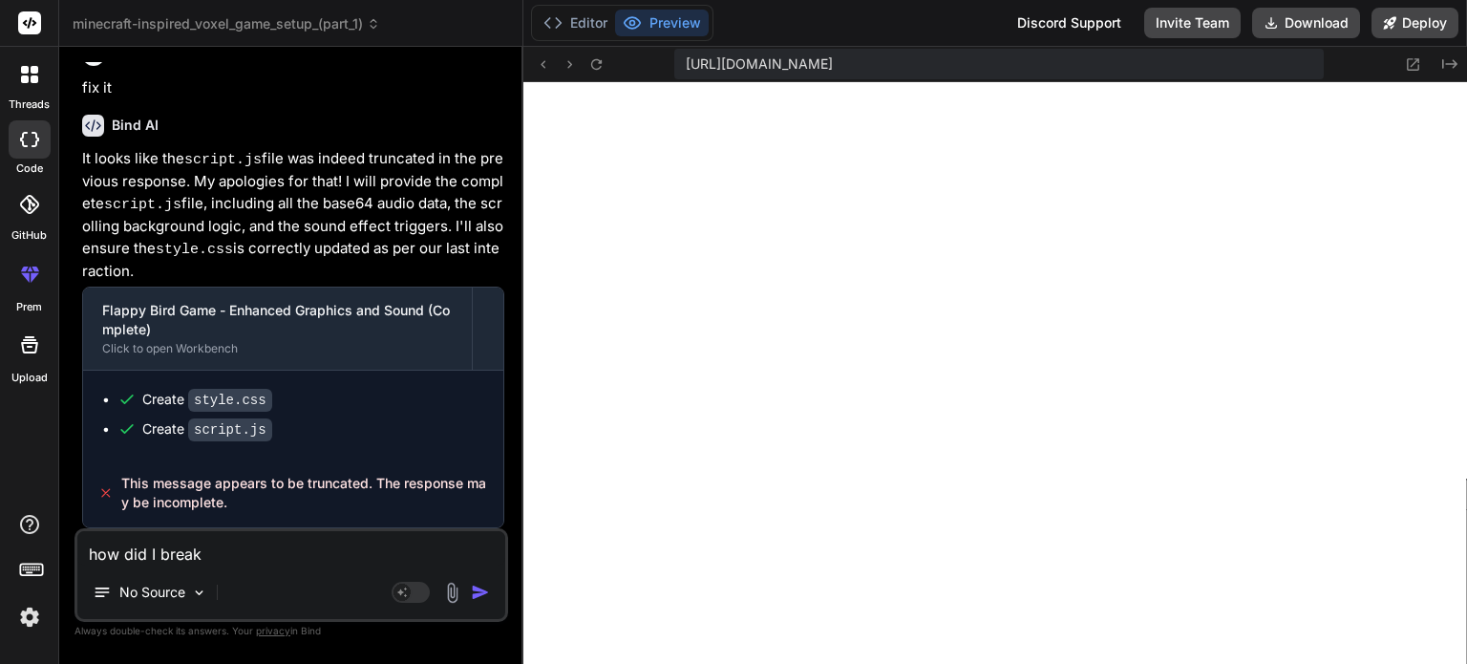
type textarea "x"
type textarea "how did I break t"
type textarea "x"
type textarea "how did I break th"
type textarea "x"
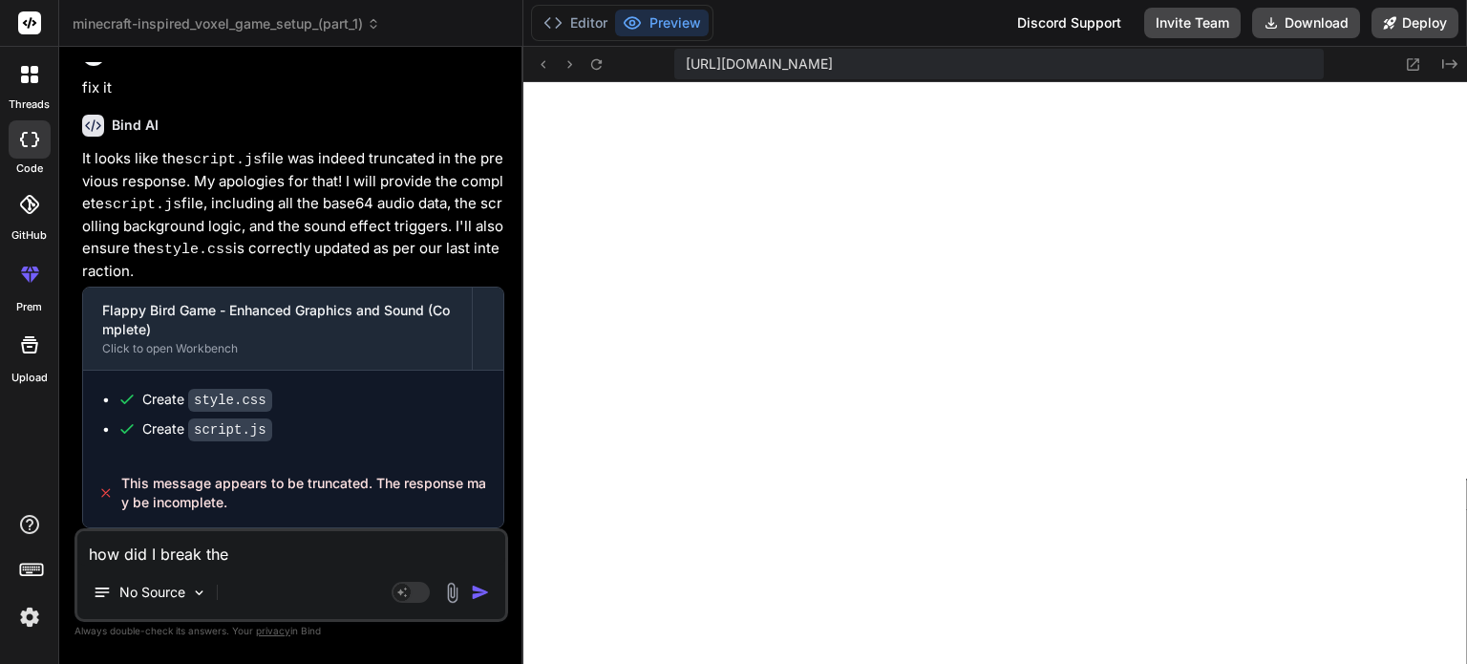
type textarea "how did I break the"
type textarea "x"
type textarea "how did I break the a"
type textarea "x"
type textarea "how did I break the ai"
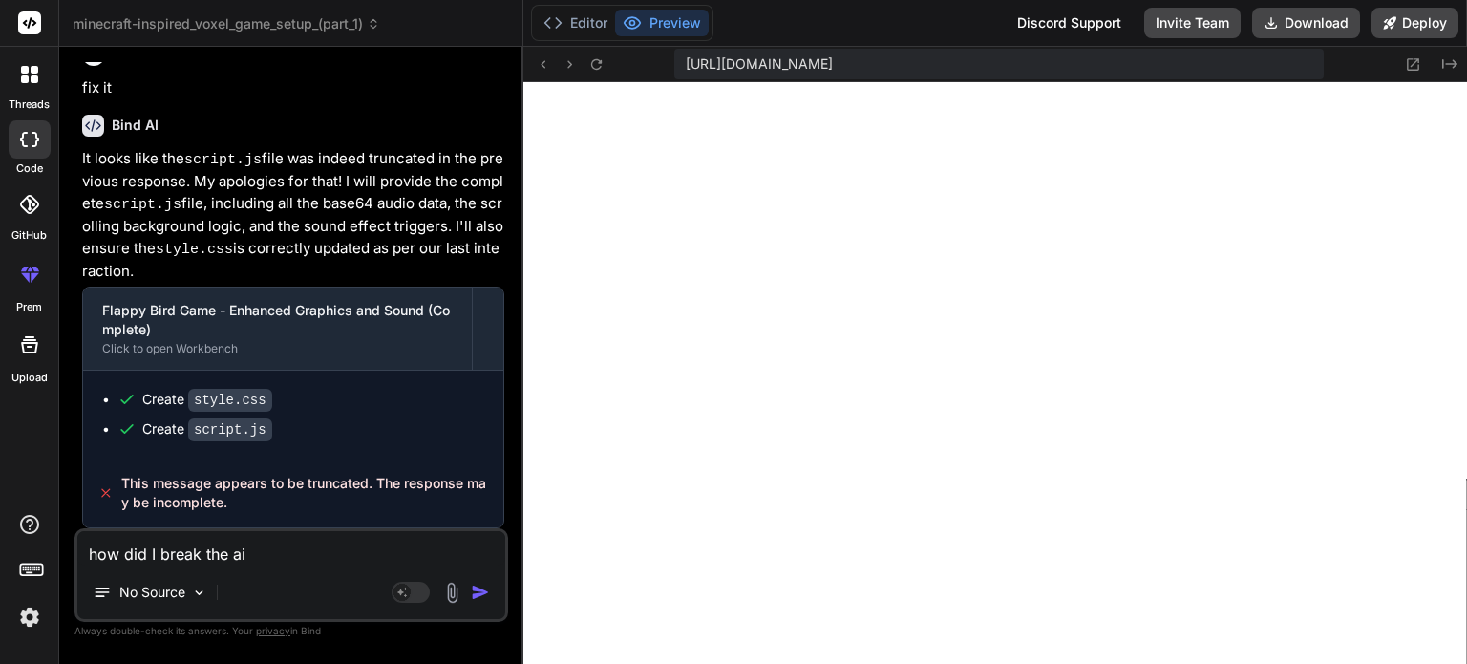
type textarea "x"
